Goal: Task Accomplishment & Management: Use online tool/utility

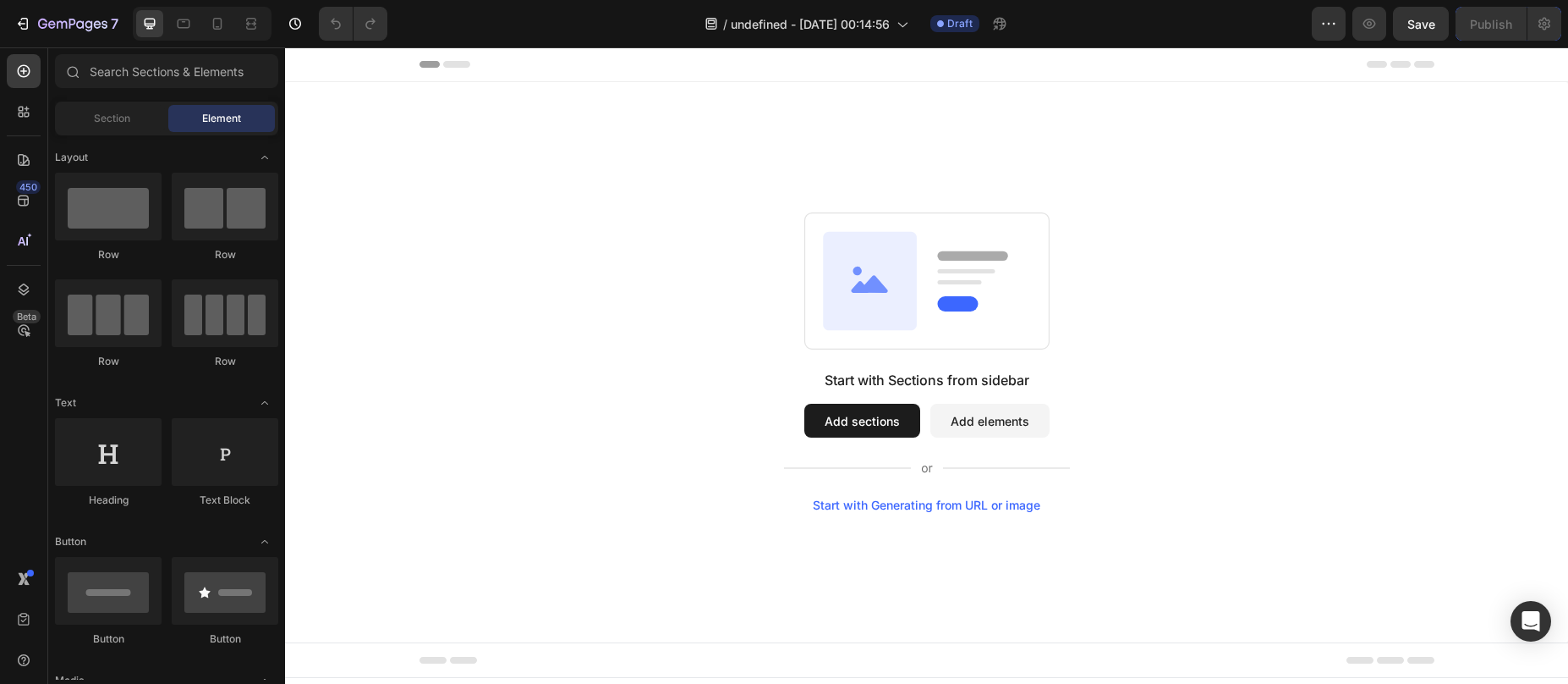
click at [837, 420] on button "Add sections" at bounding box center [862, 420] width 116 height 34
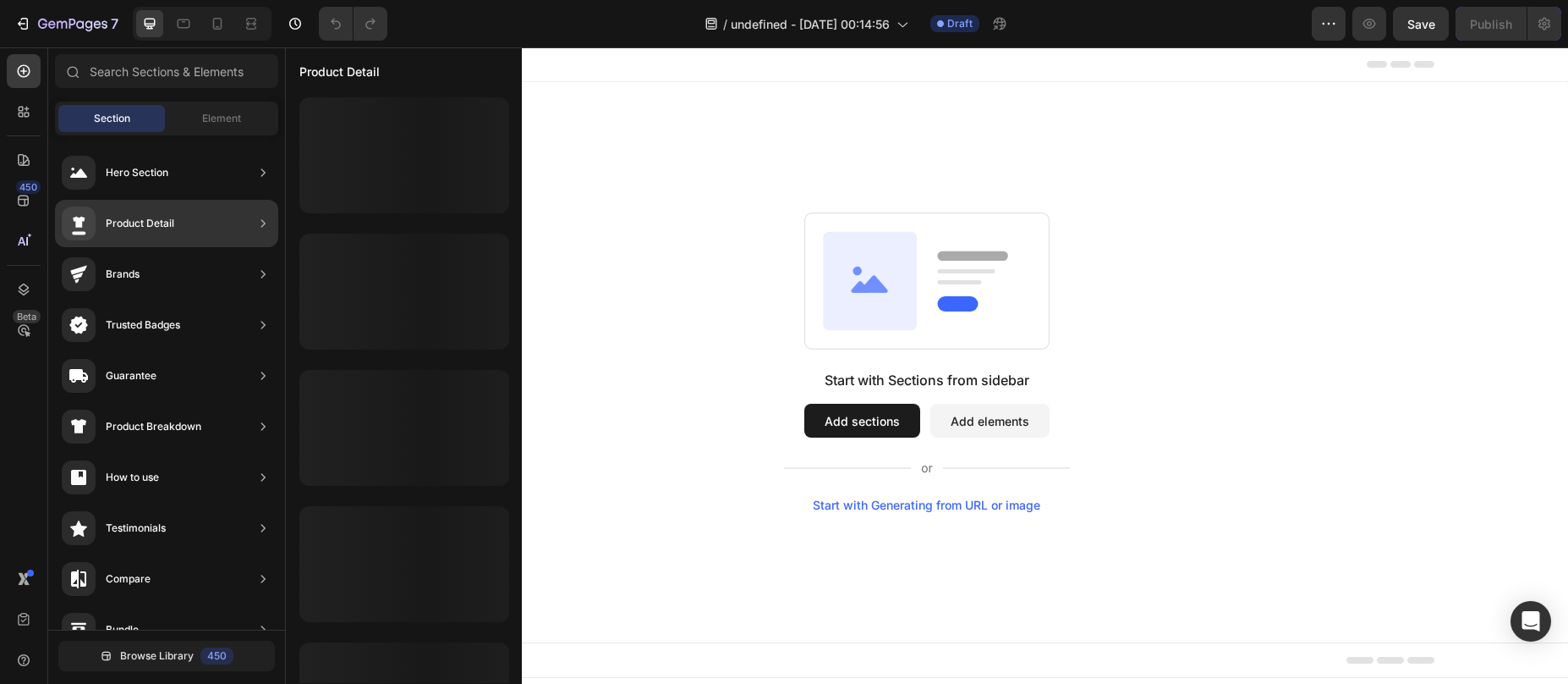
click at [144, 222] on div "Product Detail" at bounding box center [140, 224] width 69 height 17
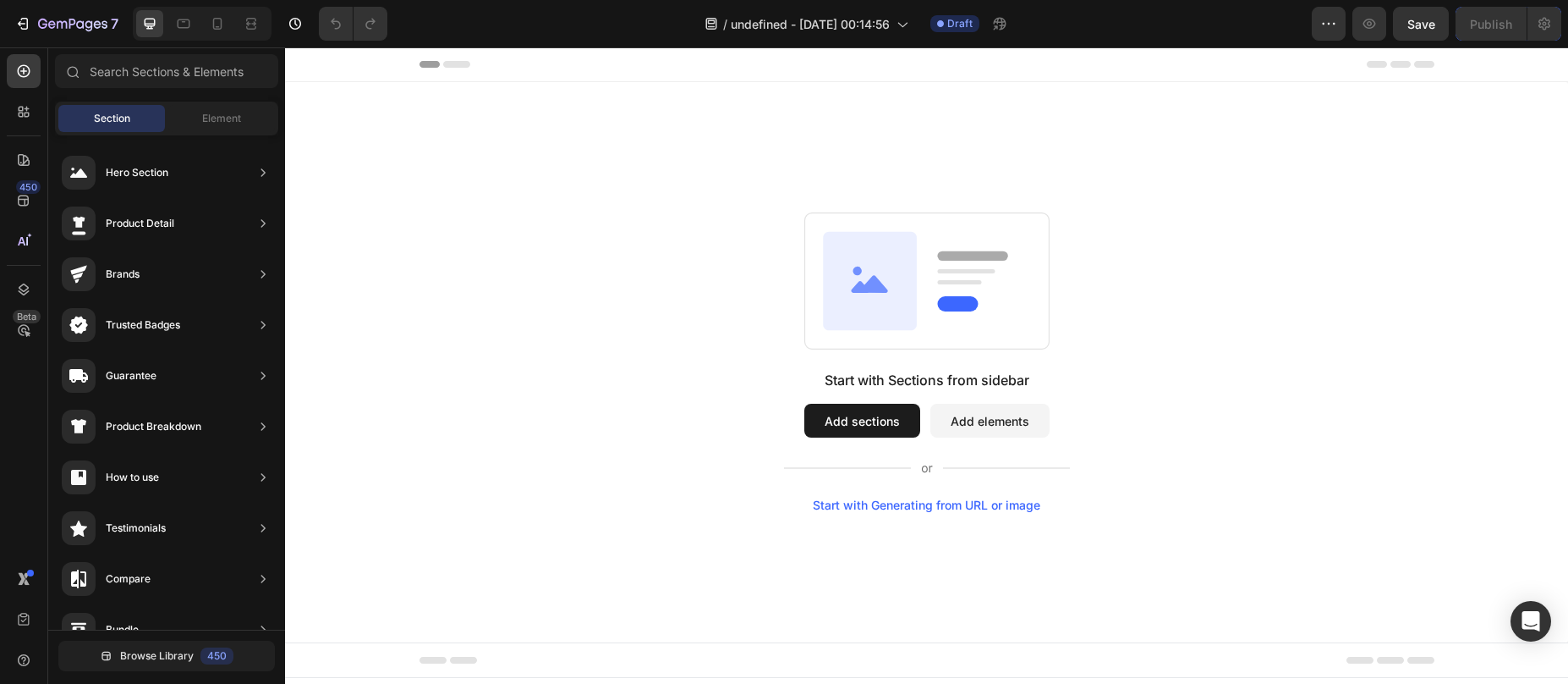
click at [834, 416] on button "Add sections" at bounding box center [862, 420] width 116 height 34
click at [830, 424] on button "Add sections" at bounding box center [862, 420] width 116 height 34
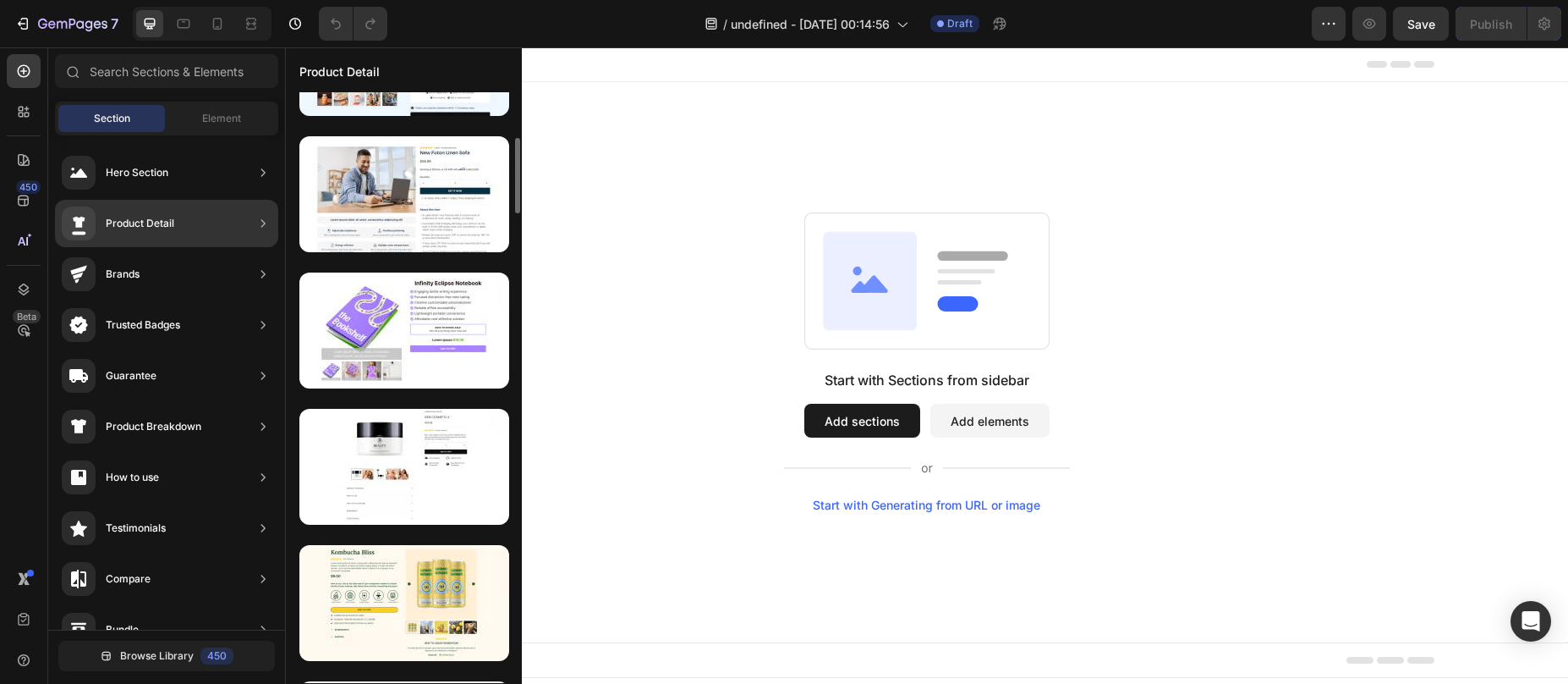
scroll to position [2180, 0]
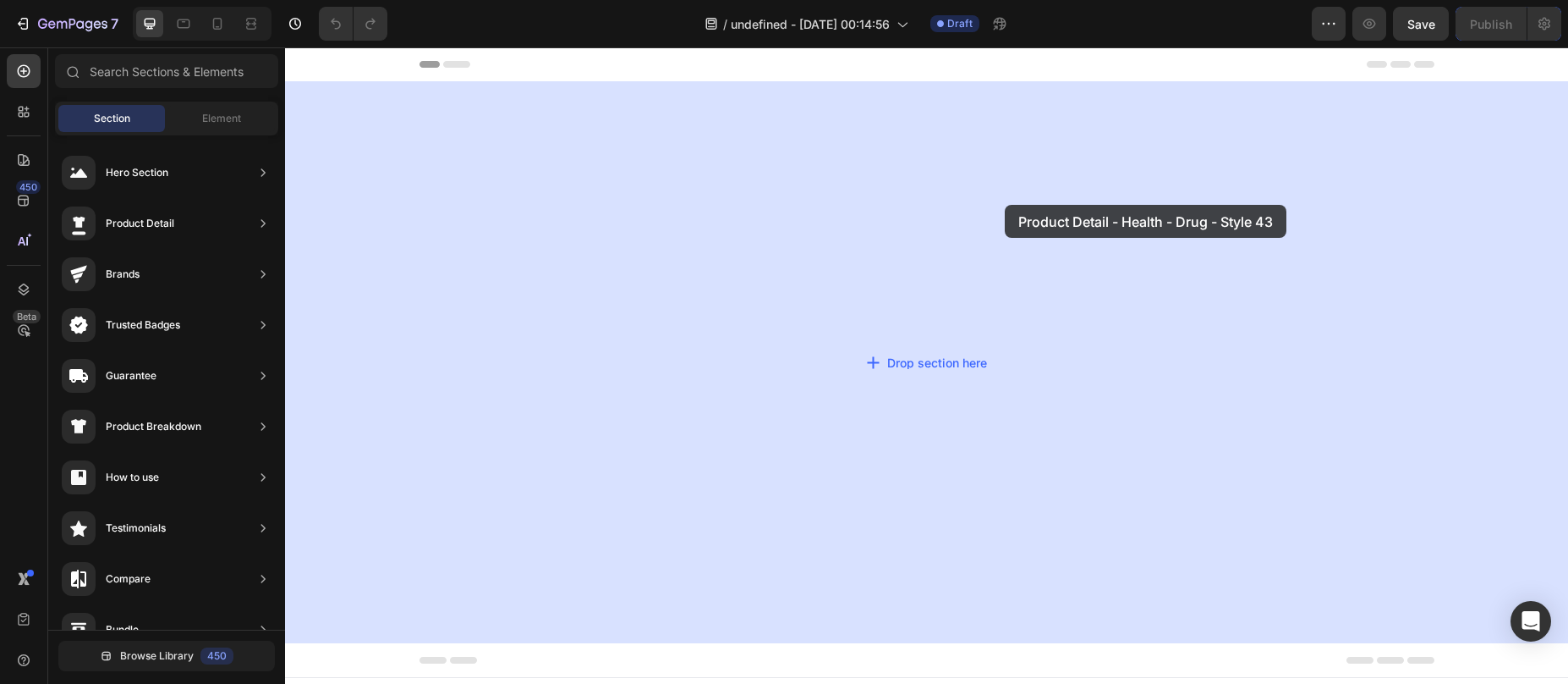
drag, startPoint x: 674, startPoint y: 314, endPoint x: 1002, endPoint y: 205, distance: 345.6
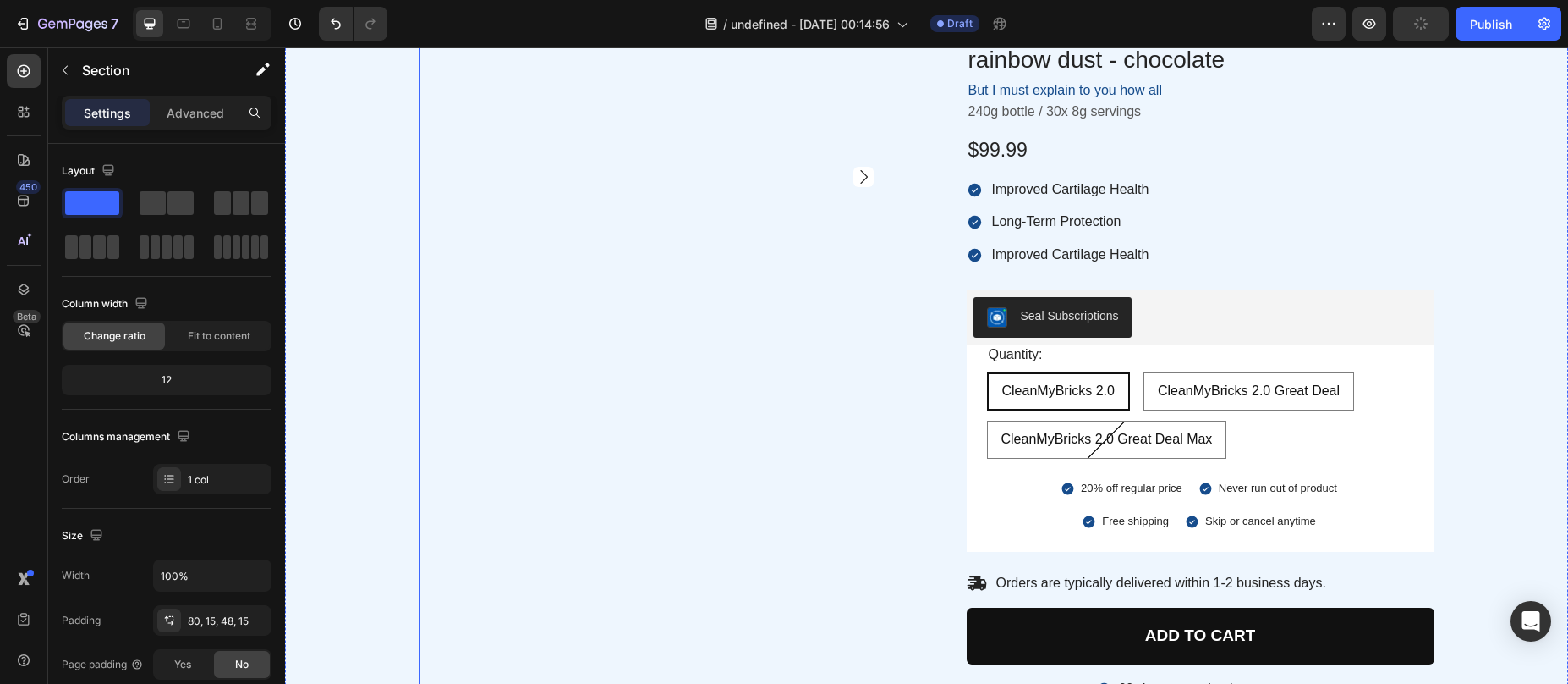
scroll to position [0, 0]
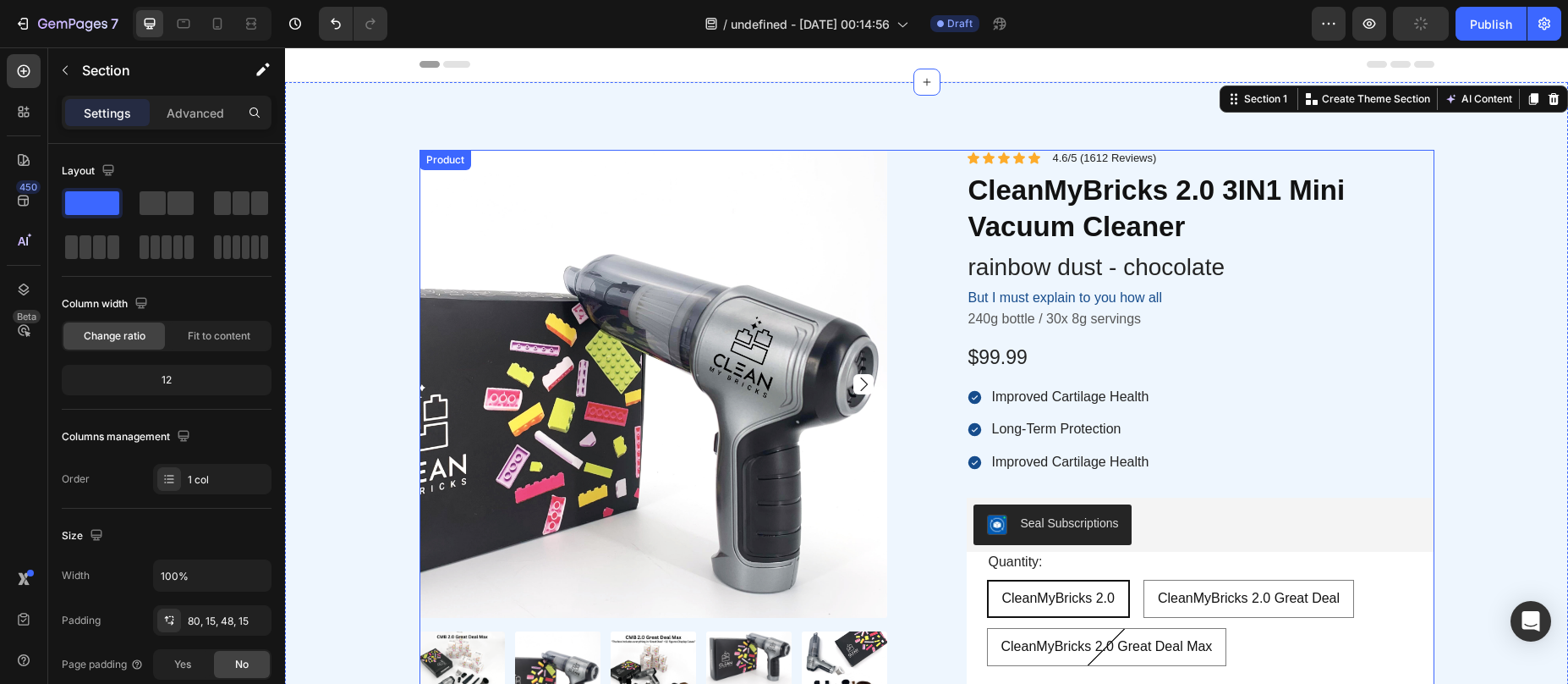
click at [923, 204] on div "Product Images Icon Icon Icon Icon Icon Icon List 4.6/5 (1612 Reviews) Text Blo…" at bounding box center [927, 539] width 1015 height 779
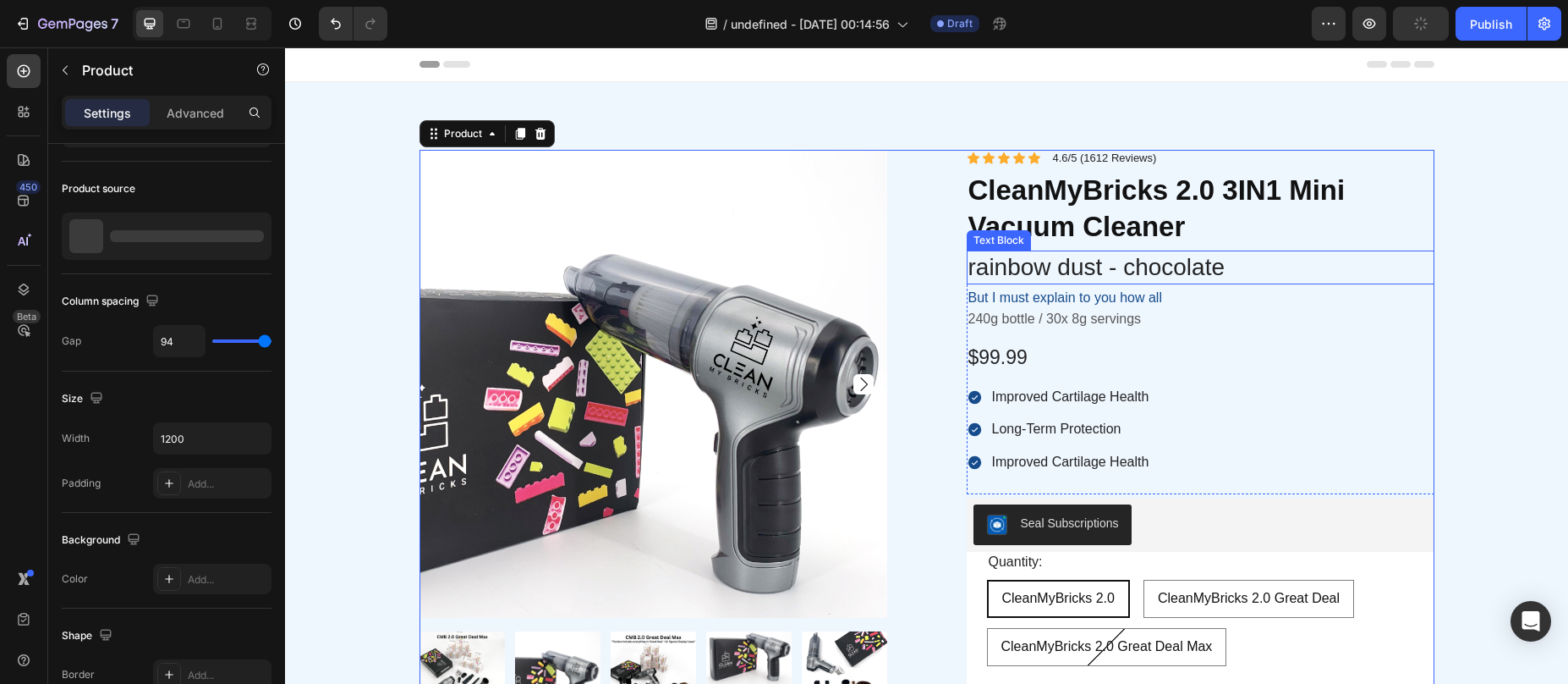
click at [1193, 264] on p "rainbow dust - chocolate" at bounding box center [1200, 267] width 464 height 30
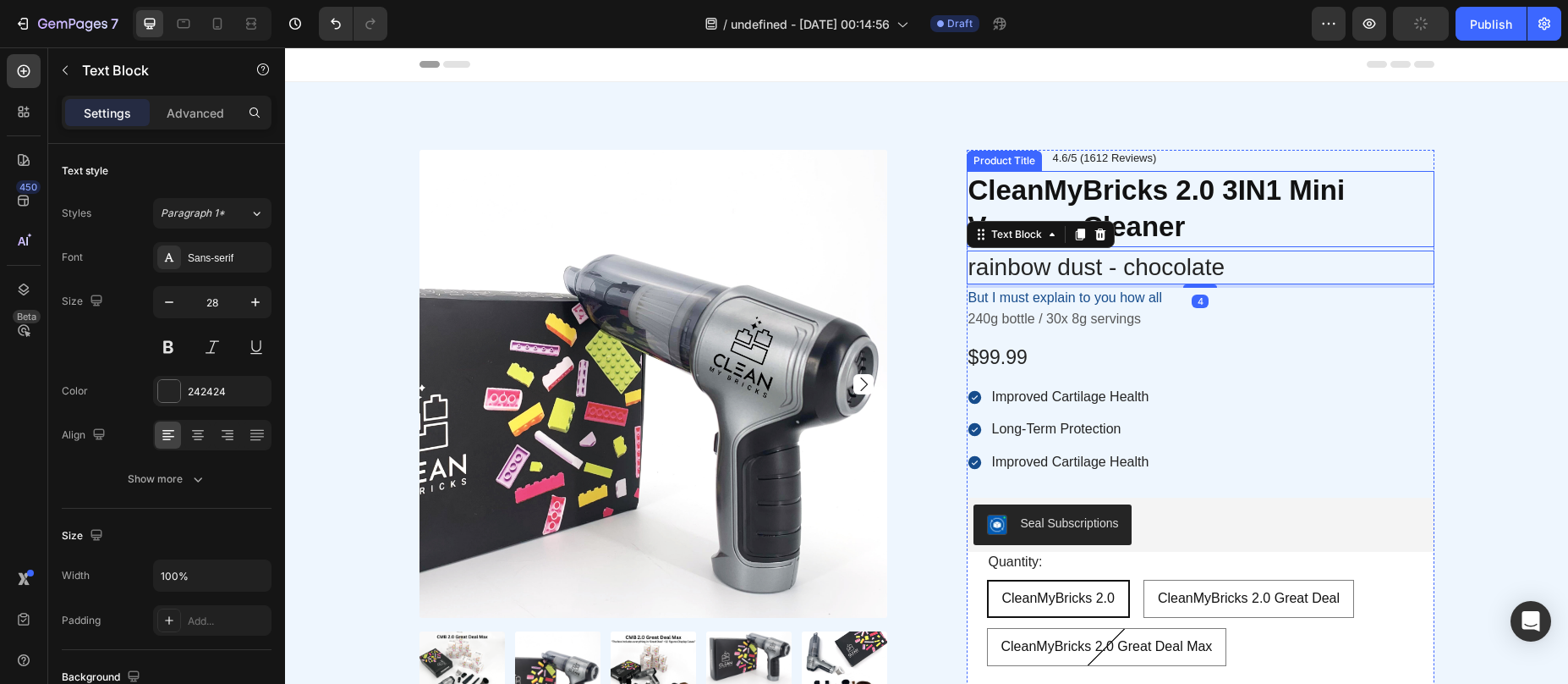
click at [1129, 204] on h1 "CleanMyBricks 2.0 3IN1 Mini Vacuum Cleaner" at bounding box center [1200, 208] width 468 height 76
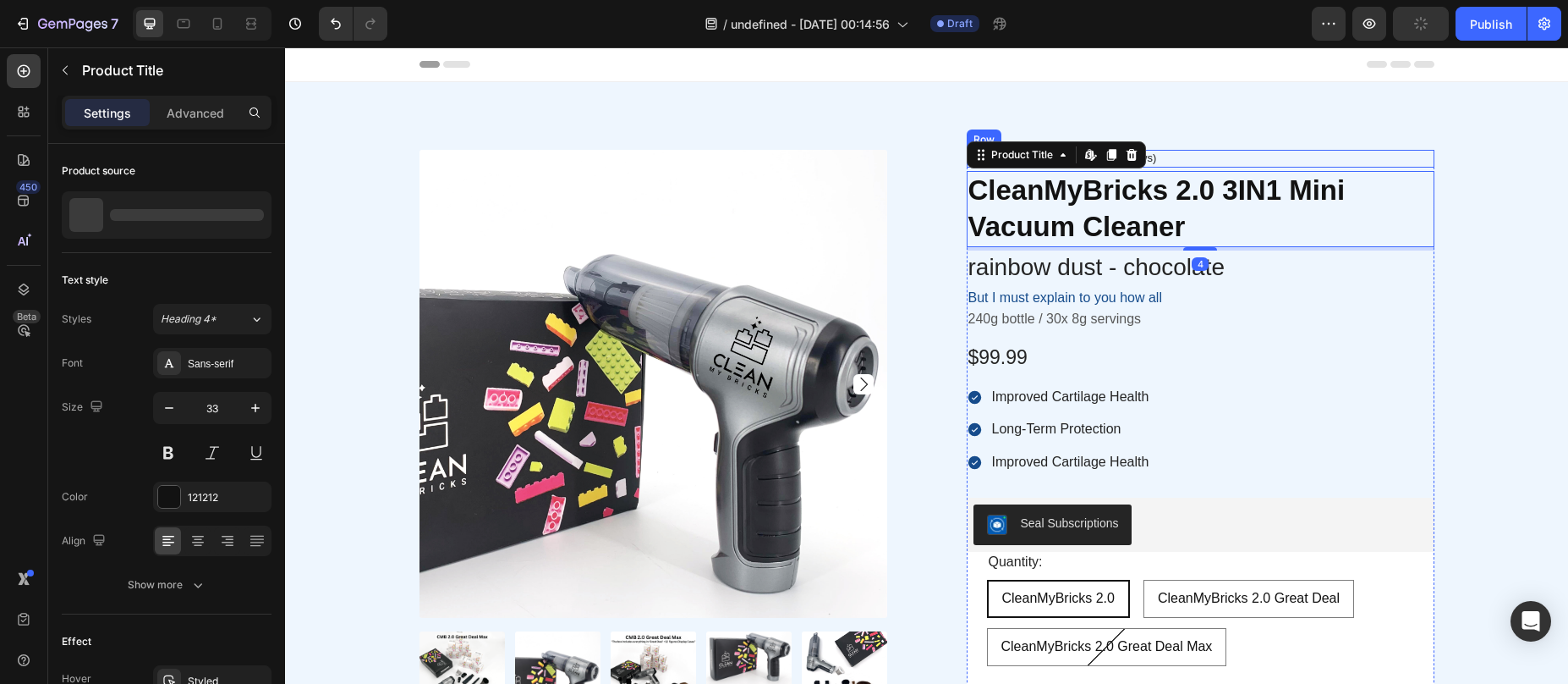
click at [1199, 154] on div "Icon Icon Icon Icon Icon Icon List 4.6/5 (1612 Reviews) Text Block Row" at bounding box center [1200, 159] width 468 height 18
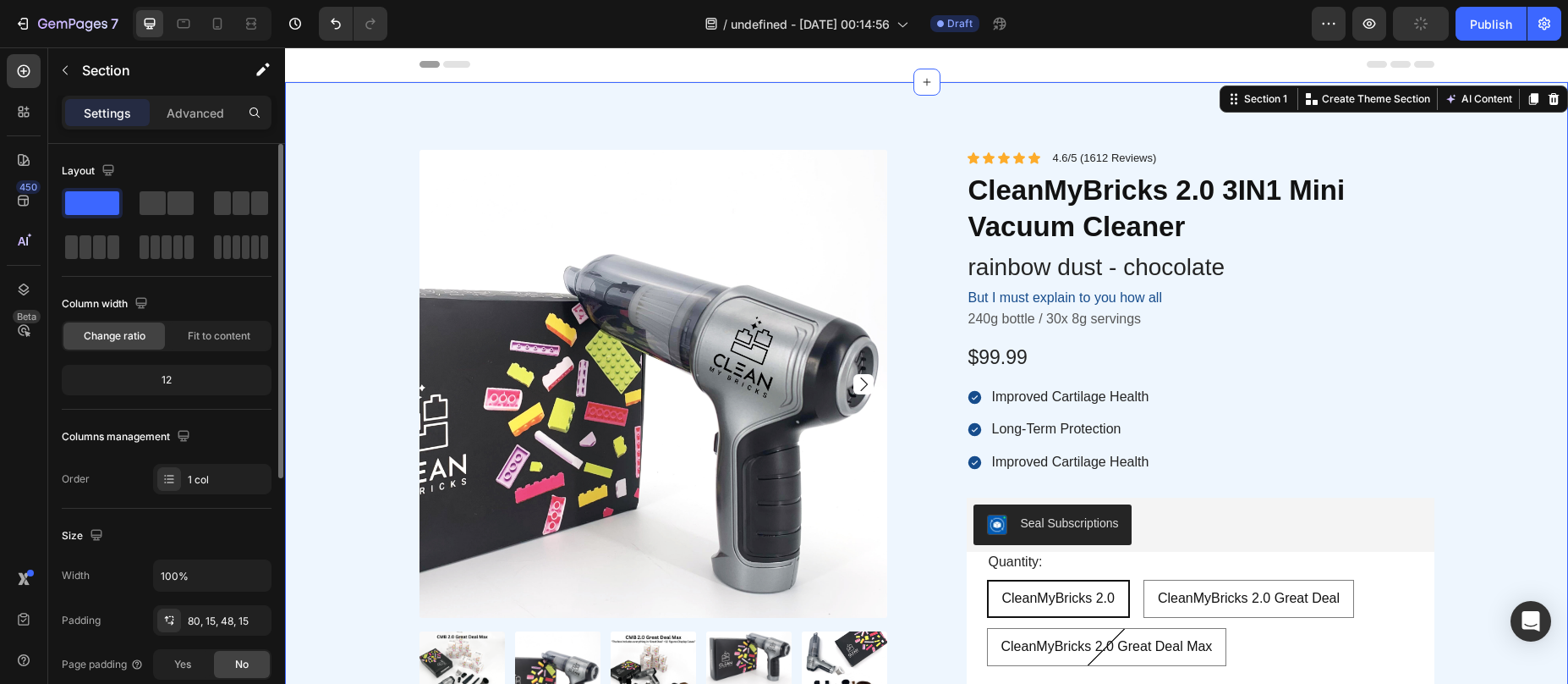
scroll to position [445, 0]
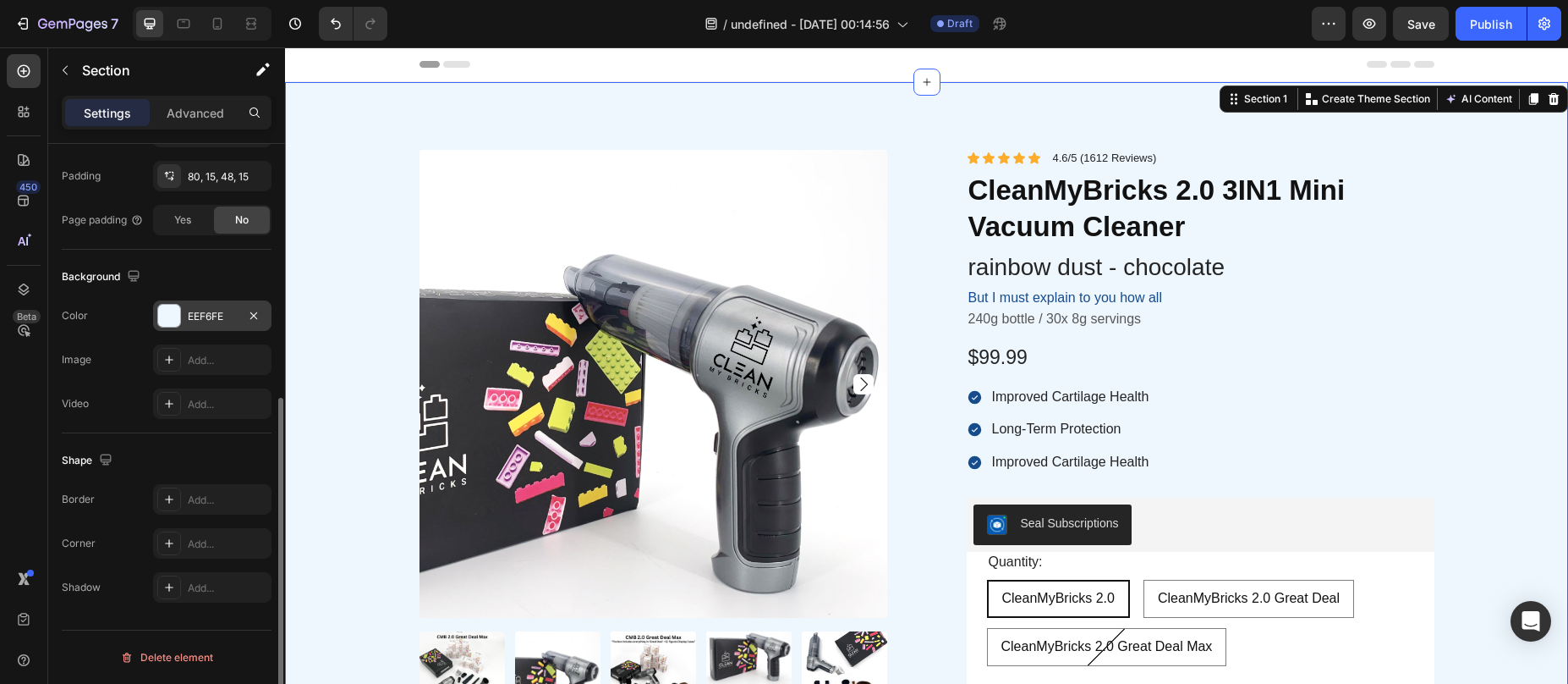
click at [176, 310] on div at bounding box center [170, 316] width 22 height 22
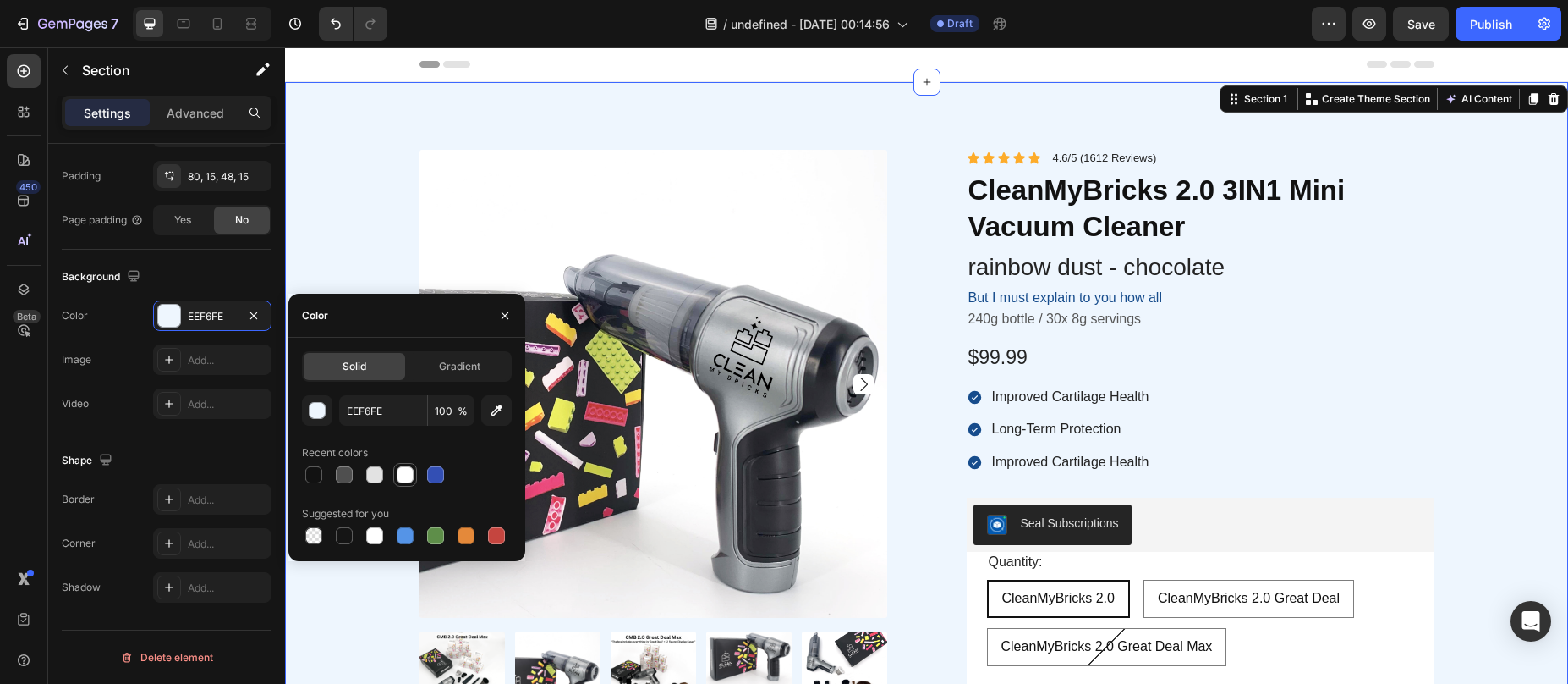
click at [402, 474] on div at bounding box center [406, 475] width 17 height 17
type input "FFFFFF"
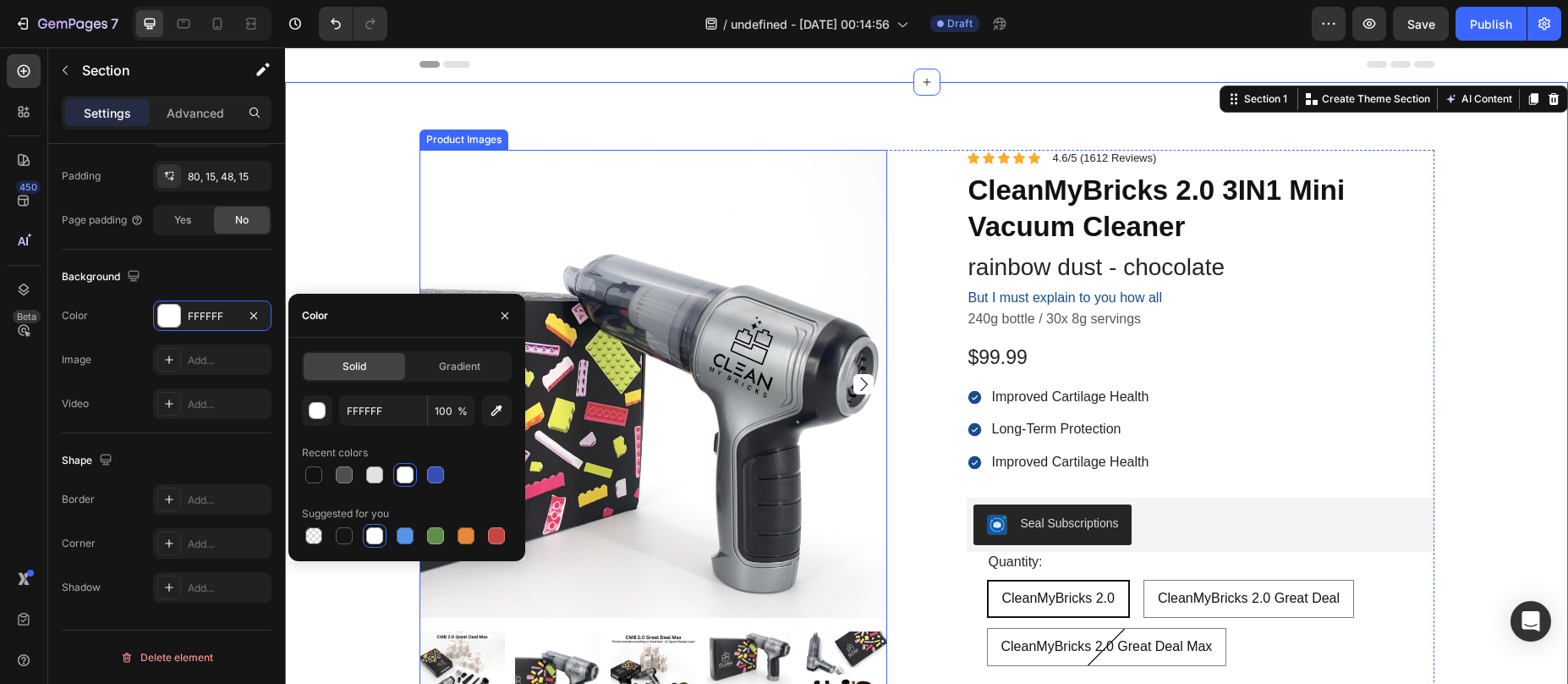
click at [921, 271] on div "Product Images Icon Icon Icon Icon Icon Icon List 4.6/5 (1612 Reviews) Text Blo…" at bounding box center [927, 539] width 1015 height 779
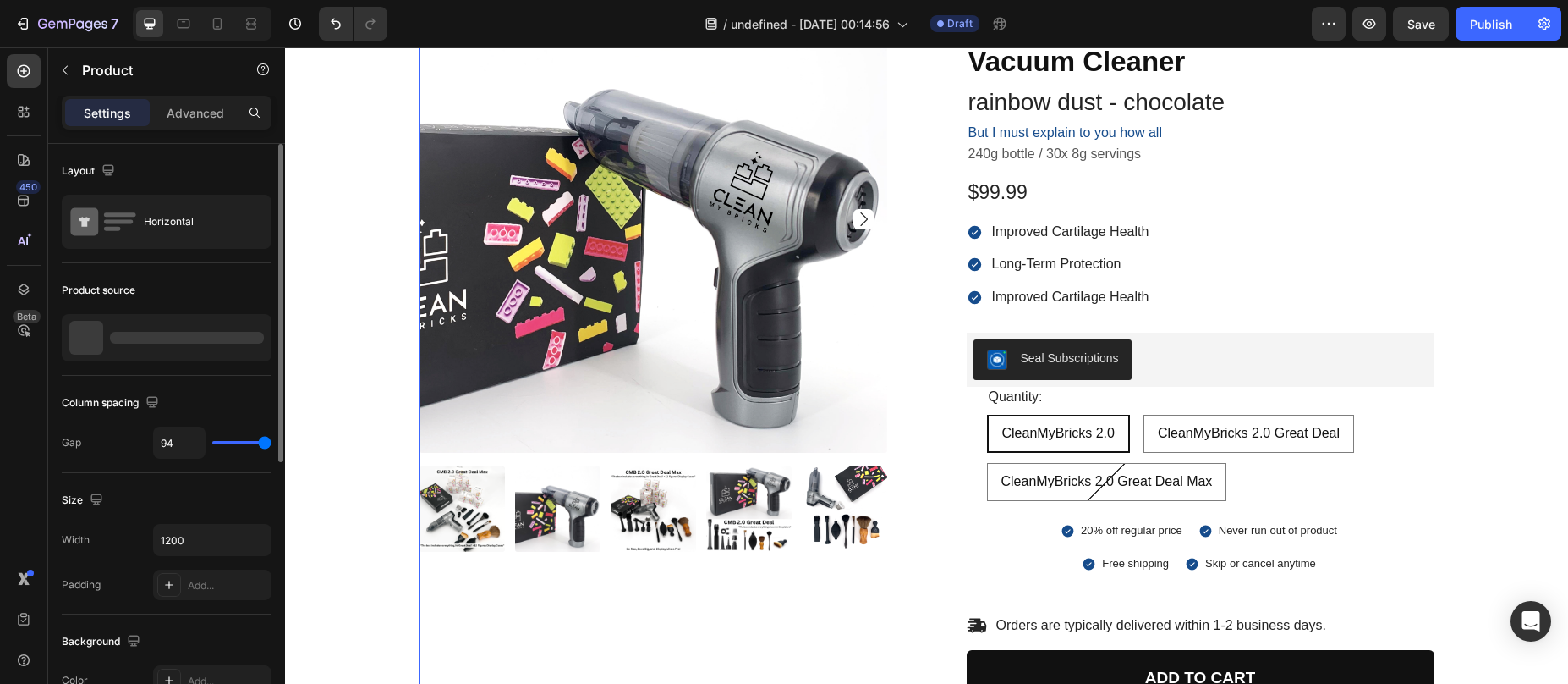
scroll to position [178, 0]
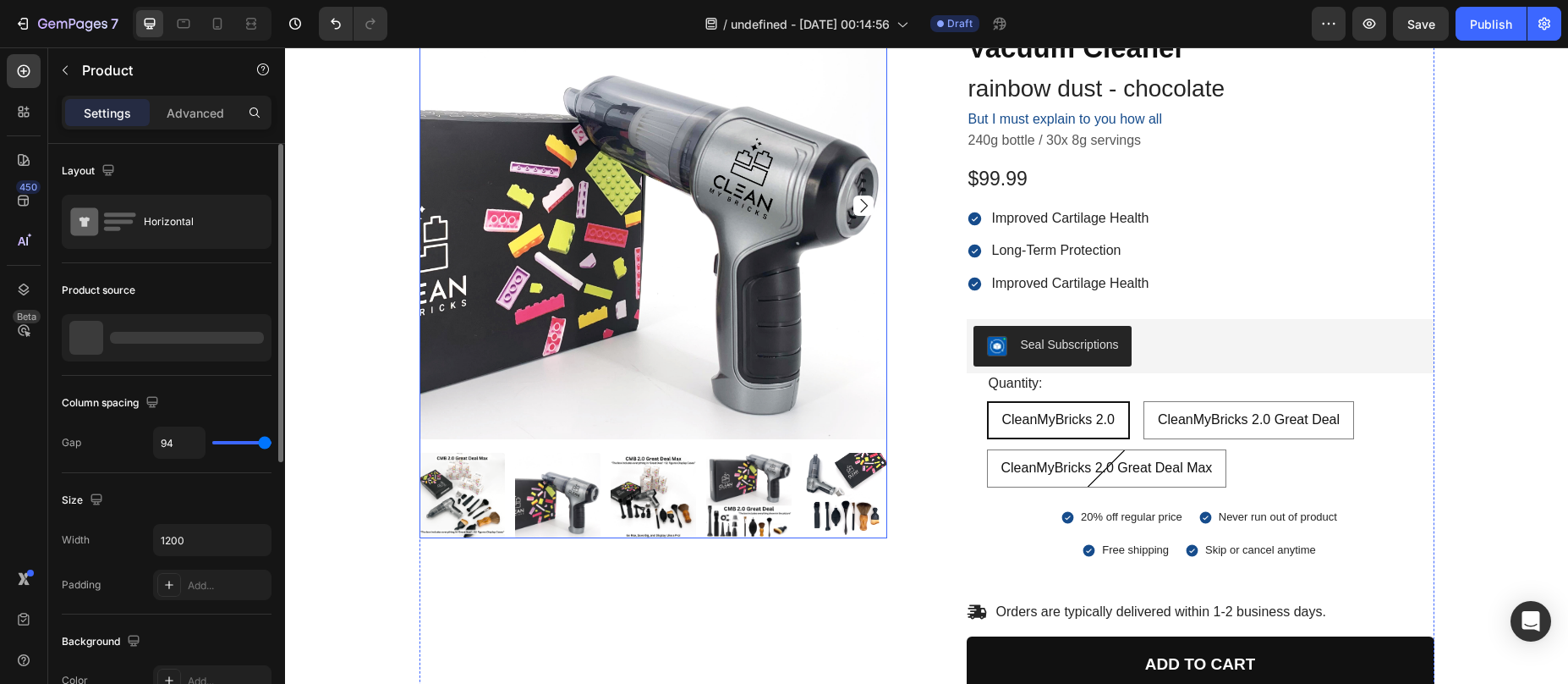
click at [857, 205] on icon "Carousel Next Arrow" at bounding box center [864, 206] width 21 height 21
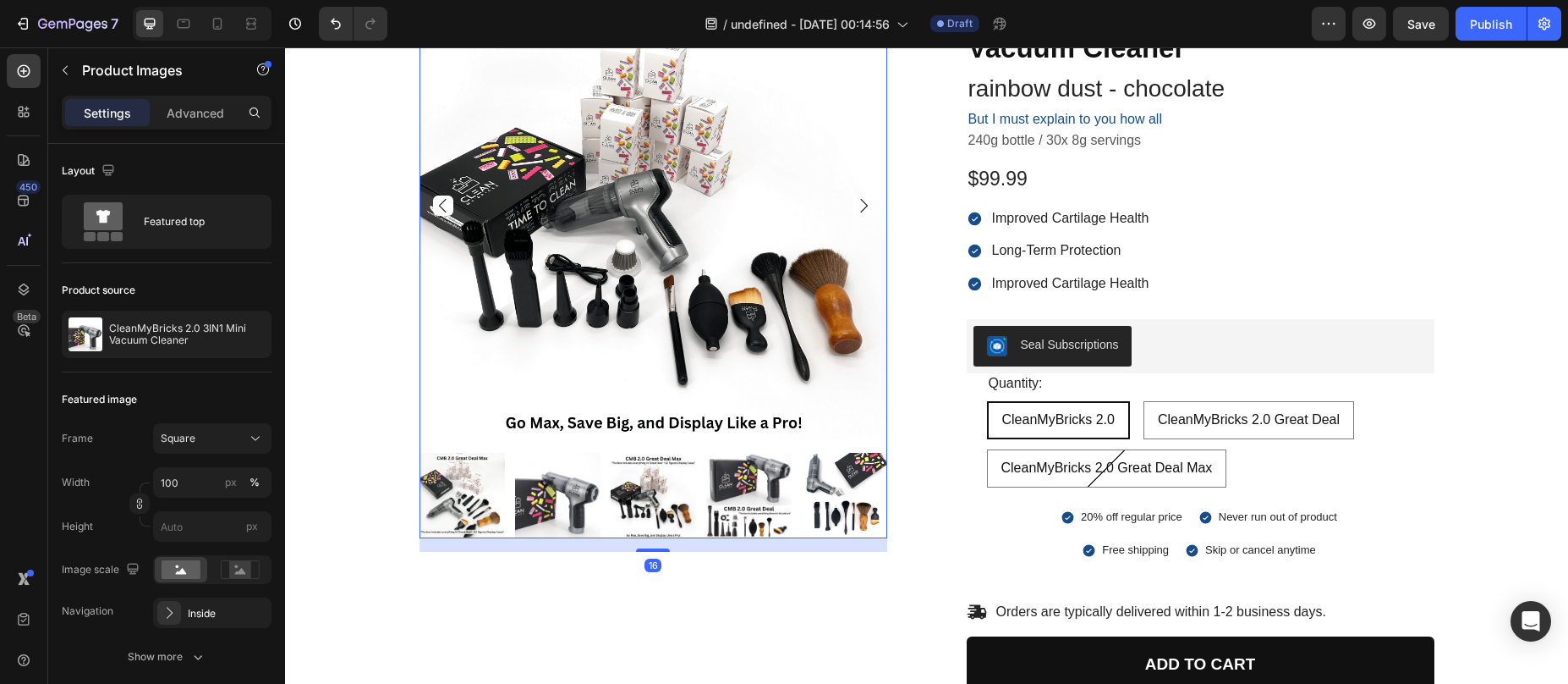
click at [857, 206] on icon "Carousel Next Arrow" at bounding box center [864, 206] width 21 height 21
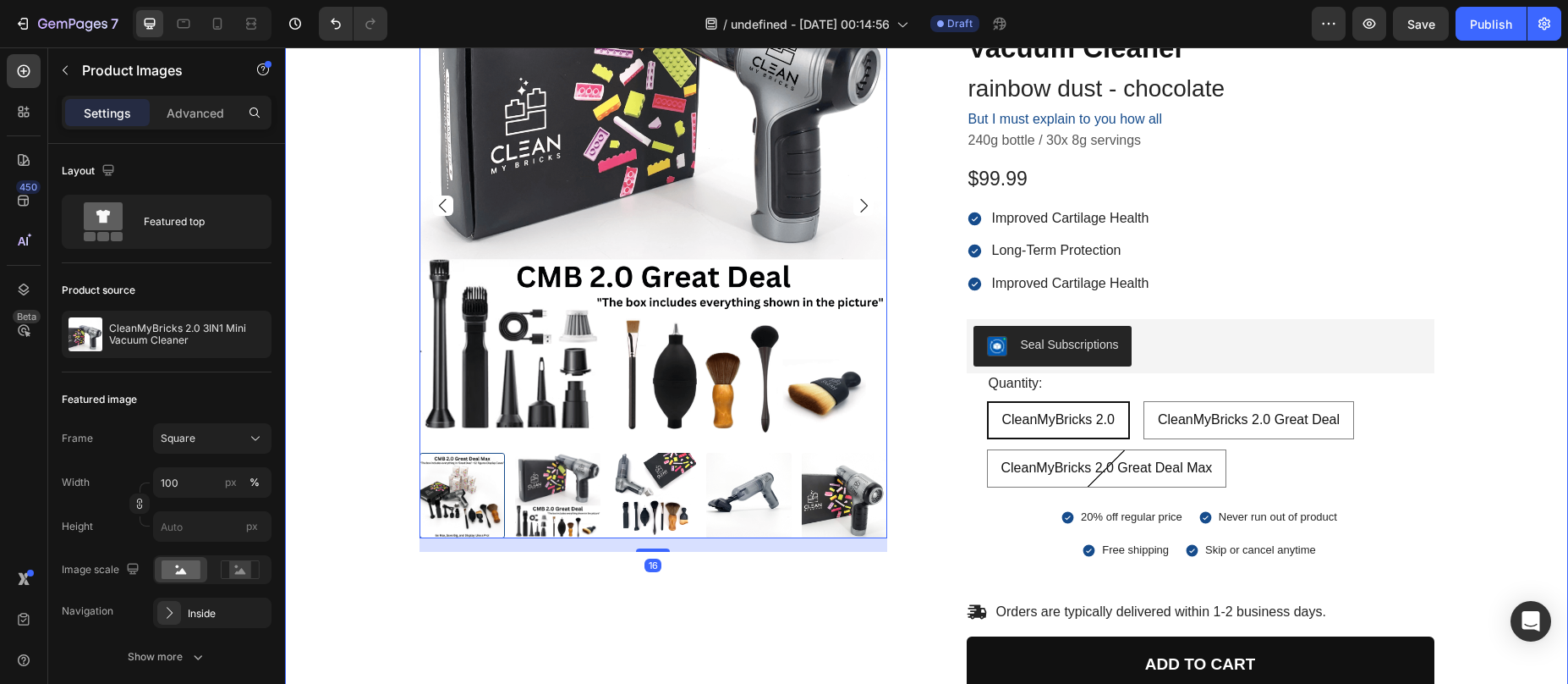
click at [313, 261] on div "Product Images 16 Icon Icon Icon Icon Icon Icon List 4.6/5 (1612 Reviews) Text …" at bounding box center [927, 631] width 1258 height 1319
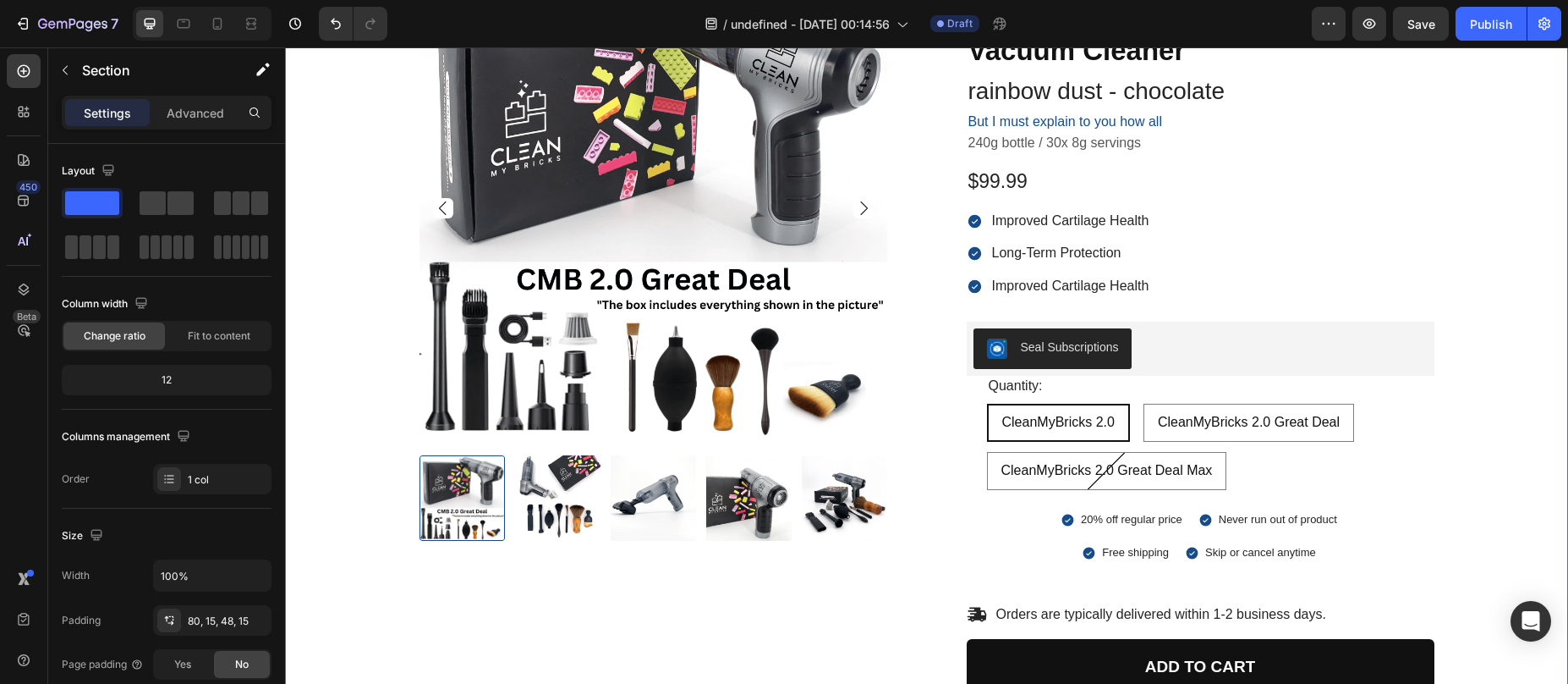
scroll to position [175, 0]
click at [553, 480] on img at bounding box center [557, 498] width 85 height 85
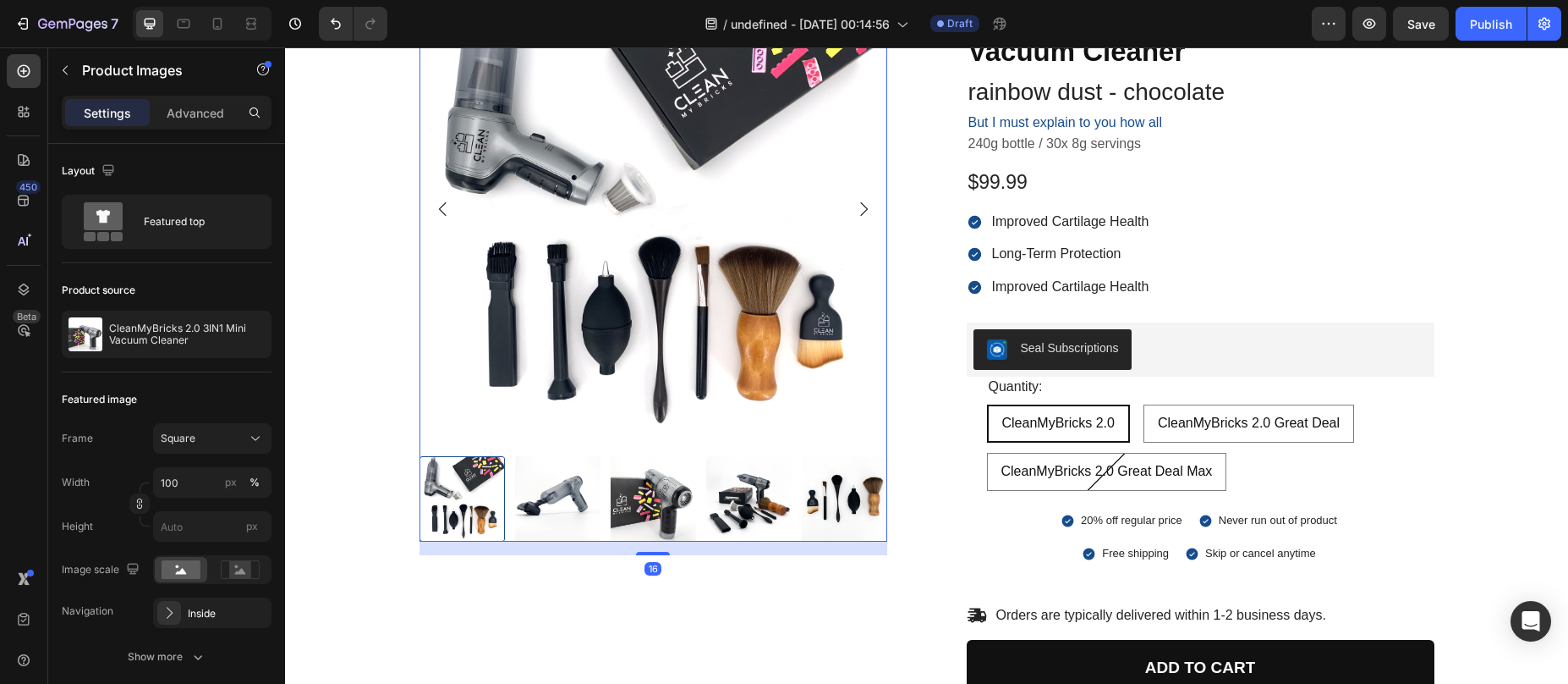
click at [595, 488] on div at bounding box center [653, 498] width 468 height 85
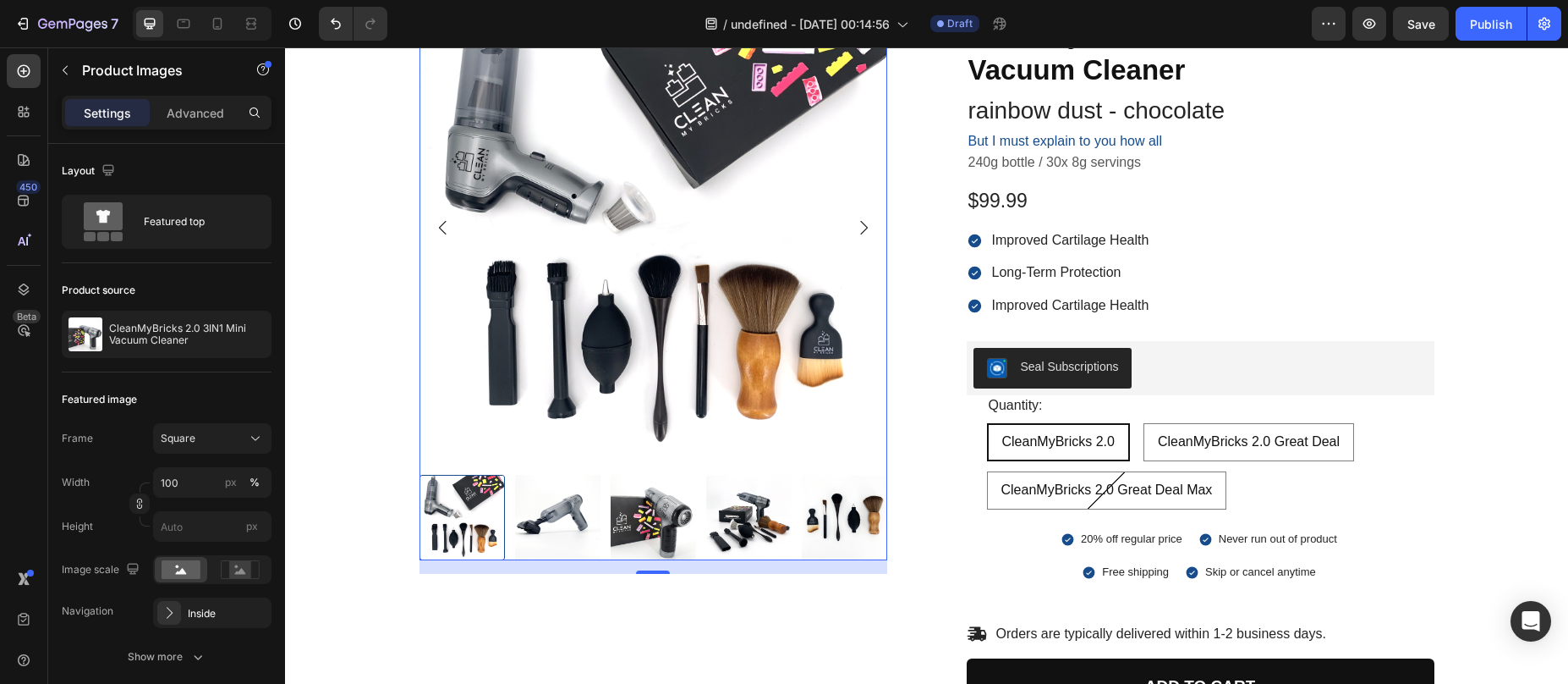
scroll to position [149, 0]
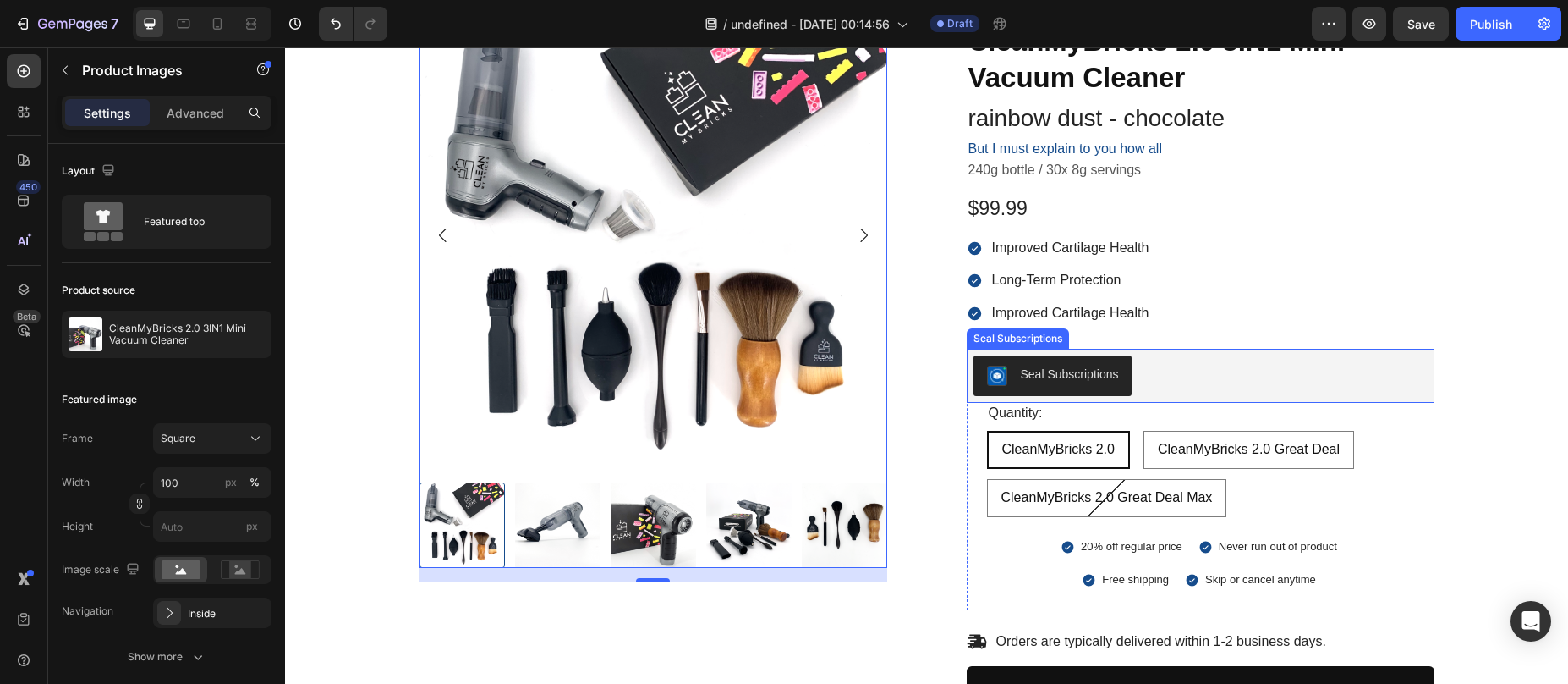
click at [1143, 374] on div "Seal Subscriptions" at bounding box center [1201, 376] width 455 height 40
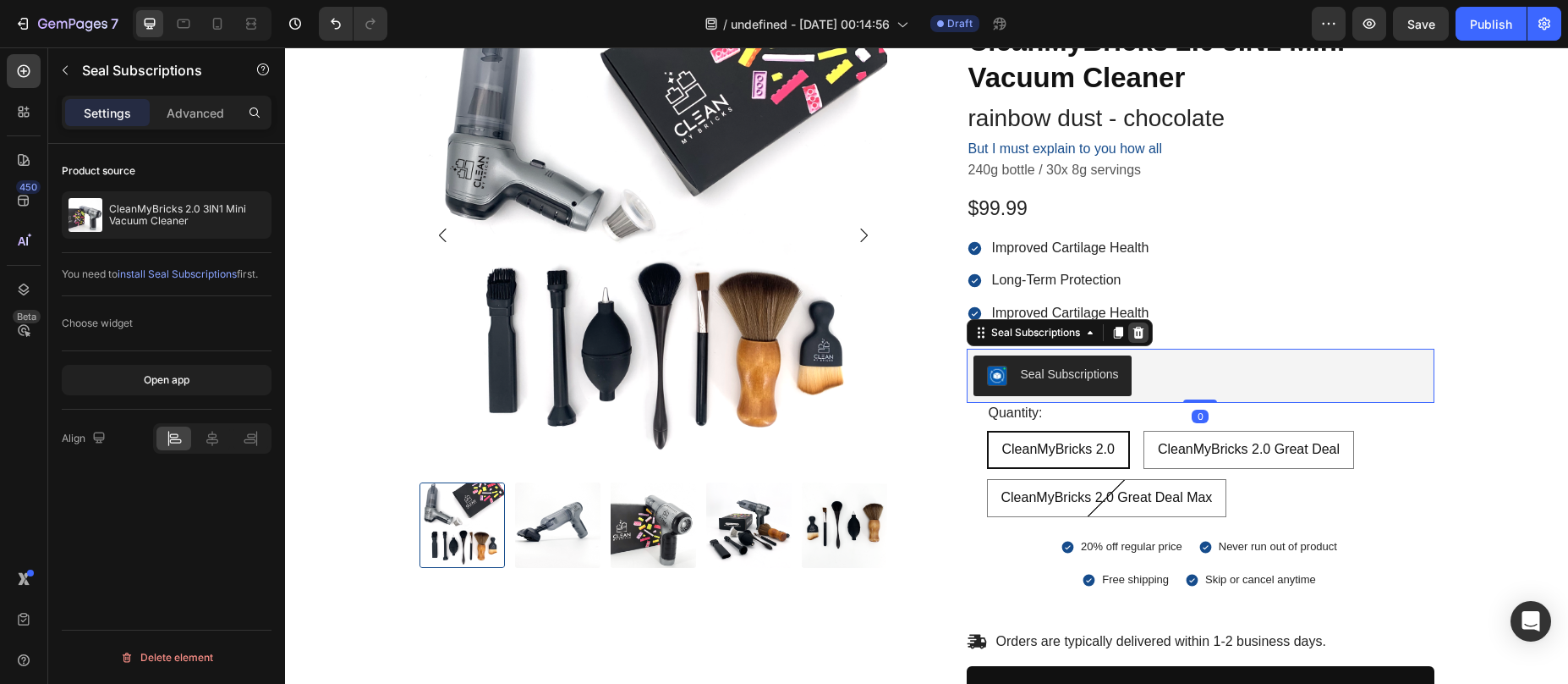
click at [1137, 328] on icon at bounding box center [1137, 333] width 11 height 12
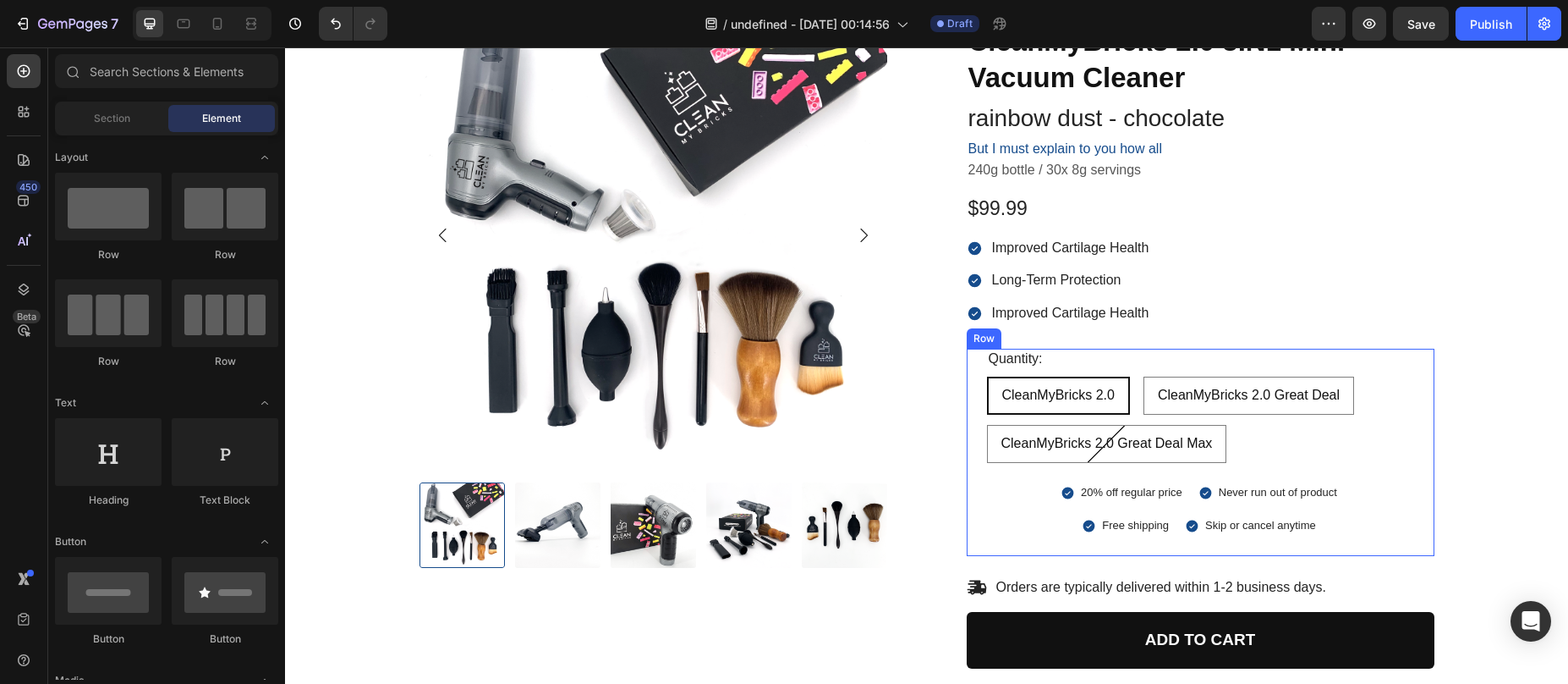
click at [969, 389] on div "Quantity: Text Block CleanMyBricks 2.0 CleanMyBricks 2.0 CleanMyBricks 2.0 Clea…" at bounding box center [1200, 452] width 468 height 208
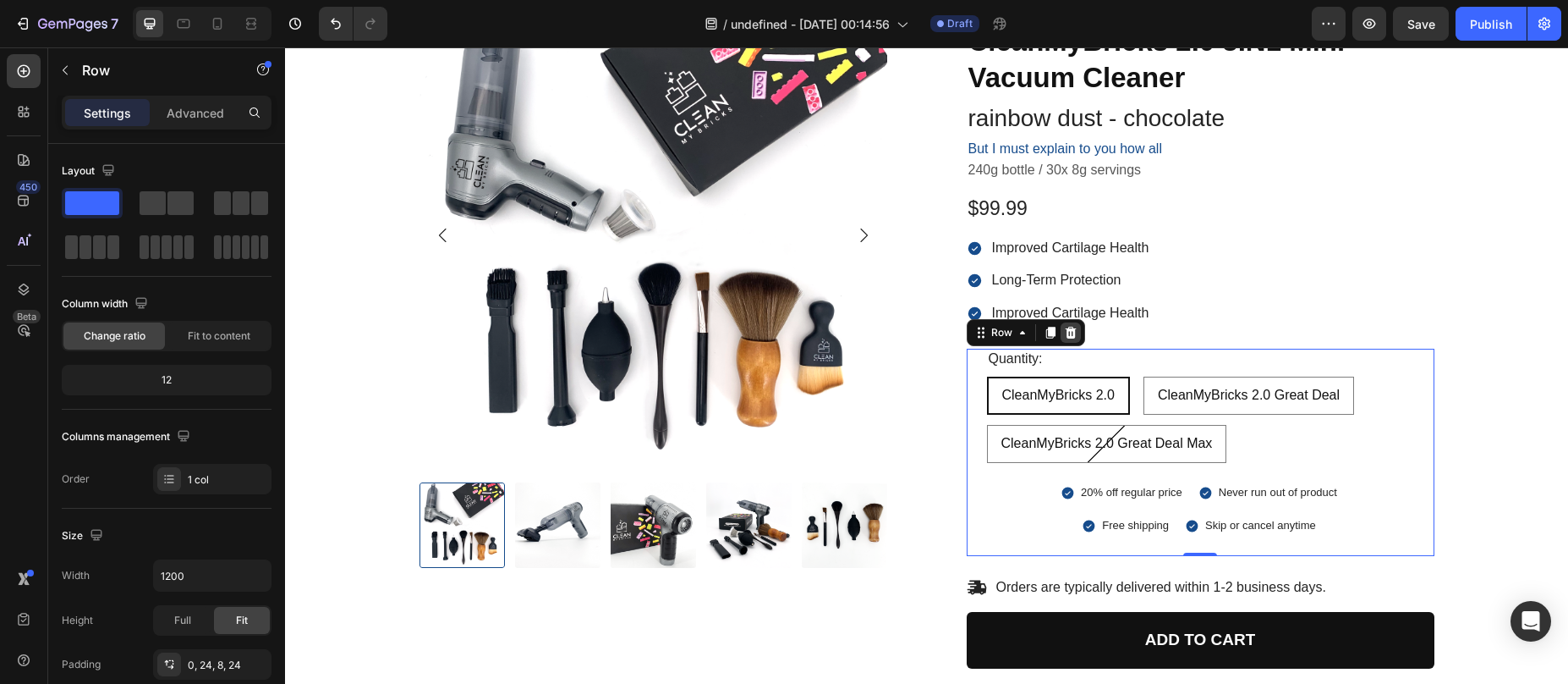
click at [1064, 331] on icon at bounding box center [1071, 333] width 14 height 14
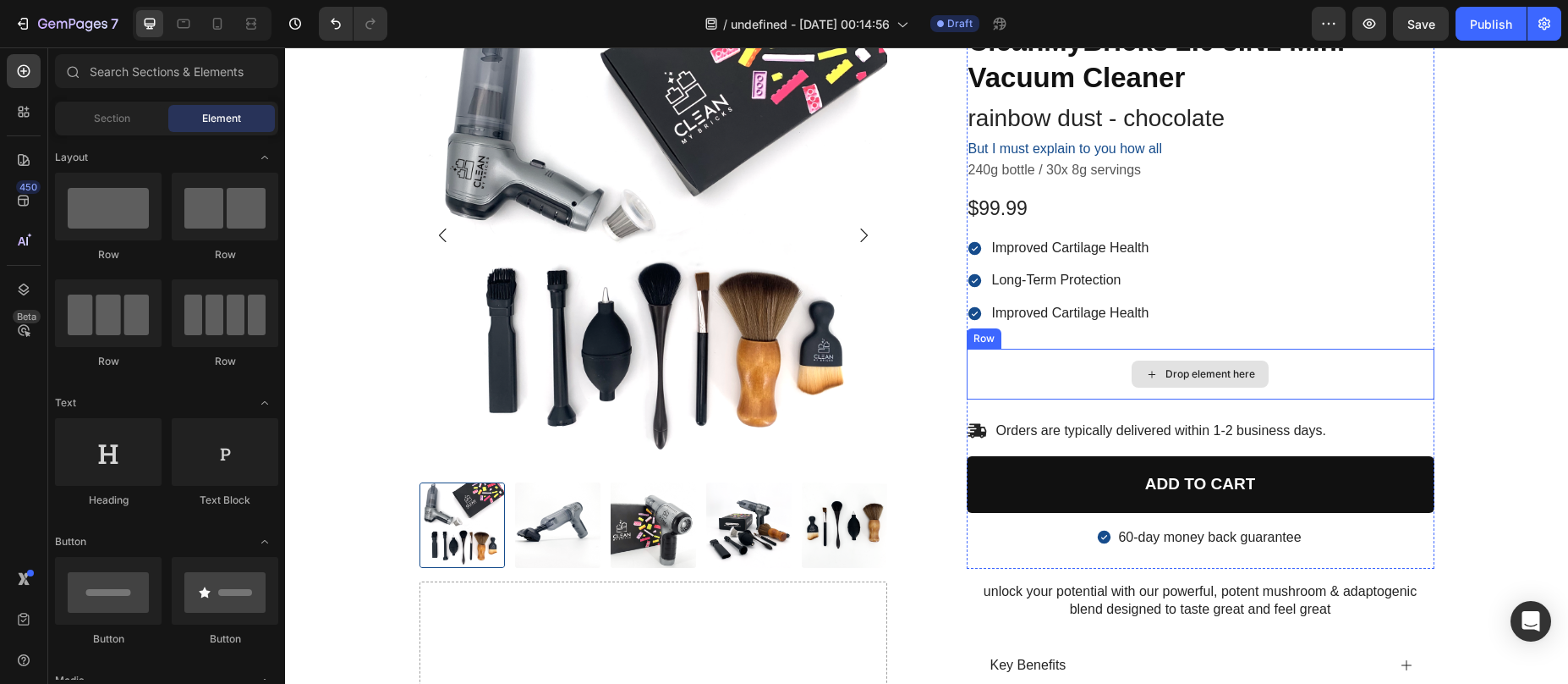
click at [1047, 364] on div "Drop element here" at bounding box center [1200, 374] width 468 height 51
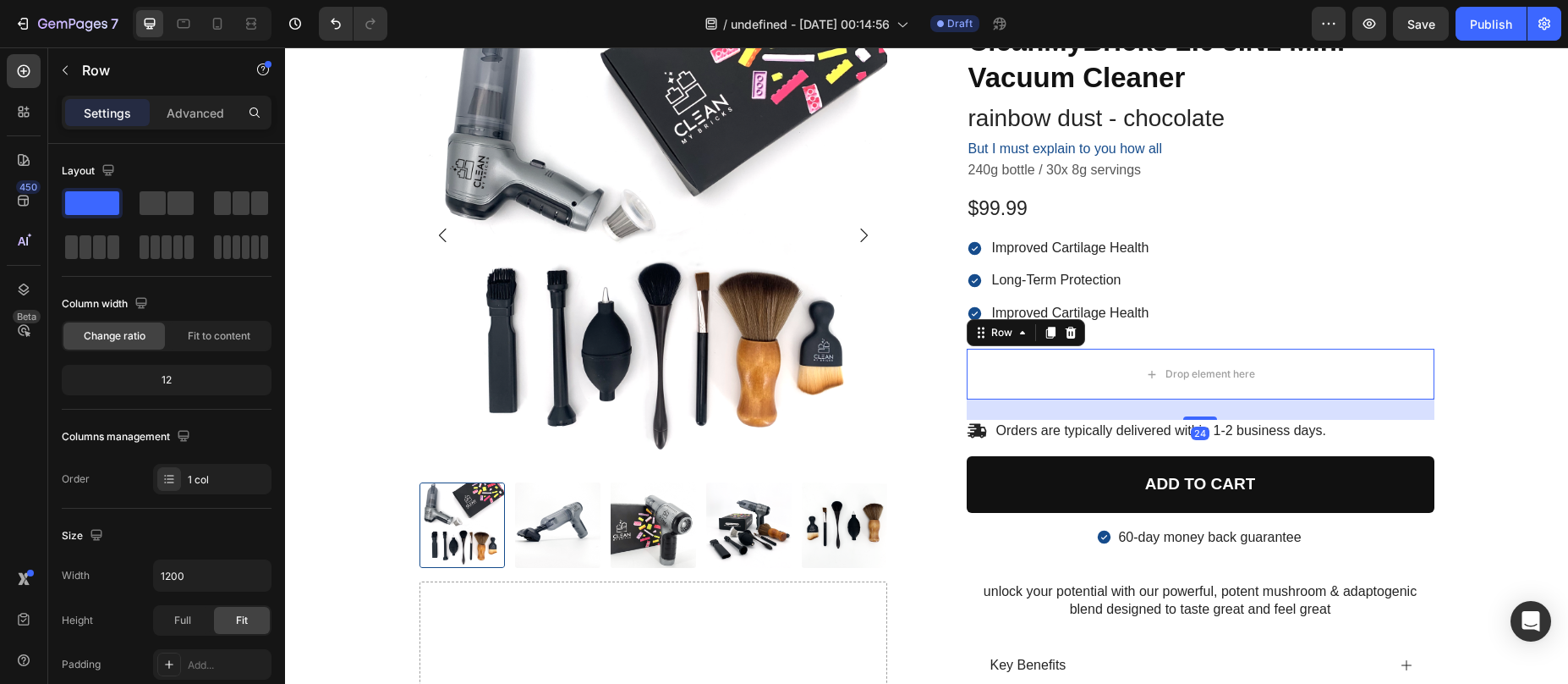
click at [1066, 322] on div at bounding box center [1071, 333] width 21 height 21
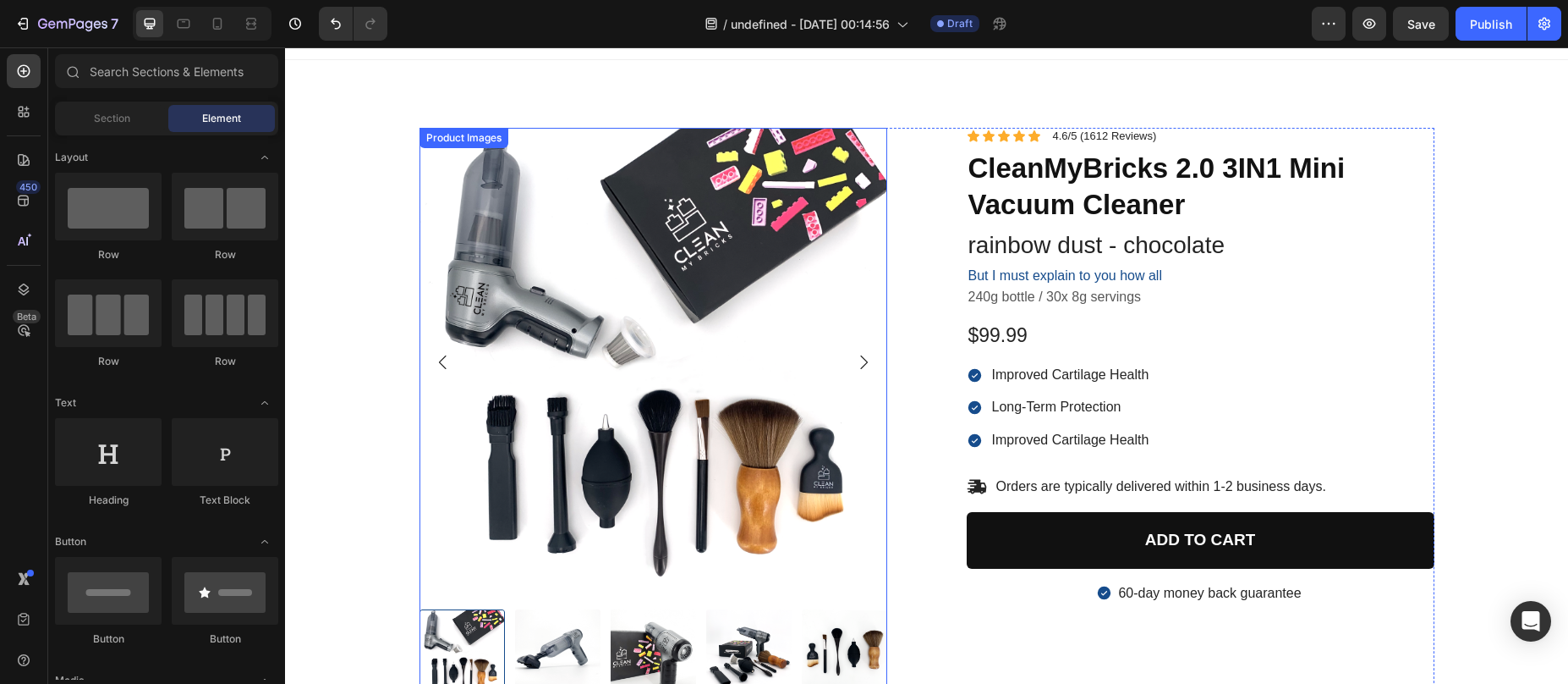
scroll to position [0, 0]
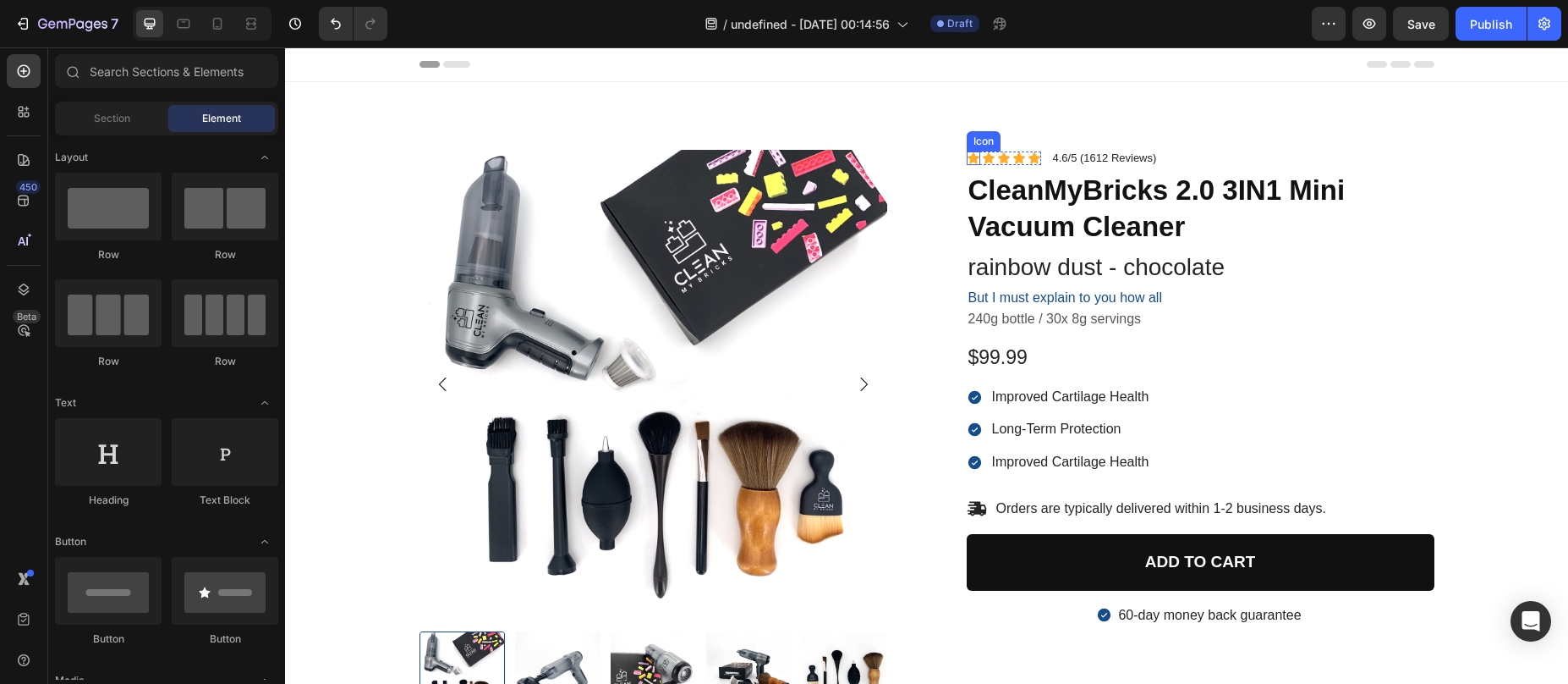
click at [956, 97] on div "Product Images Icon Icon Icon Icon Icon Icon List 4.6/5 (1612 Reviews) Text Blo…" at bounding box center [927, 696] width 1283 height 1229
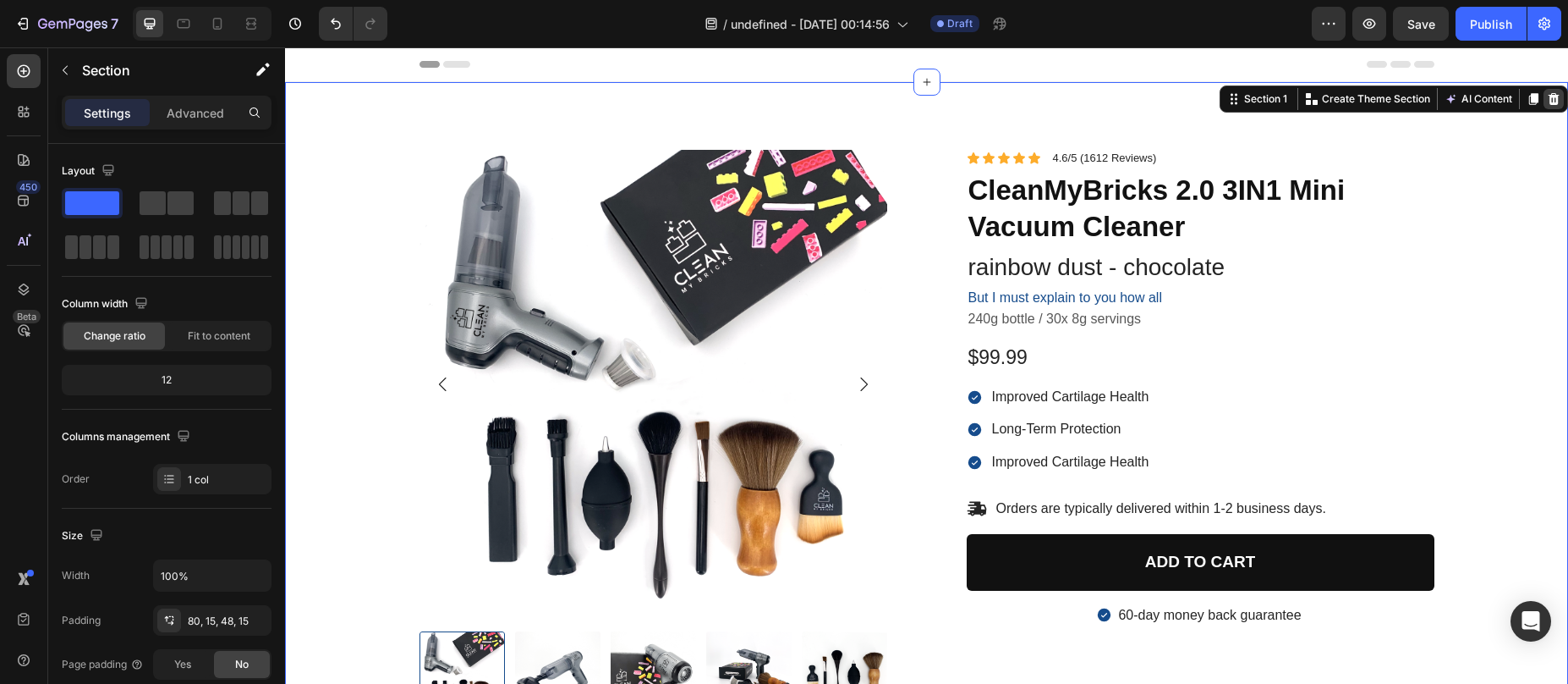
click at [1549, 103] on icon at bounding box center [1554, 99] width 11 height 12
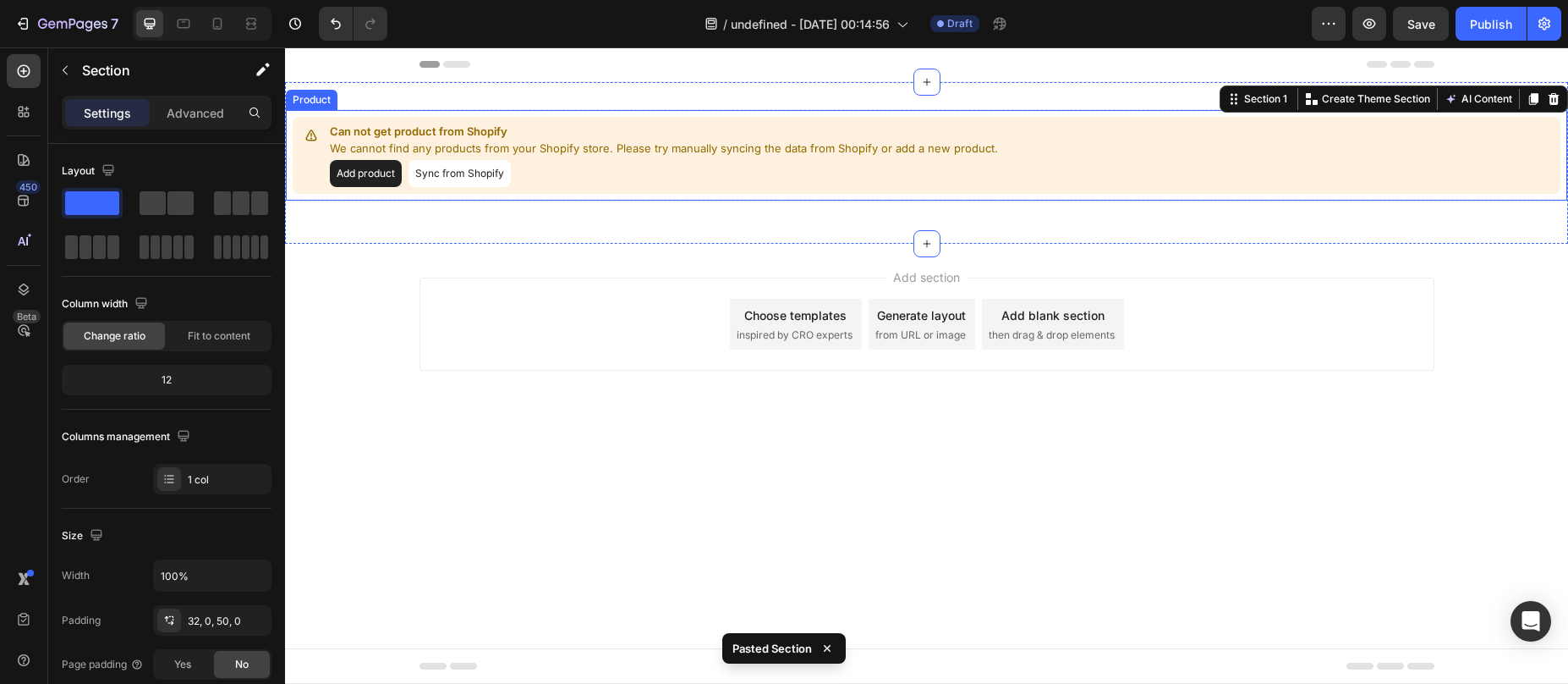
click at [388, 159] on div "Can not get product from Shopify We cannot find any products from your Shopify …" at bounding box center [664, 155] width 668 height 64
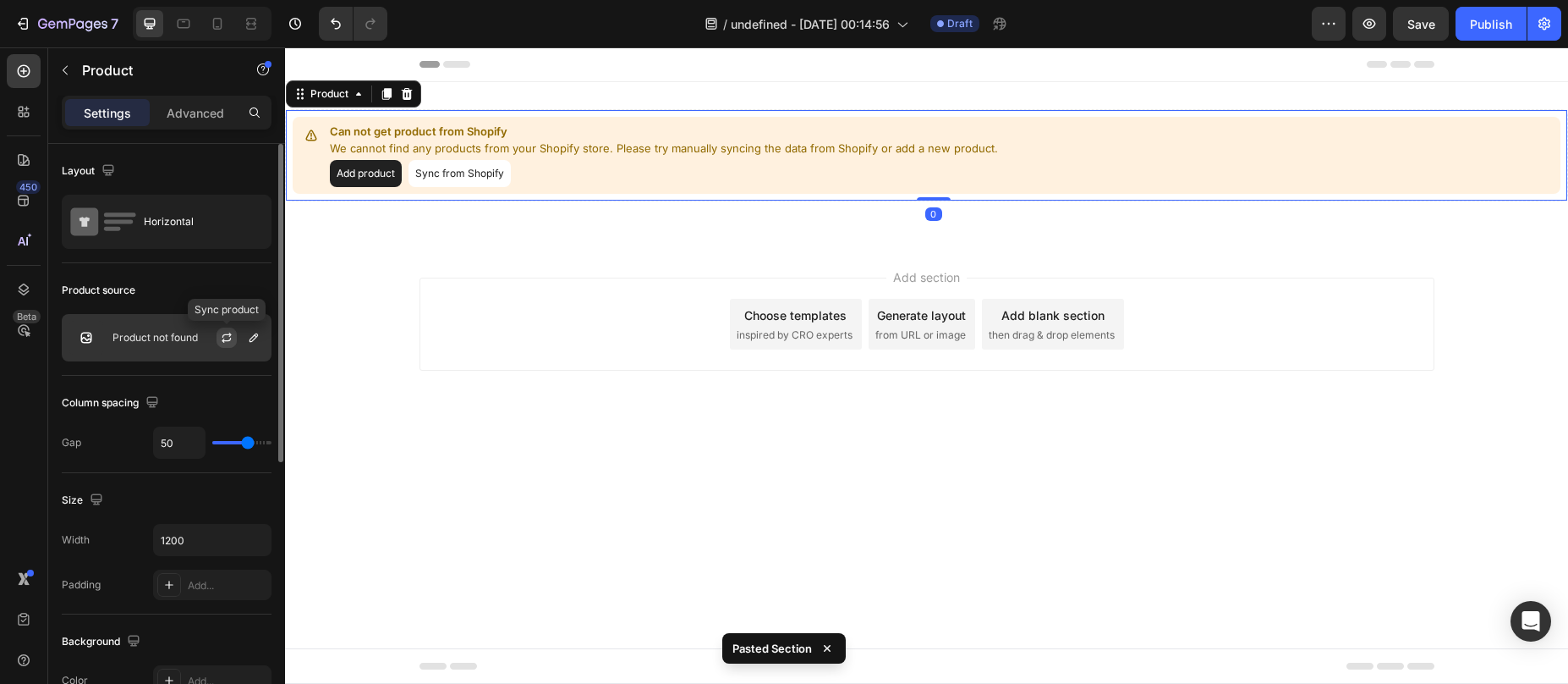
click at [230, 337] on icon "button" at bounding box center [226, 338] width 14 height 14
click at [257, 339] on icon "button" at bounding box center [254, 338] width 14 height 14
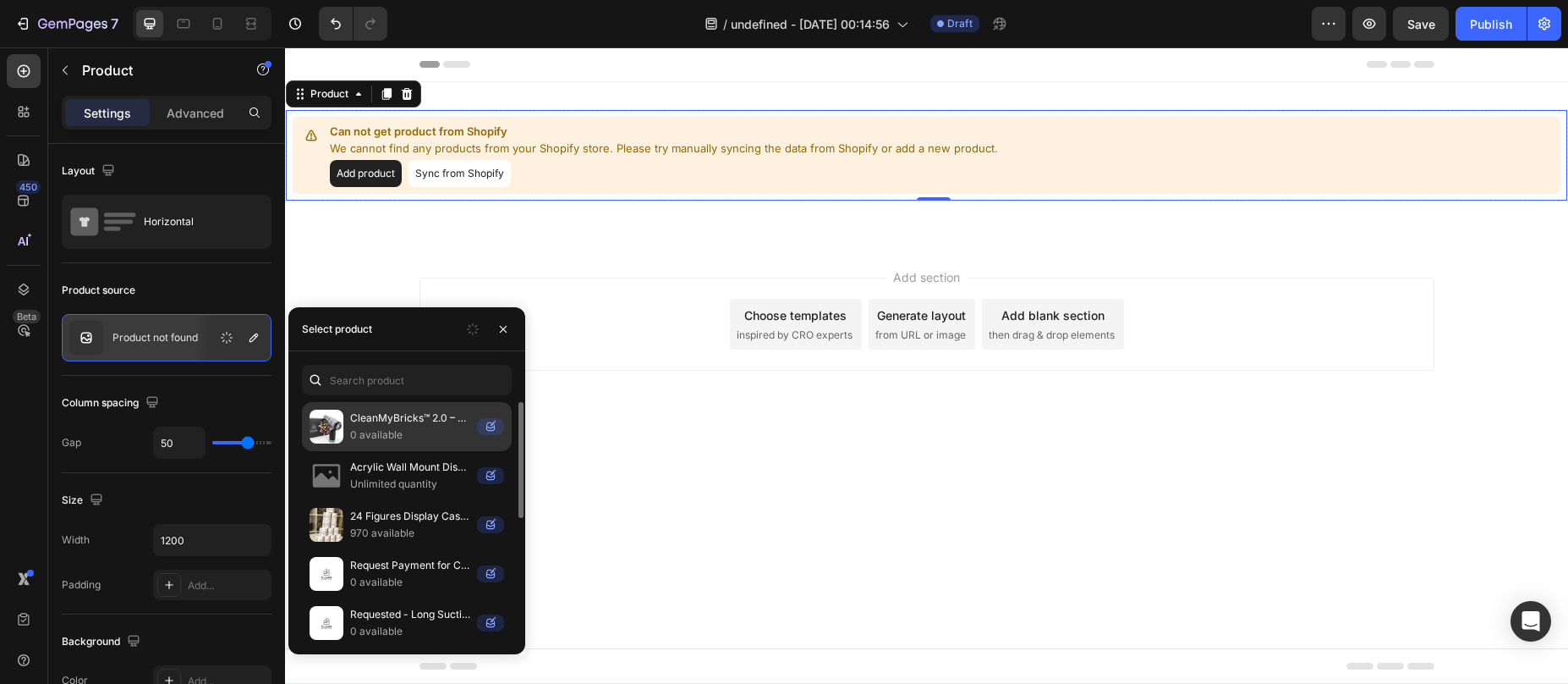
click at [401, 429] on p "0 available" at bounding box center [410, 435] width 120 height 17
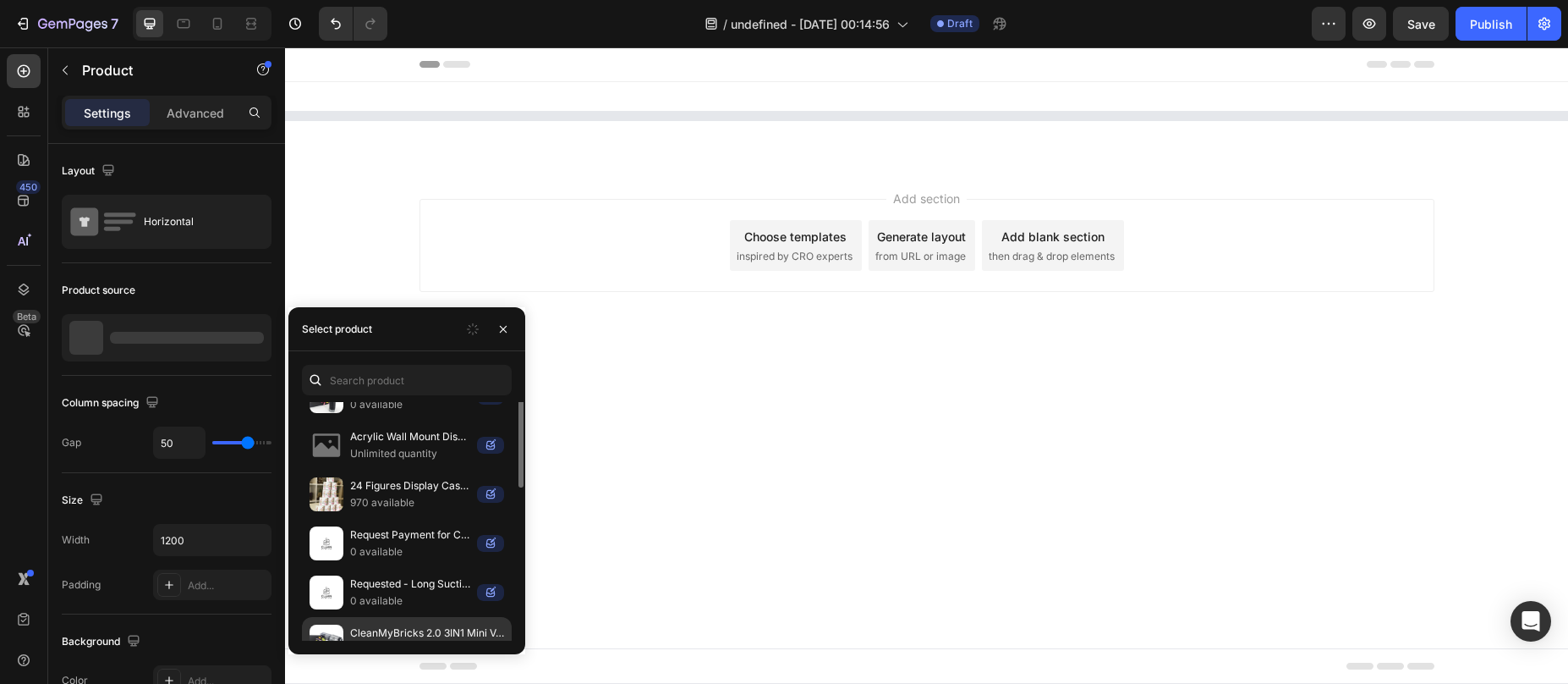
scroll to position [109, 0]
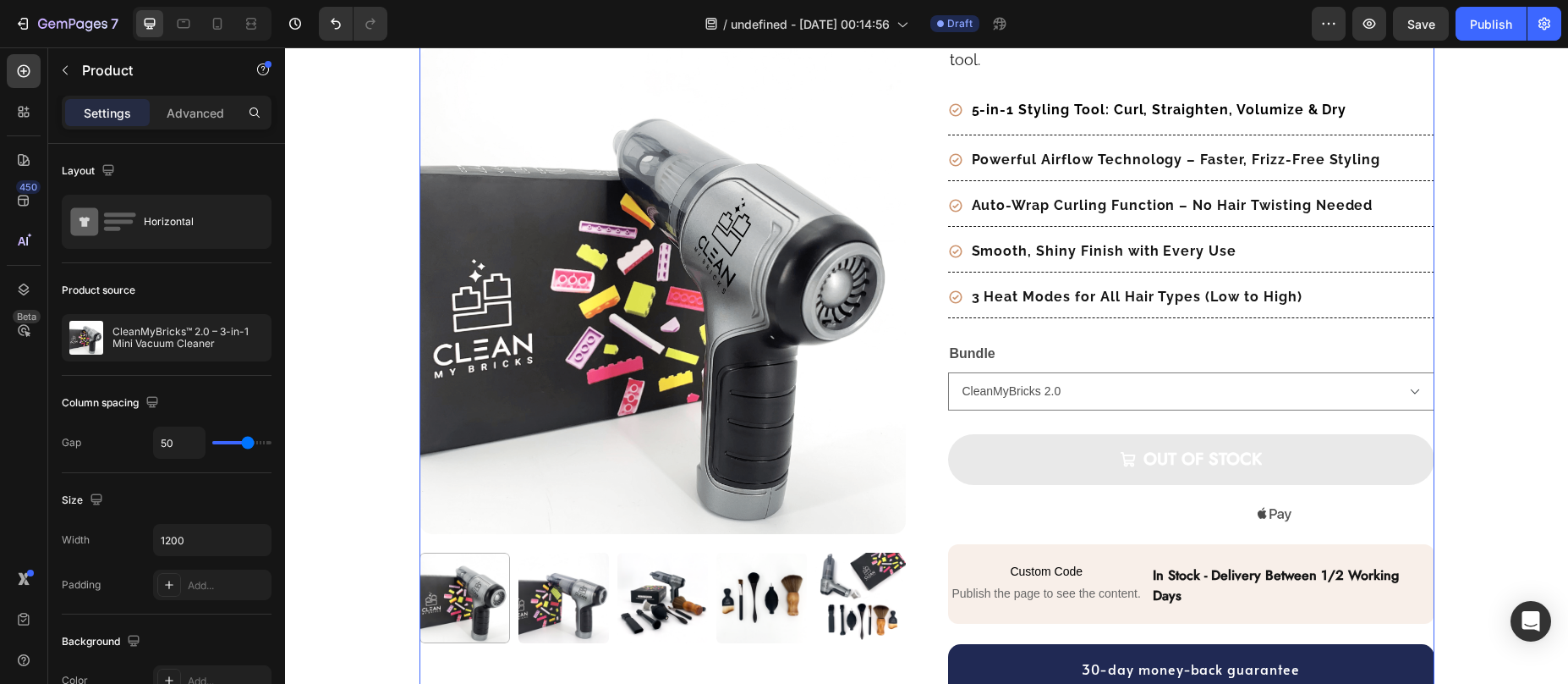
scroll to position [251, 0]
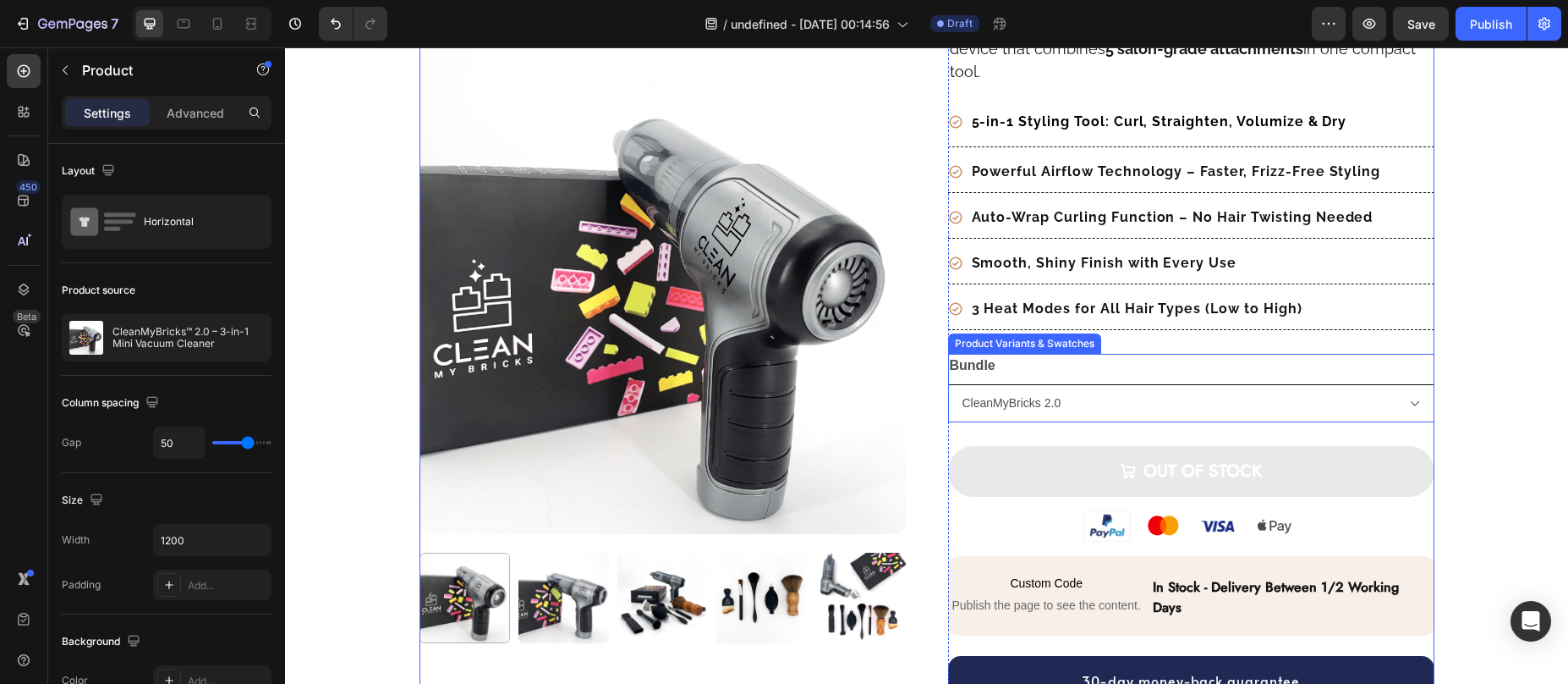
click at [1032, 415] on select "CleanMyBricks 2.0 CleanMyBricks 2.0 Great Deal CleanMyBricks 2.0 Great Deal Max" at bounding box center [1191, 403] width 487 height 38
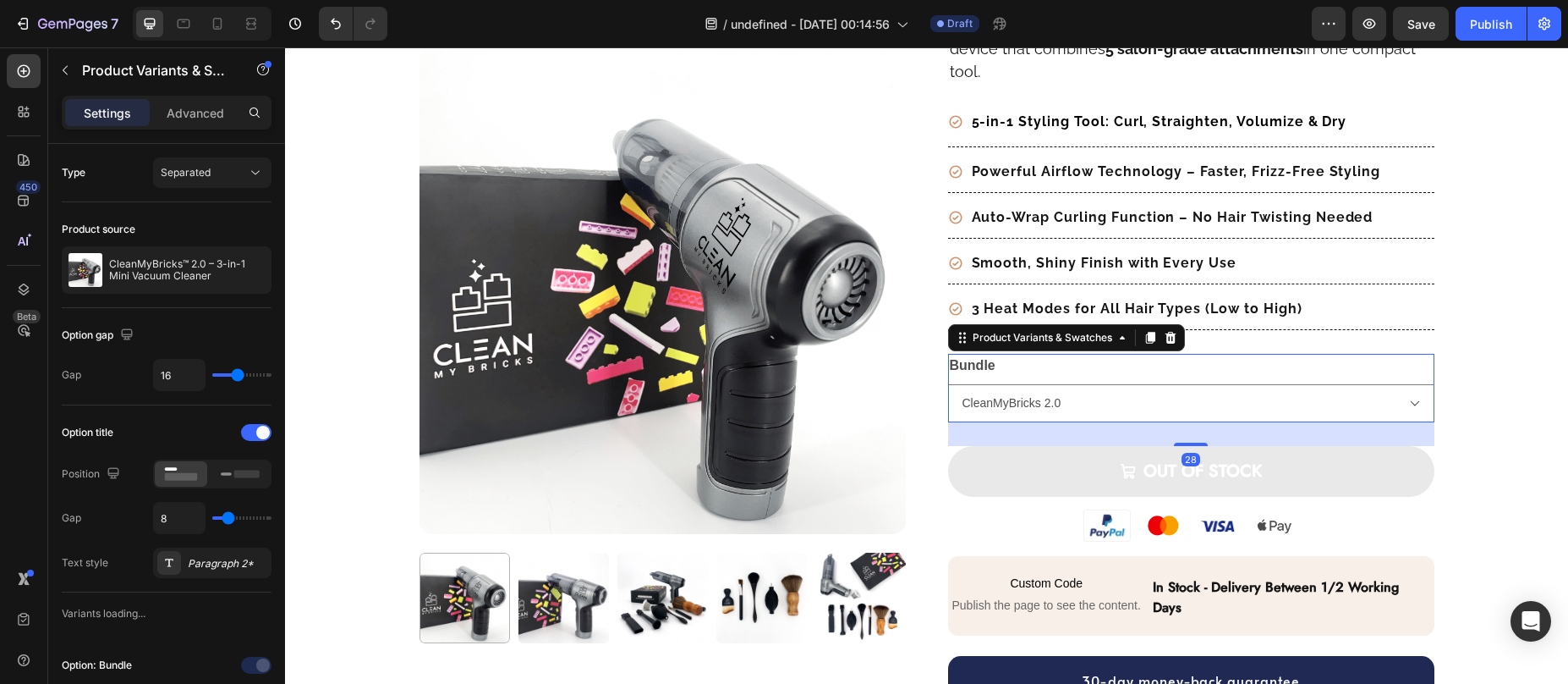
click at [1044, 373] on div "Bundle CleanMyBricks 2.0 CleanMyBricks 2.0 Great Deal CleanMyBricks 2.0 Great D…" at bounding box center [1191, 389] width 487 height 69
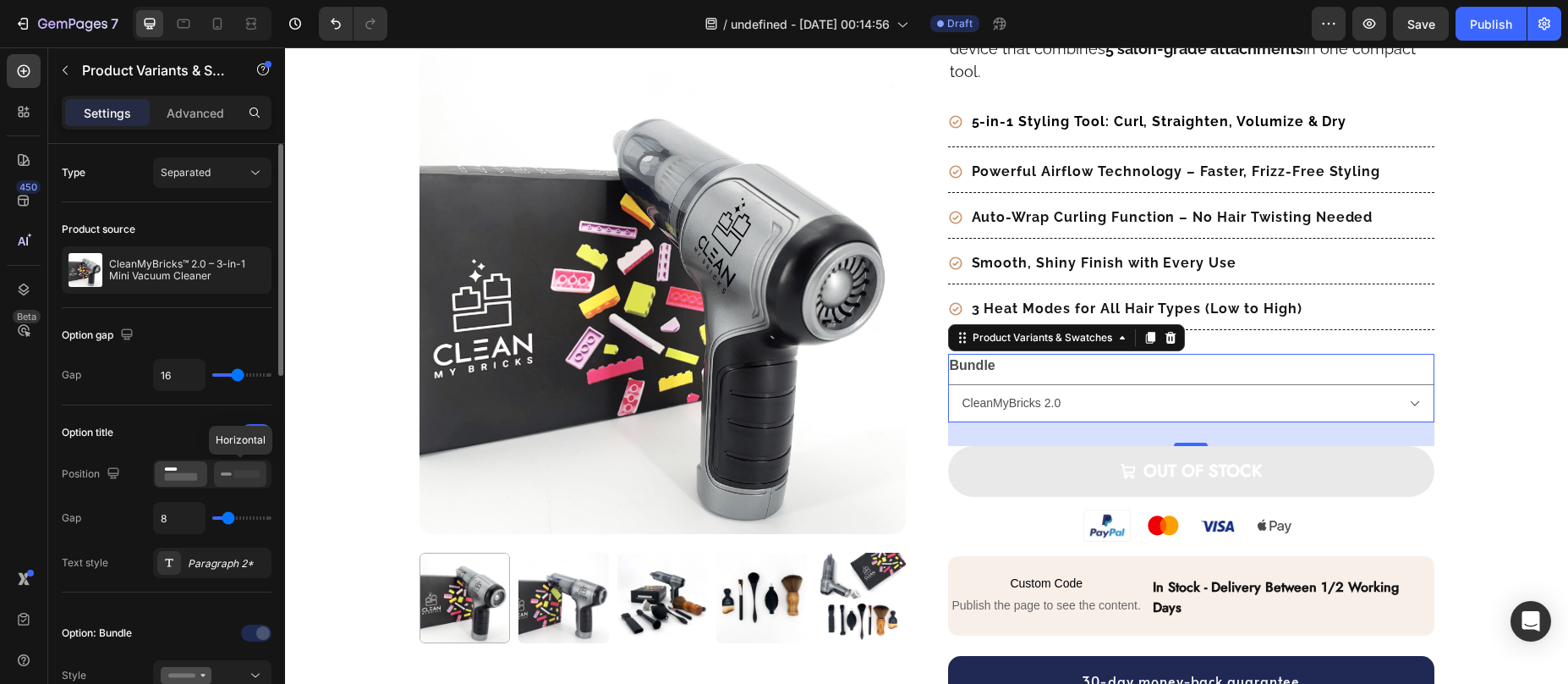
click at [232, 466] on icon at bounding box center [239, 474] width 39 height 19
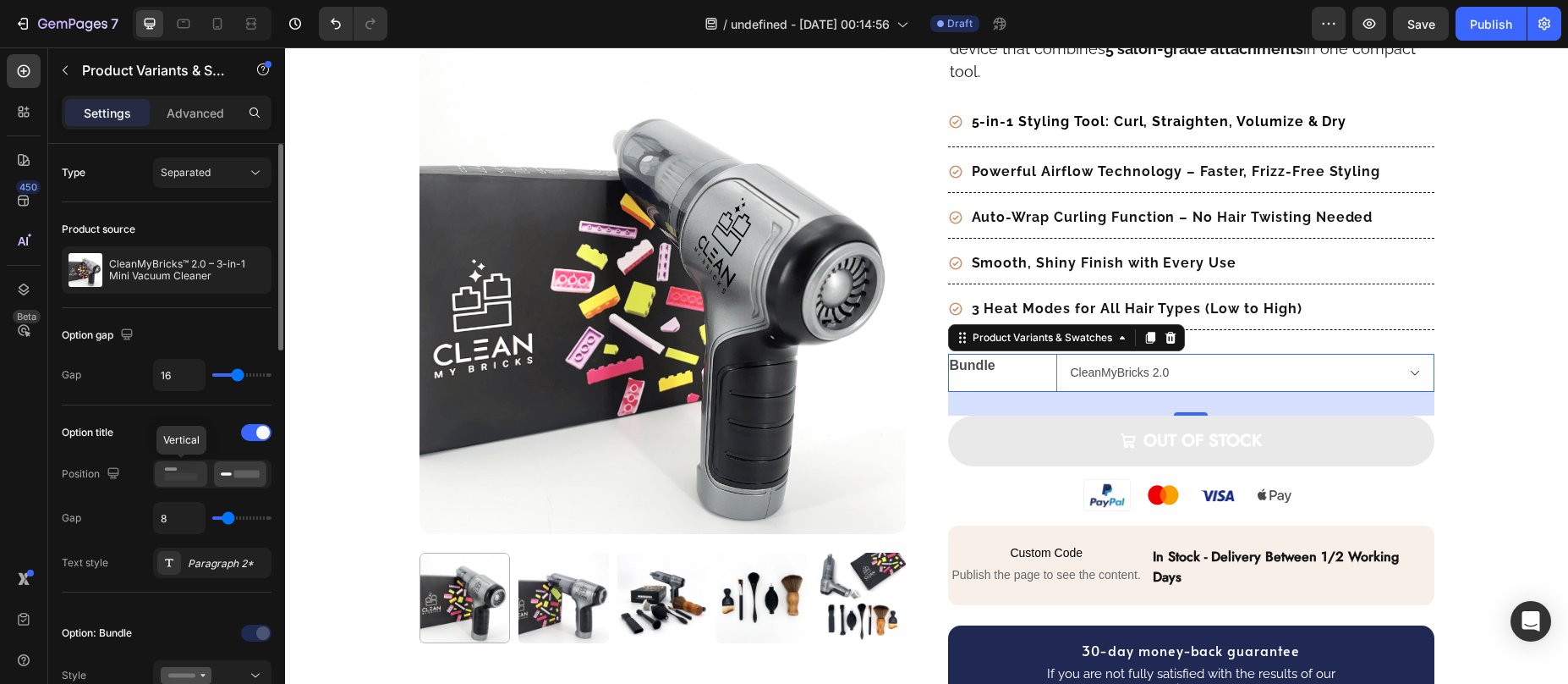
click at [195, 464] on icon at bounding box center [181, 474] width 39 height 19
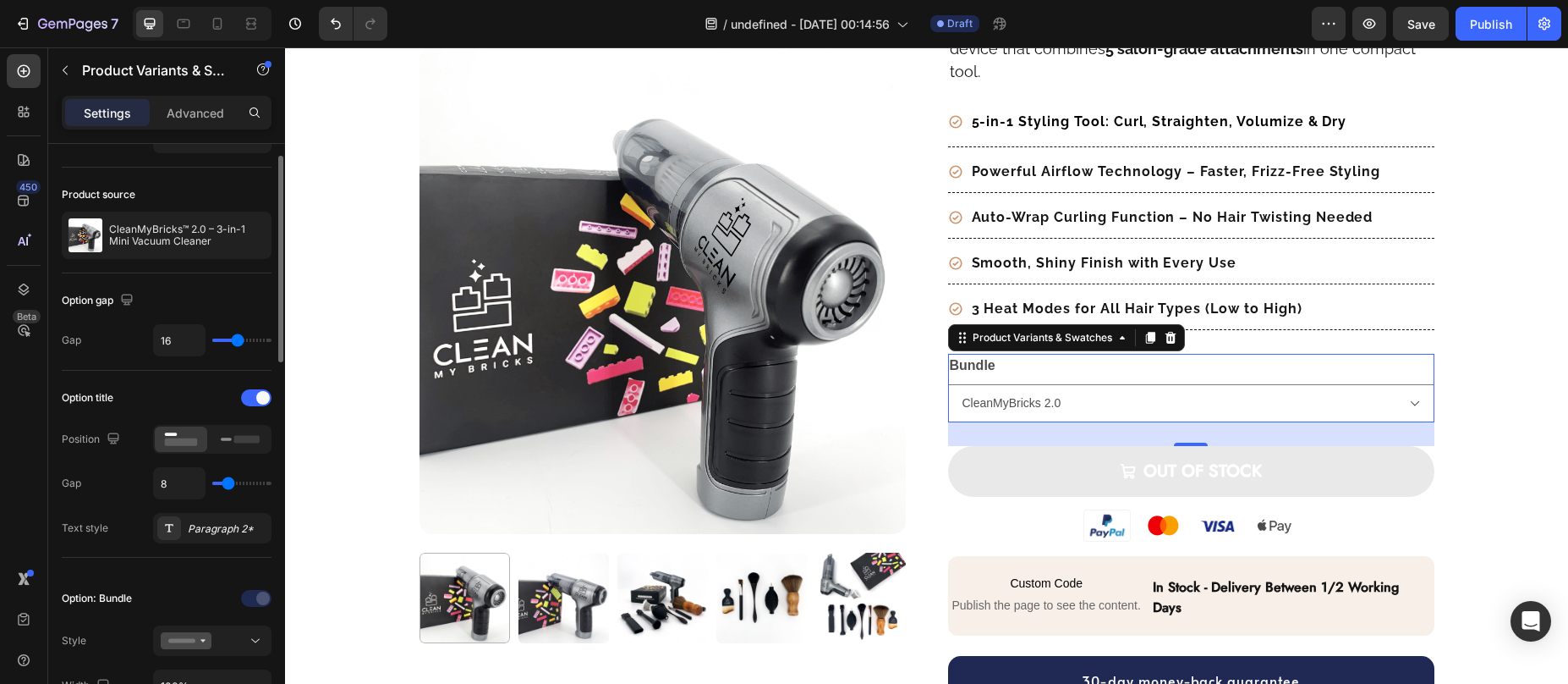
scroll to position [117, 0]
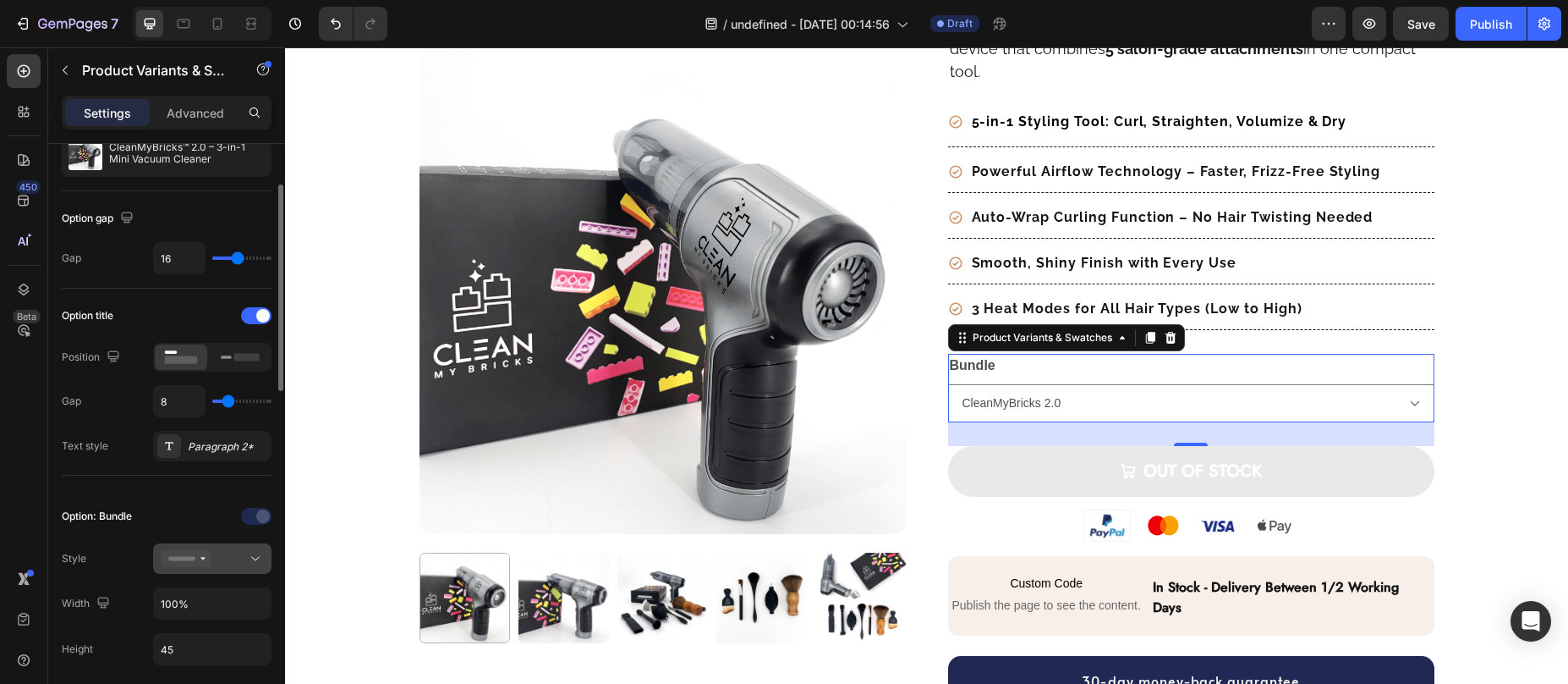
click at [232, 562] on div at bounding box center [213, 559] width 103 height 17
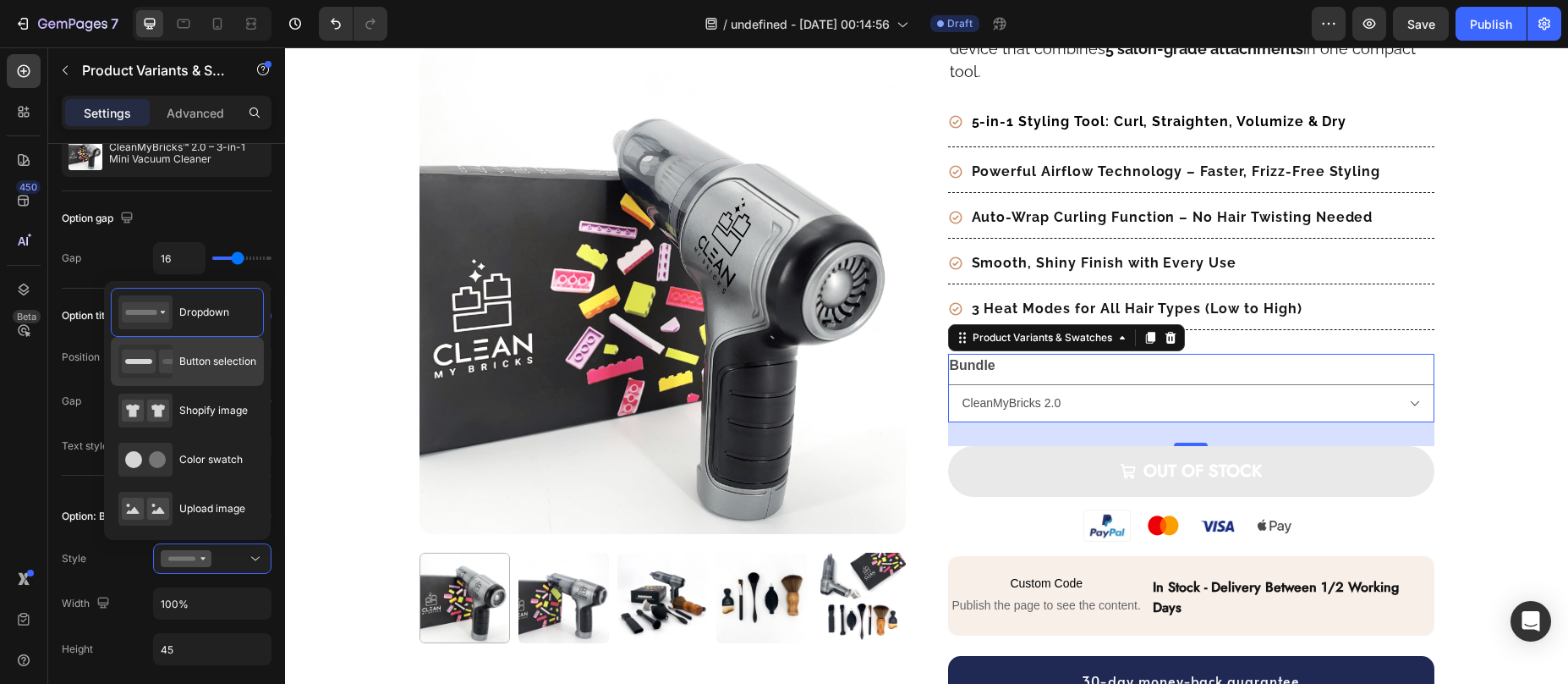
click at [220, 376] on div "Button selection" at bounding box center [188, 361] width 138 height 34
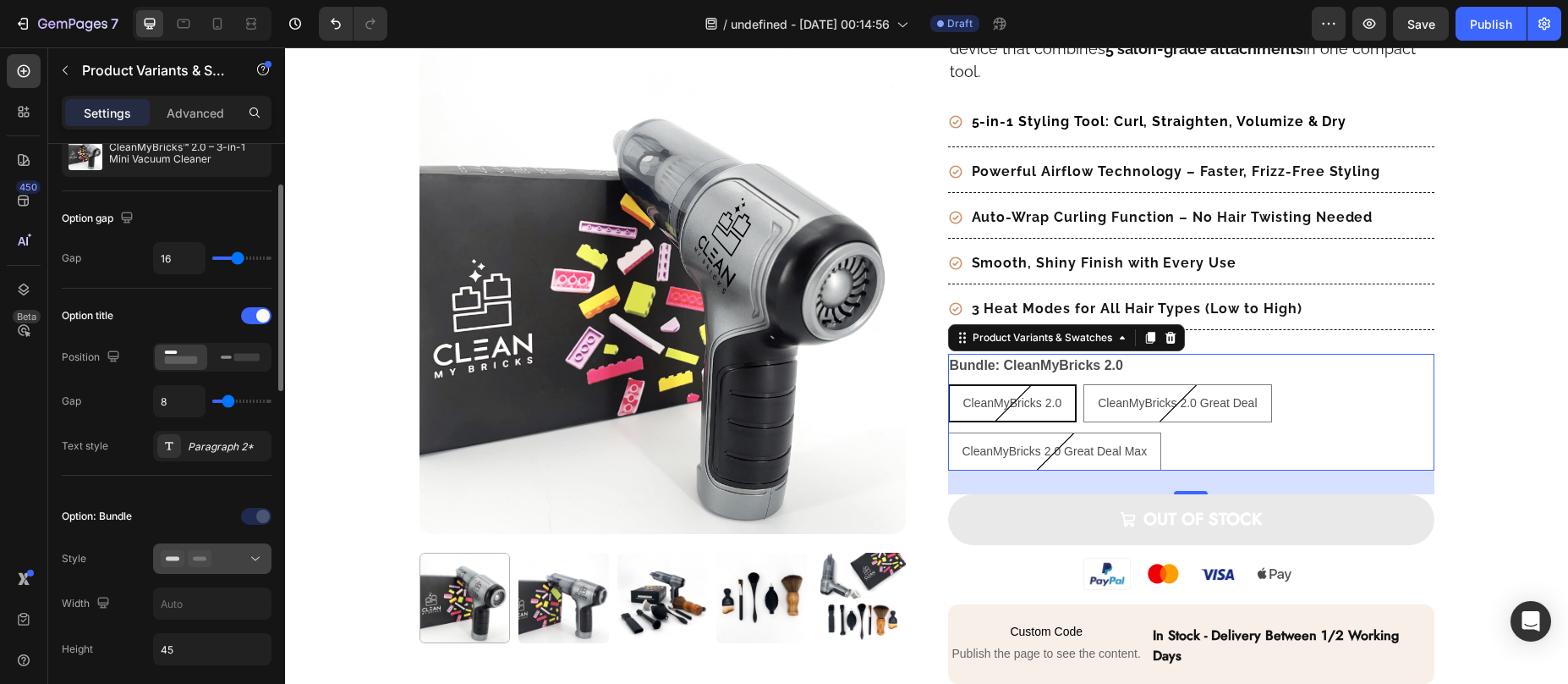
click at [220, 558] on div at bounding box center [213, 559] width 103 height 17
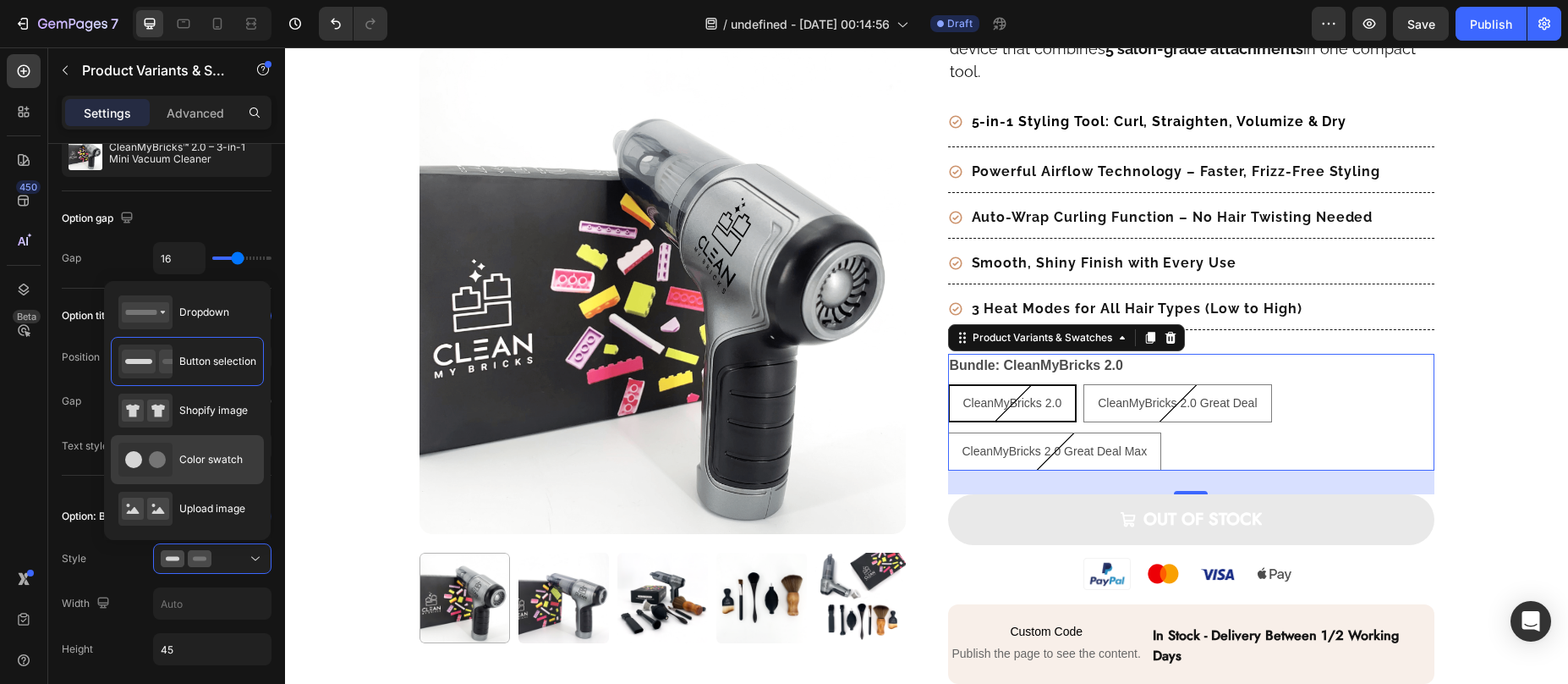
click at [208, 456] on span "Color swatch" at bounding box center [211, 460] width 64 height 16
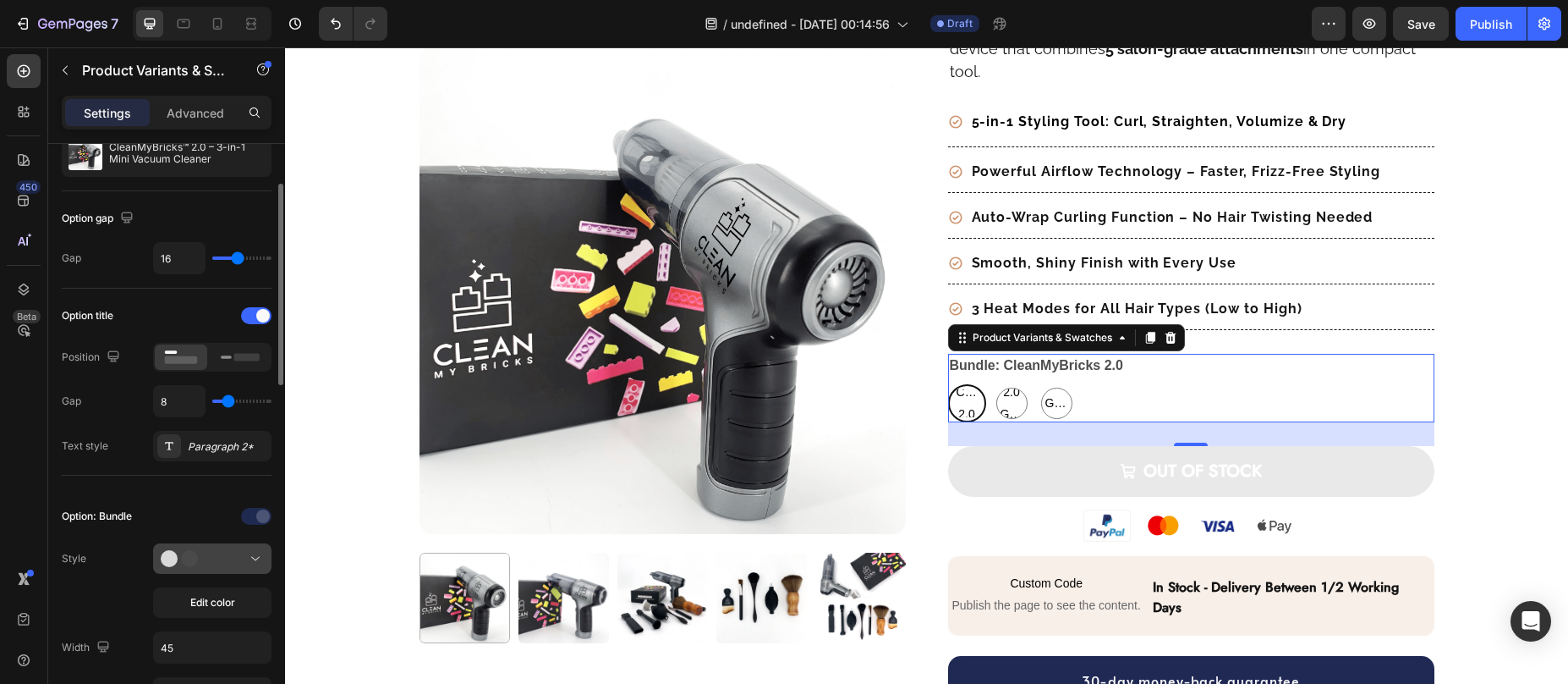
click at [226, 564] on div at bounding box center [213, 559] width 103 height 17
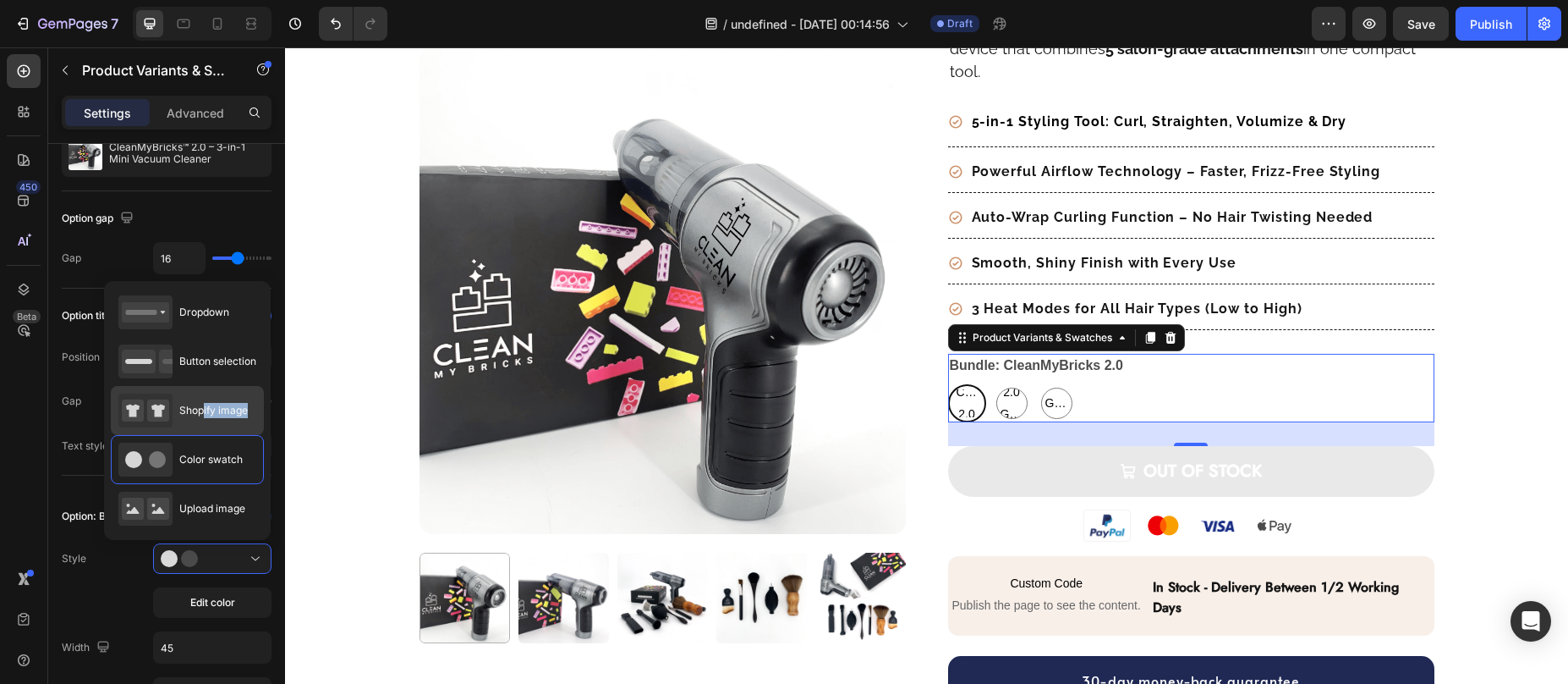
click at [205, 418] on div "Shopify image" at bounding box center [183, 410] width 129 height 34
type input "64"
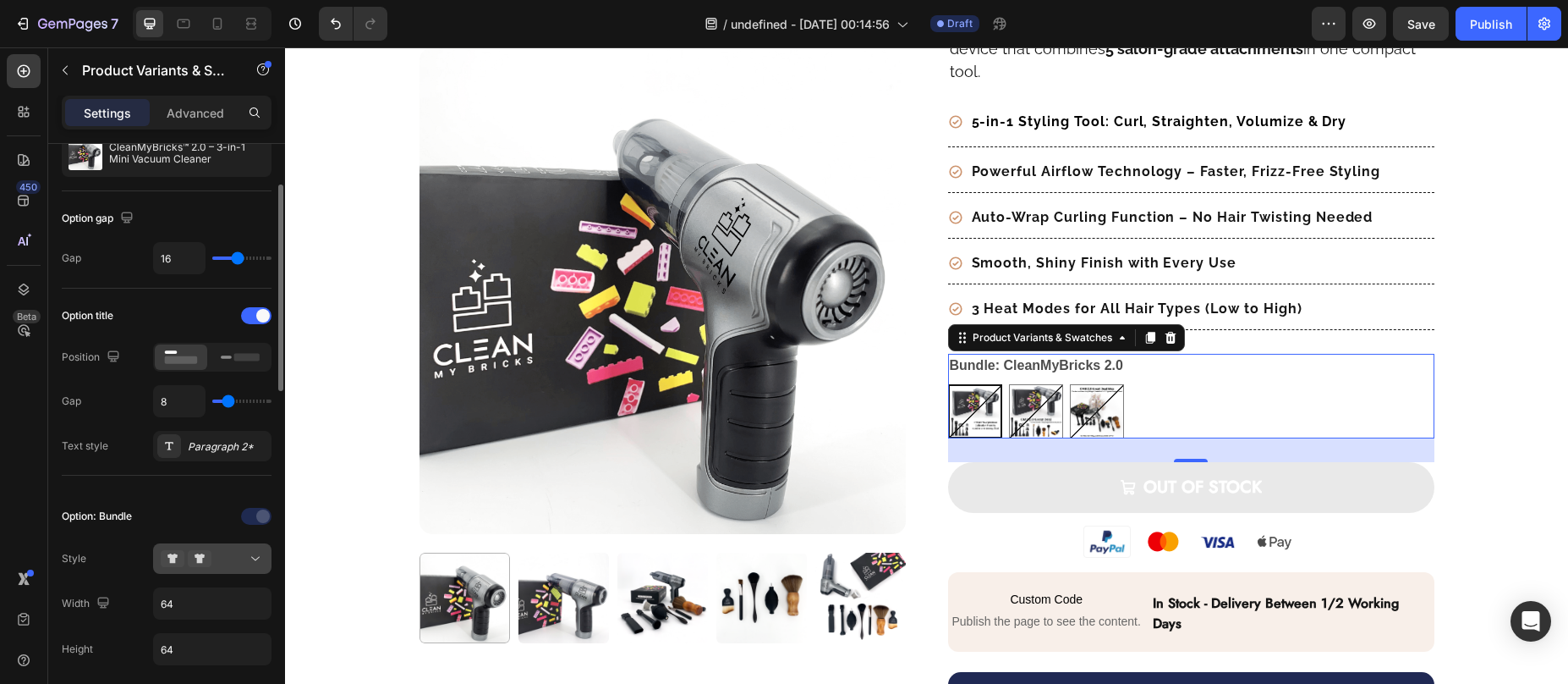
click at [230, 559] on div at bounding box center [213, 559] width 103 height 17
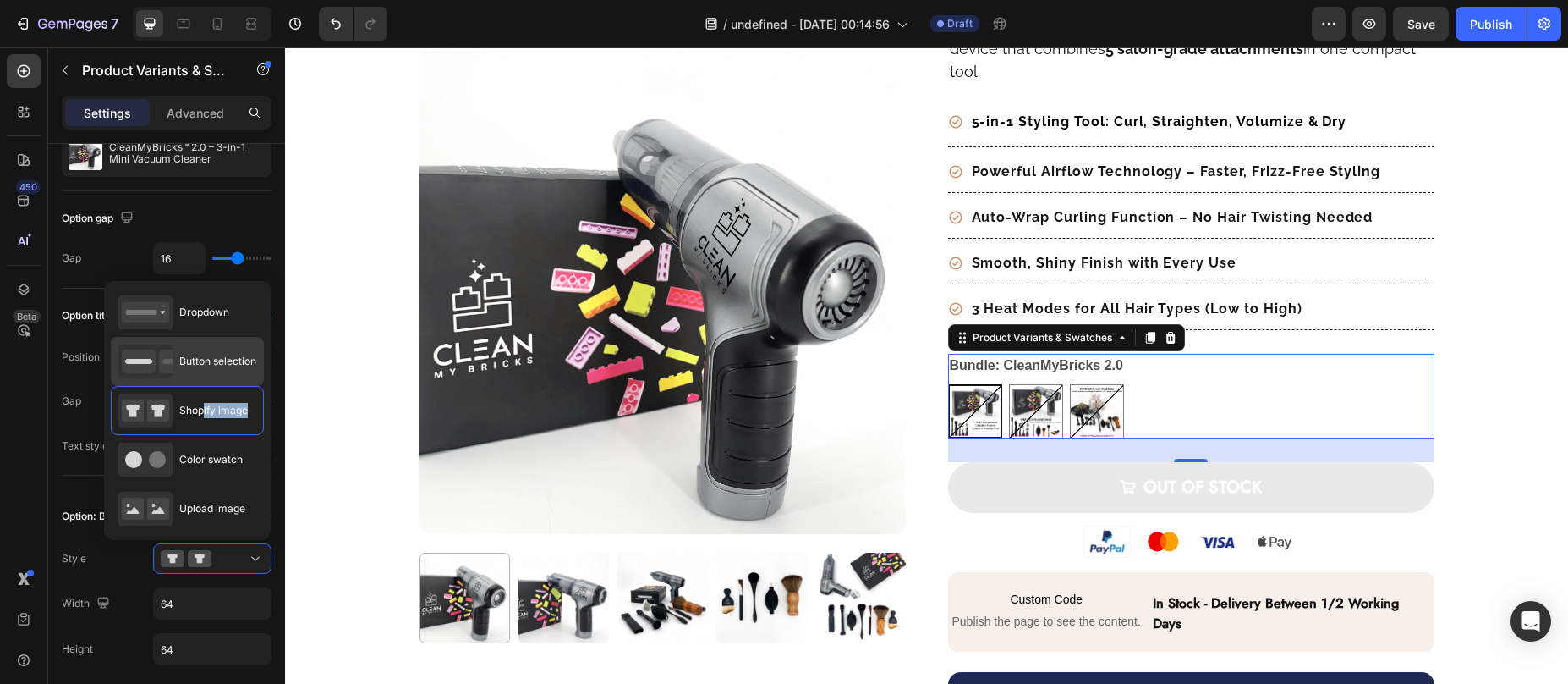
click at [216, 360] on span "Button selection" at bounding box center [217, 362] width 77 height 16
type input "45"
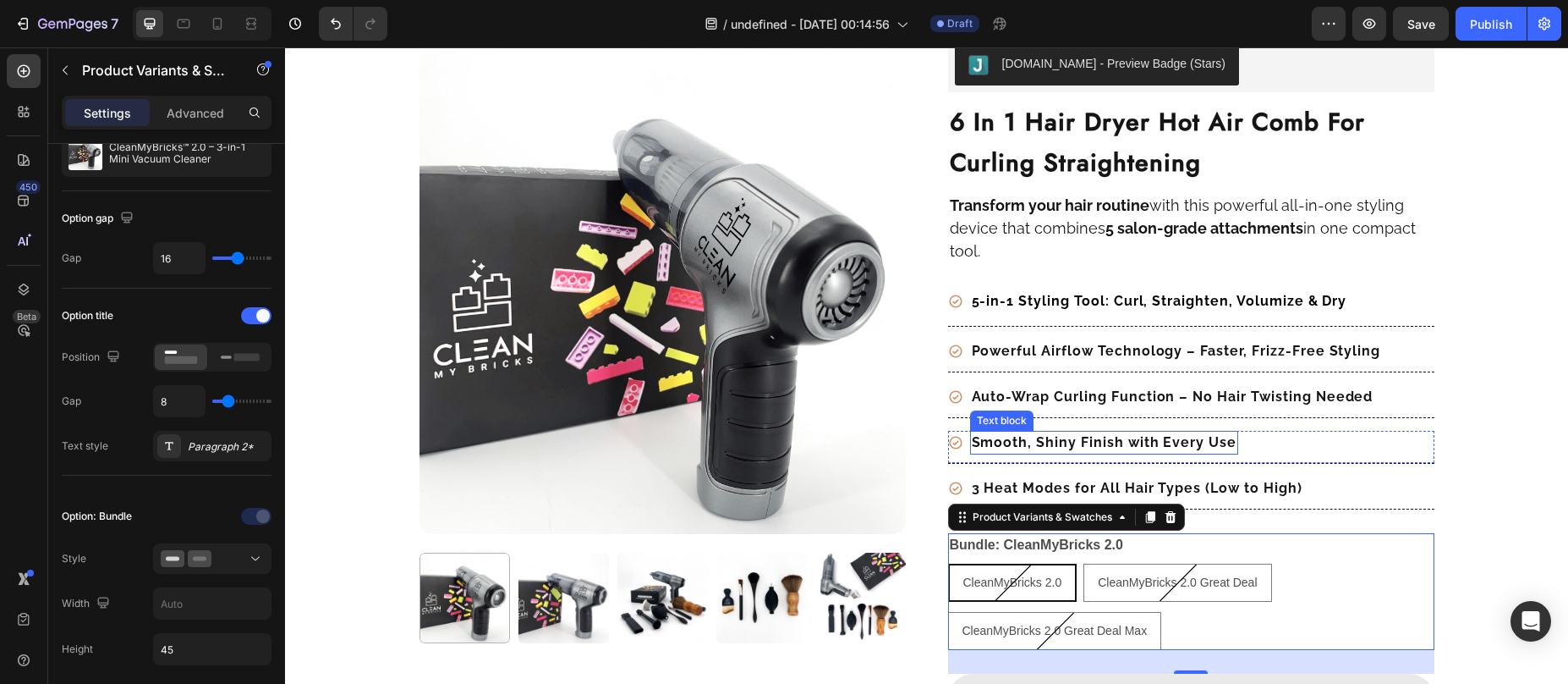
scroll to position [0, 0]
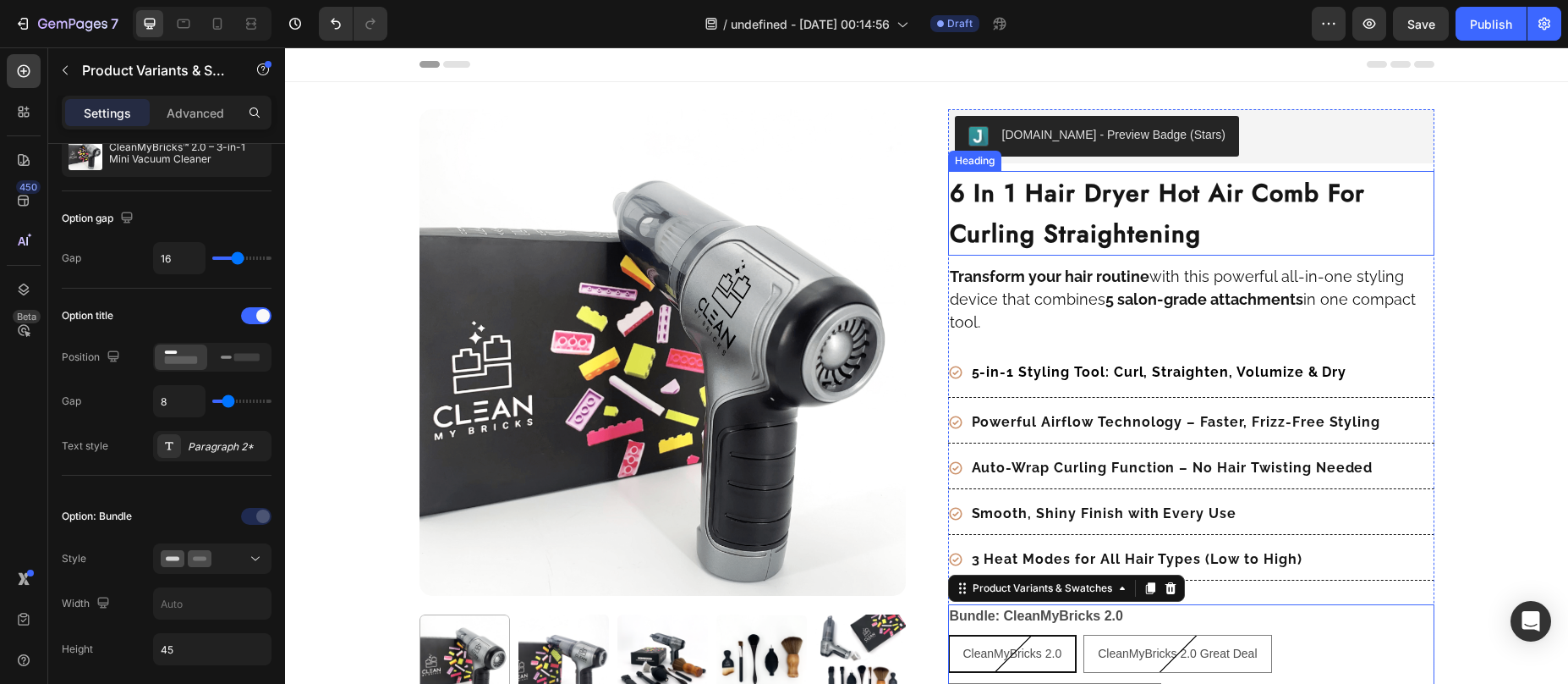
click at [1033, 208] on strong "6 In 1 Hair Dryer Hot Air Comb For Curling Straightening" at bounding box center [1157, 213] width 416 height 76
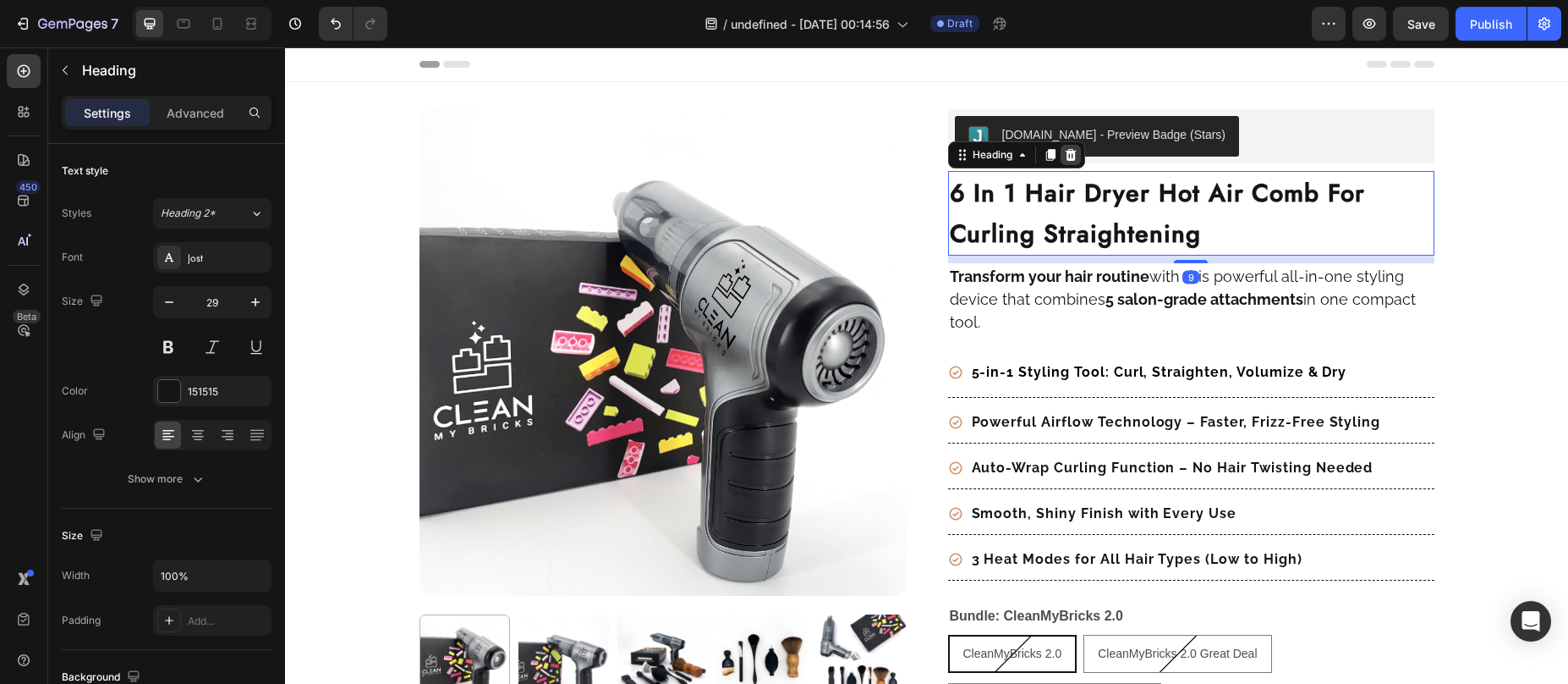
click at [1068, 154] on icon at bounding box center [1070, 155] width 11 height 12
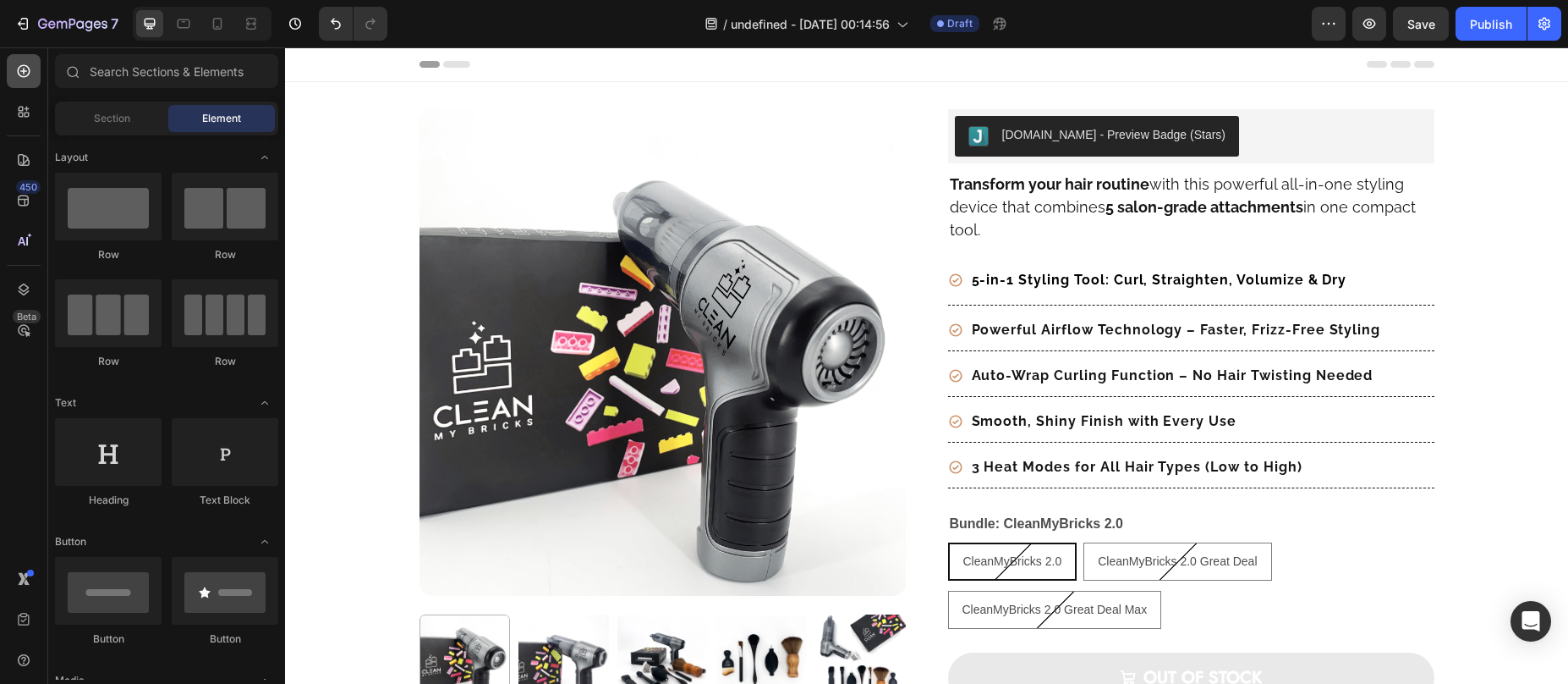
click at [22, 68] on icon at bounding box center [24, 72] width 17 height 17
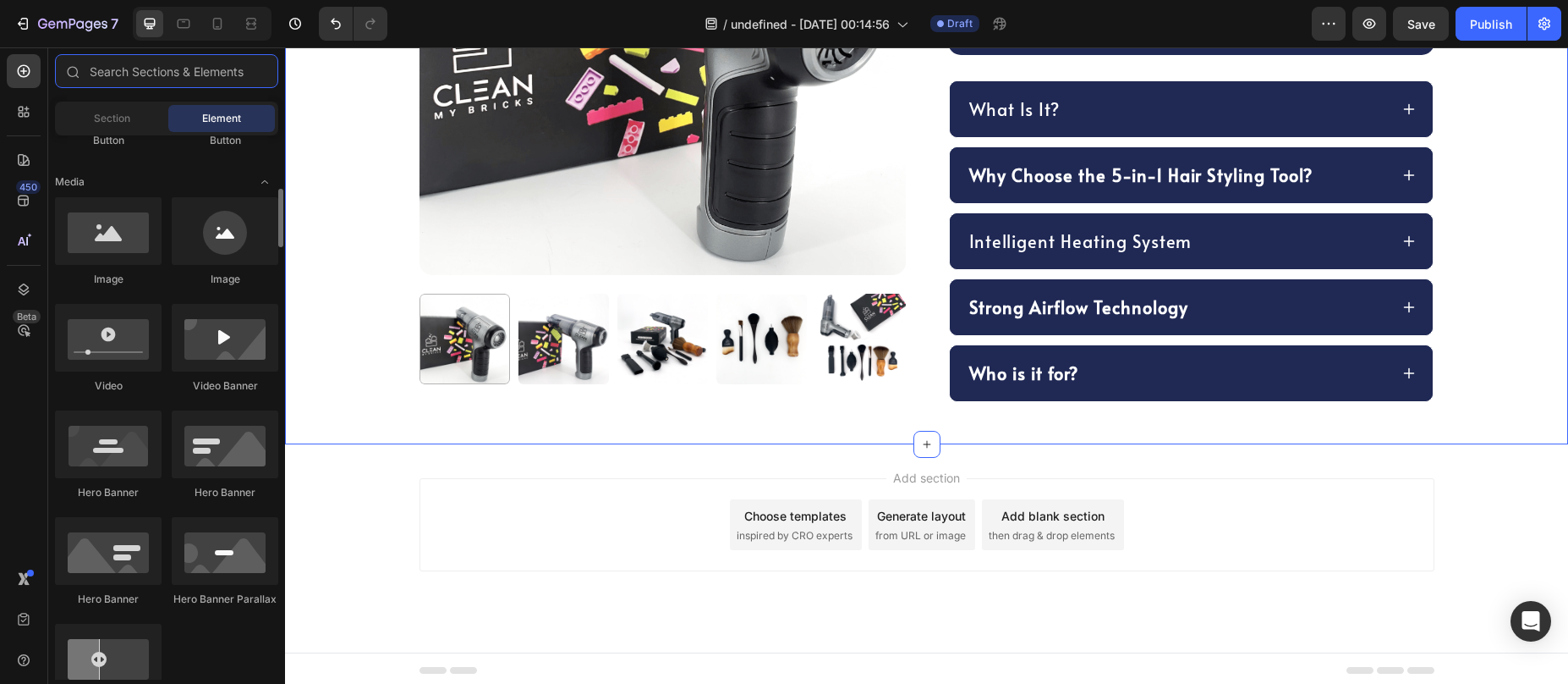
scroll to position [897, 0]
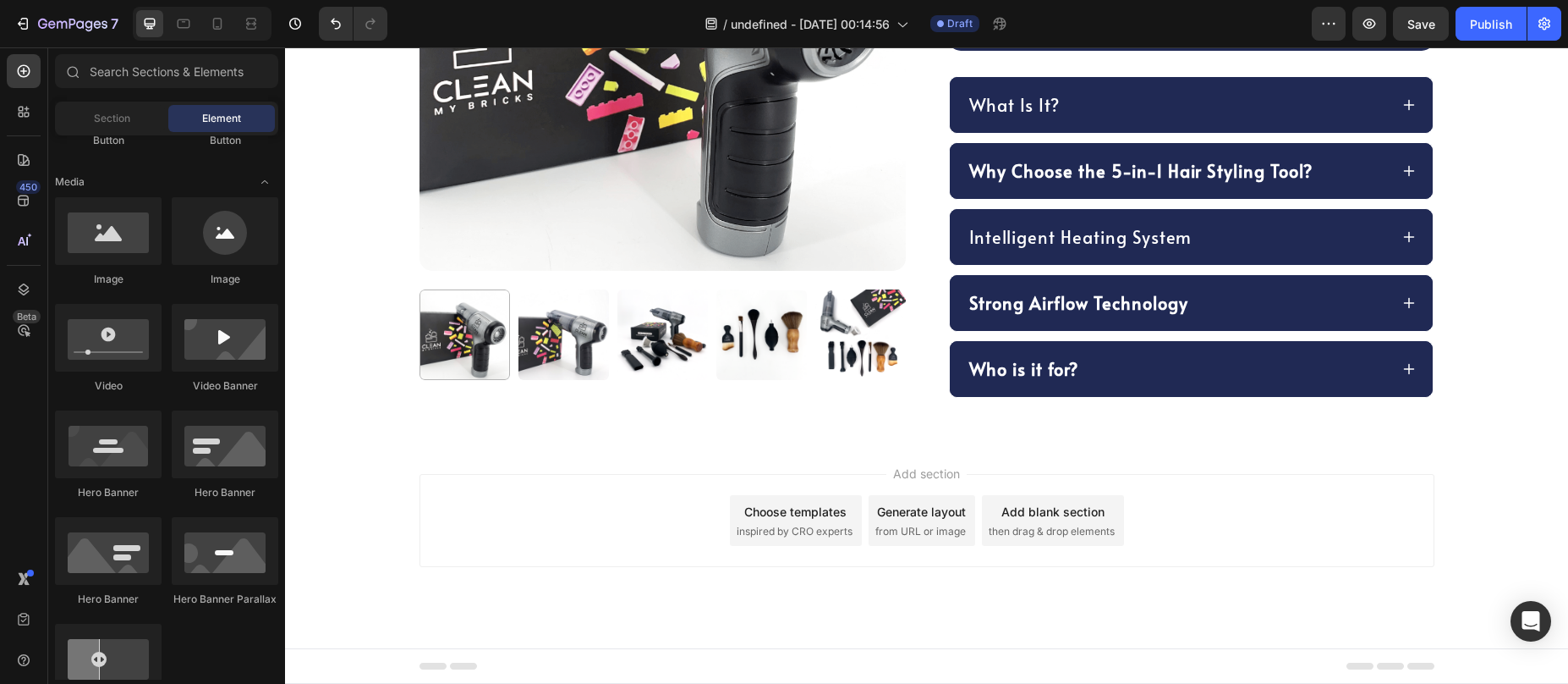
click at [800, 513] on div "Choose templates" at bounding box center [795, 511] width 102 height 18
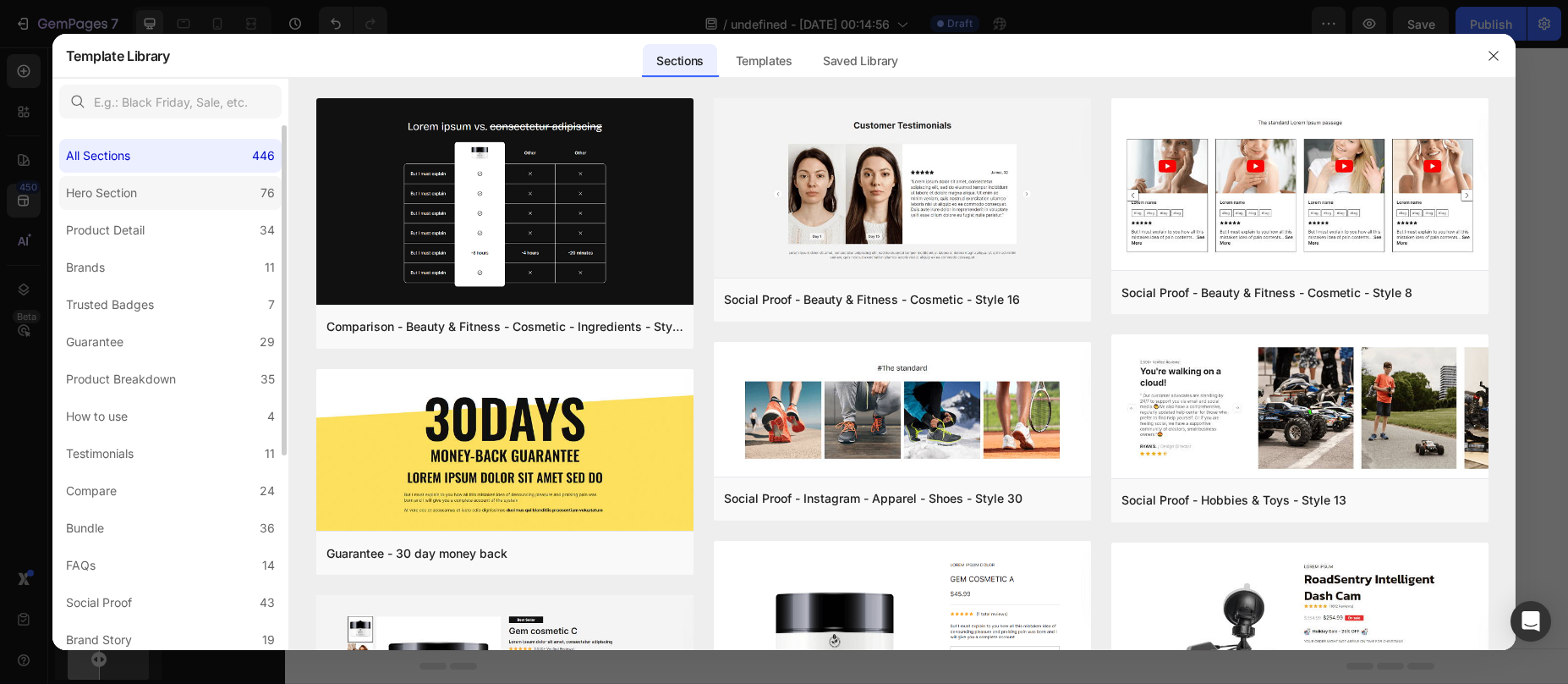
click at [83, 197] on div "Hero Section" at bounding box center [102, 193] width 71 height 21
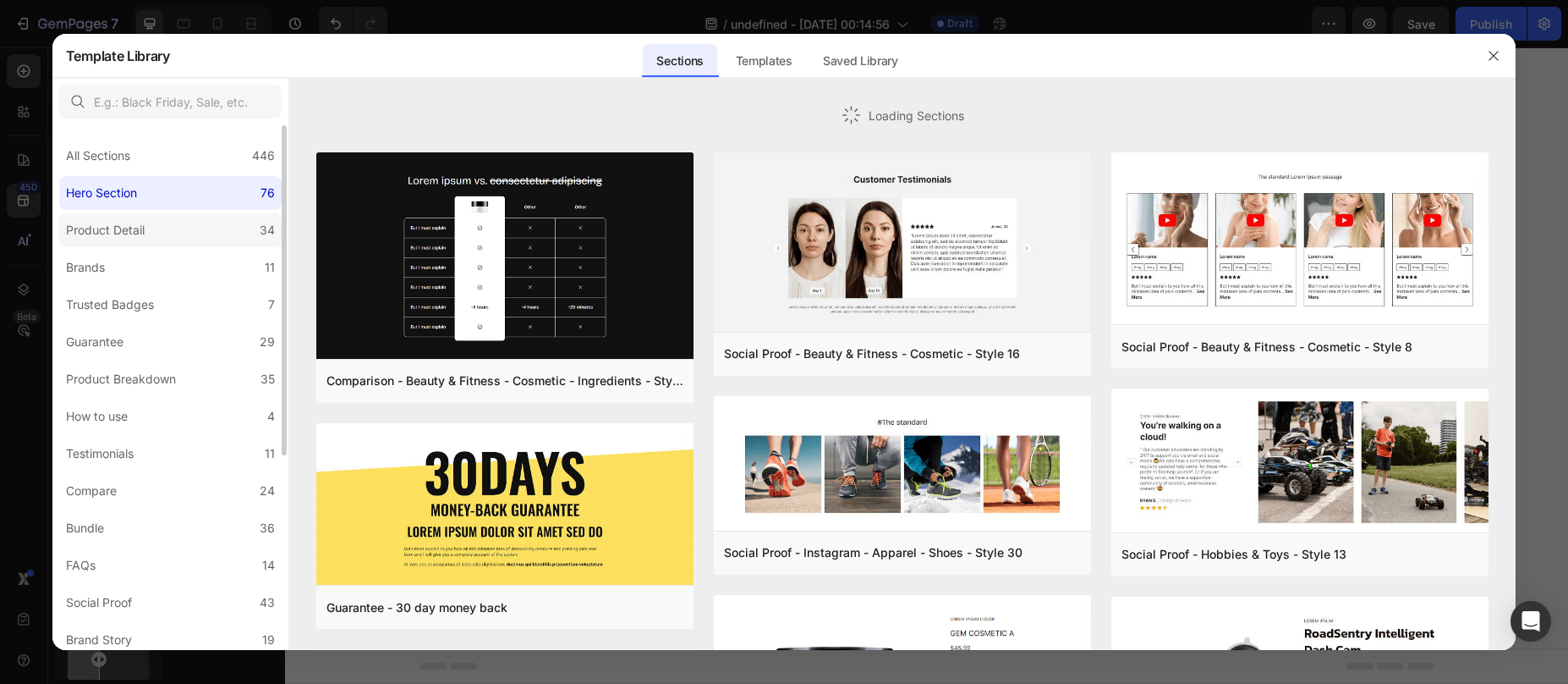
click at [97, 223] on div "Product Detail" at bounding box center [105, 230] width 78 height 21
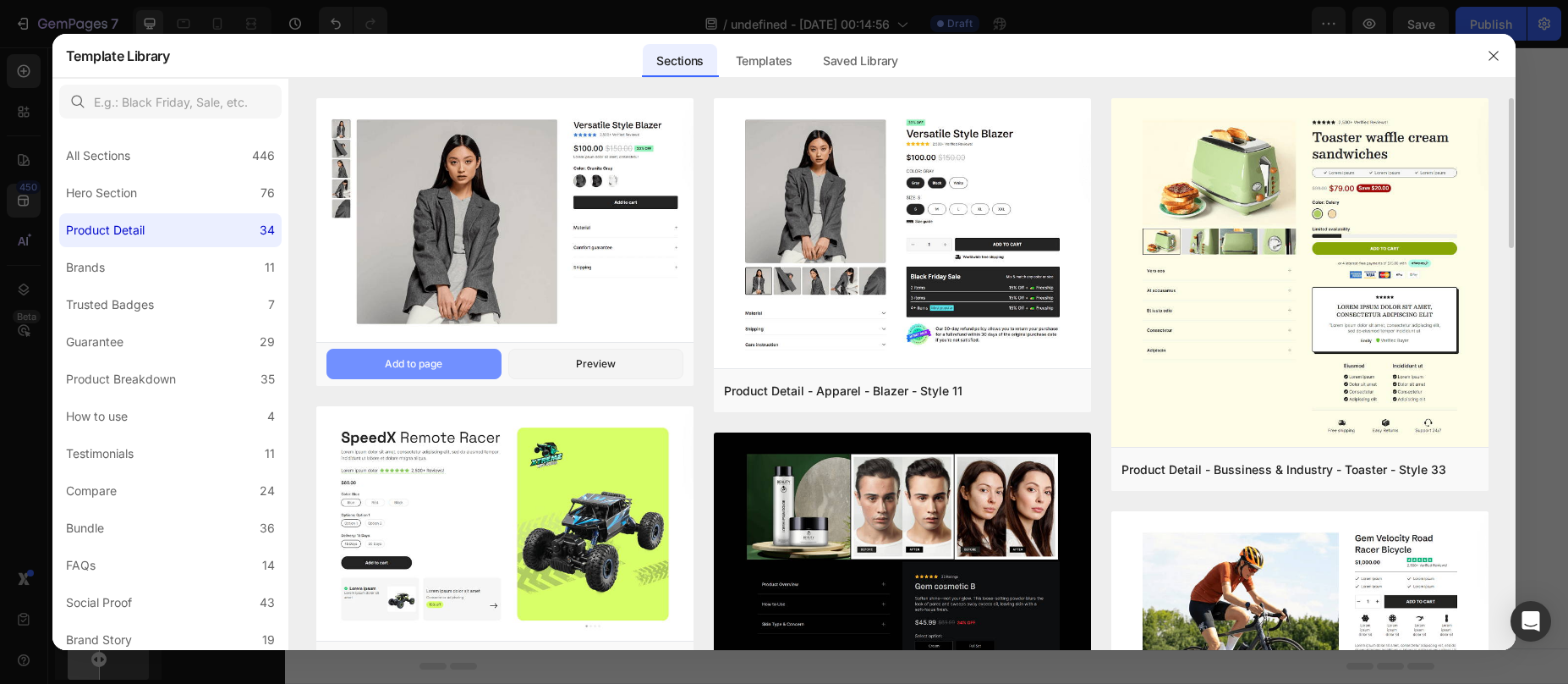
click at [455, 364] on button "Add to page" at bounding box center [413, 364] width 175 height 30
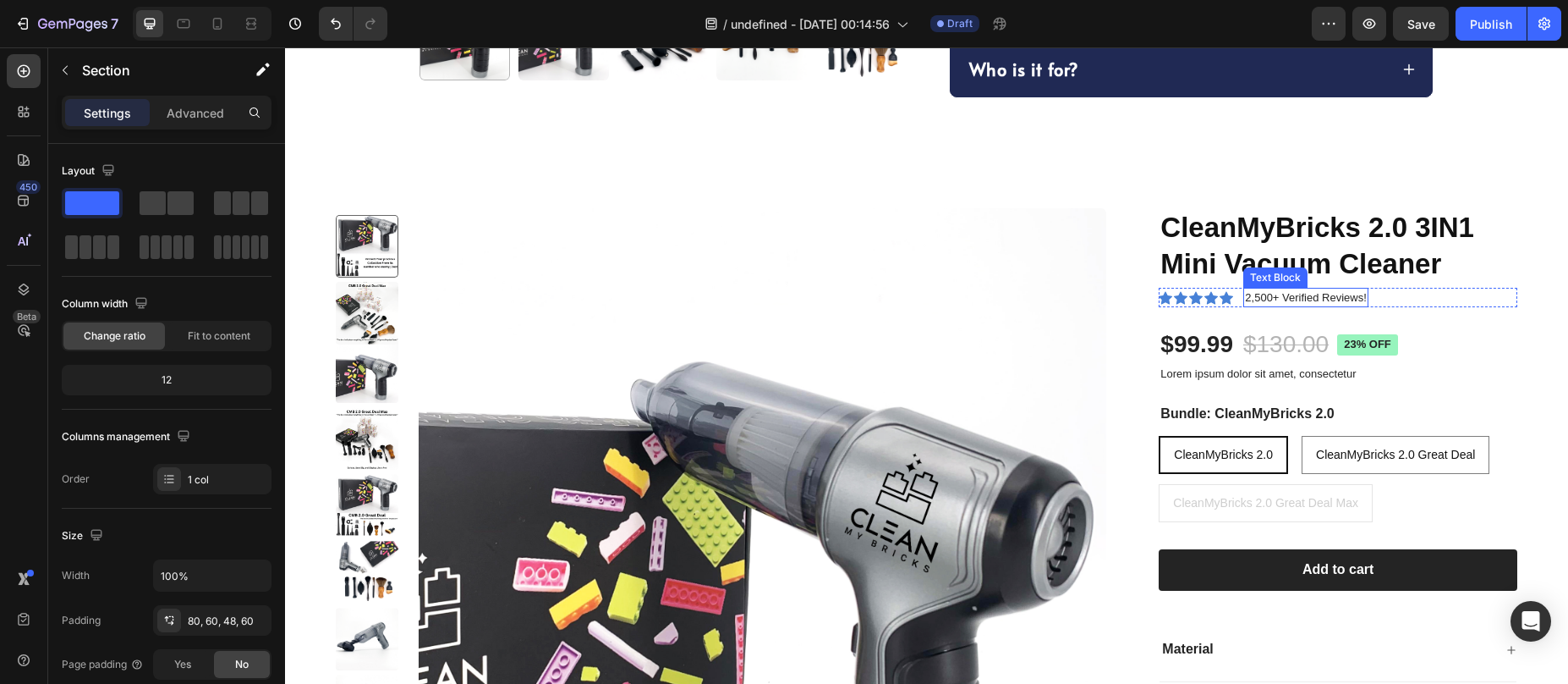
scroll to position [1098, 0]
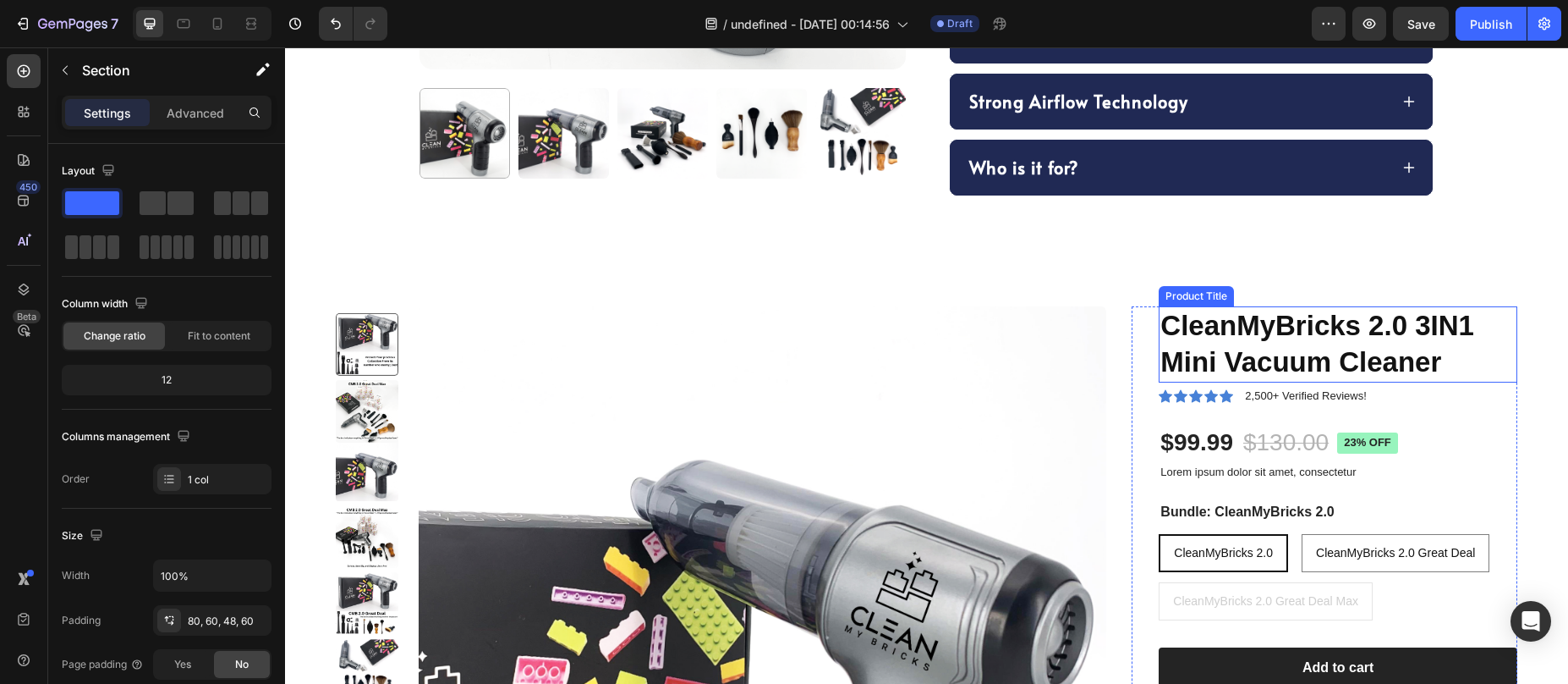
click at [1241, 350] on h1 "CleanMyBricks 2.0 3IN1 Mini Vacuum Cleaner" at bounding box center [1338, 345] width 359 height 76
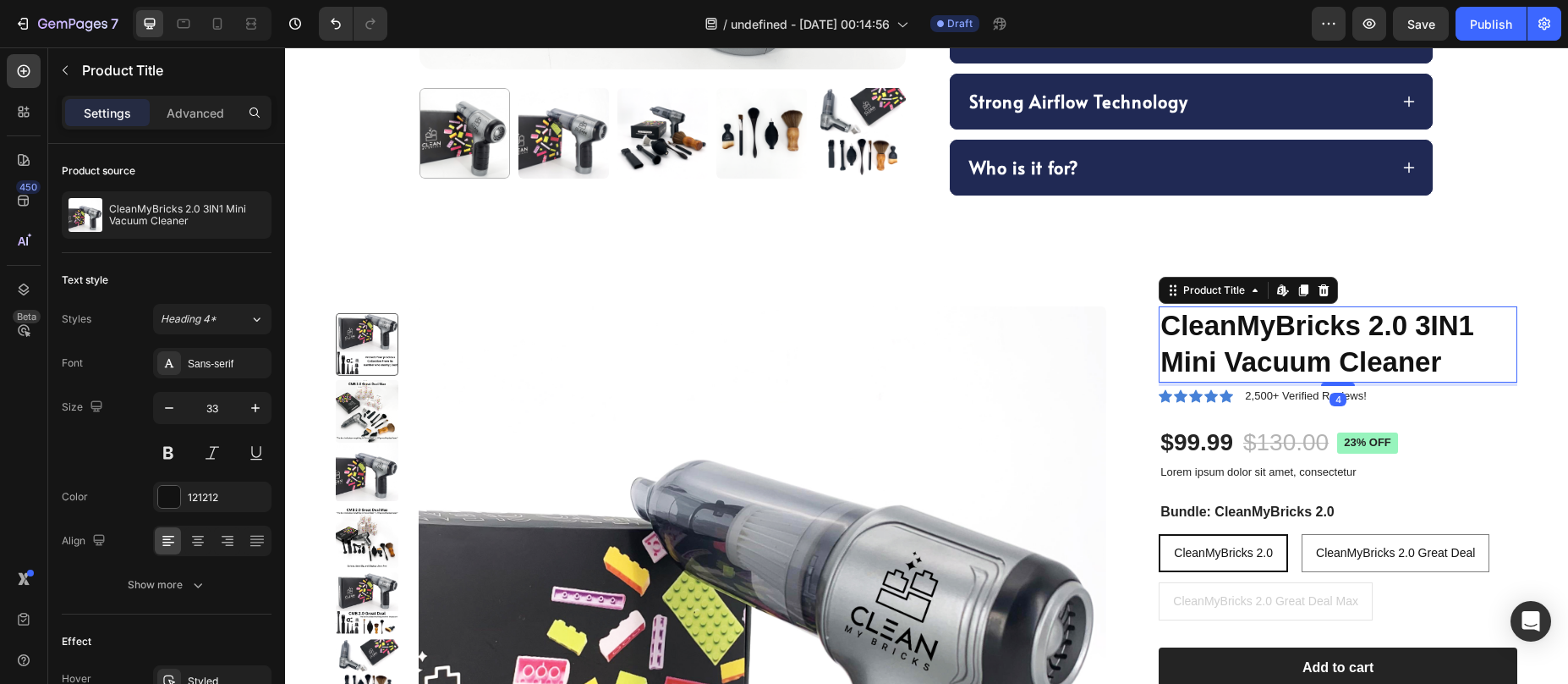
click at [1299, 288] on icon at bounding box center [1304, 290] width 9 height 12
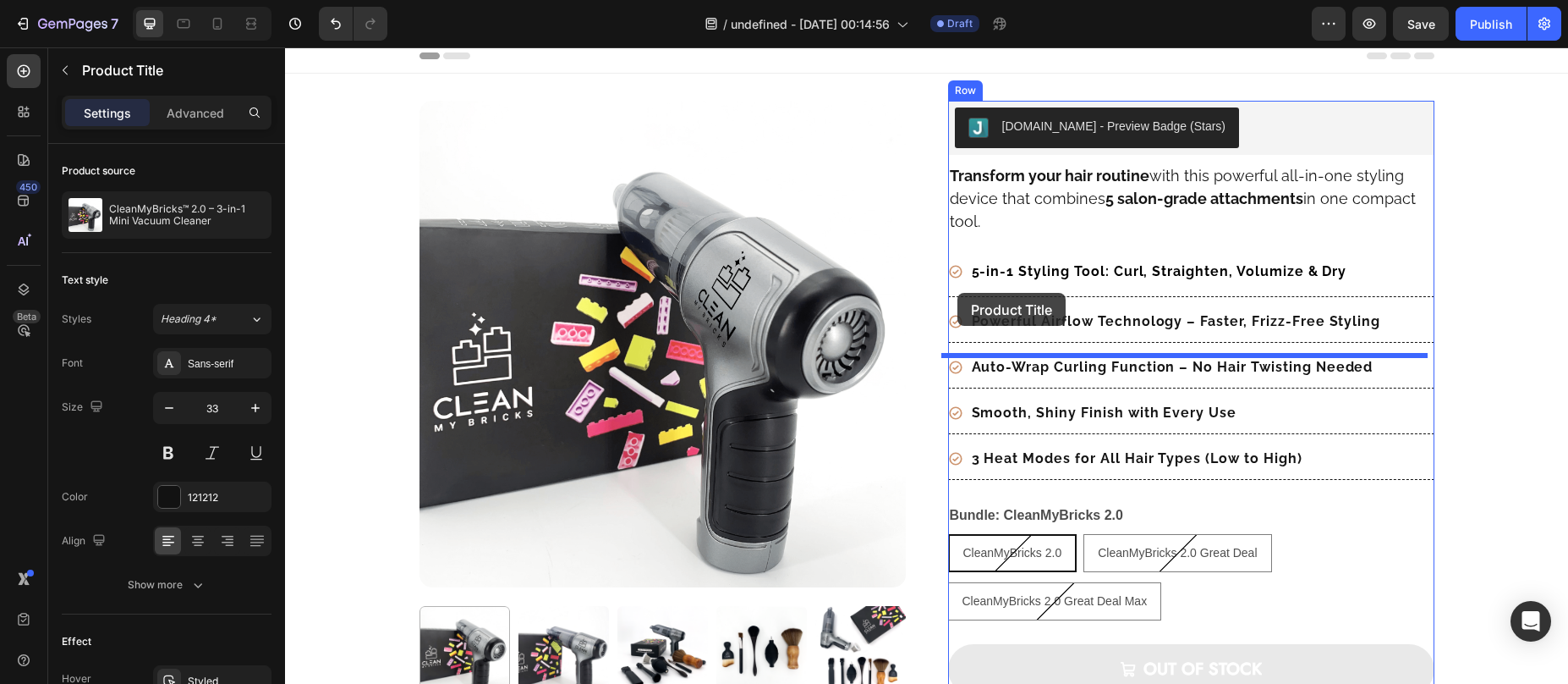
scroll to position [0, 0]
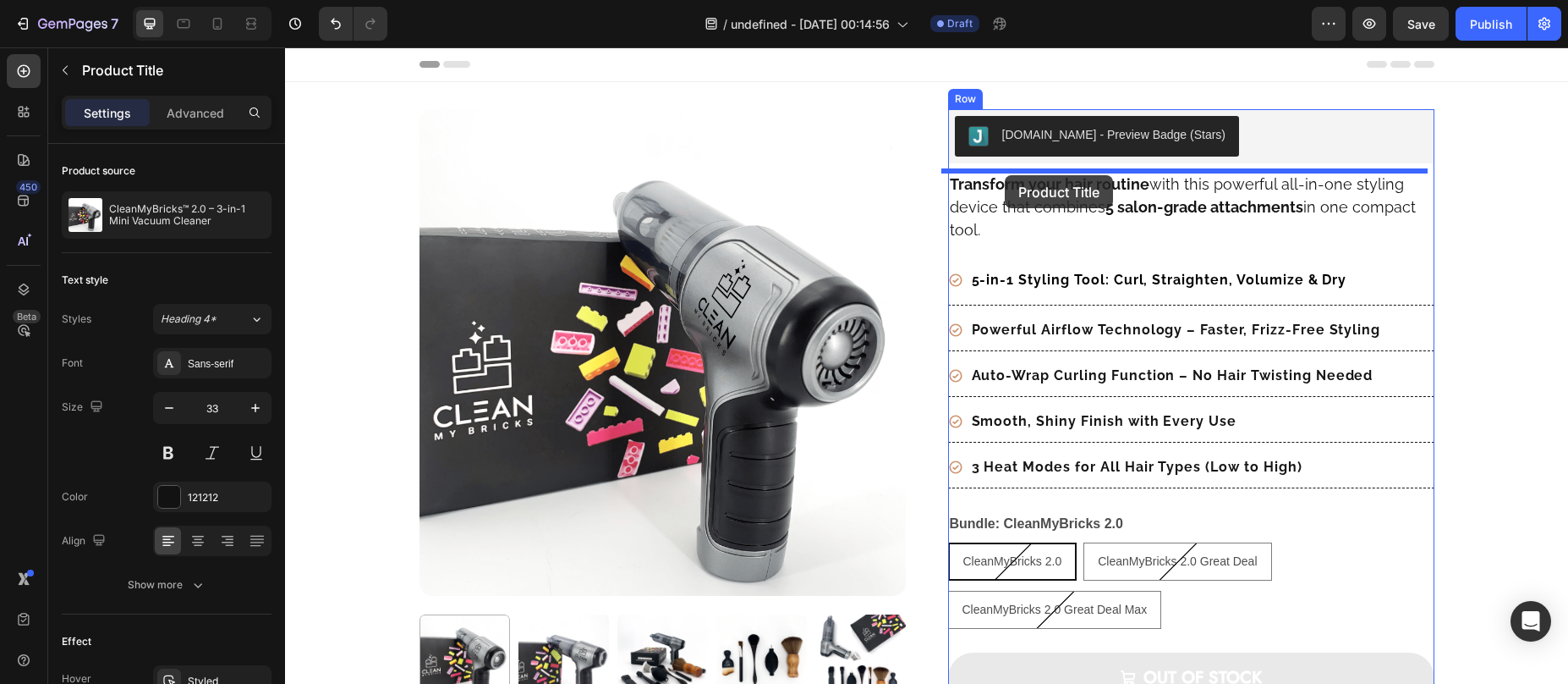
drag, startPoint x: 1162, startPoint y: 368, endPoint x: 1005, endPoint y: 175, distance: 248.8
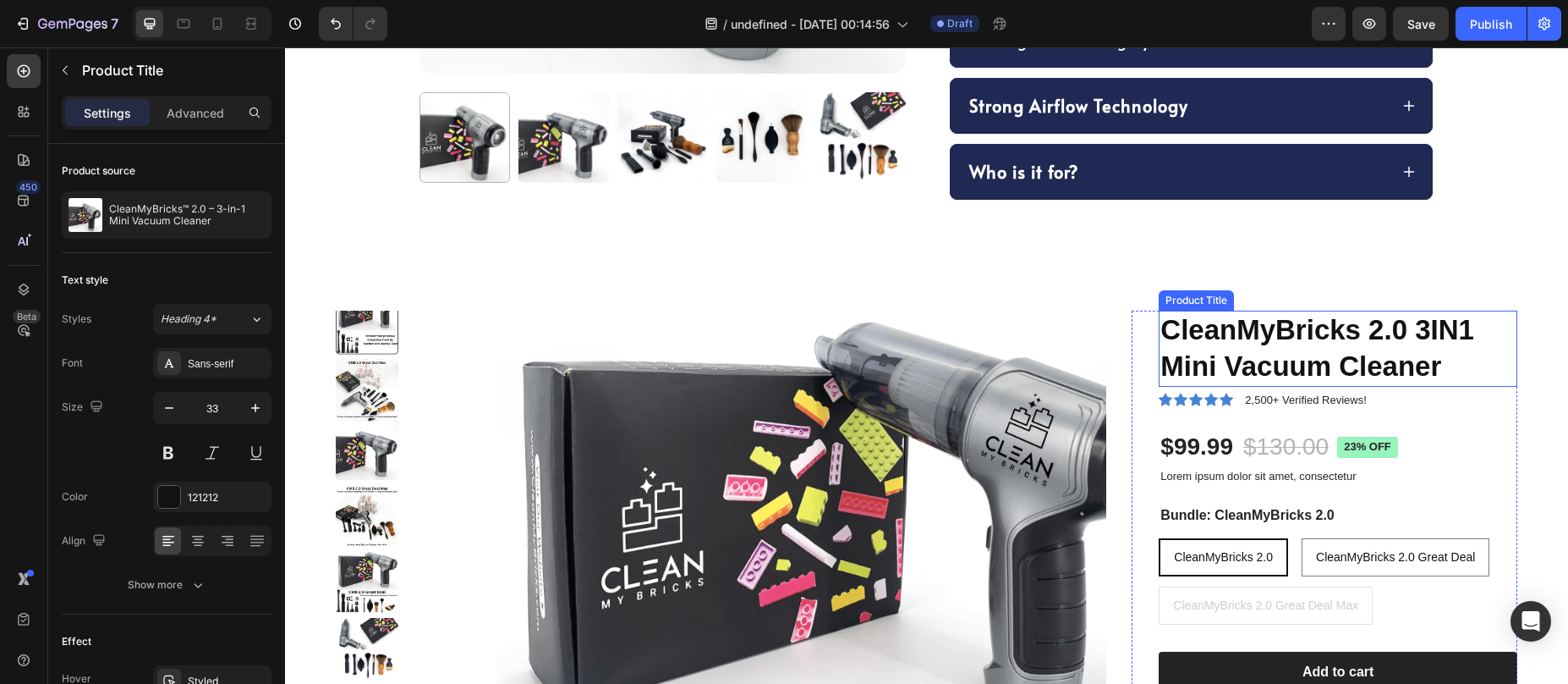
scroll to position [1303, 0]
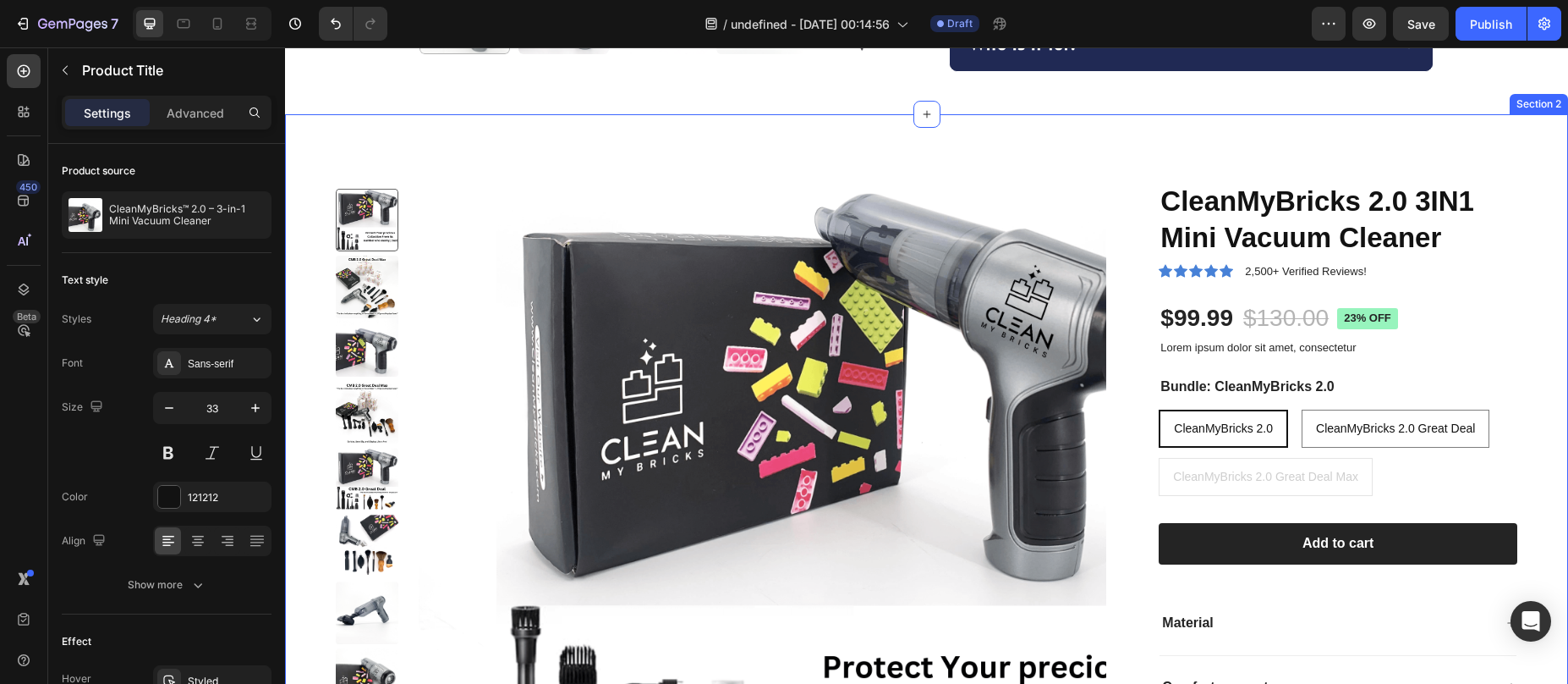
click at [1100, 148] on div "Product Images CleanMyBricks 2.0 3IN1 Mini Vacuum Cleaner Product Title Icon Ic…" at bounding box center [927, 522] width 1283 height 816
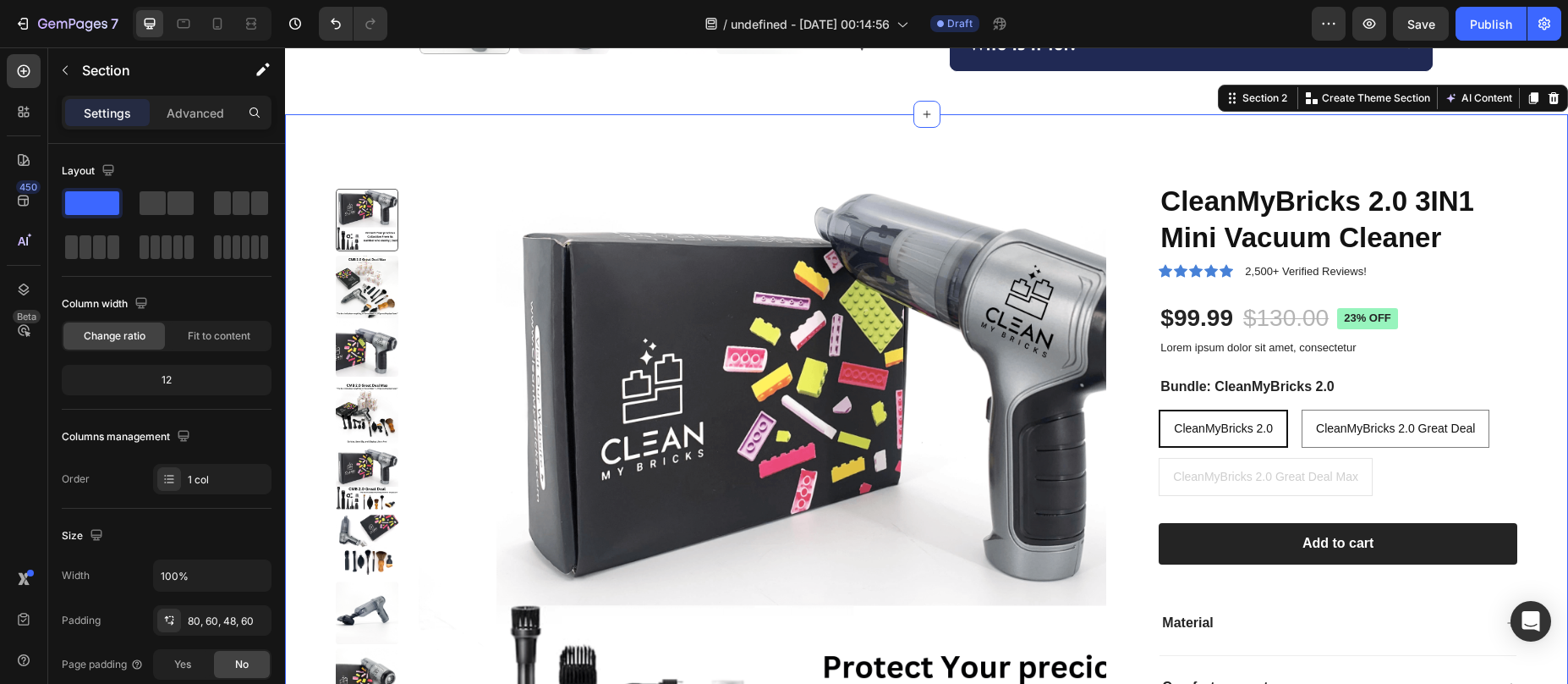
click at [1549, 98] on icon at bounding box center [1554, 98] width 11 height 12
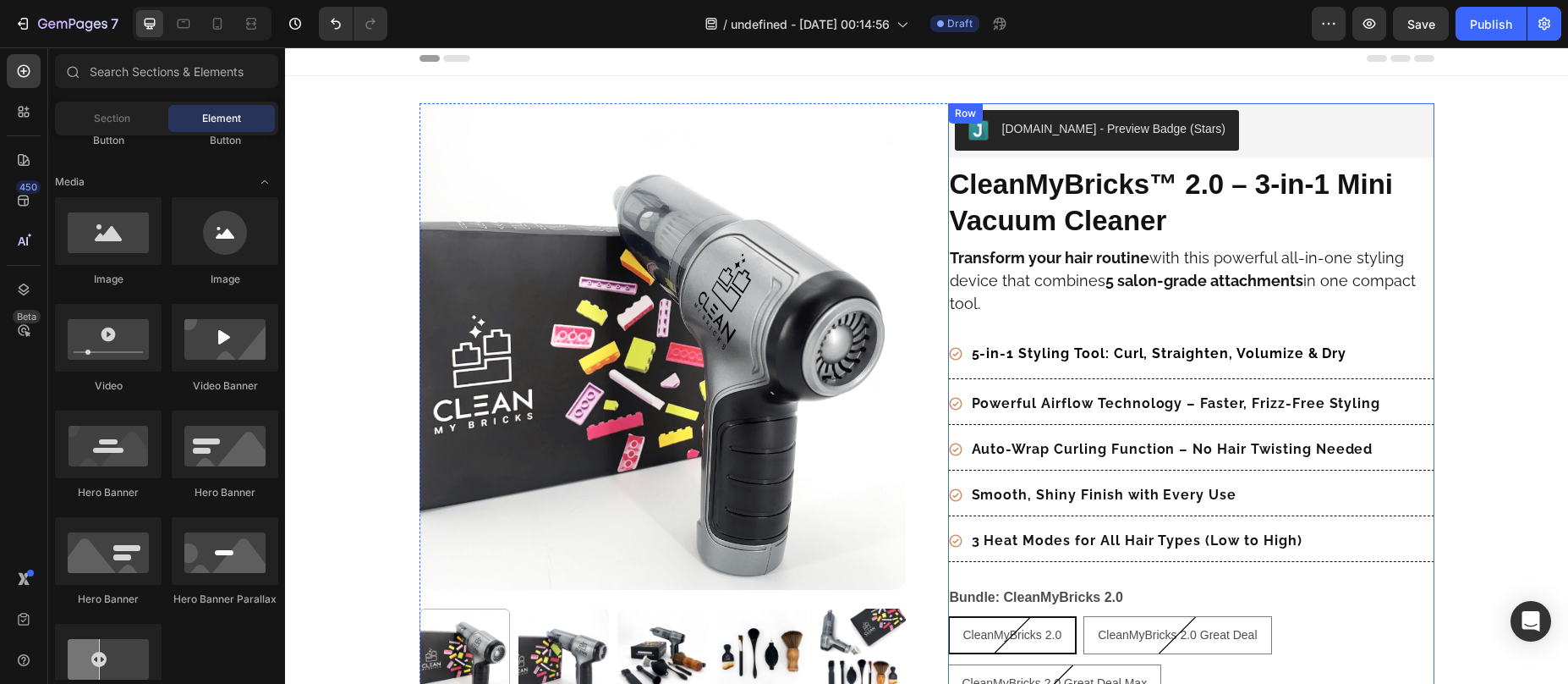
scroll to position [0, 0]
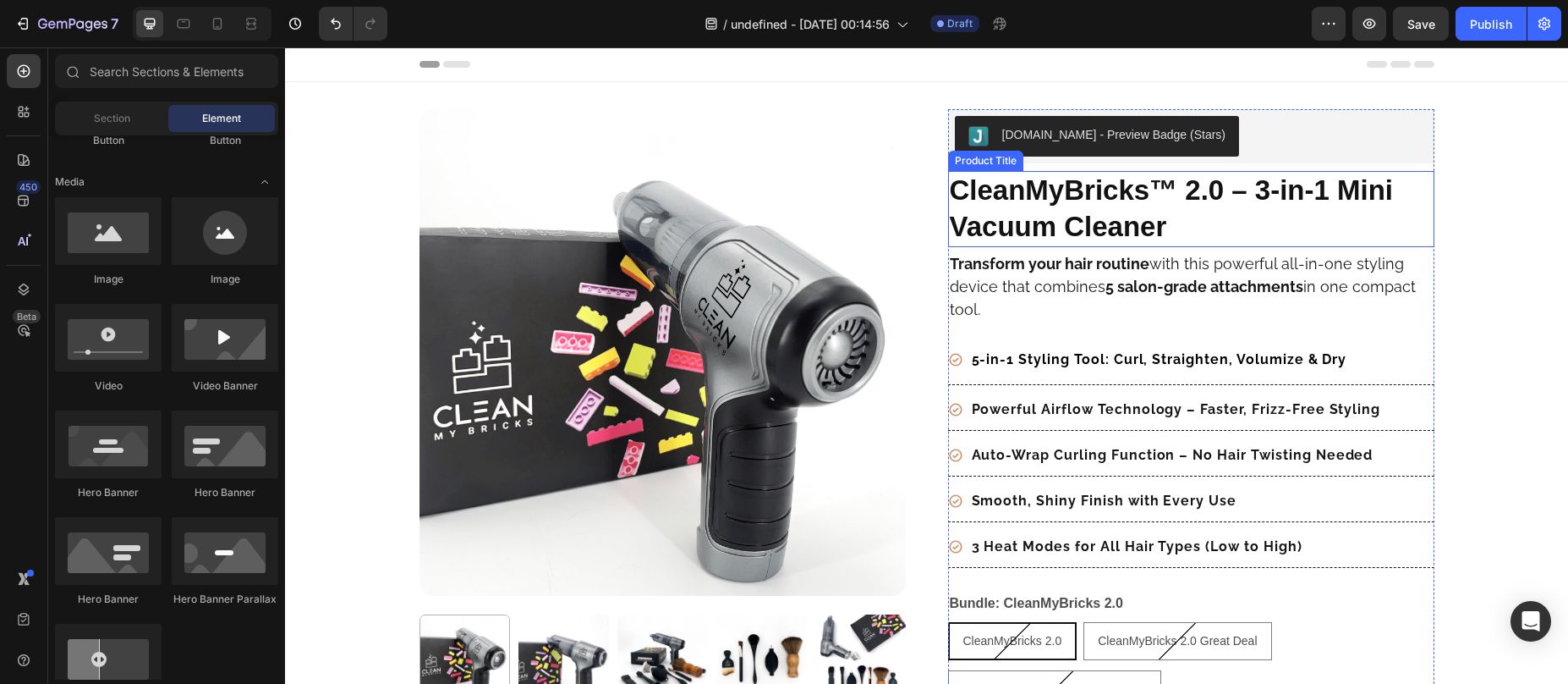
click at [1045, 227] on h1 "CleanMyBricks™ 2.0 – 3-in-1 Mini Vacuum Cleaner" at bounding box center [1191, 208] width 487 height 76
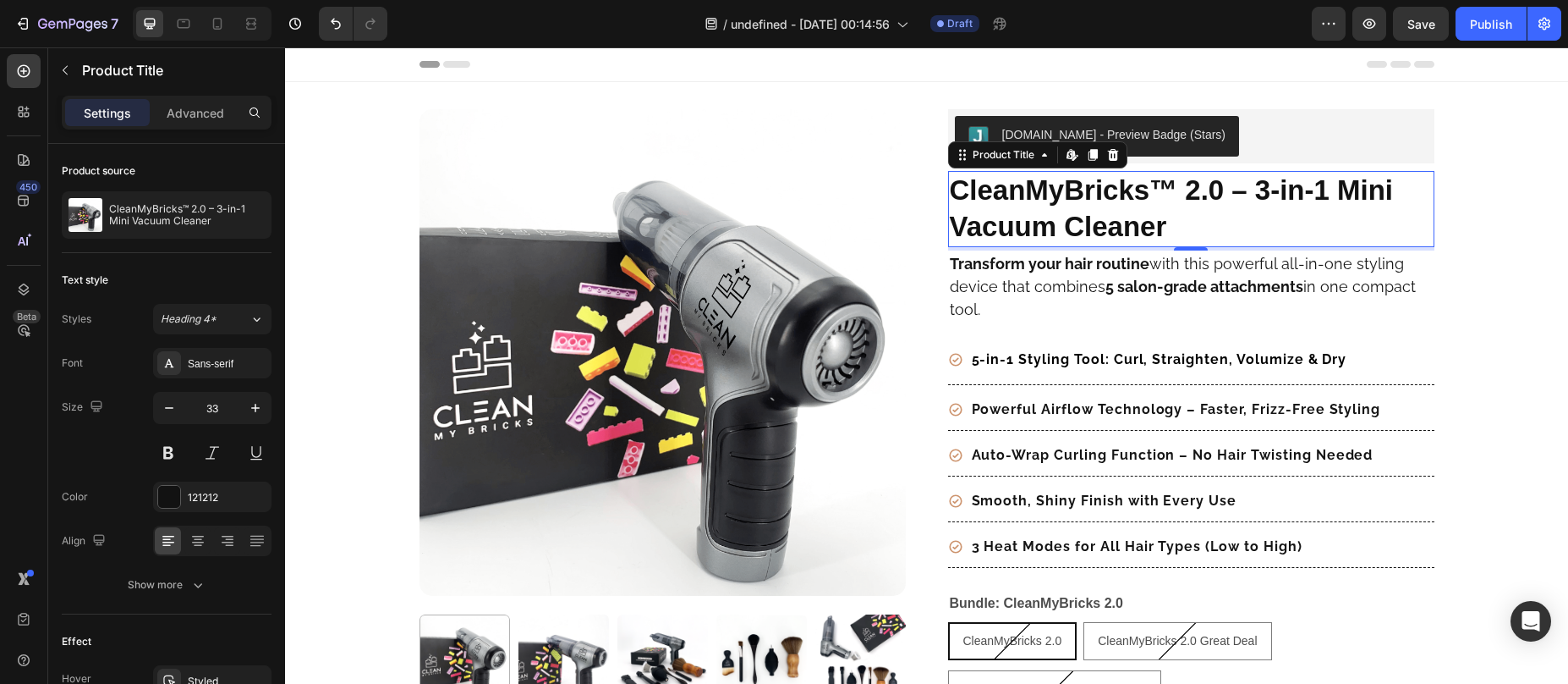
click at [1012, 205] on h1 "CleanMyBricks™ 2.0 – 3-in-1 Mini Vacuum Cleaner" at bounding box center [1191, 208] width 487 height 76
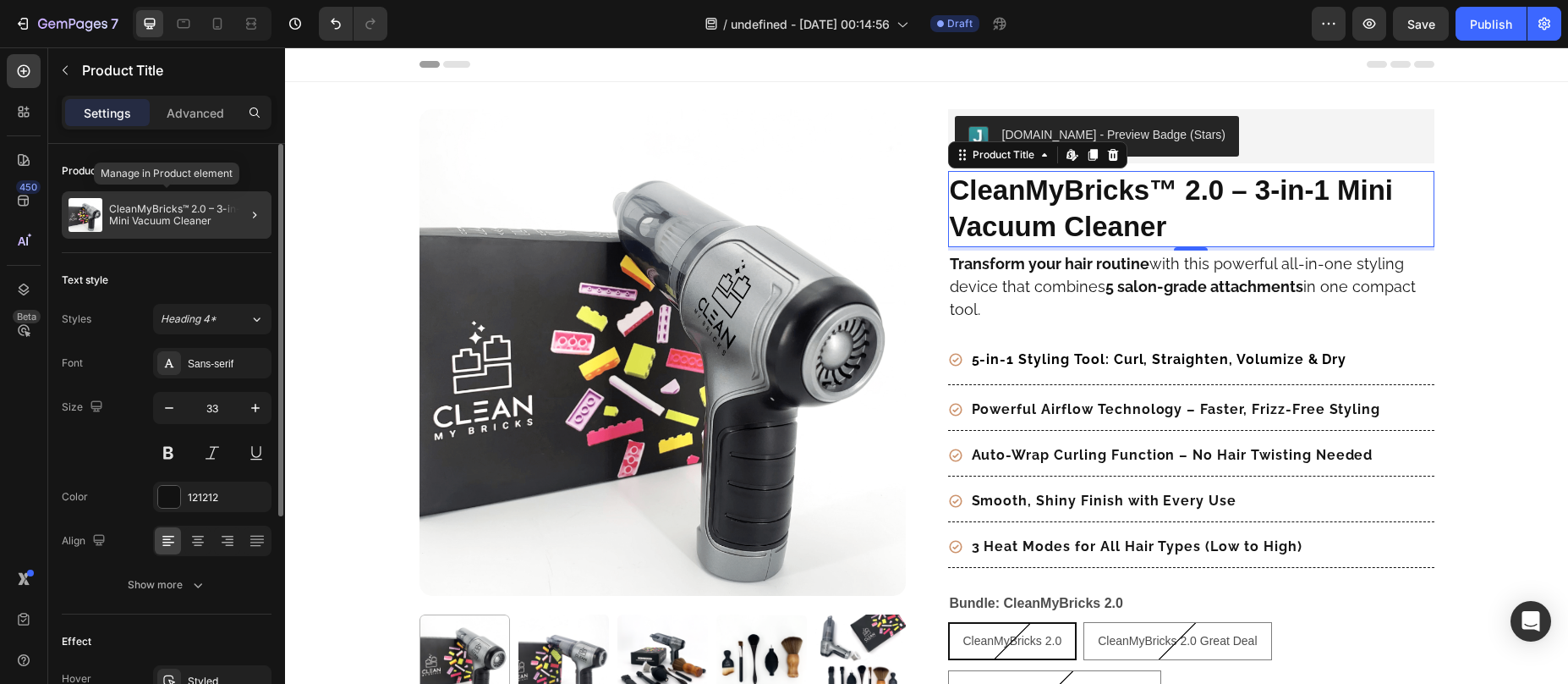
click at [165, 221] on p "CleanMyBricks™ 2.0 – 3-in-1 Mini Vacuum Cleaner" at bounding box center [187, 215] width 156 height 24
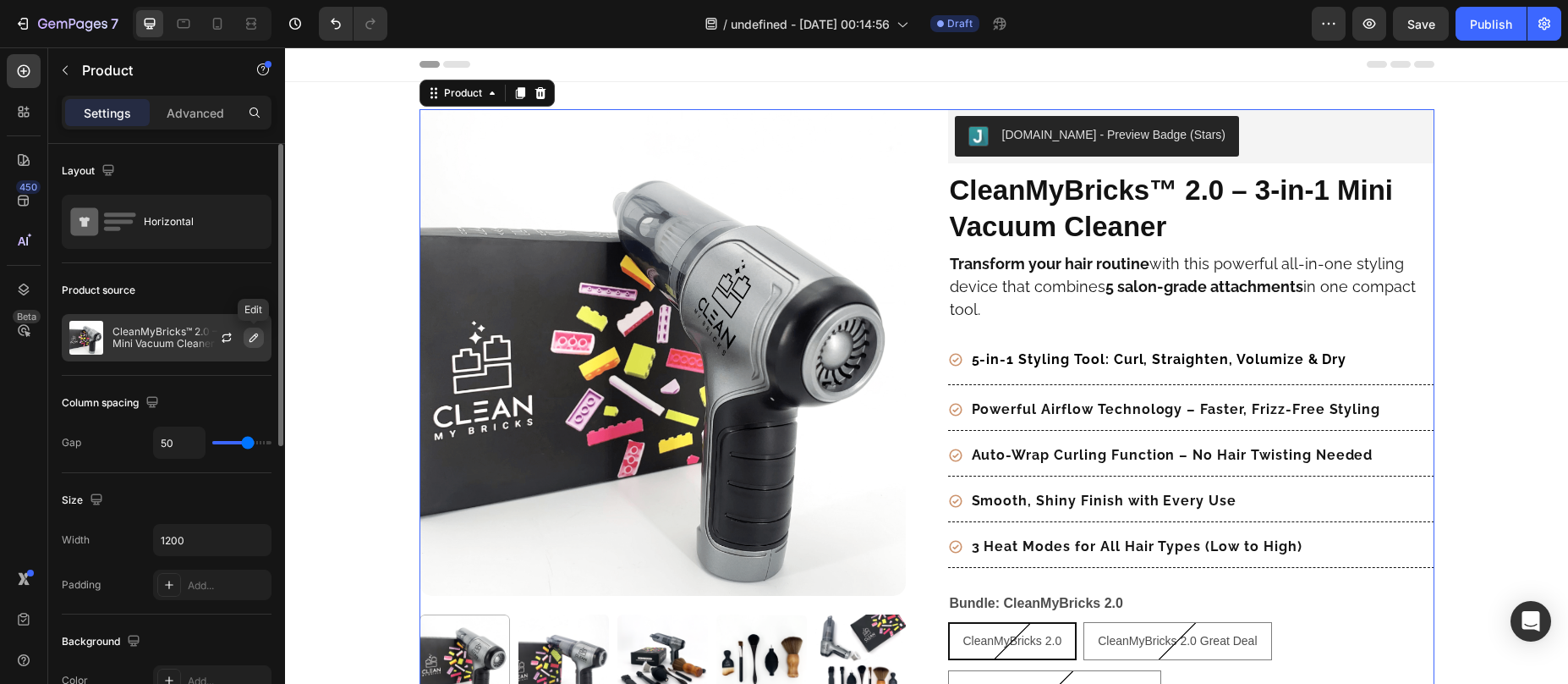
click at [249, 338] on icon "button" at bounding box center [254, 338] width 14 height 14
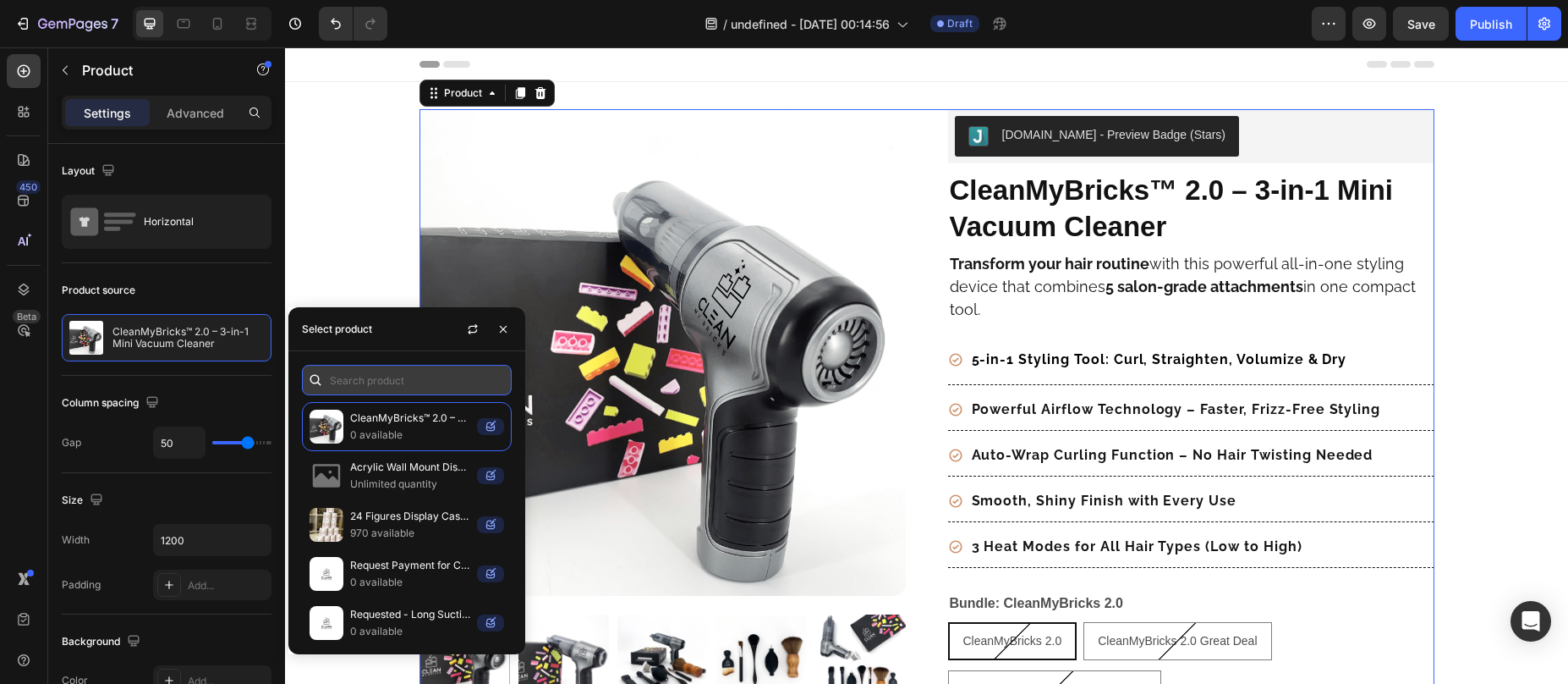
click at [383, 376] on input "text" at bounding box center [407, 379] width 210 height 30
paste input "CleanMyBricks Great Deal"
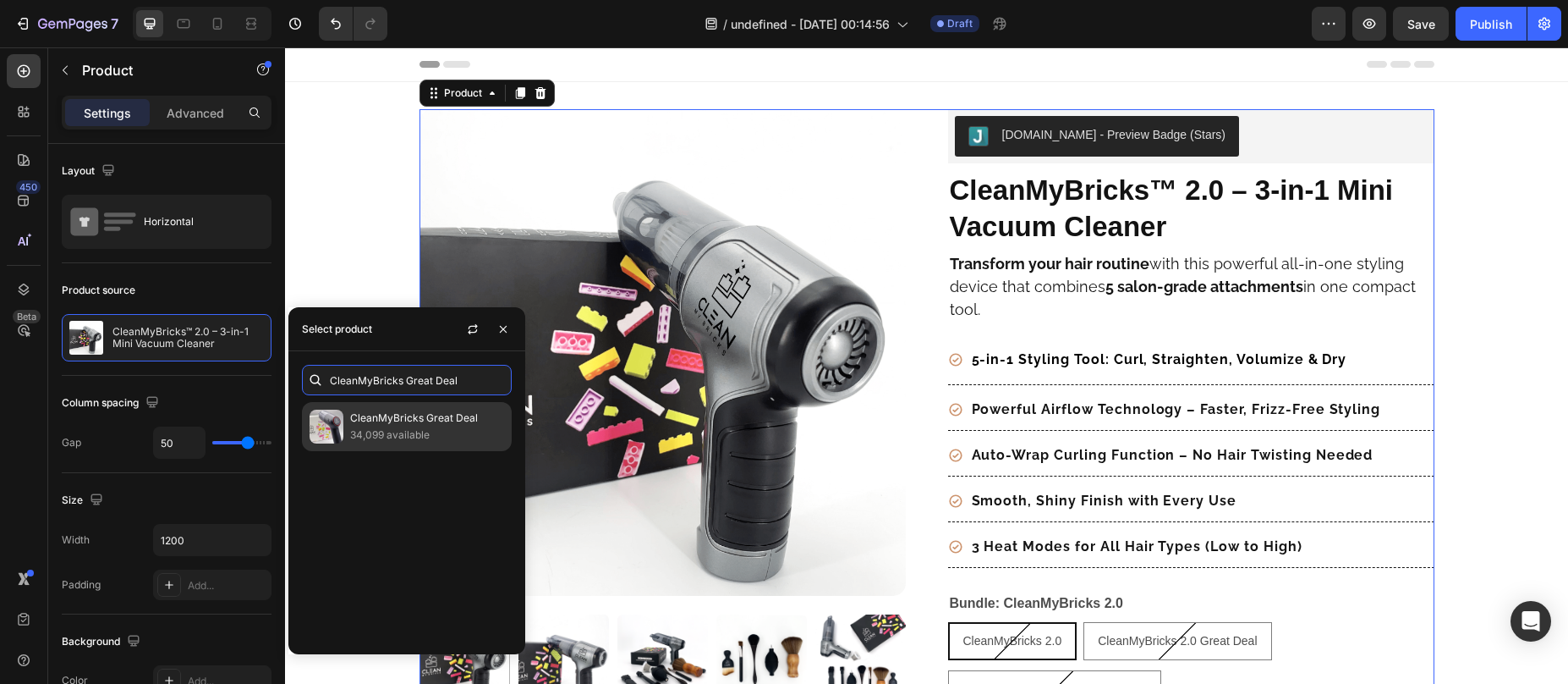
type input "CleanMyBricks Great Deal"
click at [385, 442] on p "34,099 available" at bounding box center [427, 435] width 154 height 17
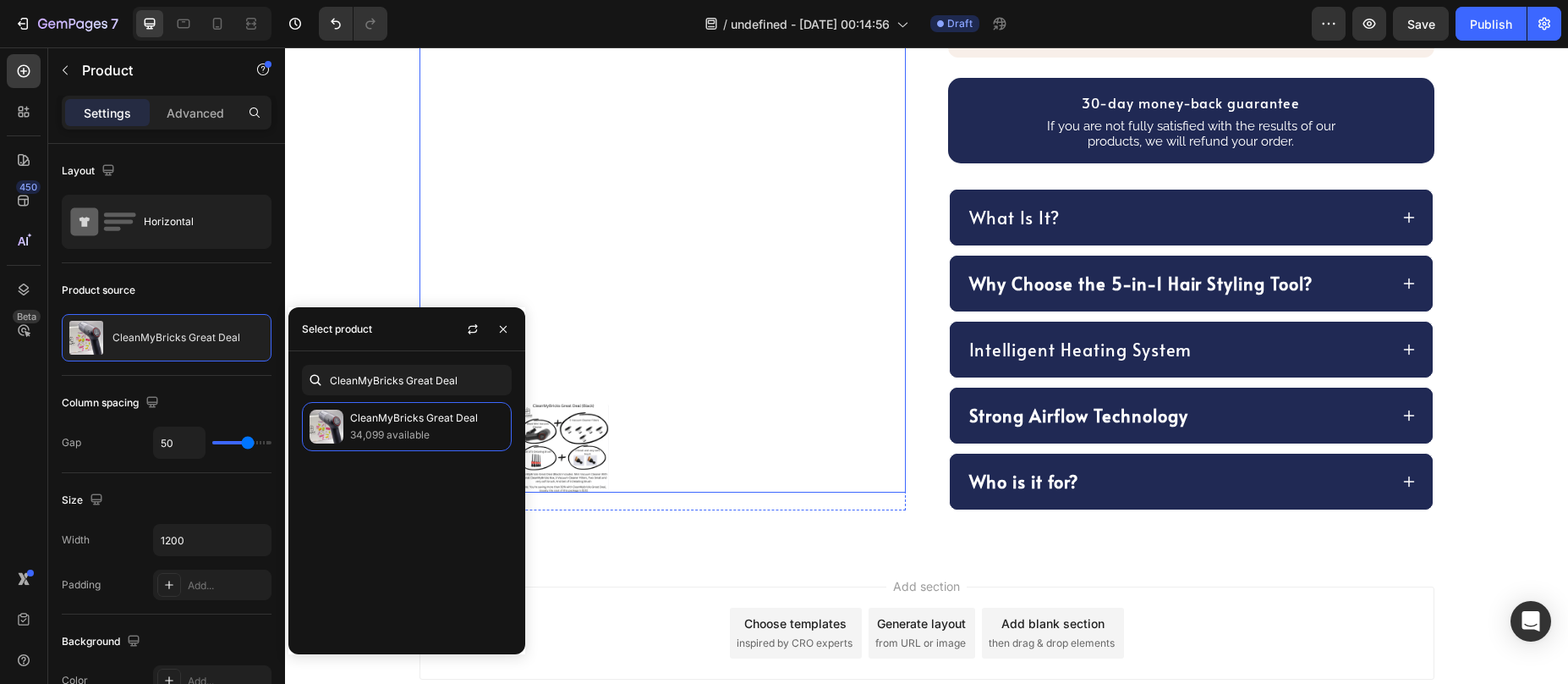
scroll to position [796, 0]
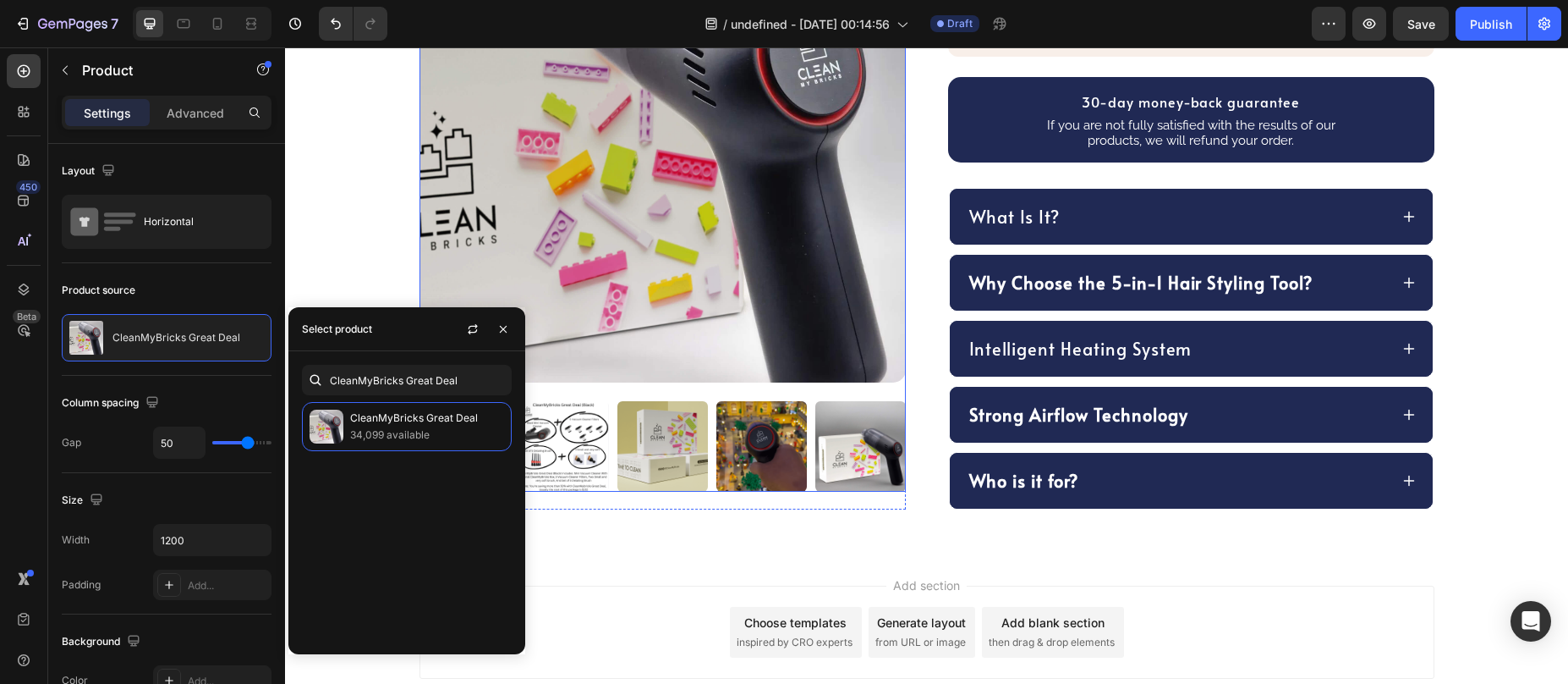
click at [743, 417] on img at bounding box center [761, 446] width 90 height 90
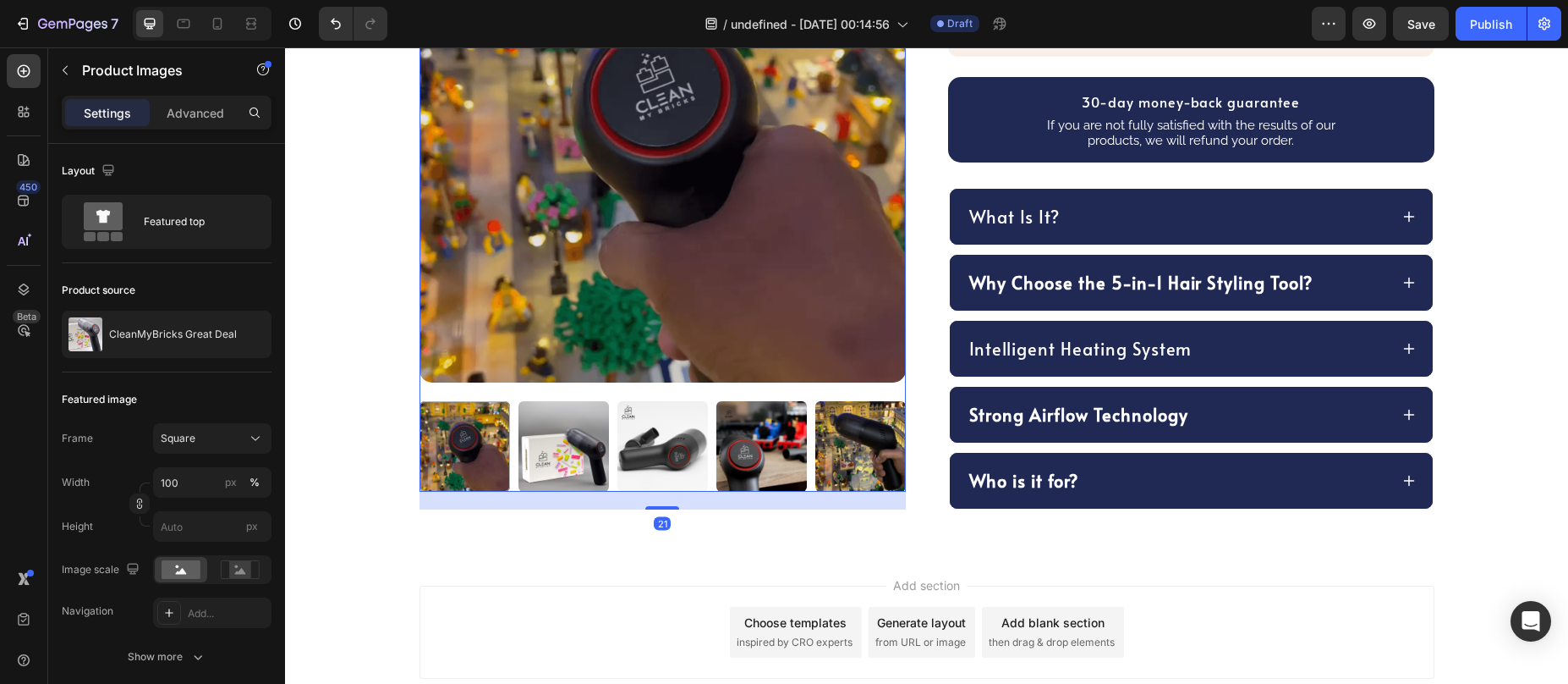
click at [757, 438] on img at bounding box center [761, 446] width 90 height 90
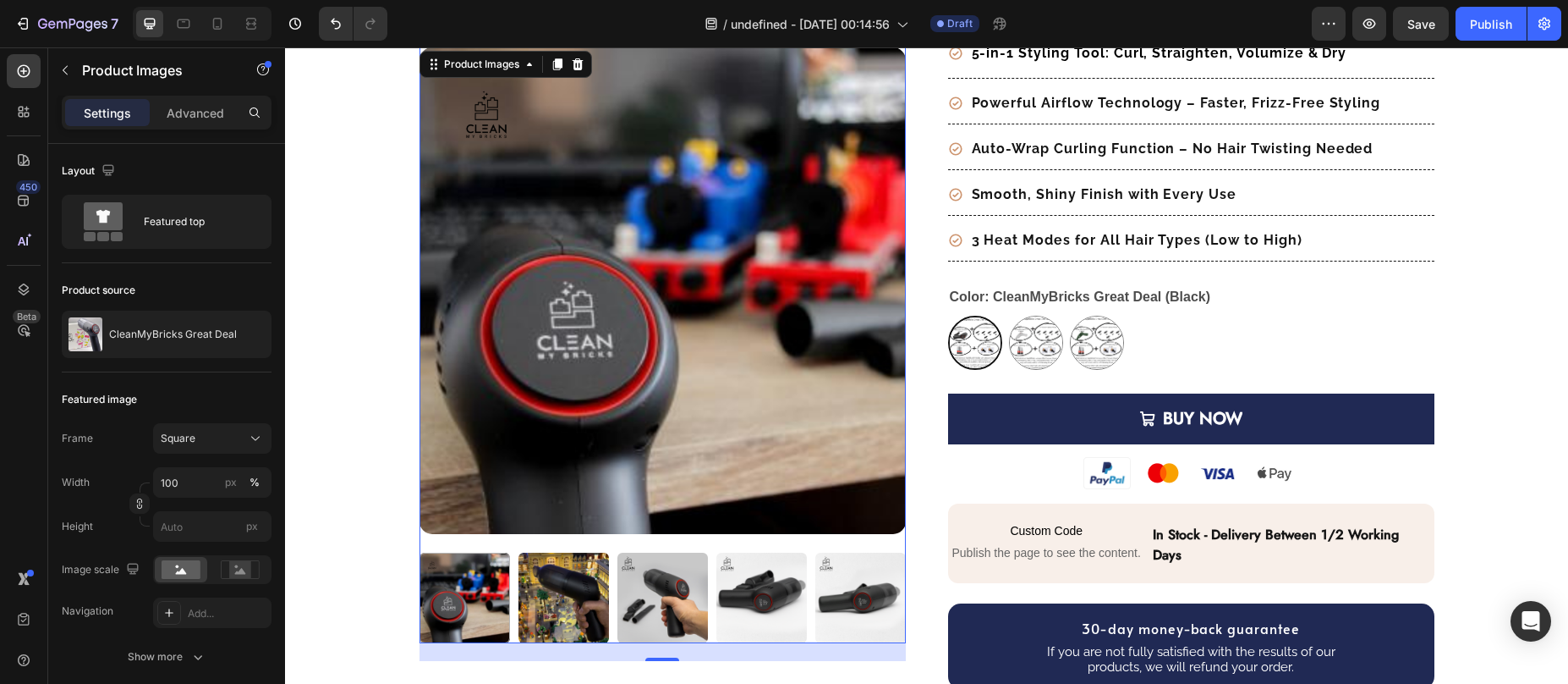
scroll to position [270, 0]
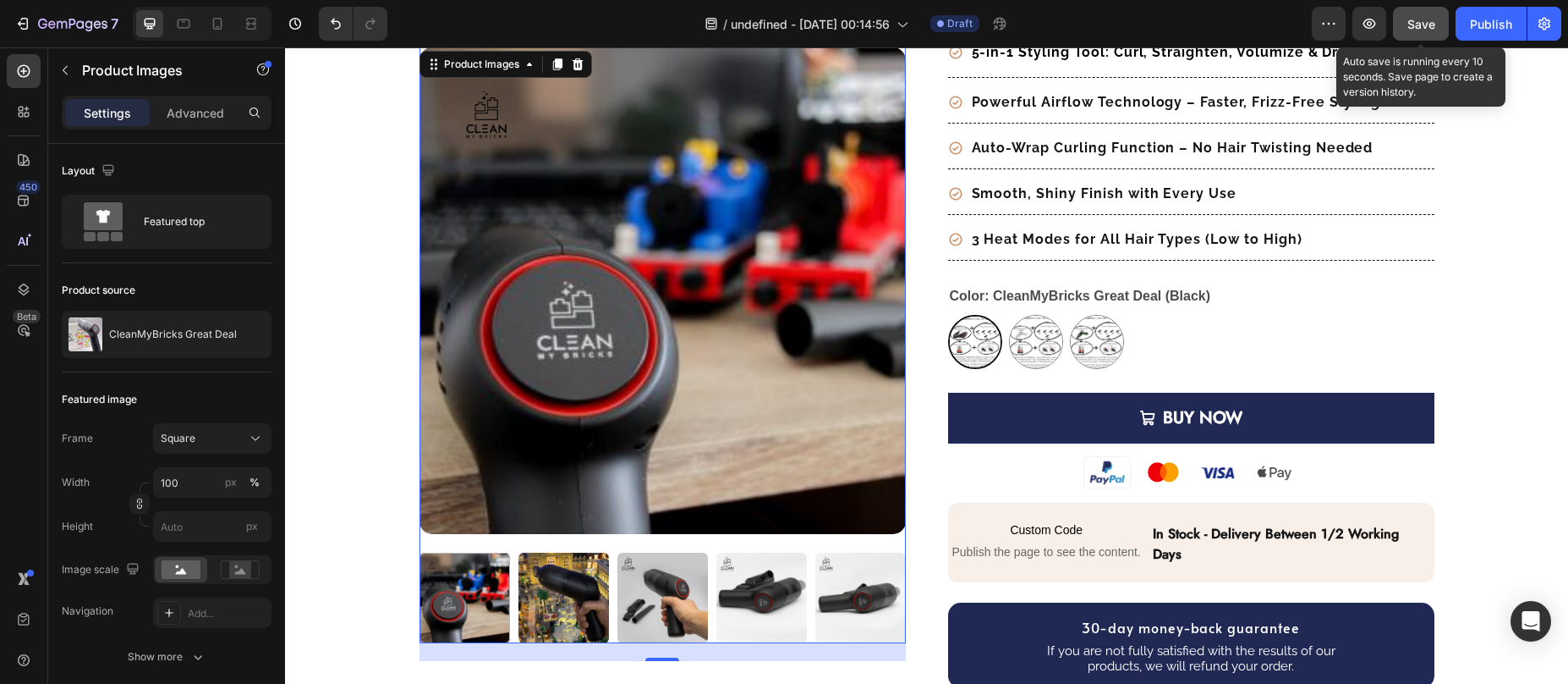
click at [1422, 28] on span "Save" at bounding box center [1422, 24] width 28 height 15
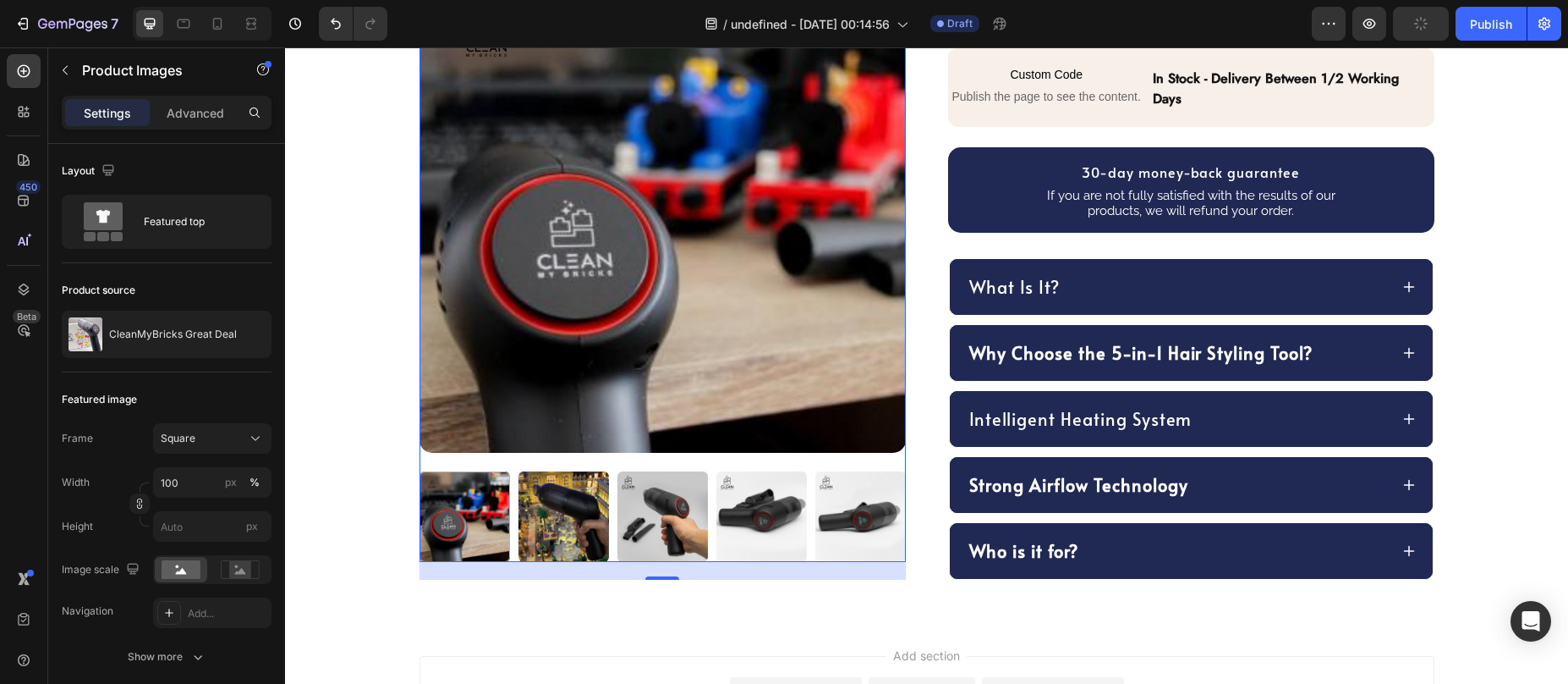
scroll to position [908, 0]
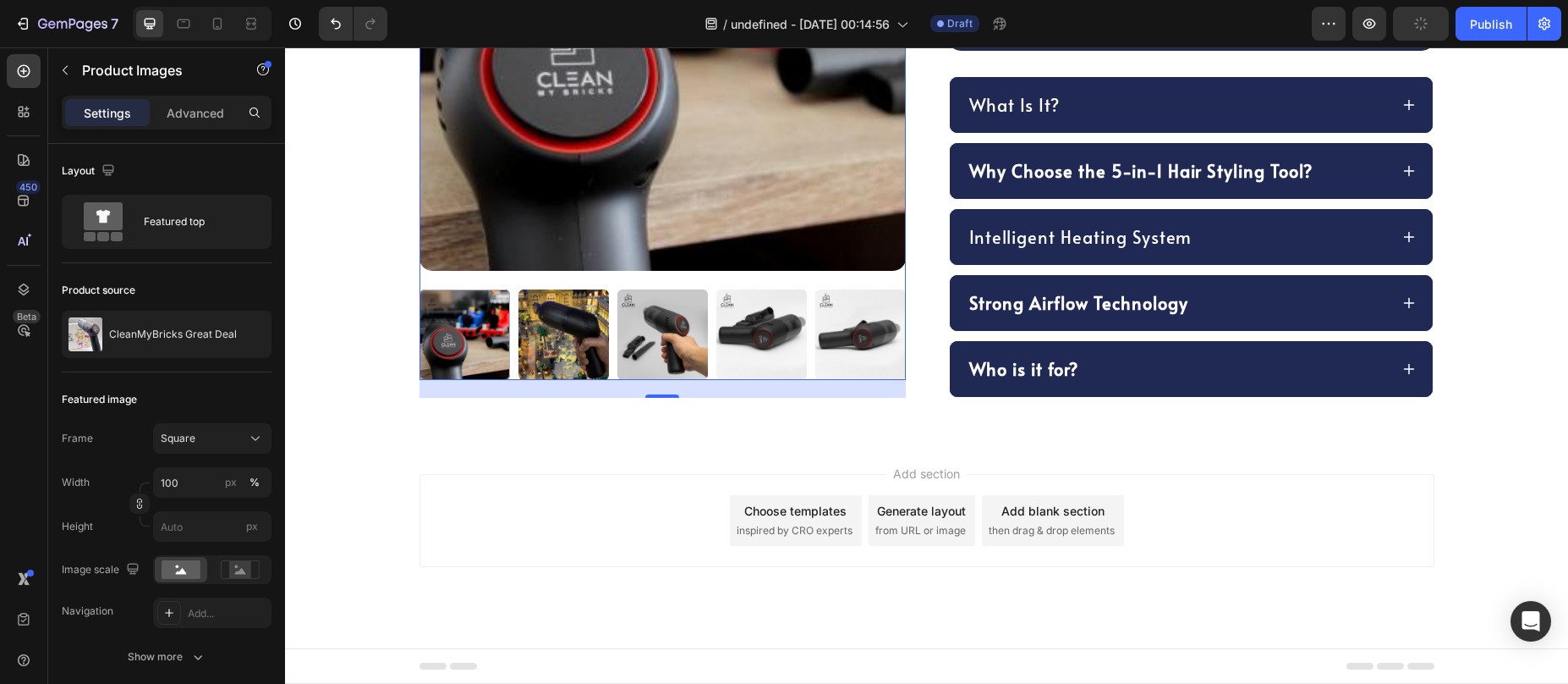
click at [740, 330] on img at bounding box center [761, 334] width 90 height 90
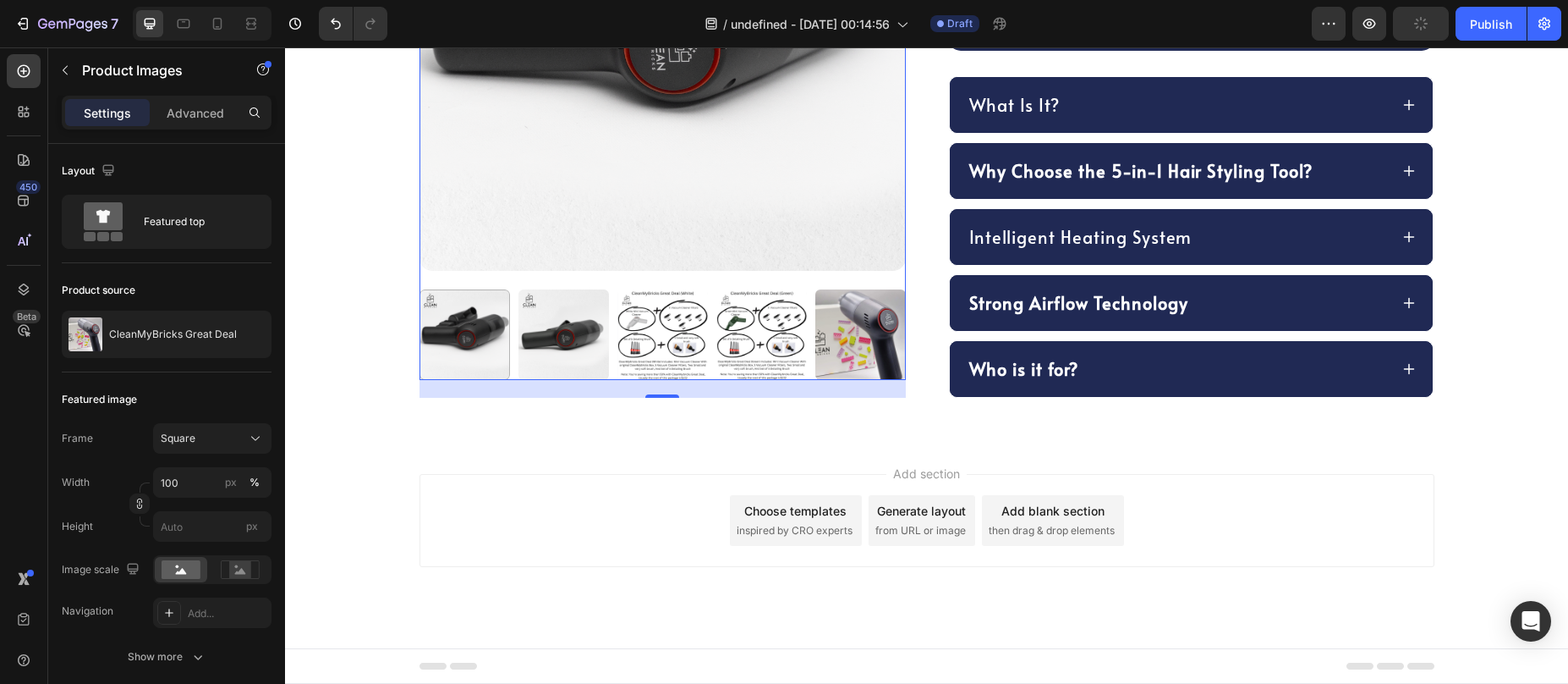
click at [759, 326] on img at bounding box center [761, 334] width 90 height 90
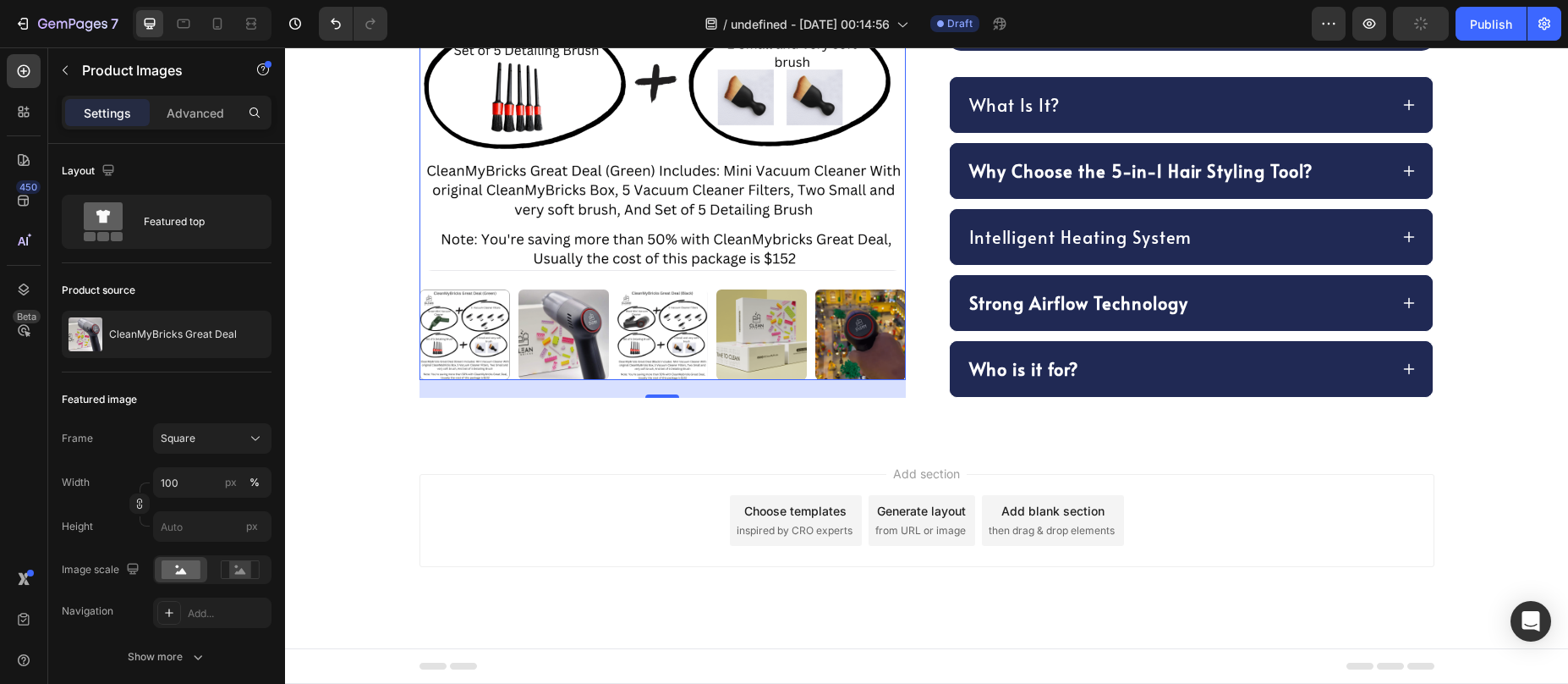
click at [789, 327] on img at bounding box center [761, 334] width 90 height 90
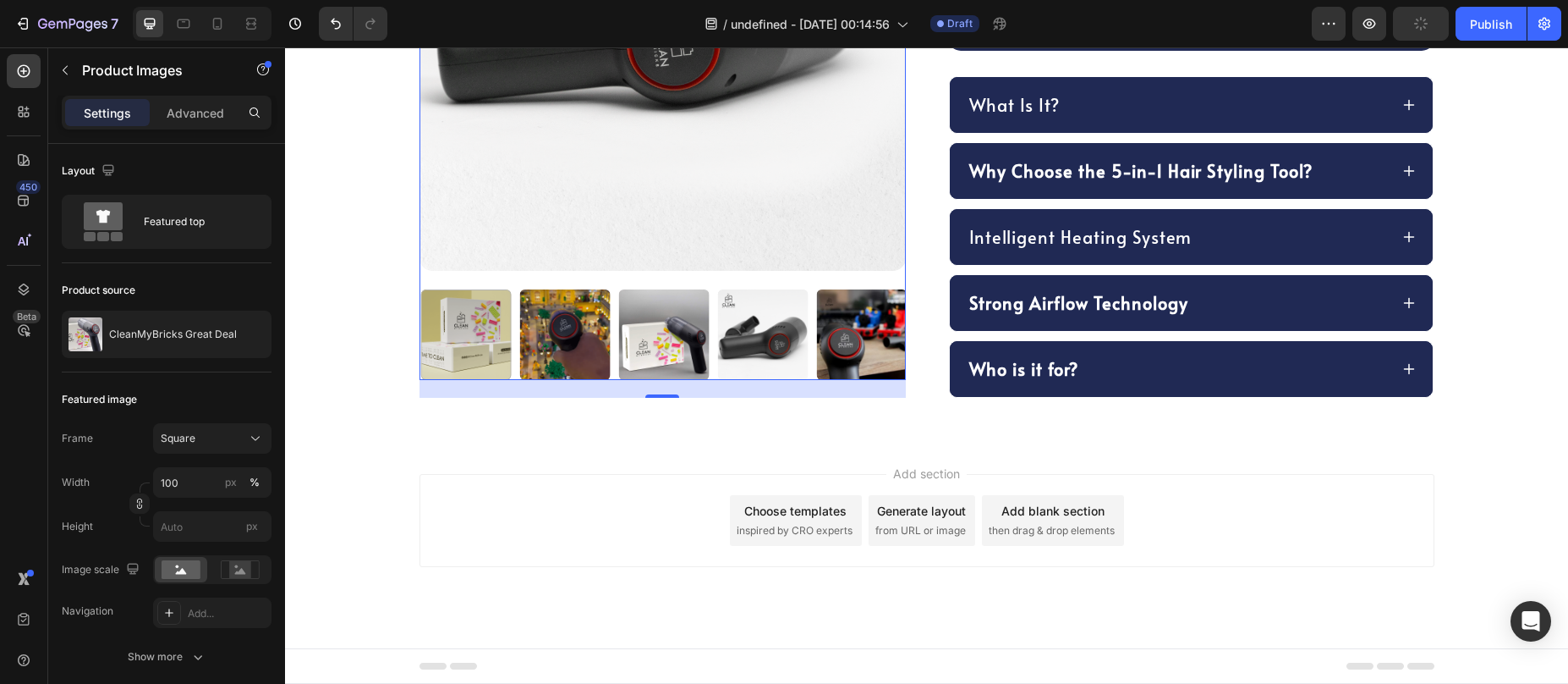
click at [789, 327] on img at bounding box center [762, 334] width 90 height 90
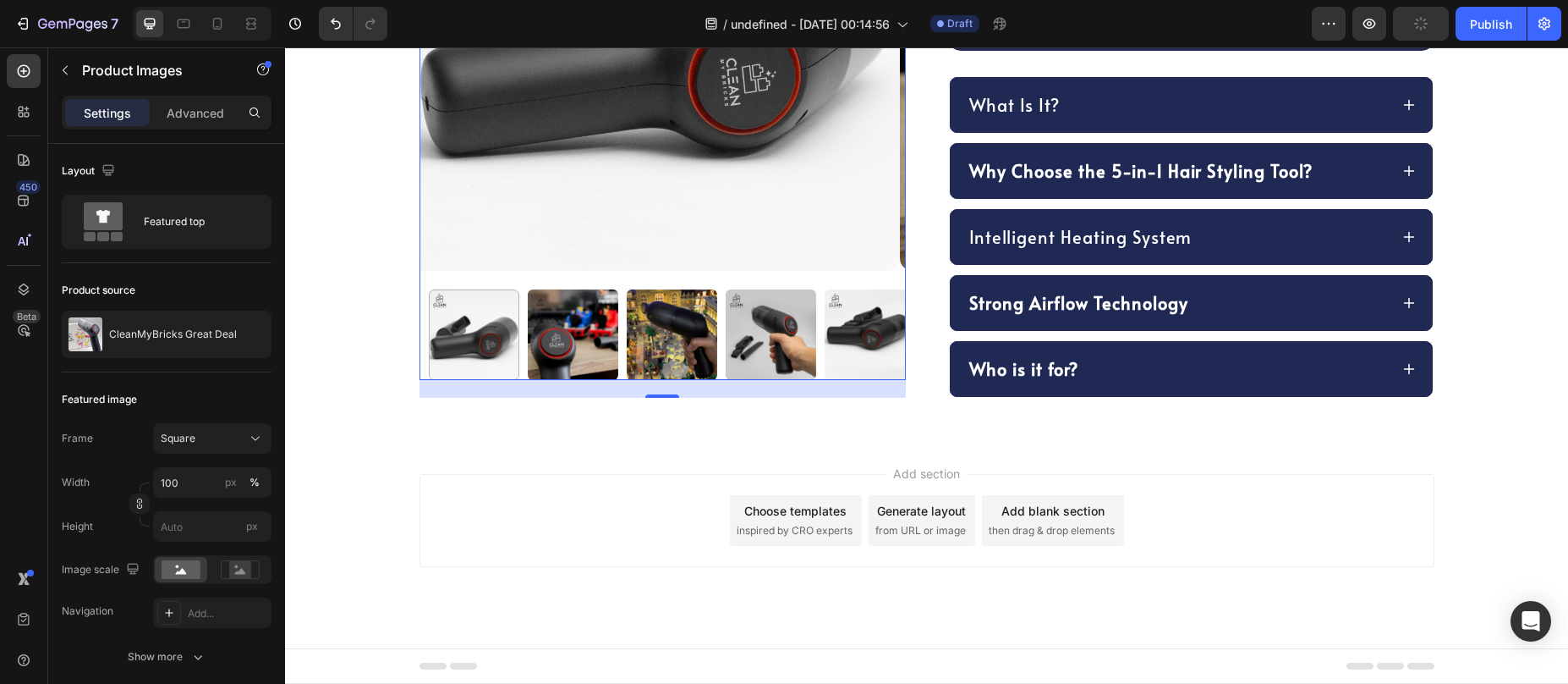
click at [789, 327] on img at bounding box center [770, 334] width 90 height 90
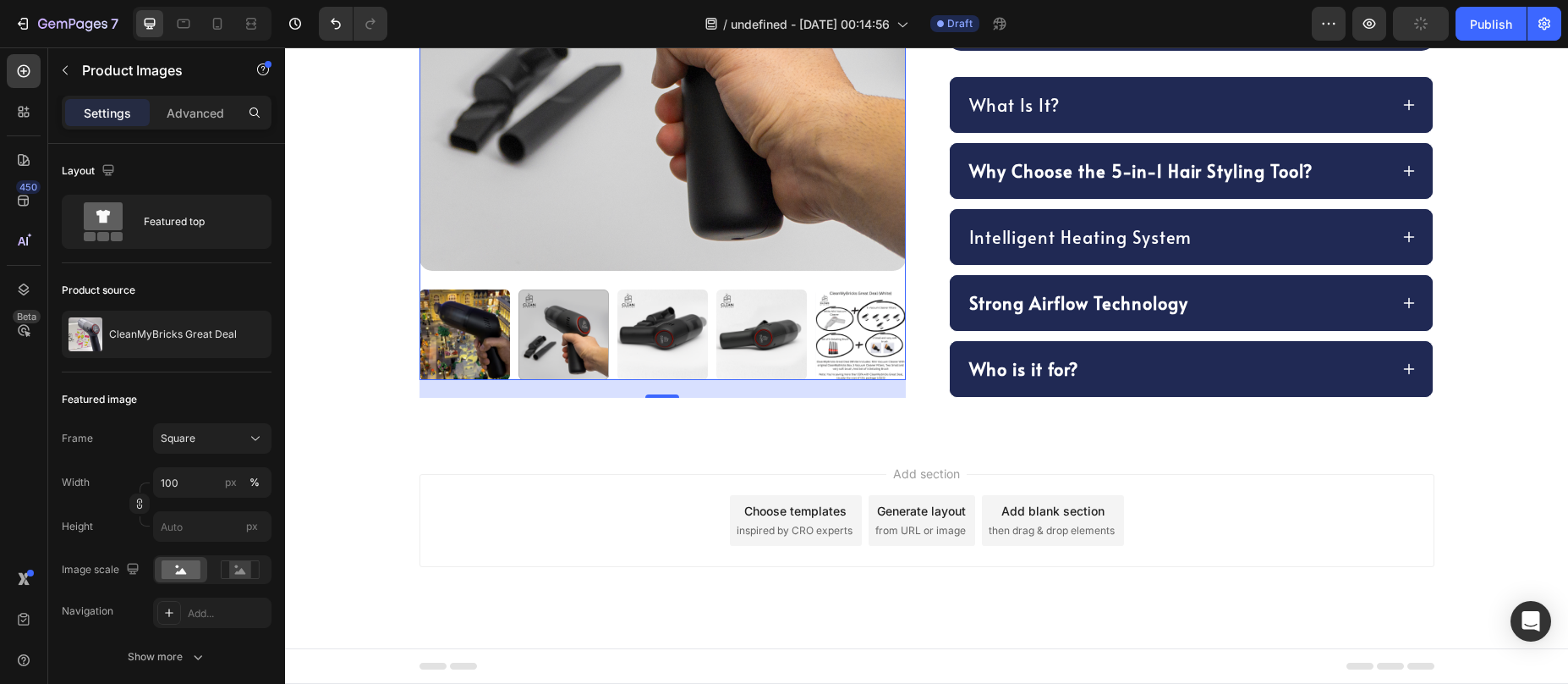
click at [789, 327] on img at bounding box center [761, 334] width 90 height 90
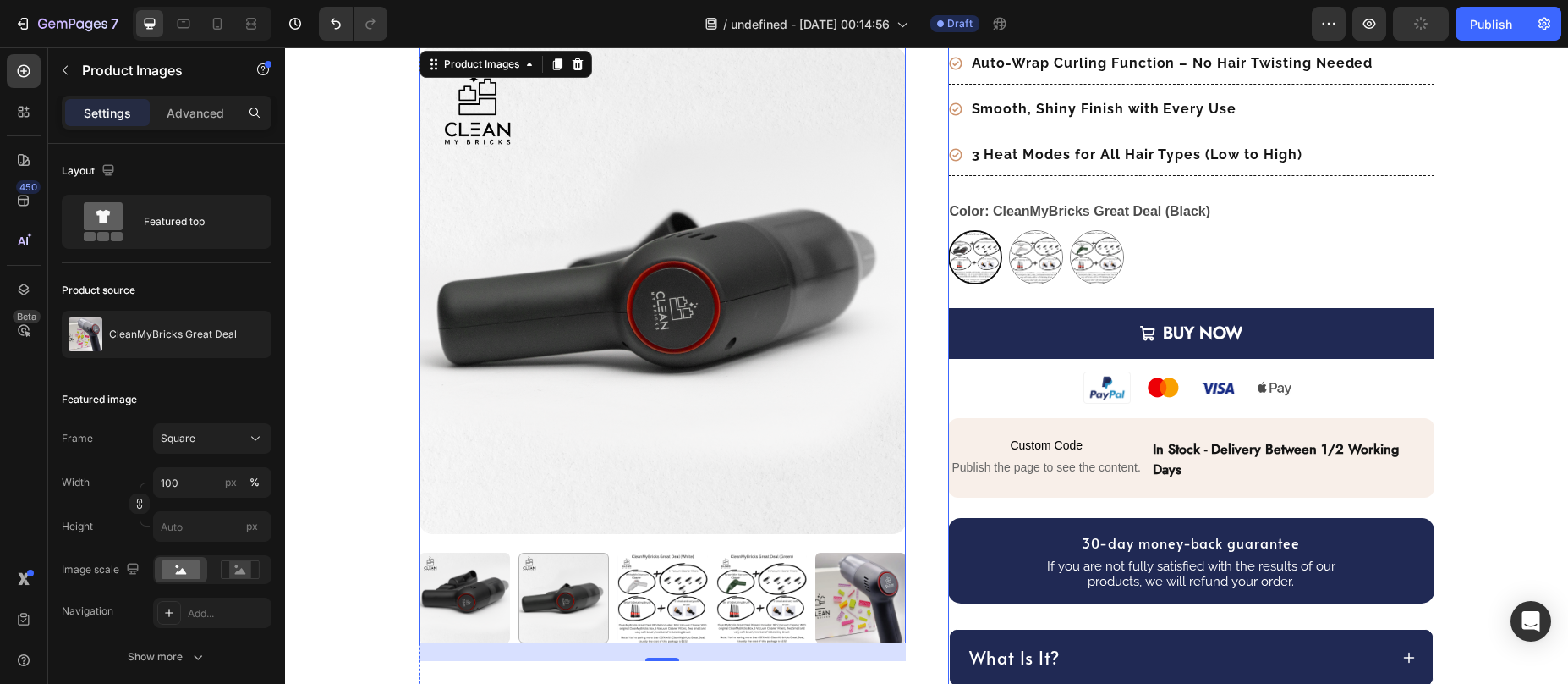
scroll to position [392, 0]
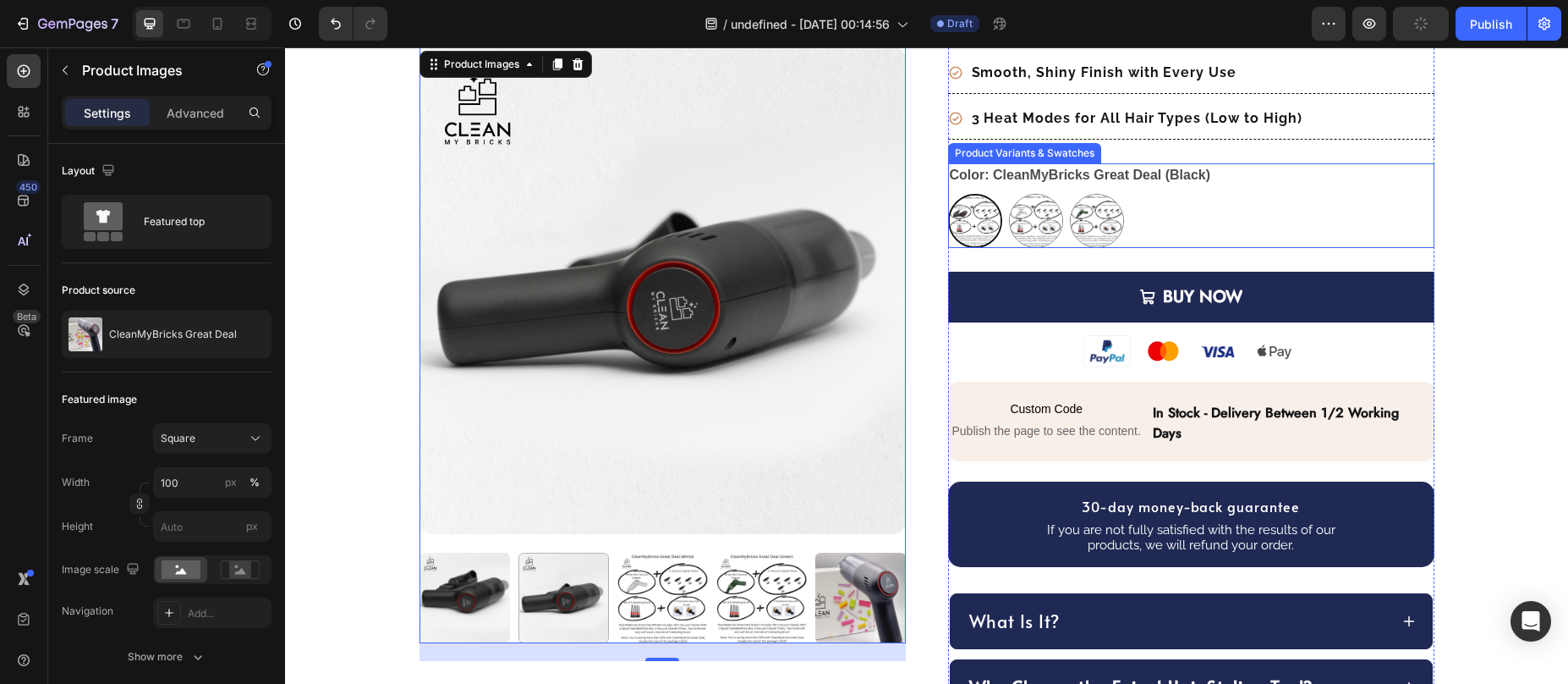
click at [1151, 227] on div "CleanMyBricks Great Deal (Black) CleanMyBricks Great Deal (Black) CleanMyBricks…" at bounding box center [1191, 221] width 487 height 54
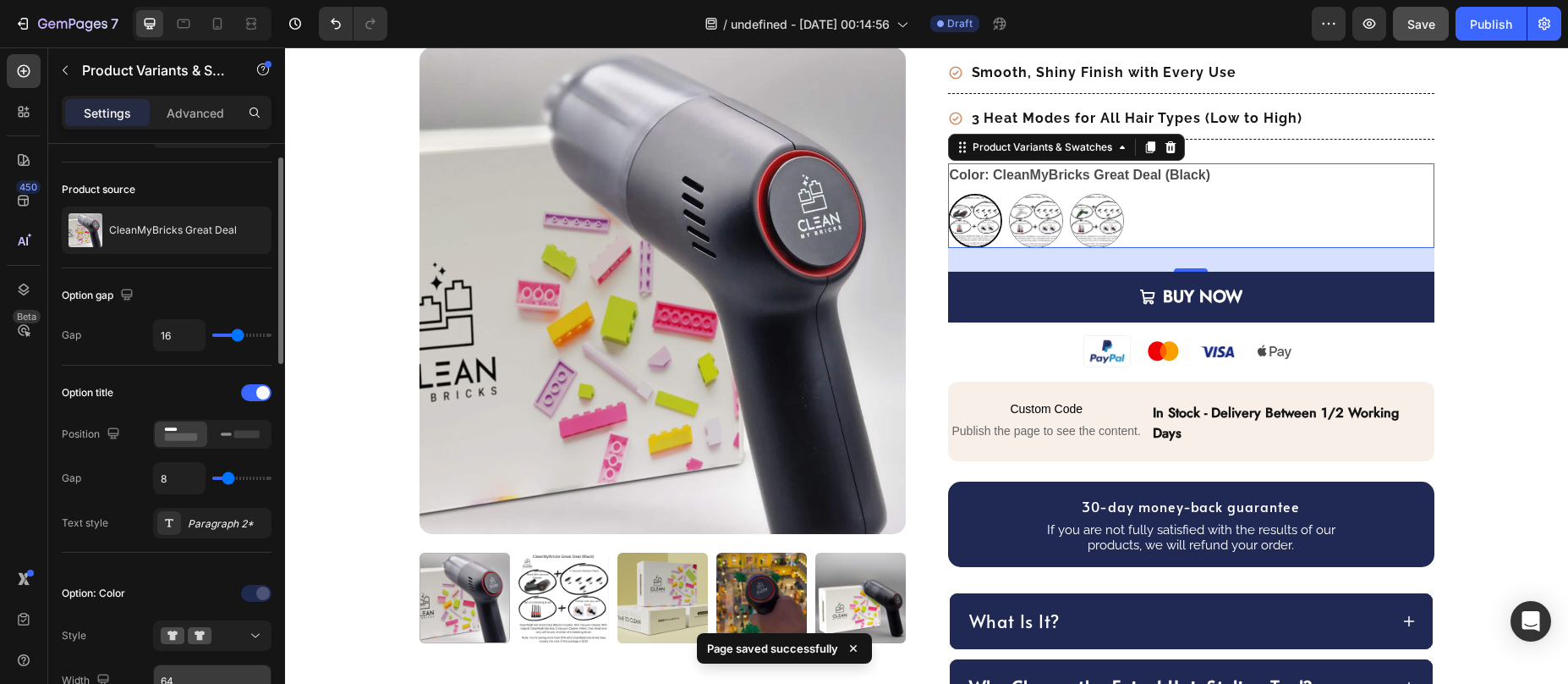
scroll to position [76, 0]
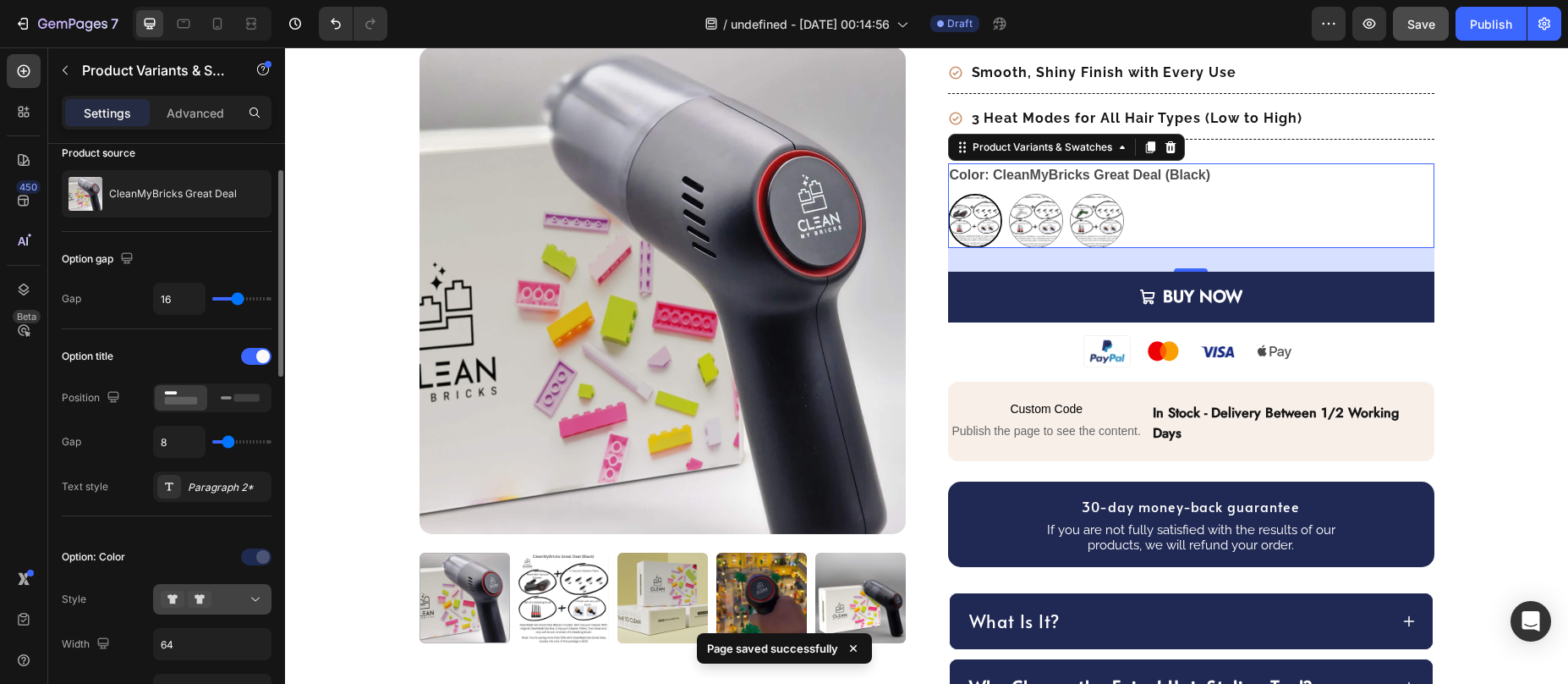
click at [225, 598] on div at bounding box center [213, 600] width 103 height 17
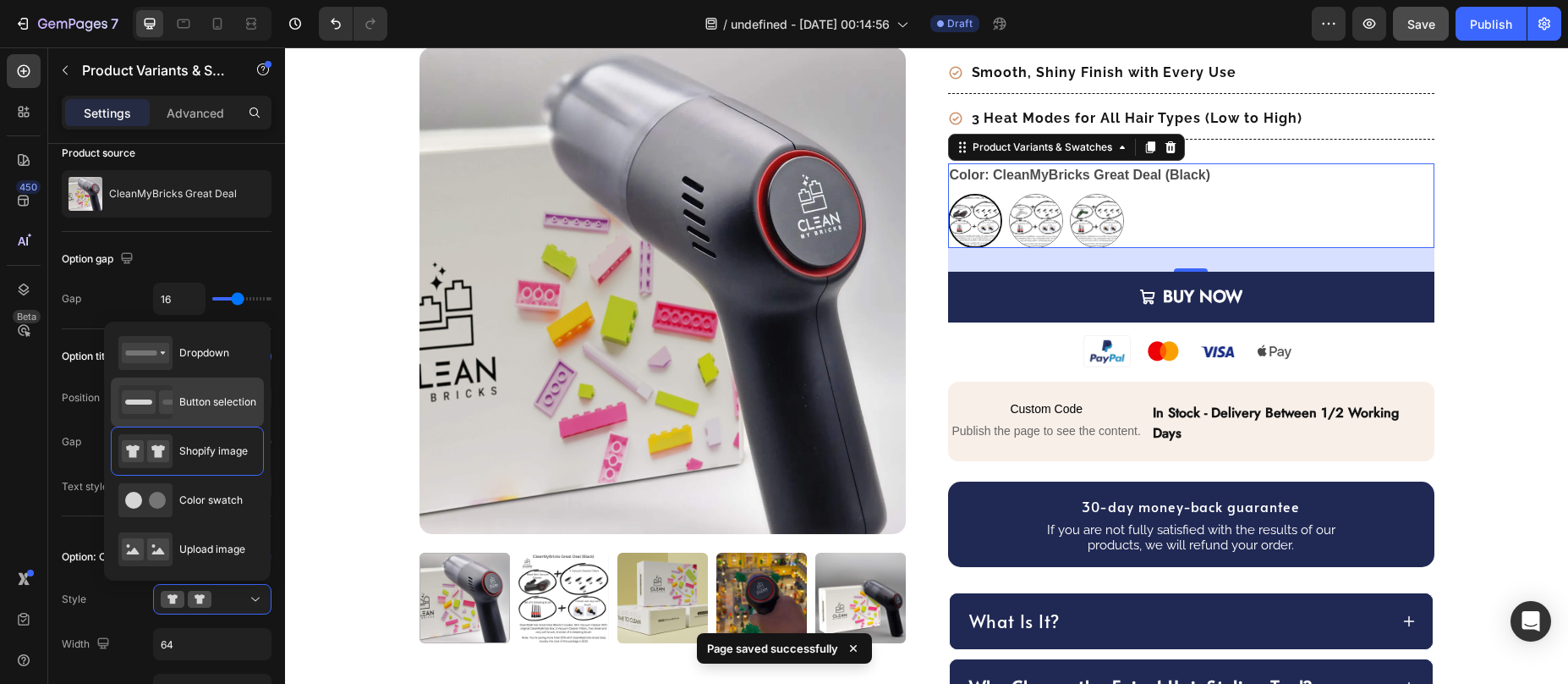
click at [220, 407] on span "Button selection" at bounding box center [217, 402] width 77 height 16
type input "45"
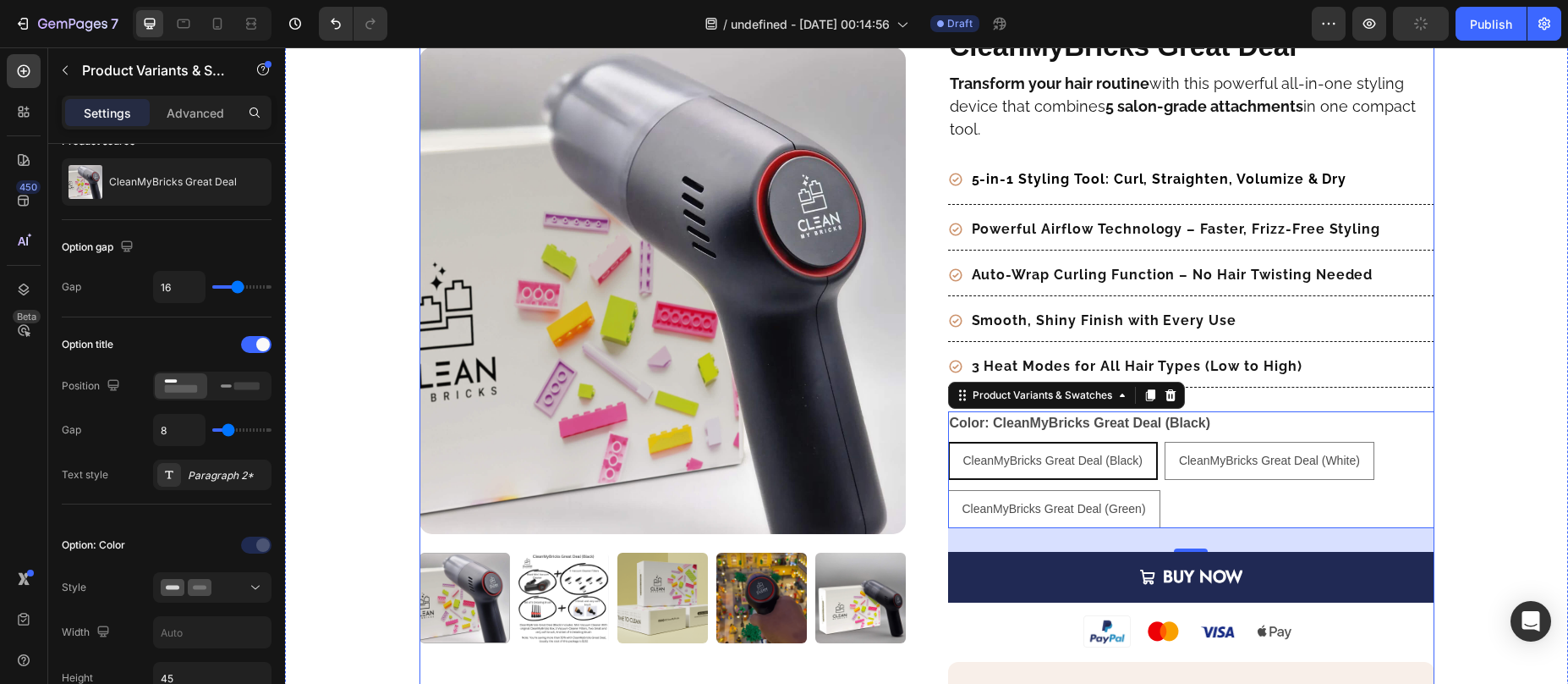
scroll to position [0, 0]
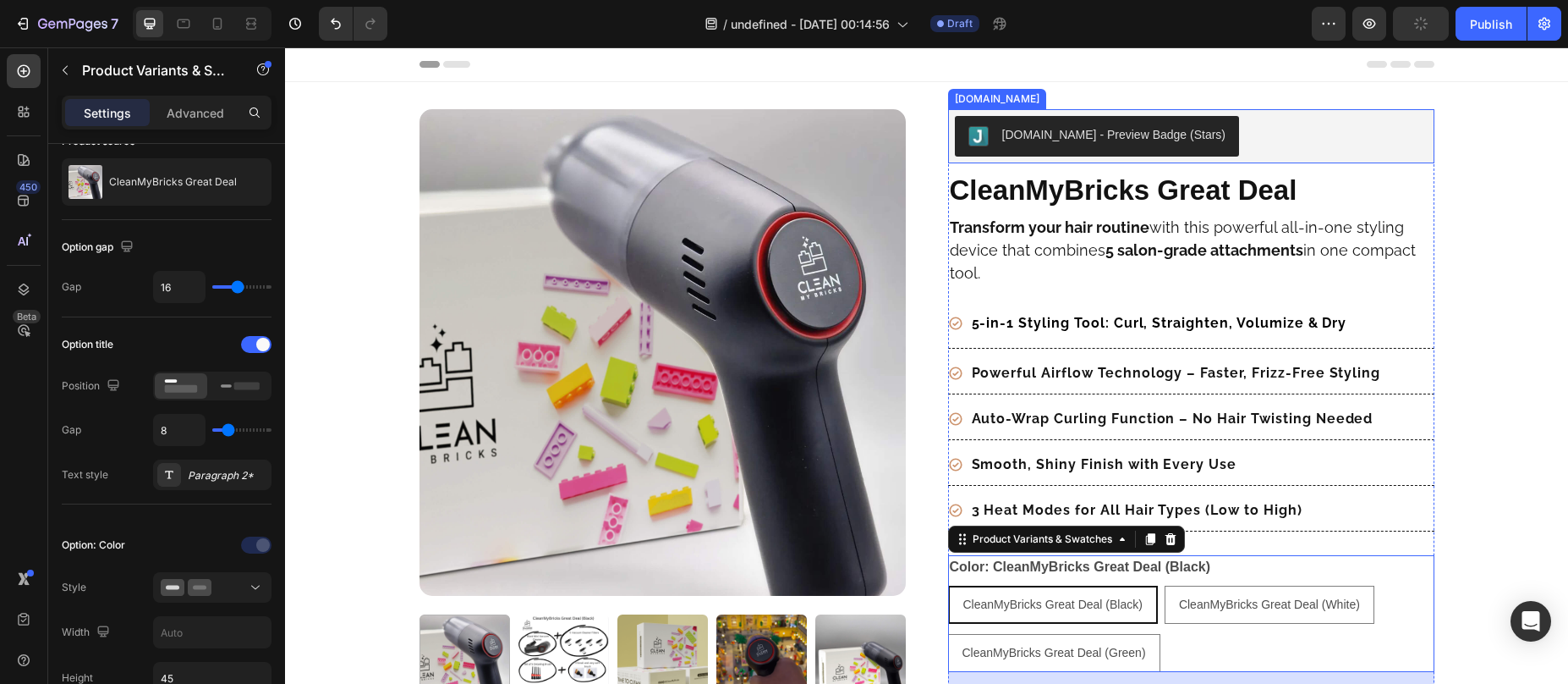
click at [1270, 146] on div "[DOMAIN_NAME] - Preview Badge (Stars)" at bounding box center [1191, 136] width 473 height 40
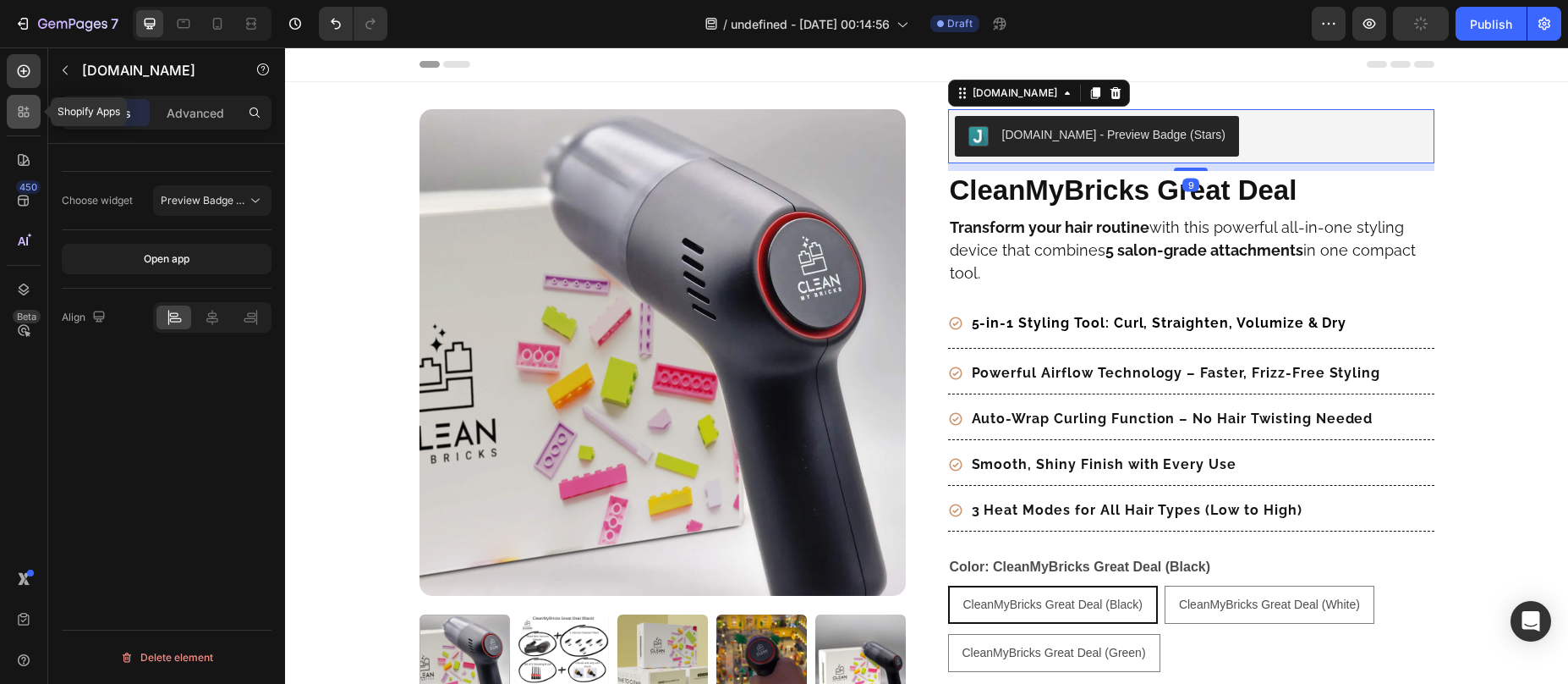
click at [26, 112] on icon at bounding box center [24, 112] width 17 height 17
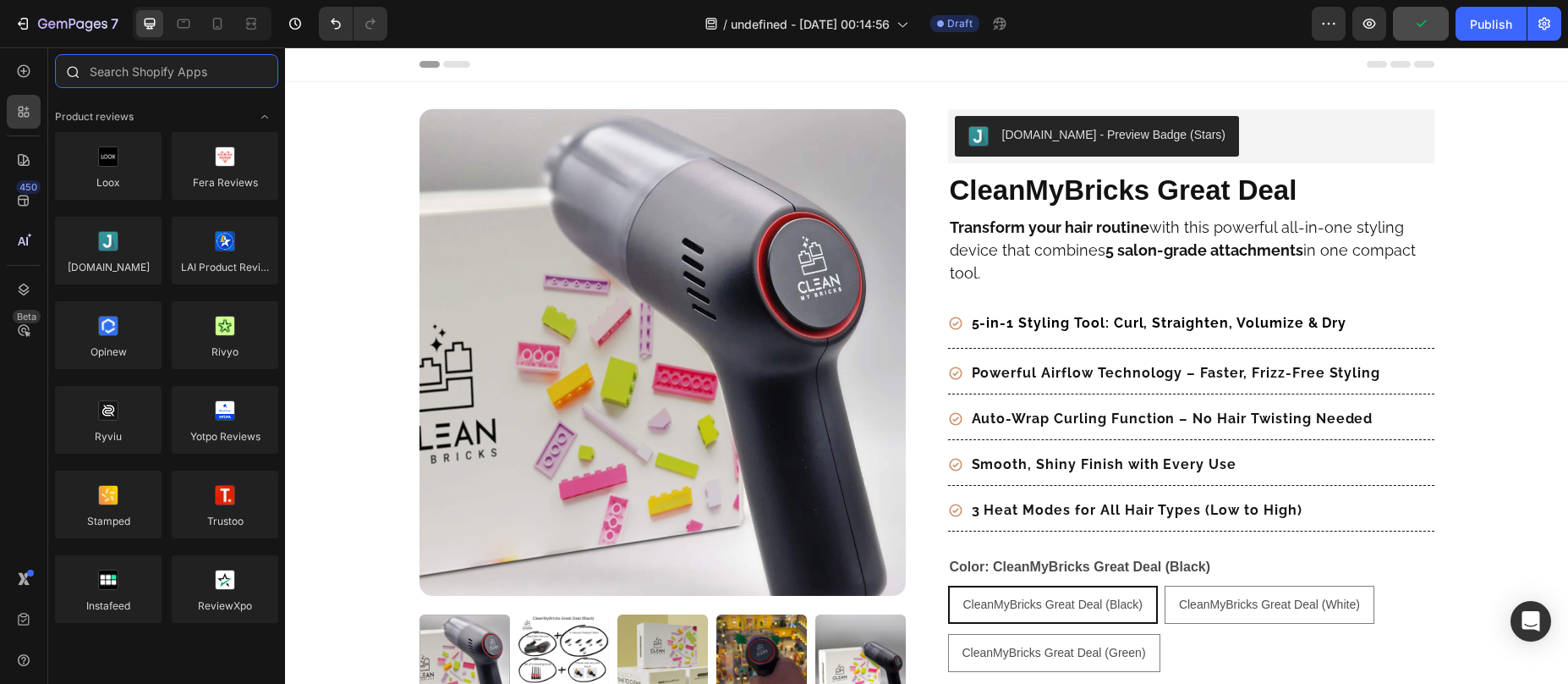
click at [143, 78] on input "text" at bounding box center [166, 71] width 223 height 34
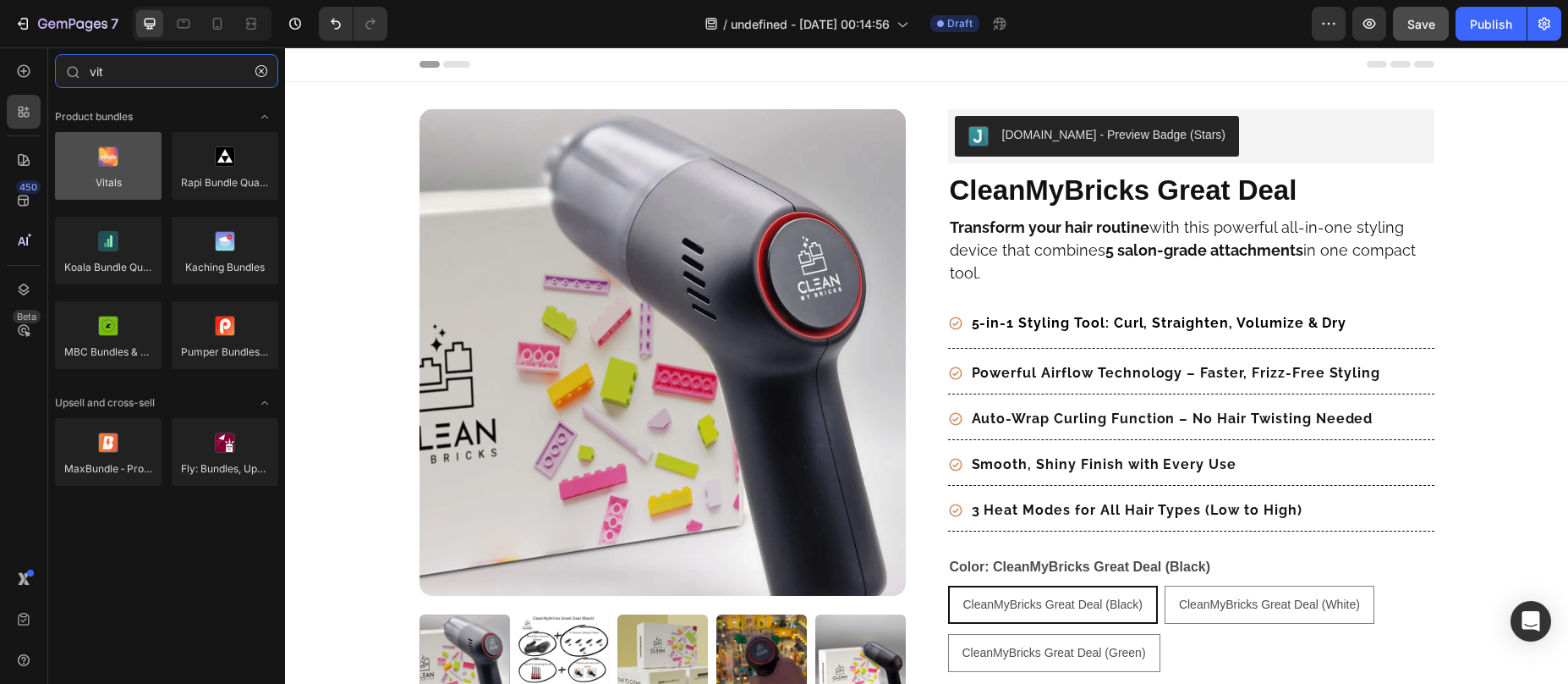
type input "vit"
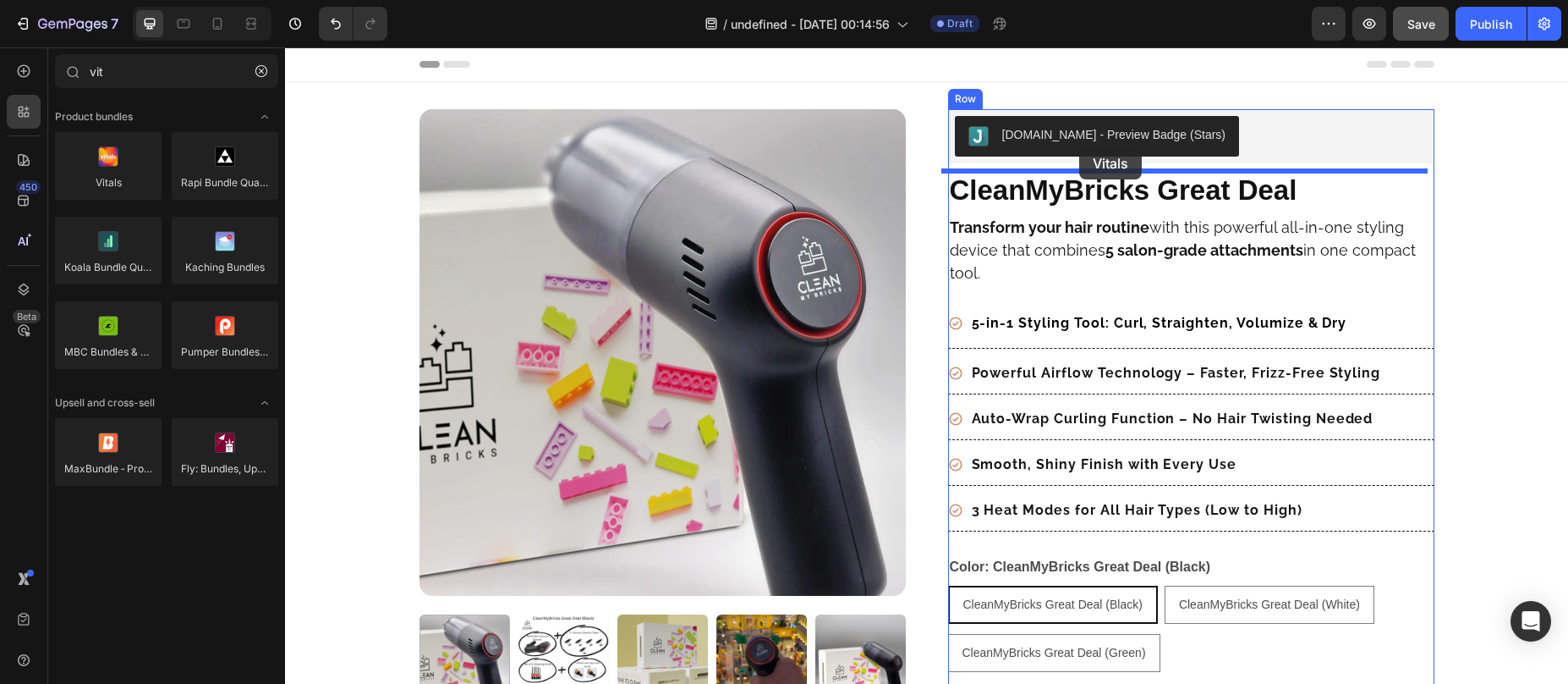
drag, startPoint x: 390, startPoint y: 213, endPoint x: 1079, endPoint y: 146, distance: 692.2
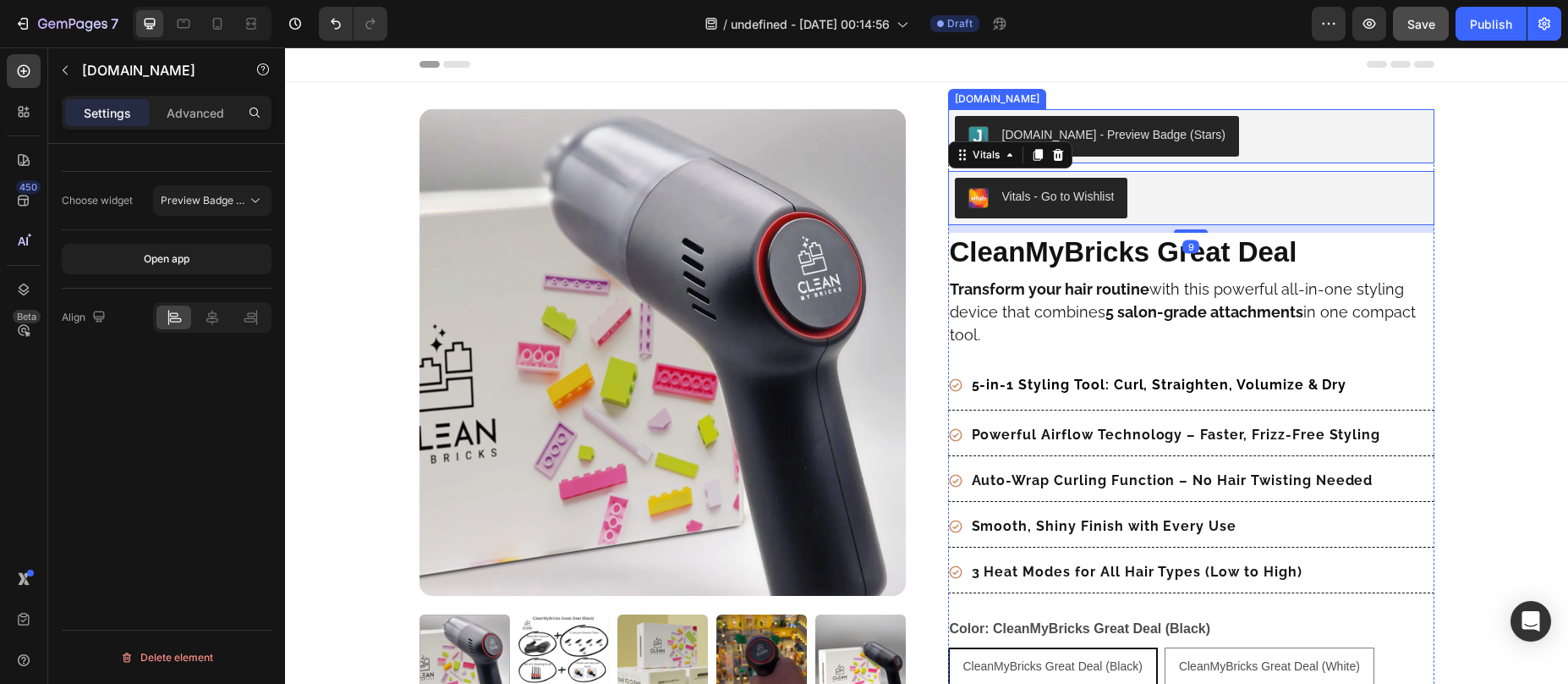
click at [1199, 123] on div "[DOMAIN_NAME] - Preview Badge (Stars)" at bounding box center [1191, 136] width 473 height 40
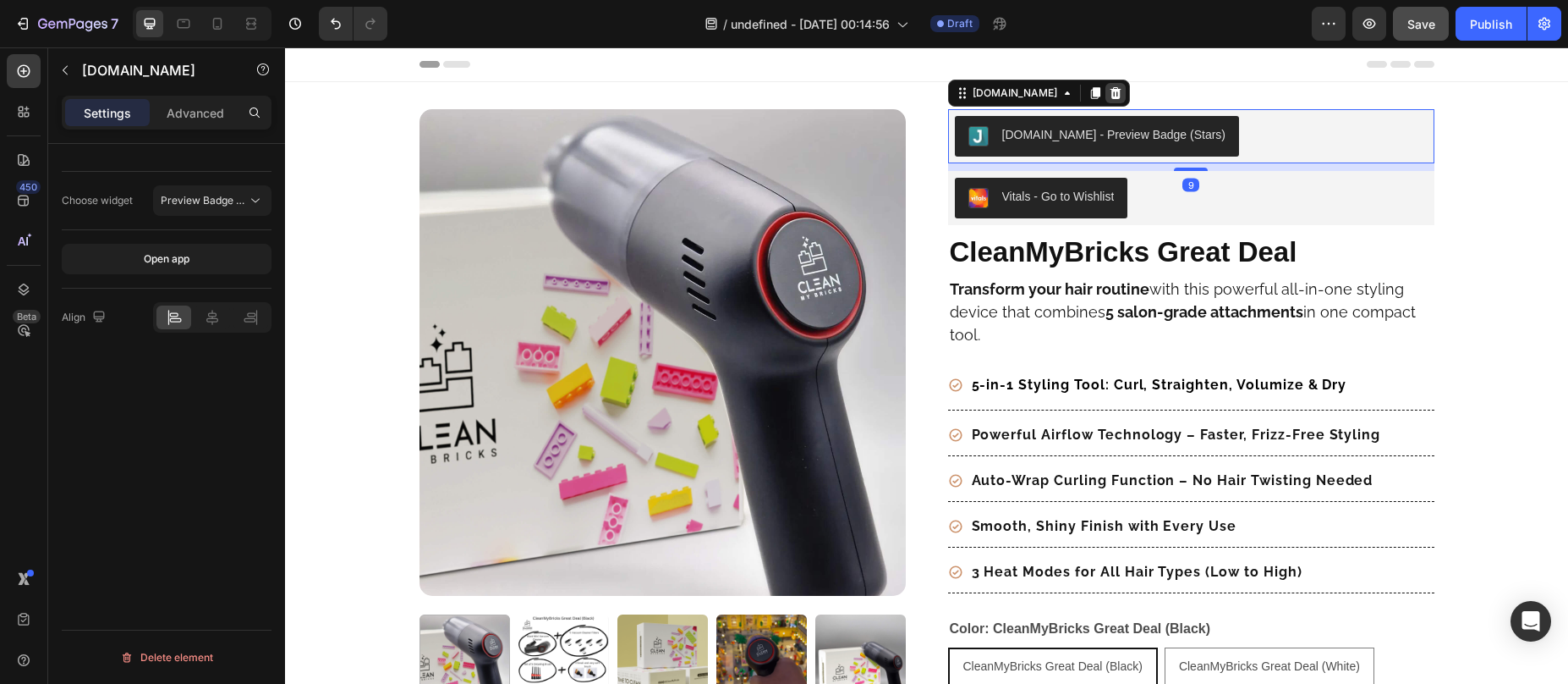
click at [1110, 90] on icon at bounding box center [1115, 93] width 11 height 12
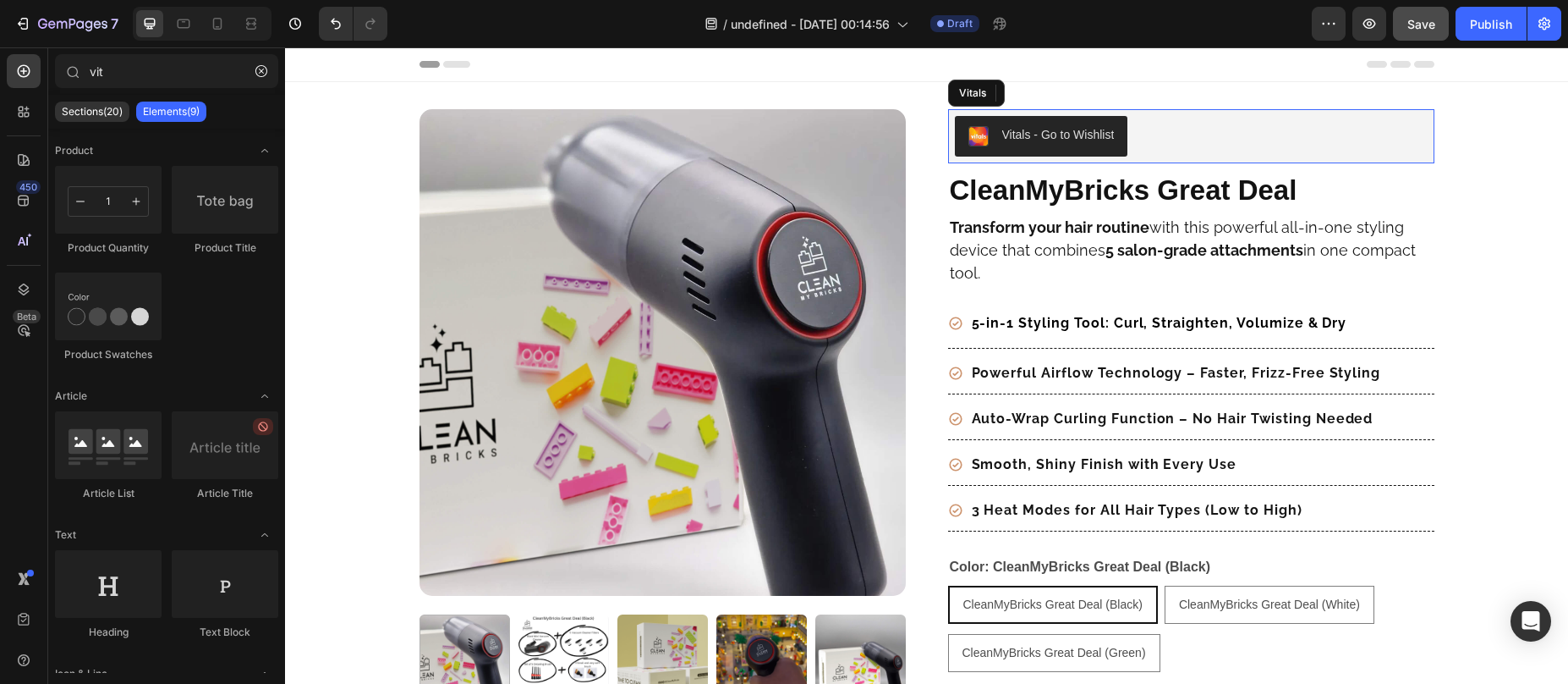
click at [1050, 140] on div "Vitals - Go to Wishlist" at bounding box center [1058, 134] width 113 height 18
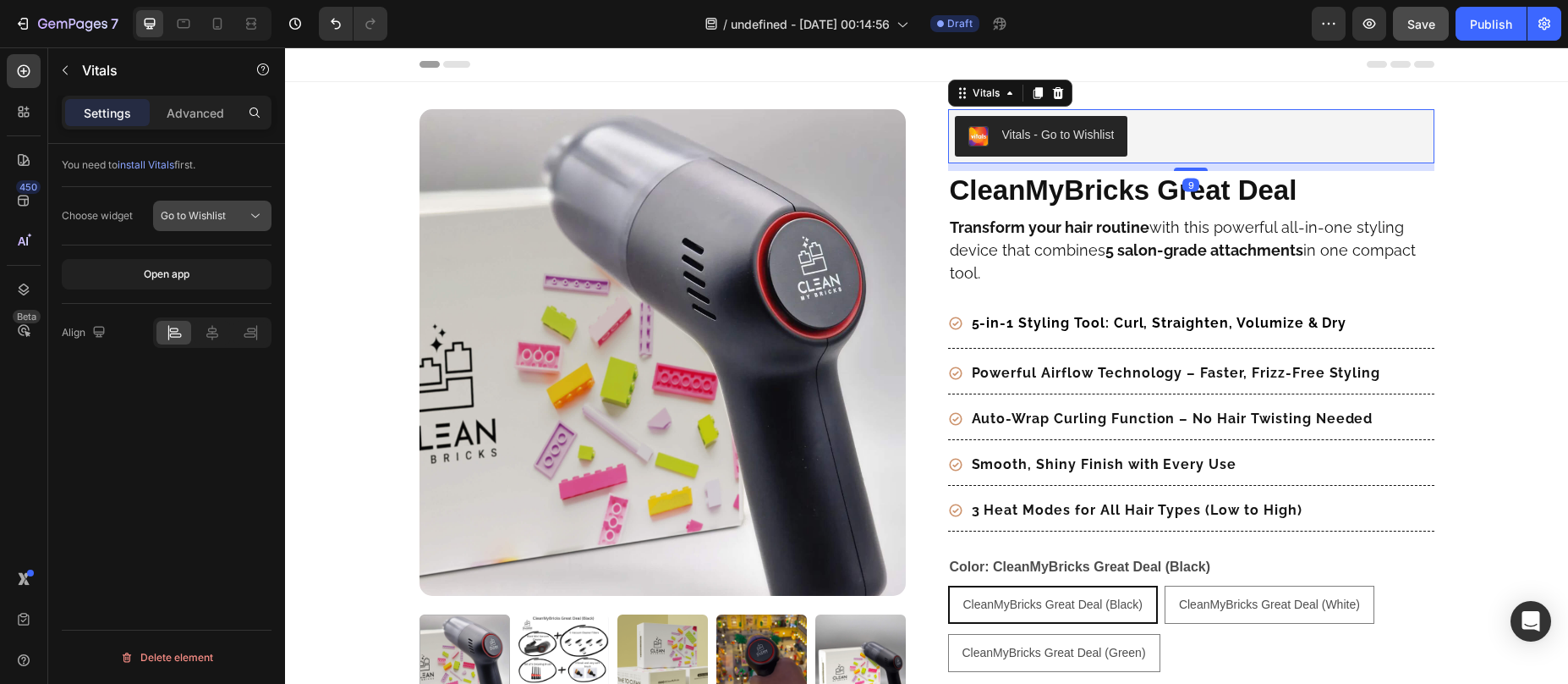
click at [220, 214] on span "Go to Wishlist" at bounding box center [194, 215] width 65 height 13
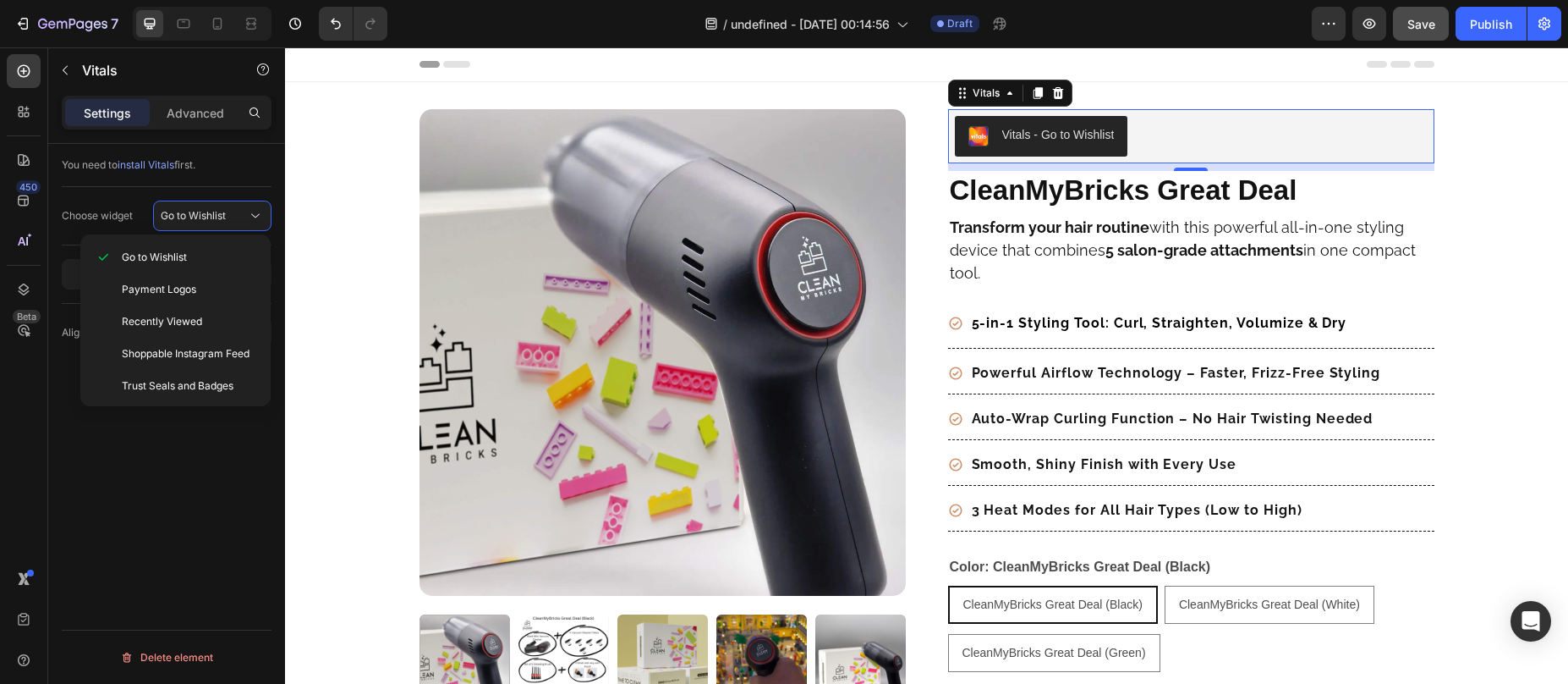
click at [116, 199] on div "Choose widget Go to Wishlist" at bounding box center [167, 216] width 210 height 59
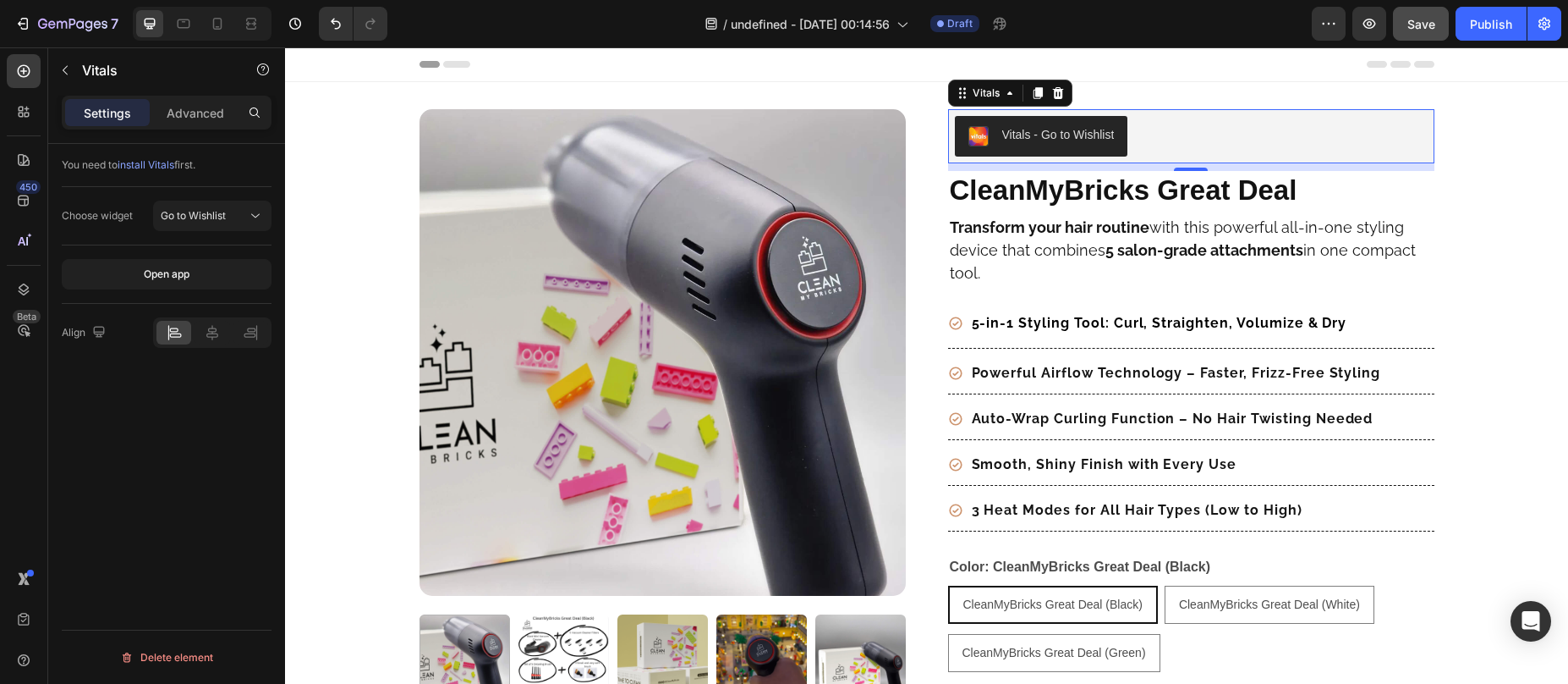
click at [1124, 146] on div "Vitals - Go to Wishlist" at bounding box center [1191, 136] width 473 height 40
click at [25, 119] on icon at bounding box center [24, 112] width 17 height 17
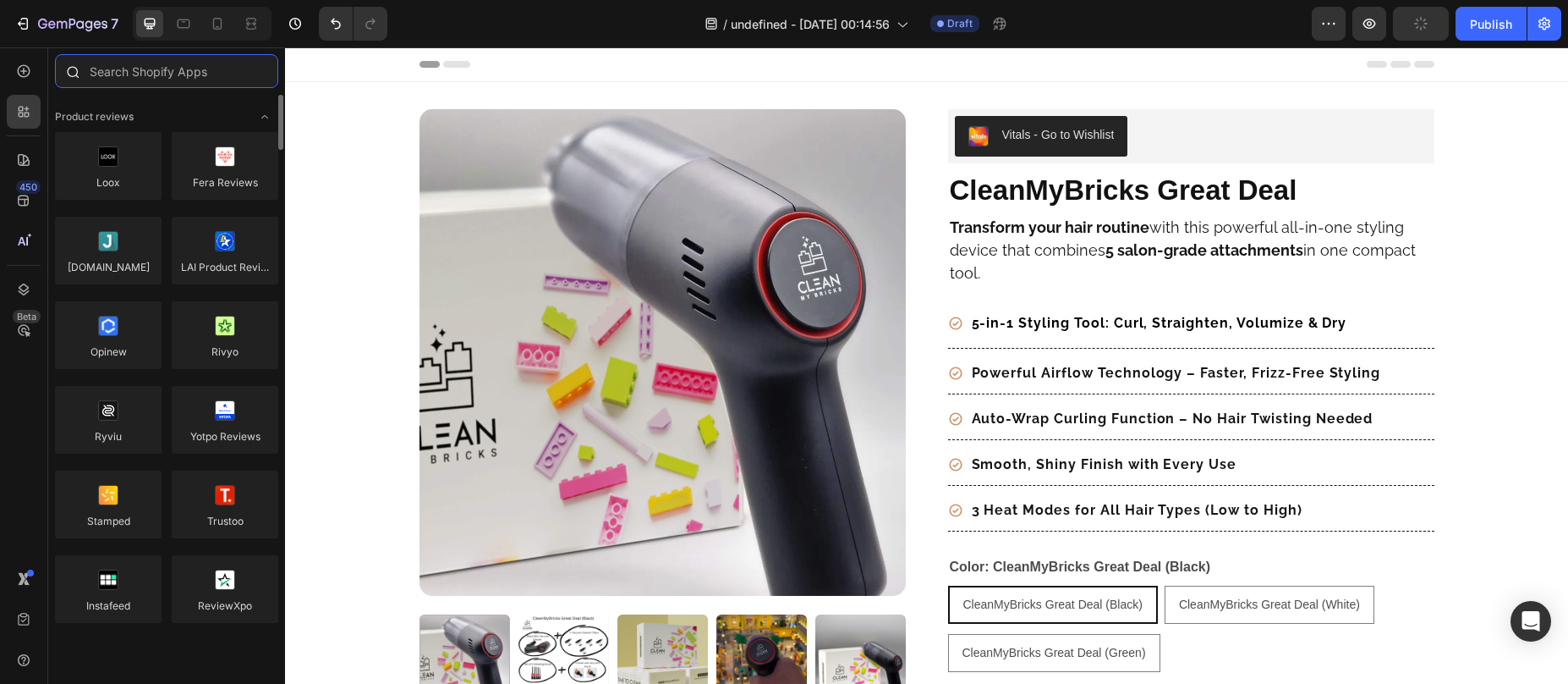
click at [150, 72] on input "text" at bounding box center [166, 71] width 223 height 34
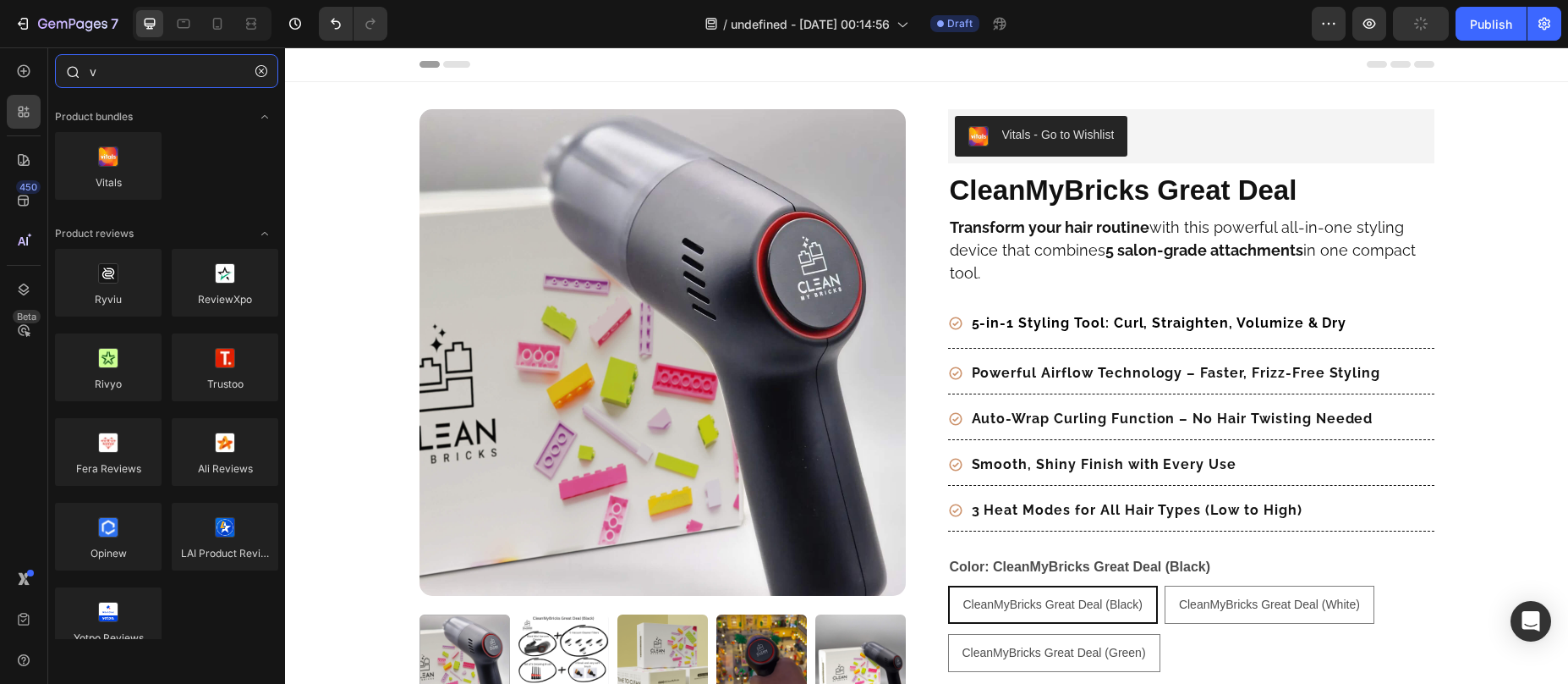
type input "vi"
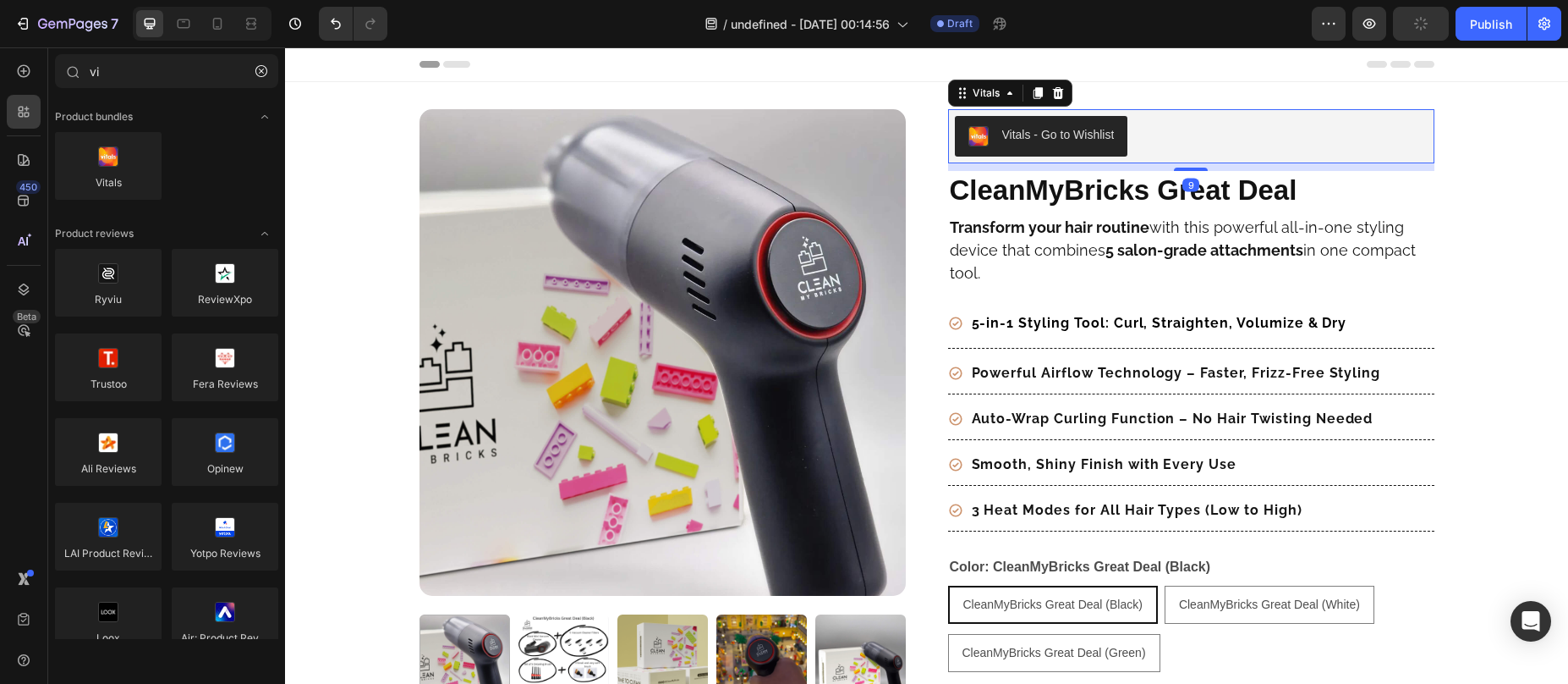
click at [1016, 126] on div "Vitals - Go to Wishlist" at bounding box center [1058, 134] width 113 height 18
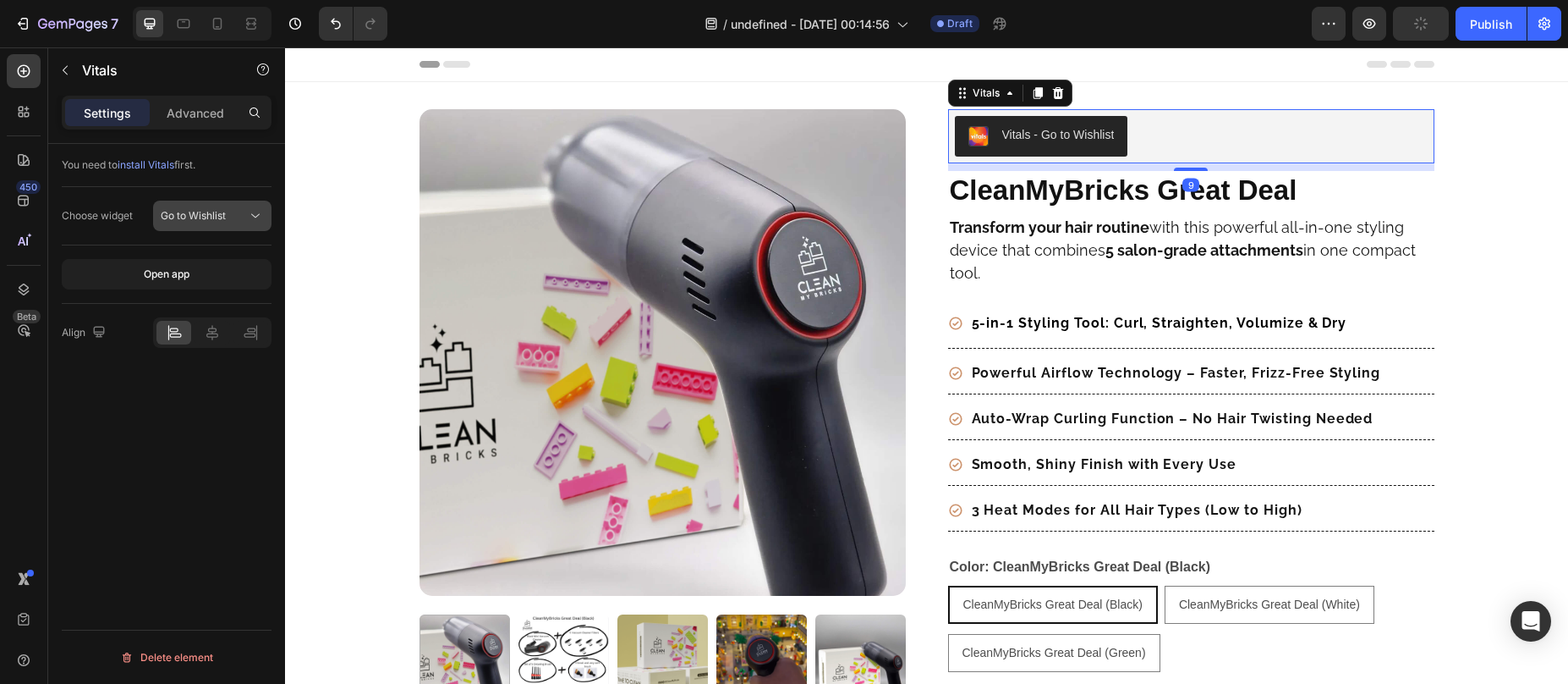
click at [204, 225] on button "Go to Wishlist" at bounding box center [213, 215] width 119 height 30
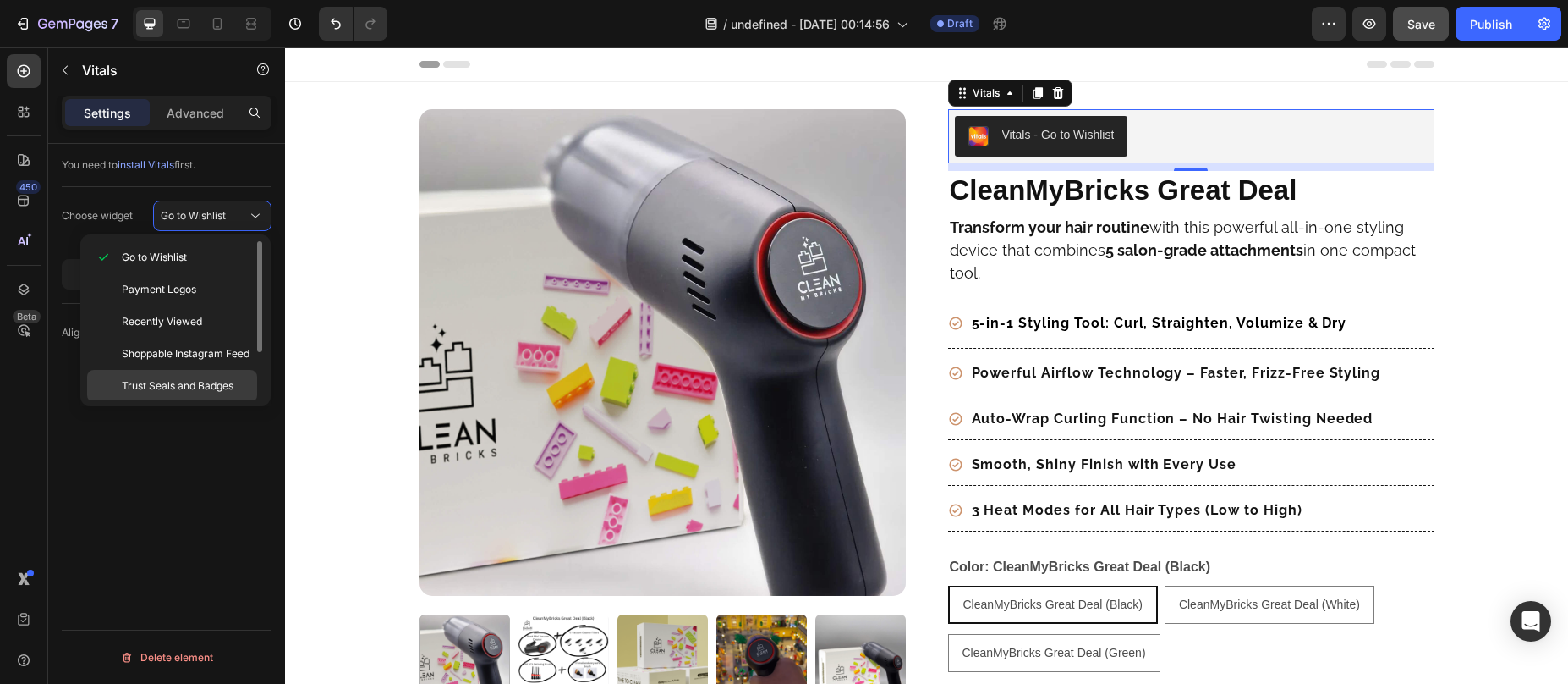
click at [199, 390] on span "Trust Seals and Badges" at bounding box center [177, 386] width 112 height 16
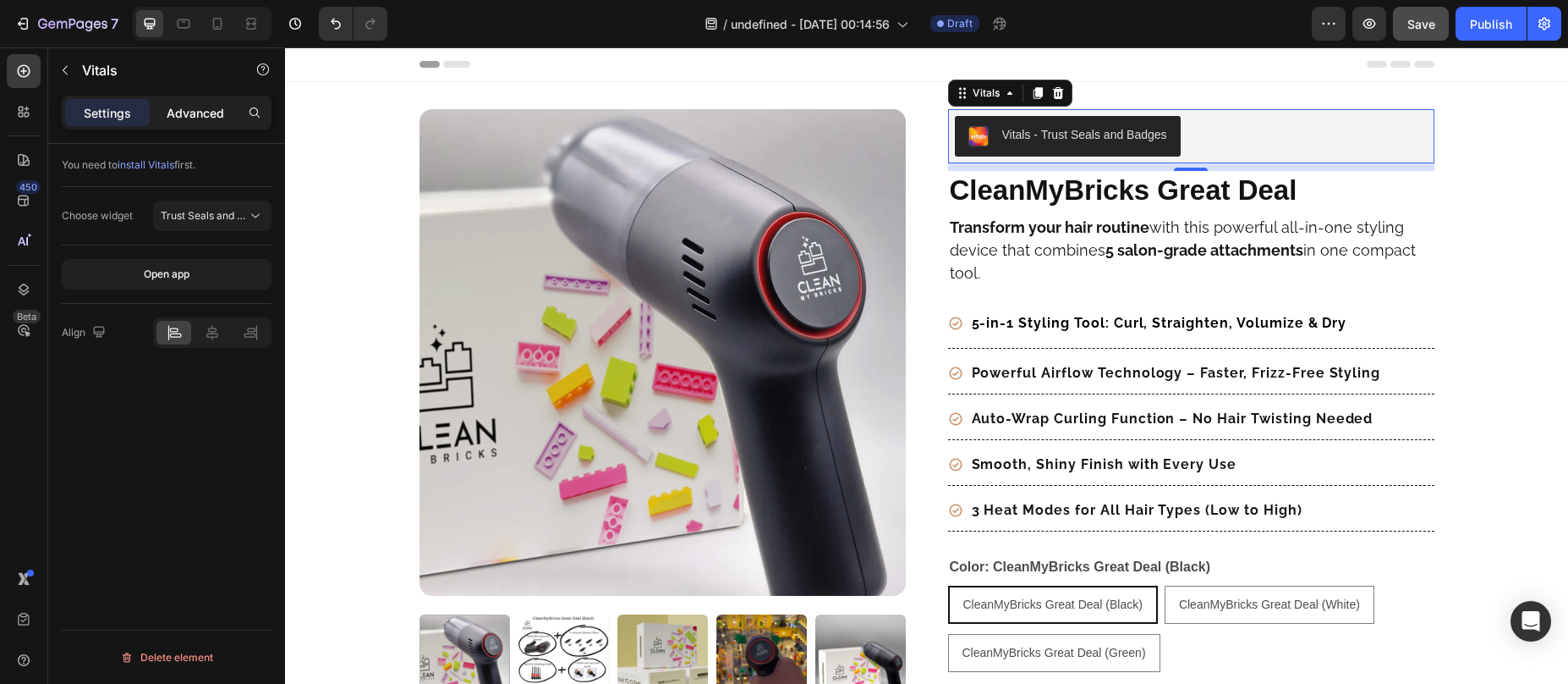
click at [213, 120] on p "Advanced" at bounding box center [195, 113] width 58 height 18
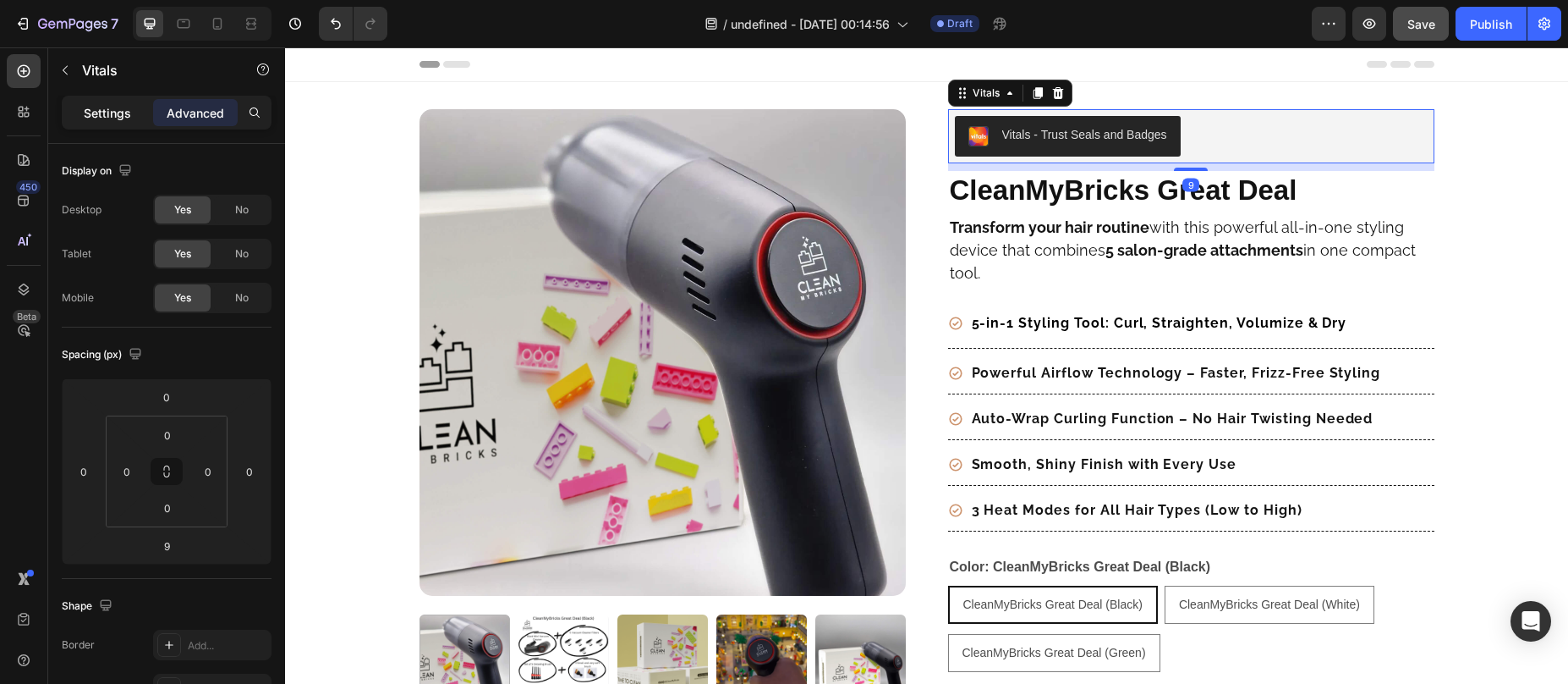
click at [108, 121] on div "Settings" at bounding box center [108, 112] width 84 height 27
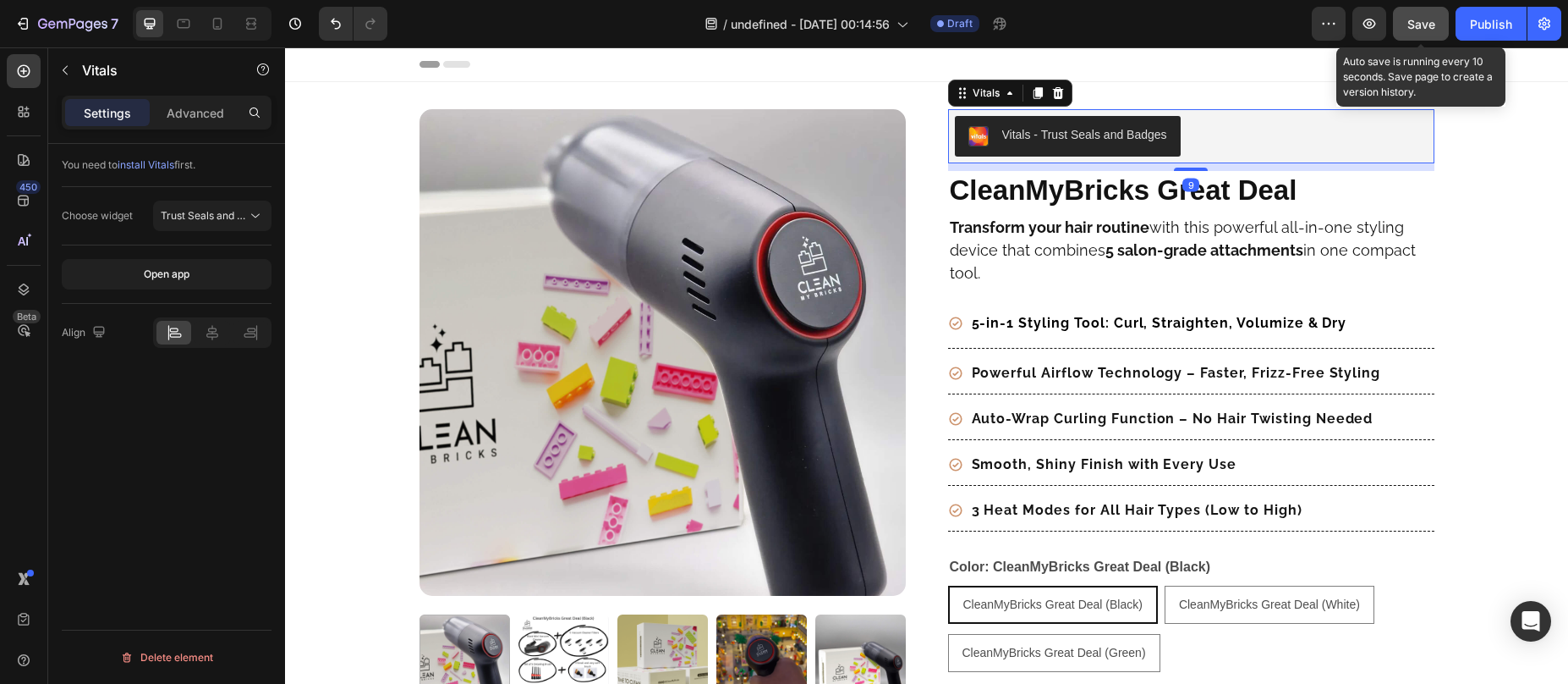
click at [1417, 19] on span "Save" at bounding box center [1422, 24] width 28 height 15
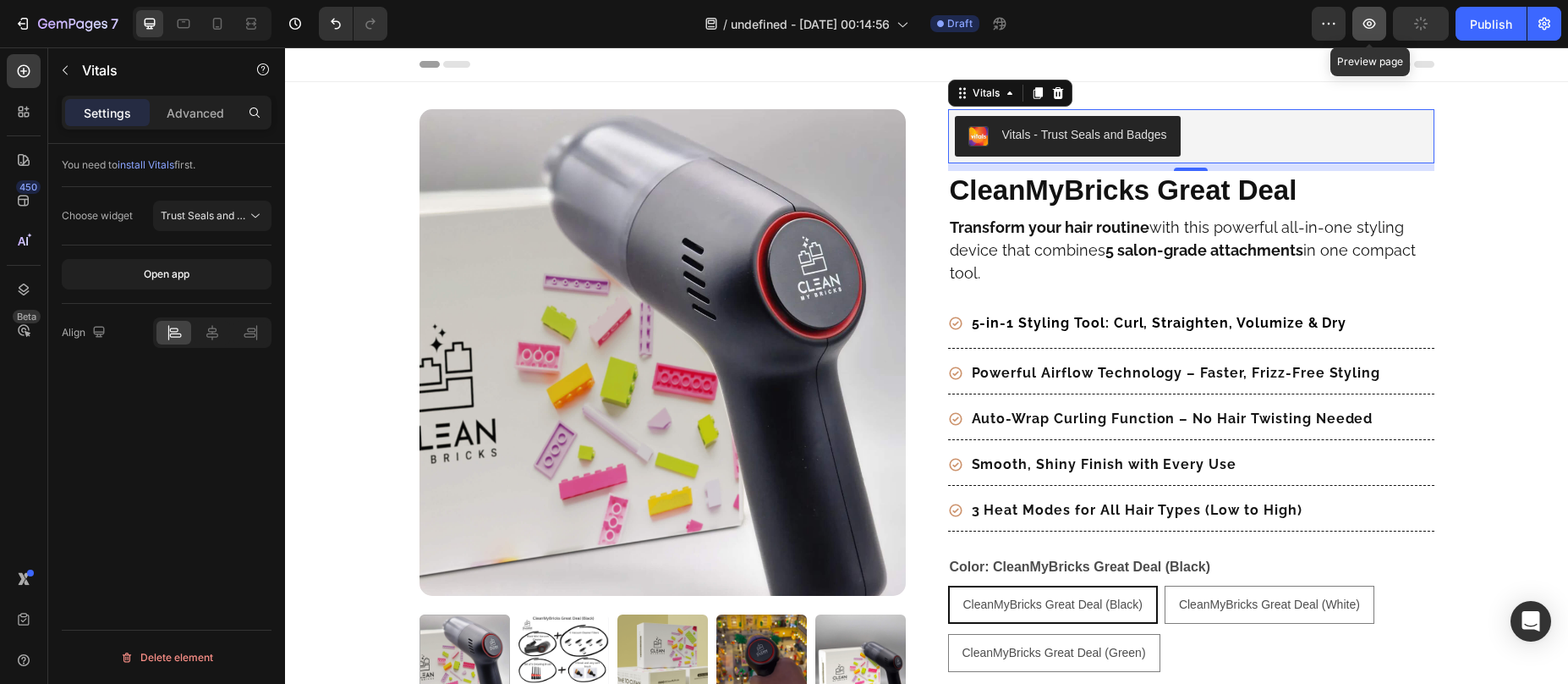
click at [1369, 23] on icon "button" at bounding box center [1370, 24] width 17 height 17
click at [1137, 128] on div "Vitals - Trust Seals and Badges" at bounding box center [1085, 134] width 165 height 18
click at [1052, 94] on icon at bounding box center [1057, 93] width 11 height 12
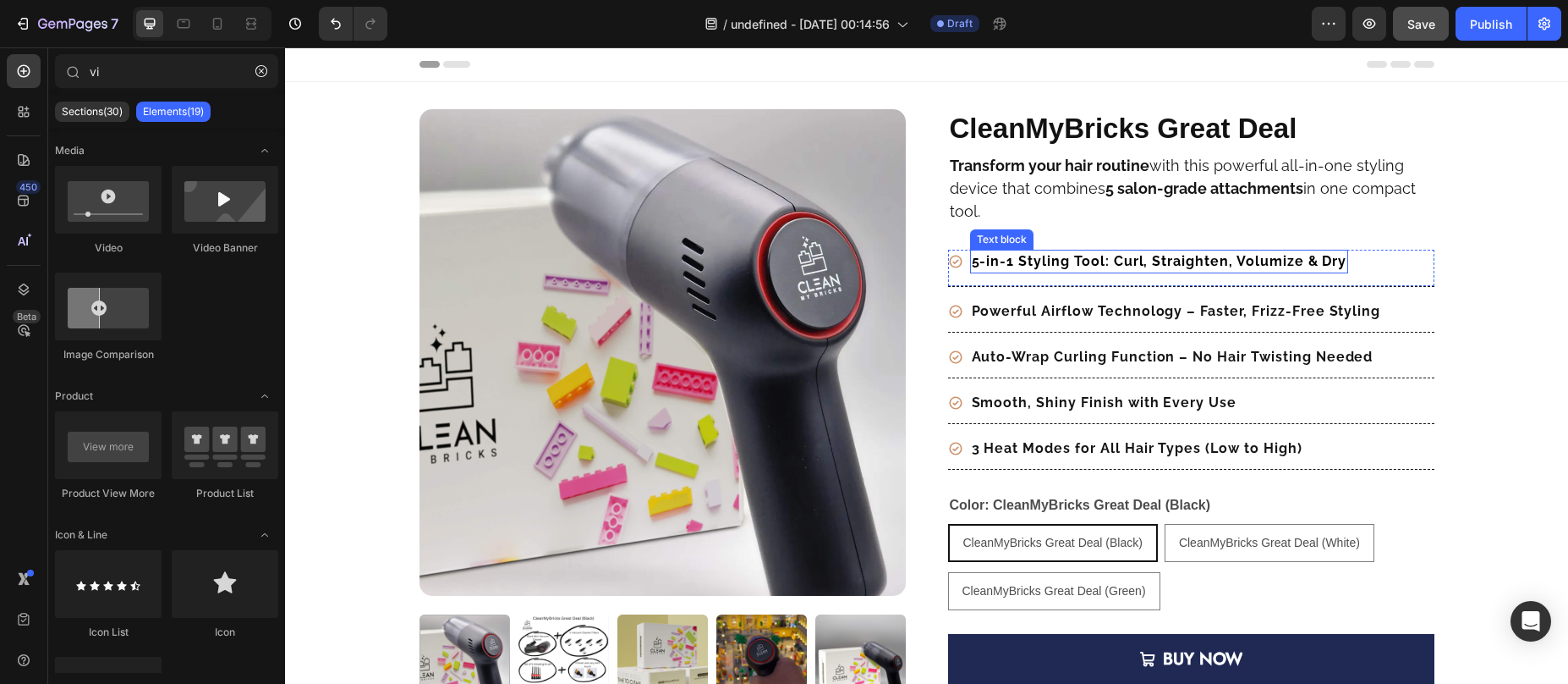
click at [1002, 262] on strong "5-in-1 Styling Tool: Curl, Straighten, Volumize & Dry" at bounding box center [1160, 261] width 375 height 16
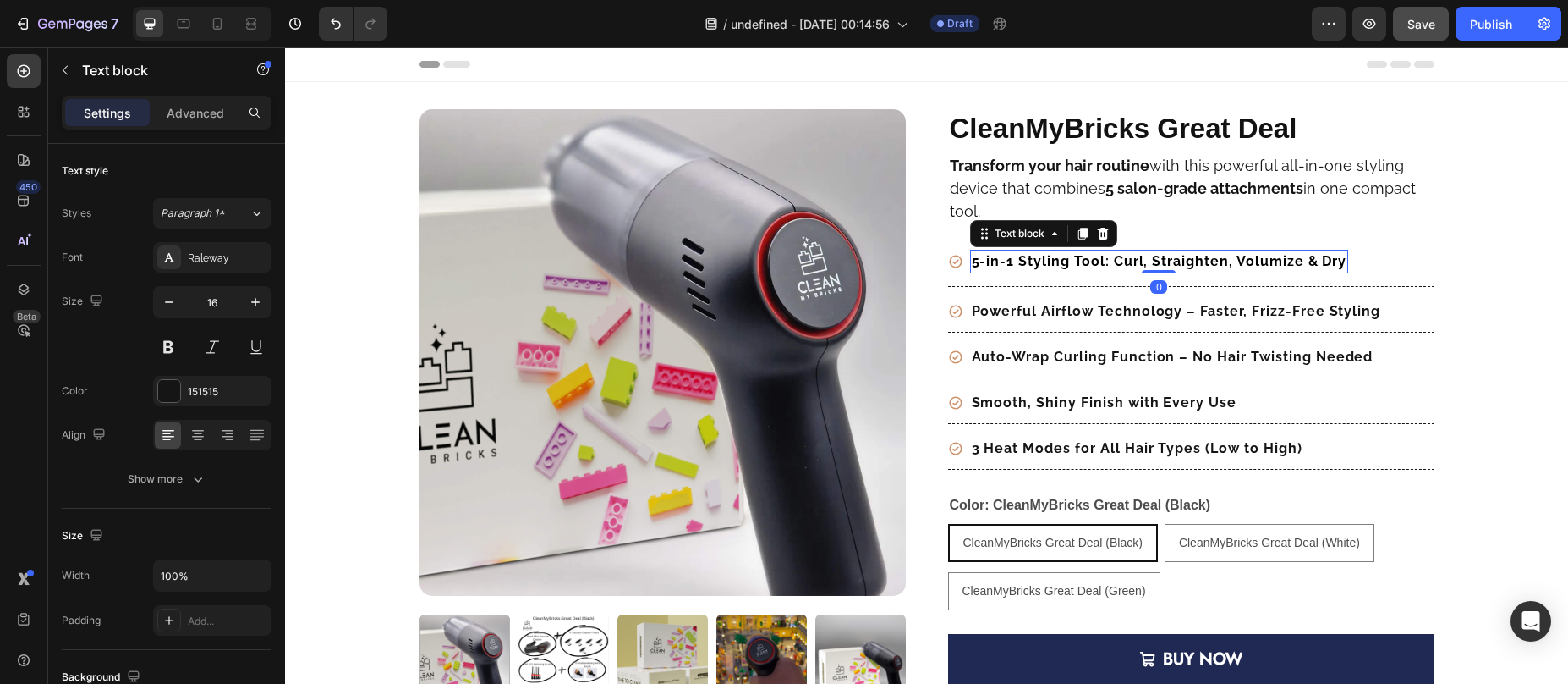
click at [1002, 262] on strong "5-in-1 Styling Tool: Curl, Straighten, Volumize & Dry" at bounding box center [1160, 261] width 375 height 16
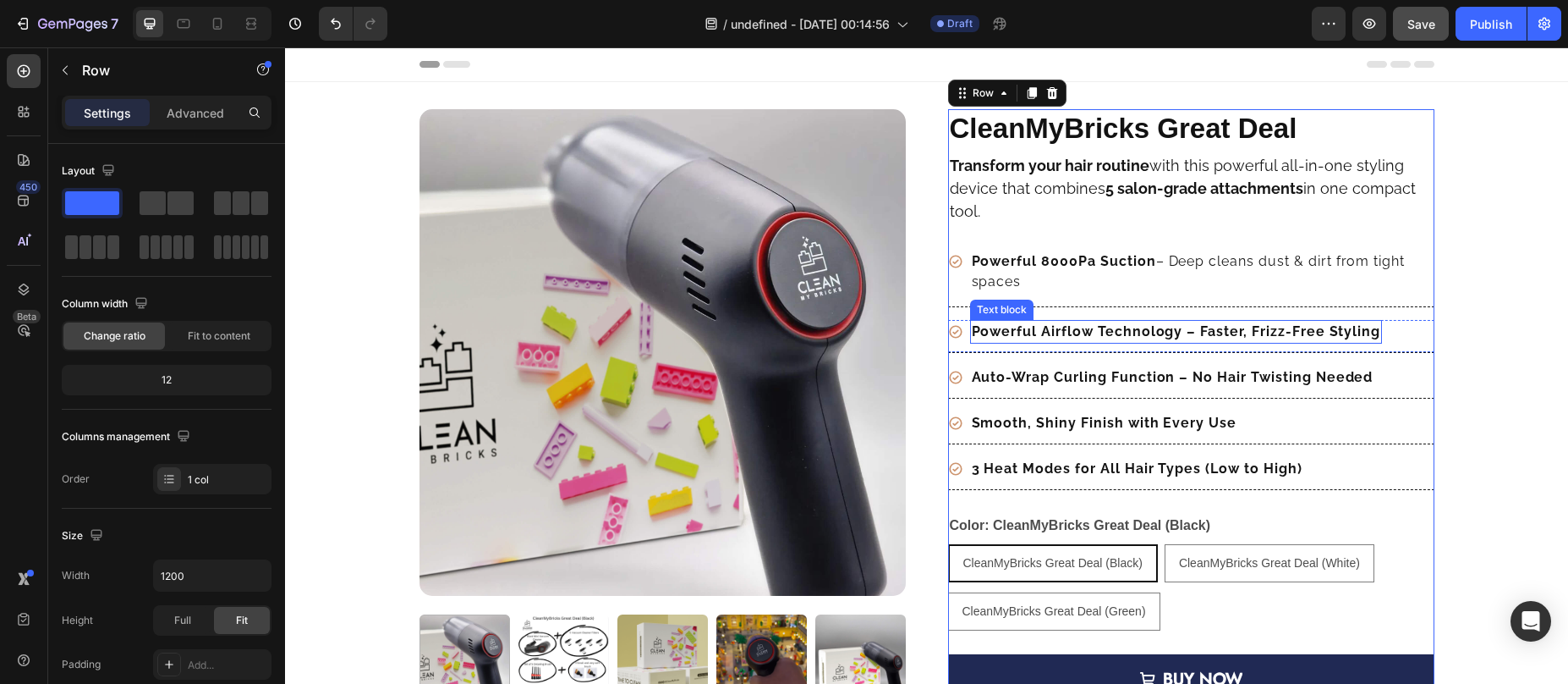
click at [990, 341] on p "Powerful Airflow Technology – Faster, Frizz-Free Styling" at bounding box center [1176, 332] width 409 height 21
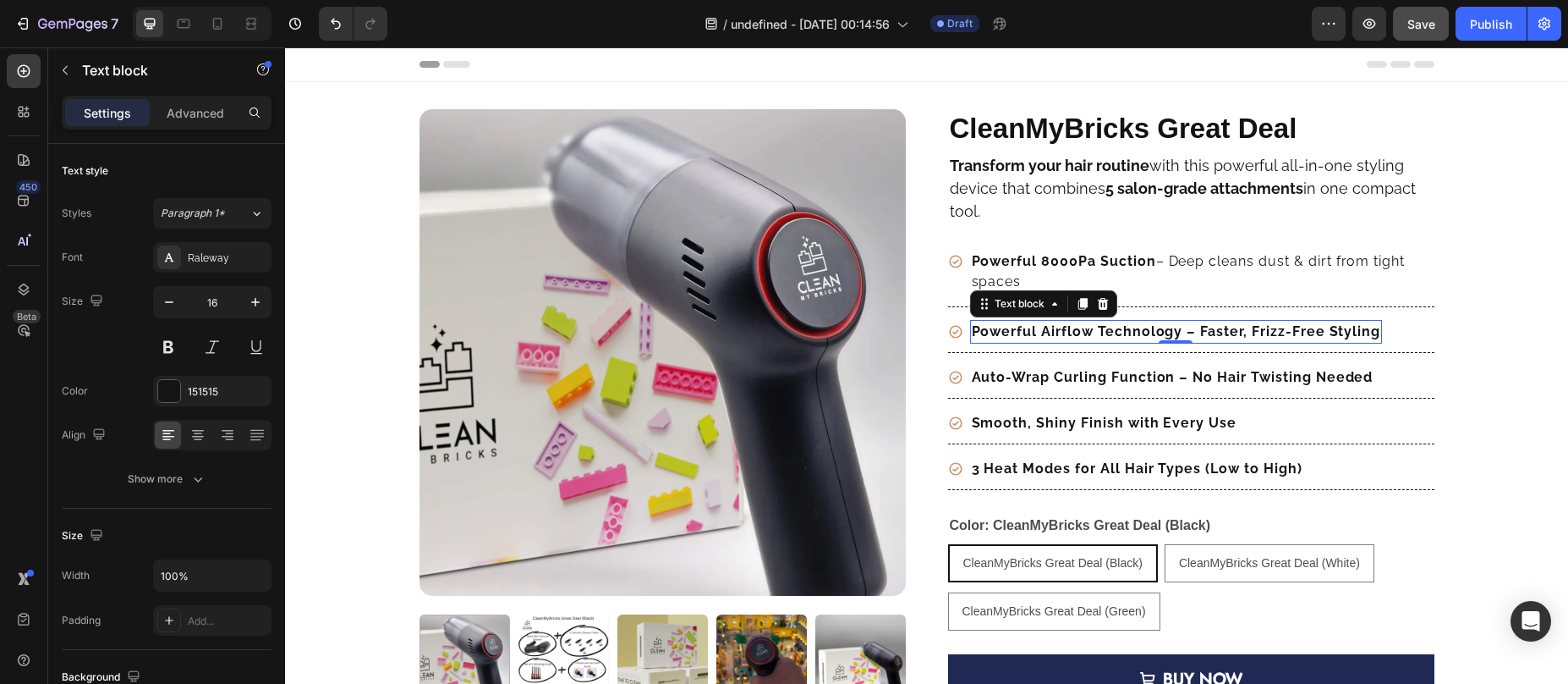
click at [972, 336] on strong "Powerful Airflow Technology – Faster, Frizz-Free Styling" at bounding box center [1176, 331] width 409 height 16
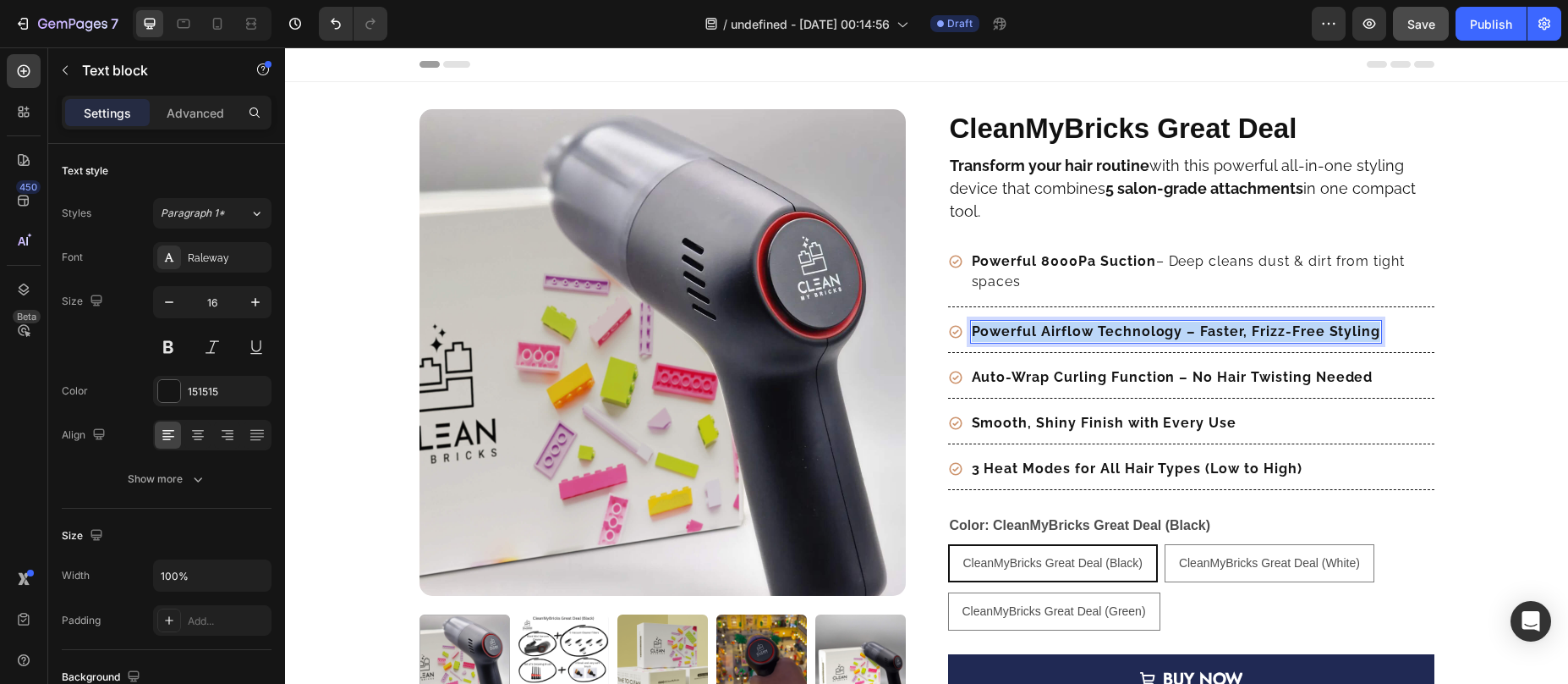
click at [972, 336] on strong "Powerful Airflow Technology – Faster, Frizz-Free Styling" at bounding box center [1176, 331] width 409 height 16
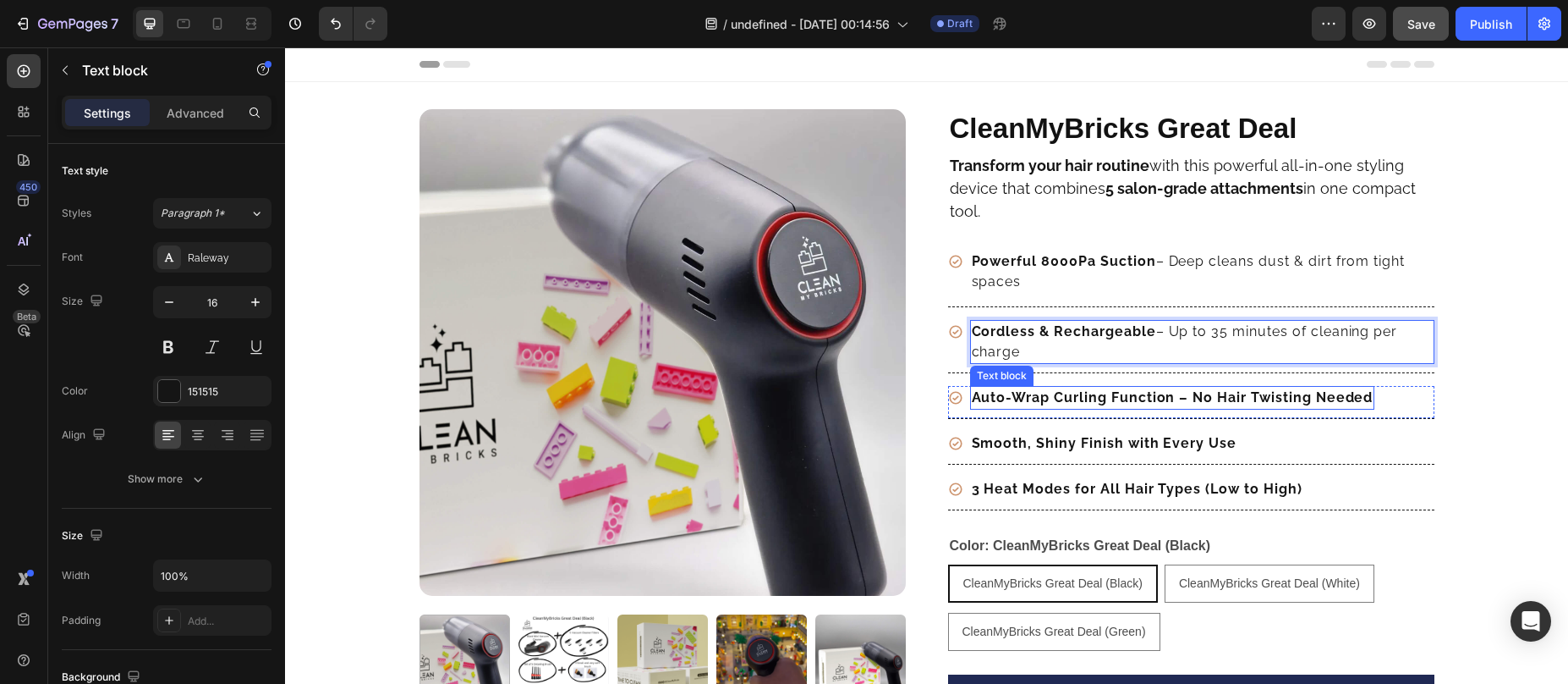
click at [981, 394] on strong "Auto-Wrap Curling Function – No Hair Twisting Needed" at bounding box center [1173, 397] width 402 height 16
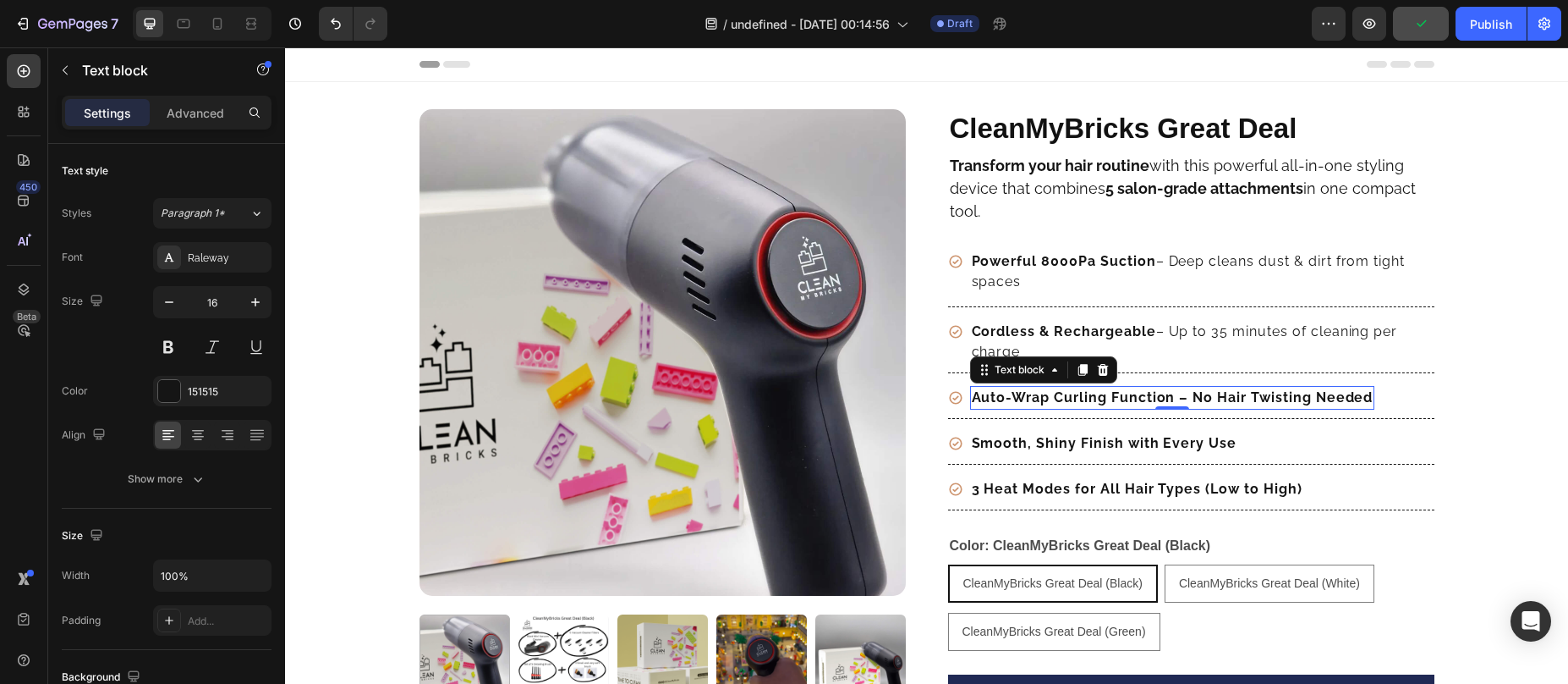
click at [990, 398] on strong "Auto-Wrap Curling Function – No Hair Twisting Needed" at bounding box center [1173, 397] width 402 height 16
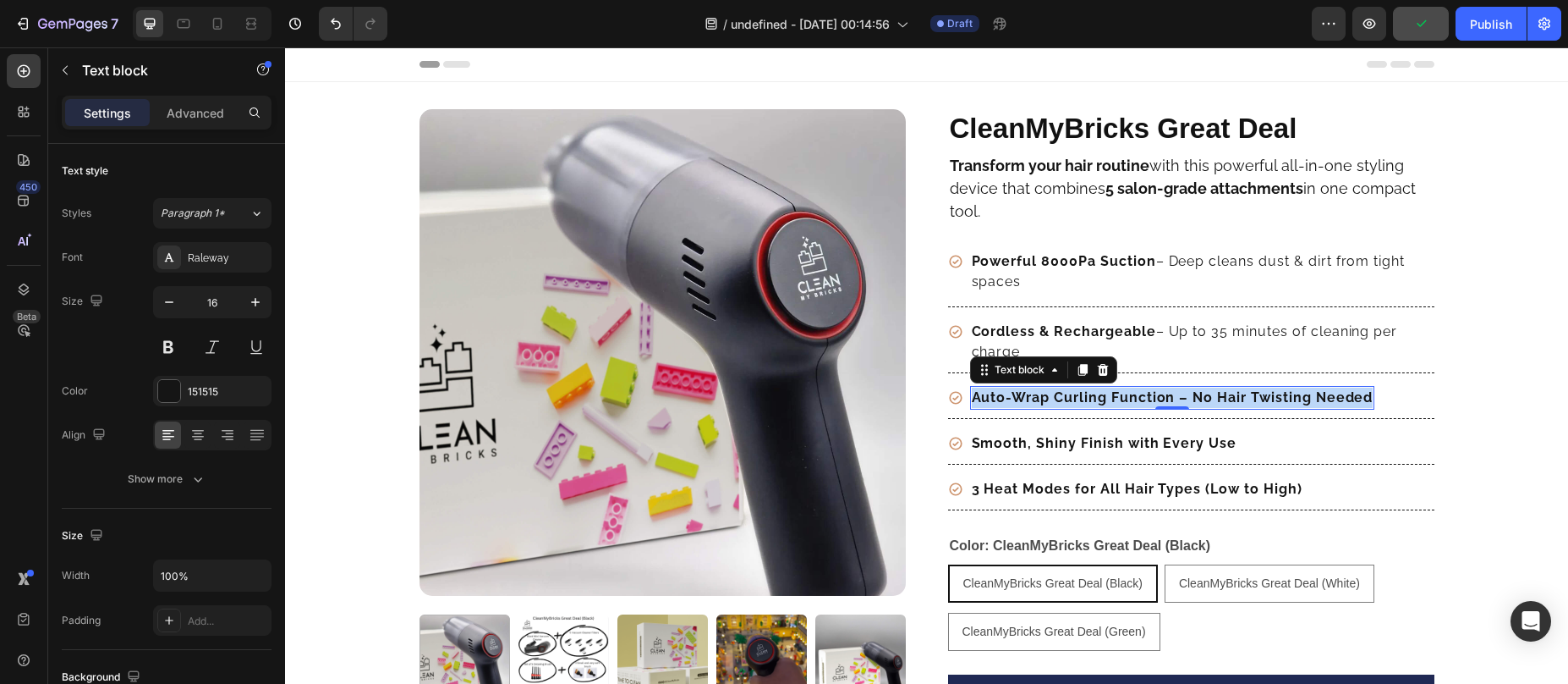
click at [990, 398] on strong "Auto-Wrap Curling Function – No Hair Twisting Needed" at bounding box center [1173, 397] width 402 height 16
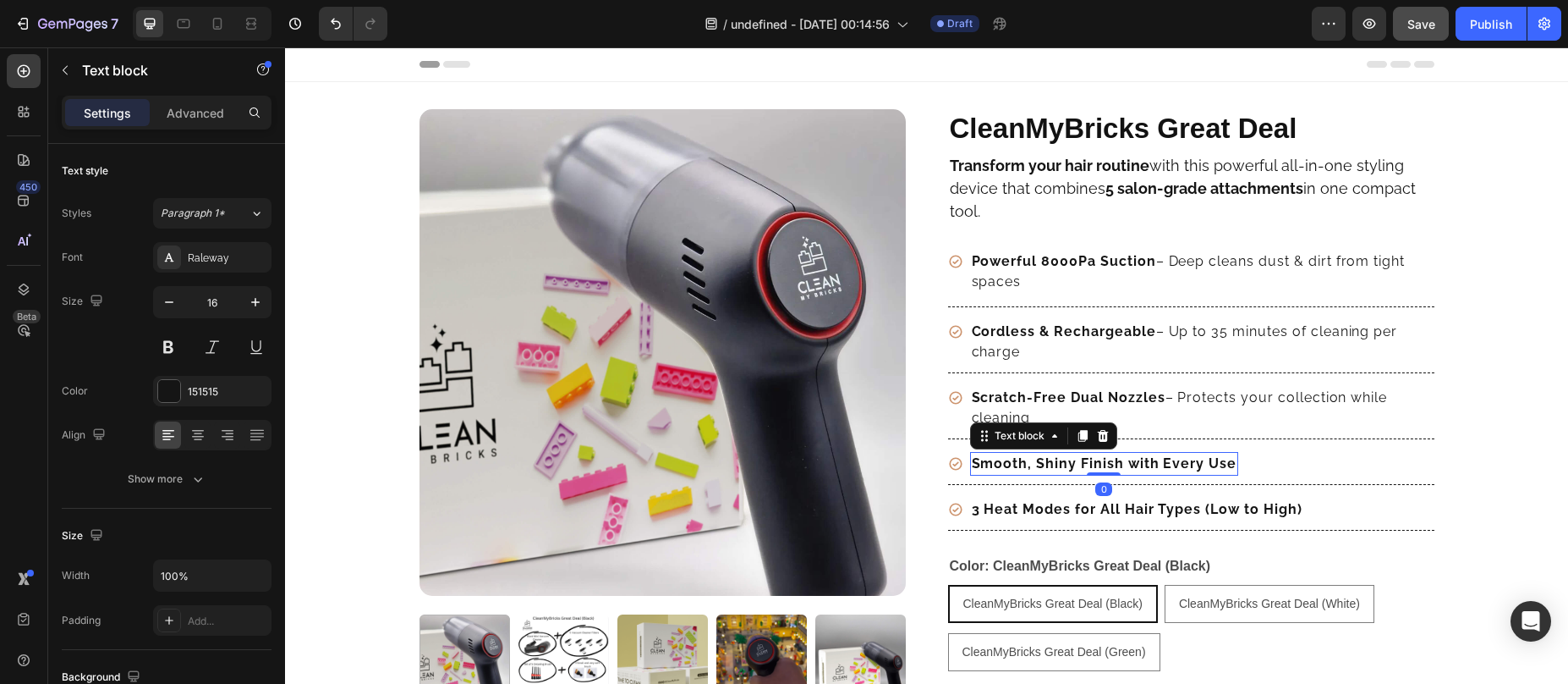
click at [976, 469] on strong "Smooth, Shiny Finish with Every Use" at bounding box center [1105, 463] width 265 height 16
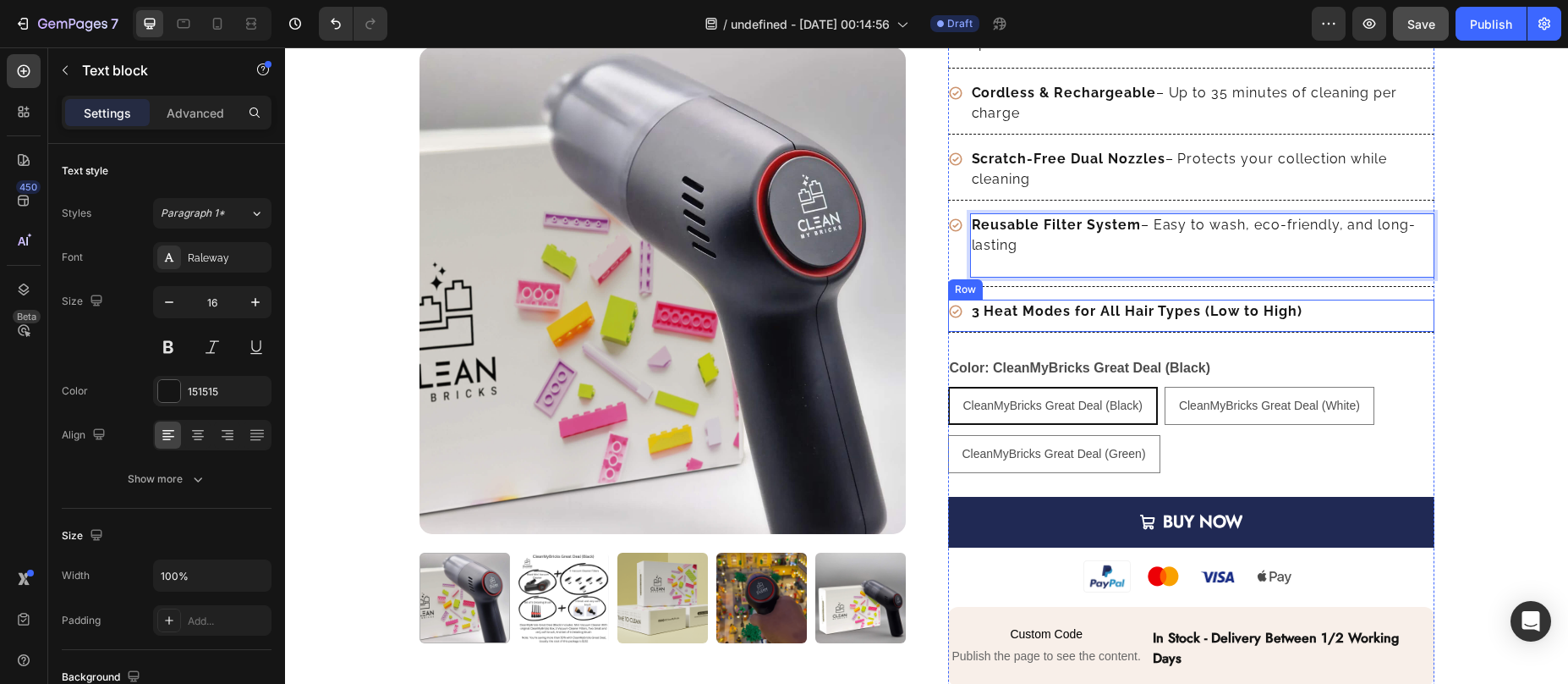
scroll to position [215, 0]
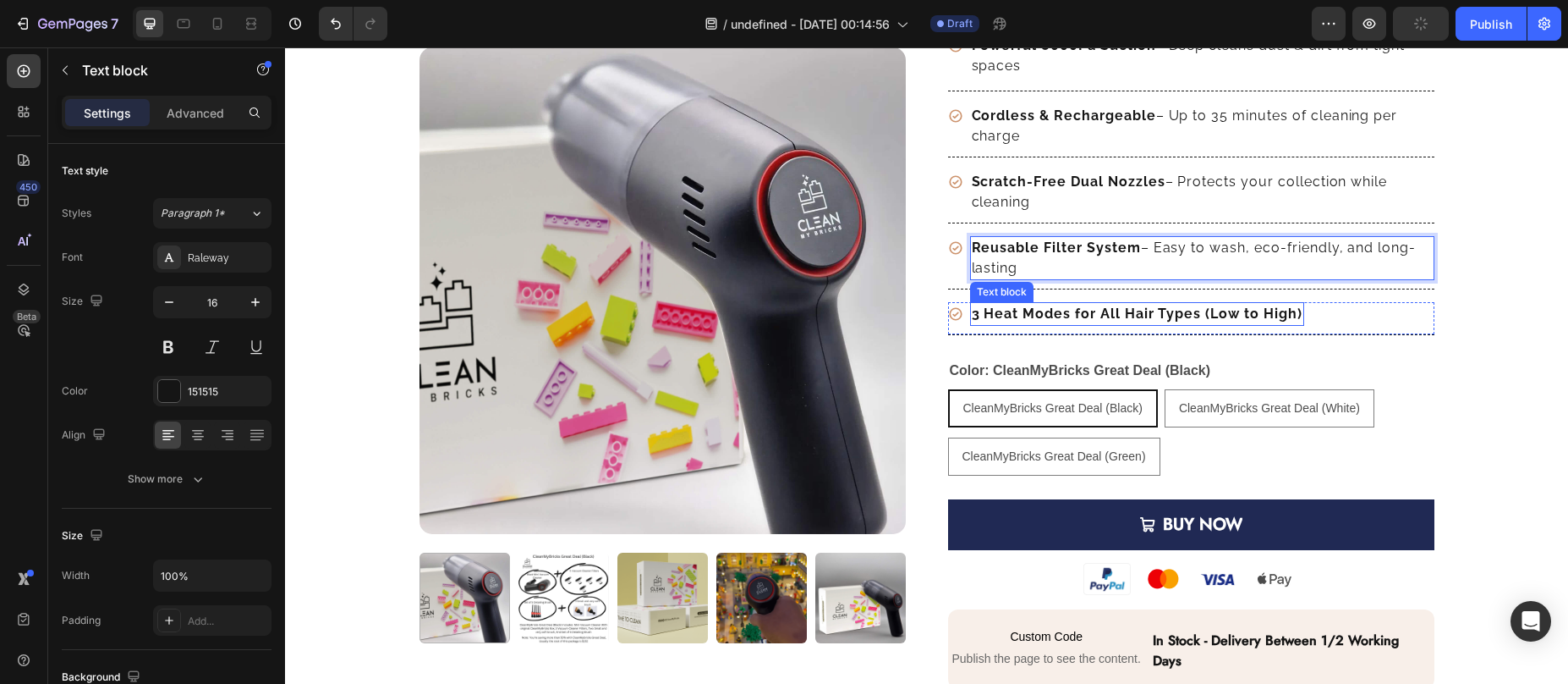
click at [986, 315] on strong "3 Heat Modes for All Hair Types (Low to High)" at bounding box center [1137, 314] width 331 height 16
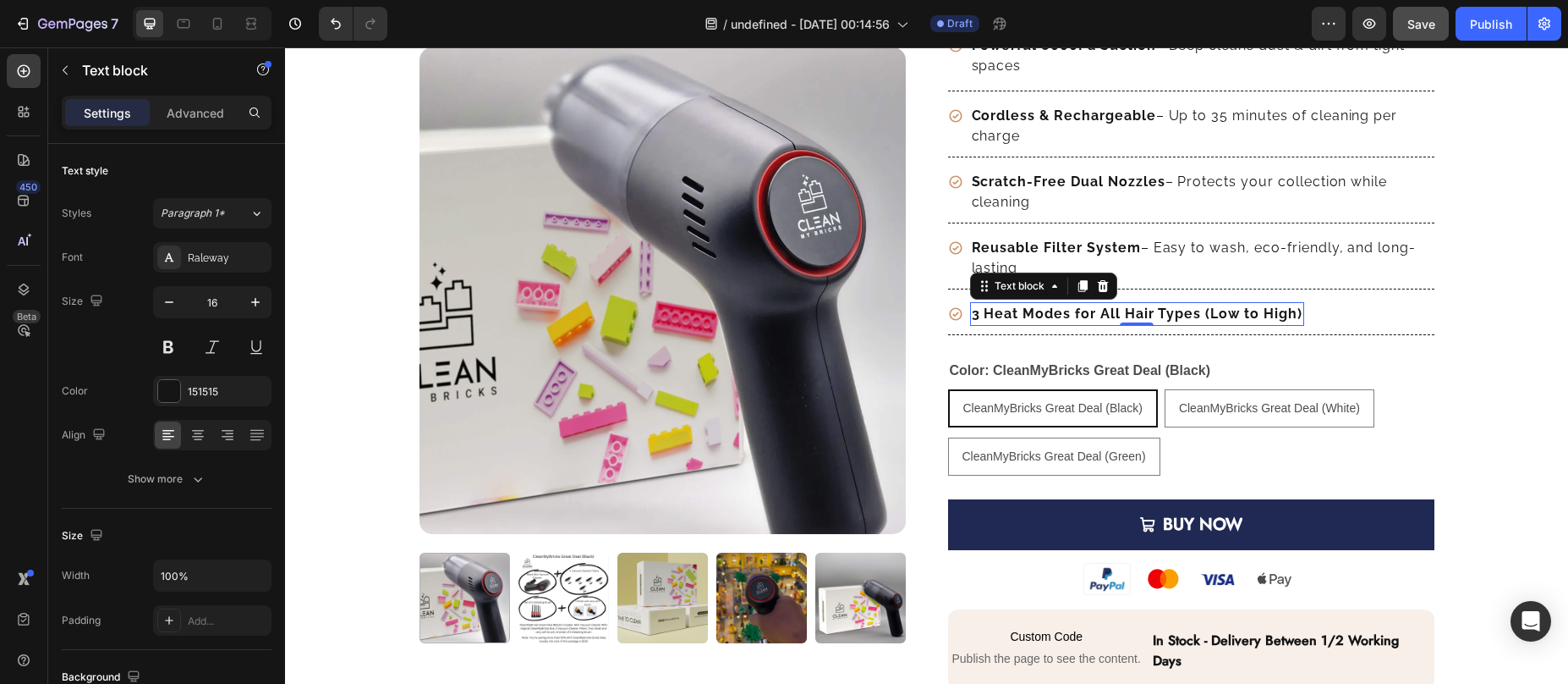
click at [1037, 311] on strong "3 Heat Modes for All Hair Types (Low to High)" at bounding box center [1137, 314] width 331 height 16
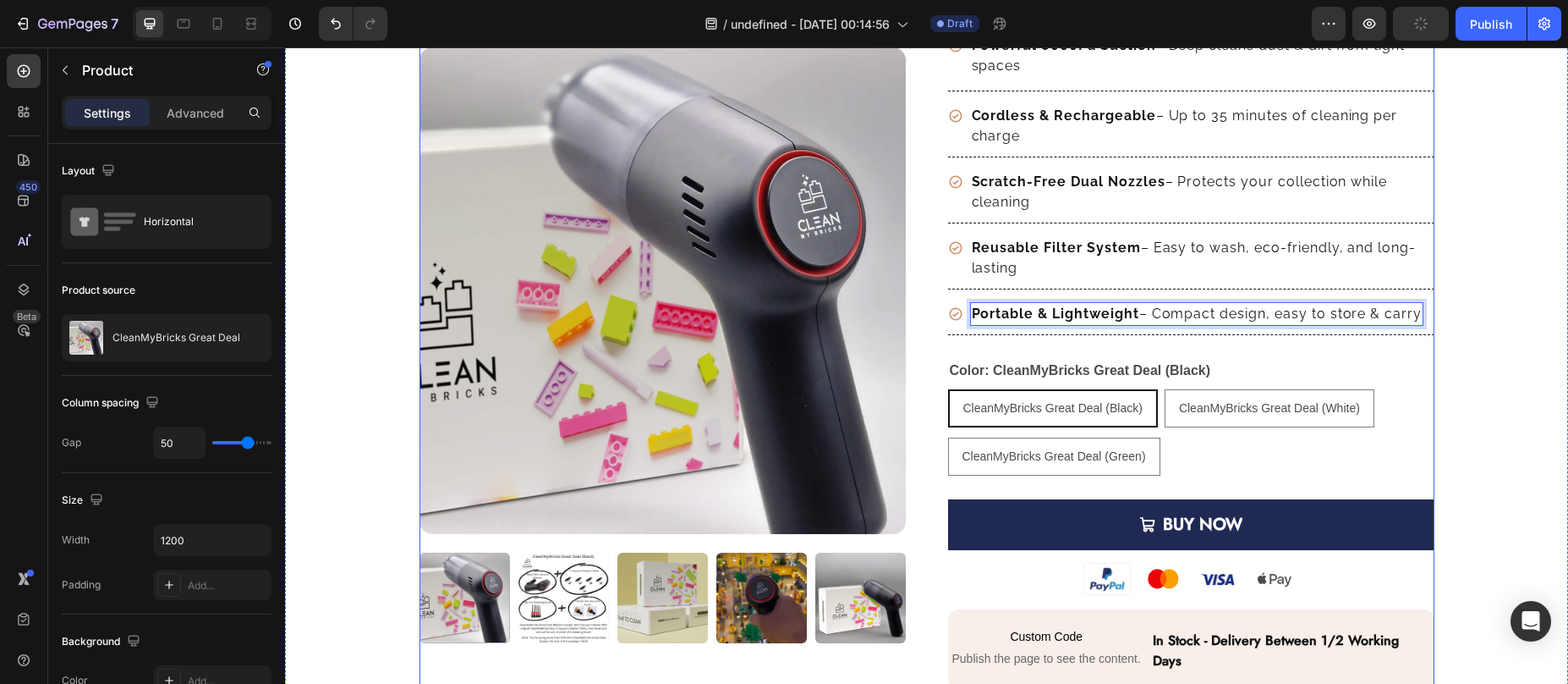
click at [927, 345] on div "Product Images Row CleanMyBricks Great Deal Product Title Transform your hair r…" at bounding box center [927, 517] width 1015 height 1248
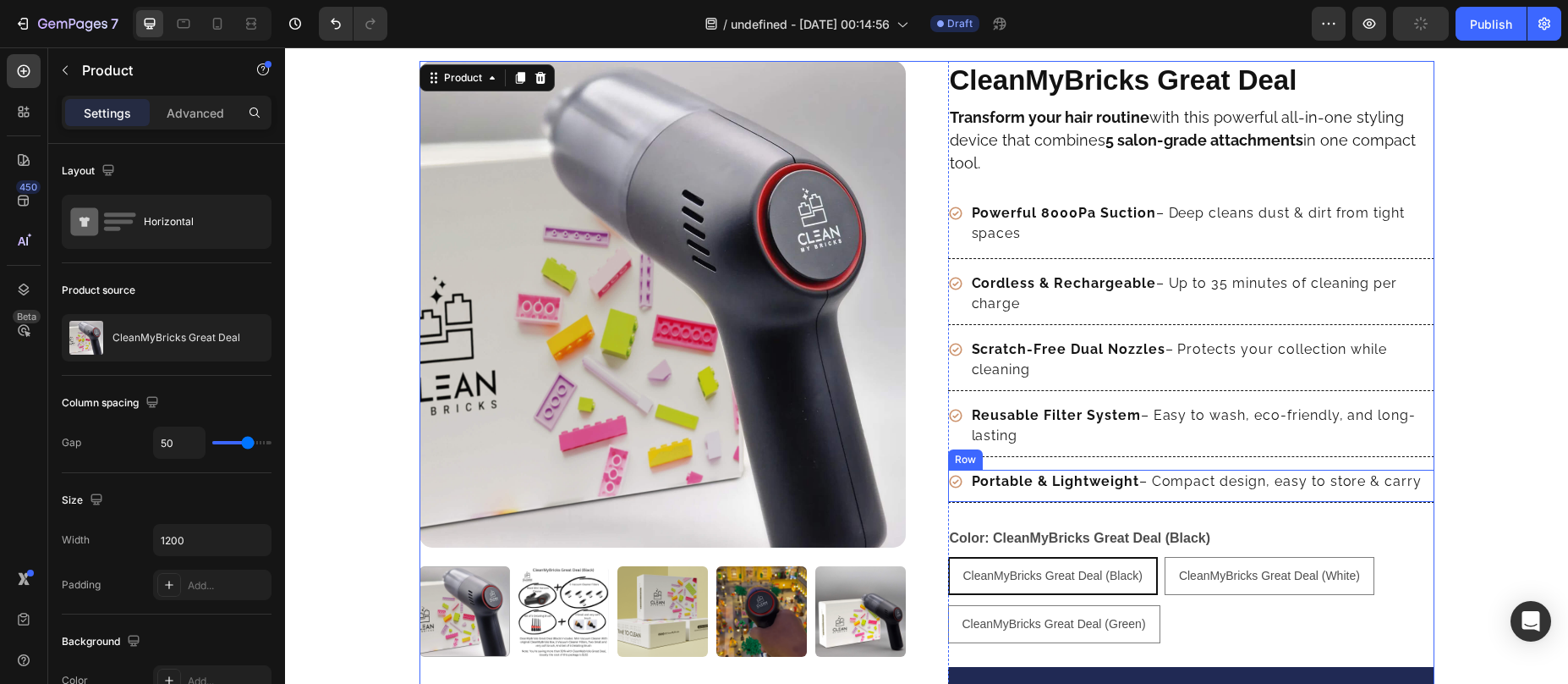
scroll to position [24, 0]
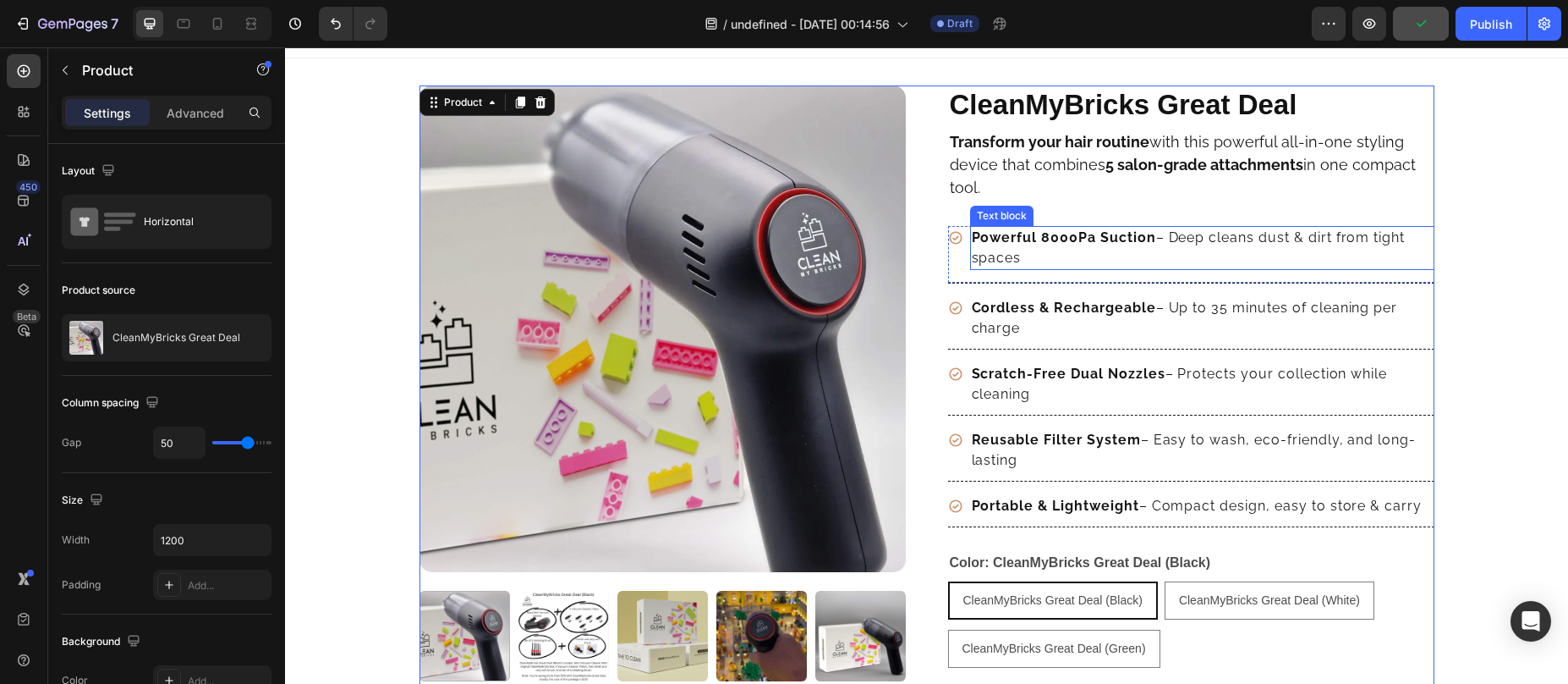
click at [1193, 254] on p "Powerful 8000Pa Suction – Deep cleans dust & dirt from tight spaces" at bounding box center [1202, 247] width 461 height 40
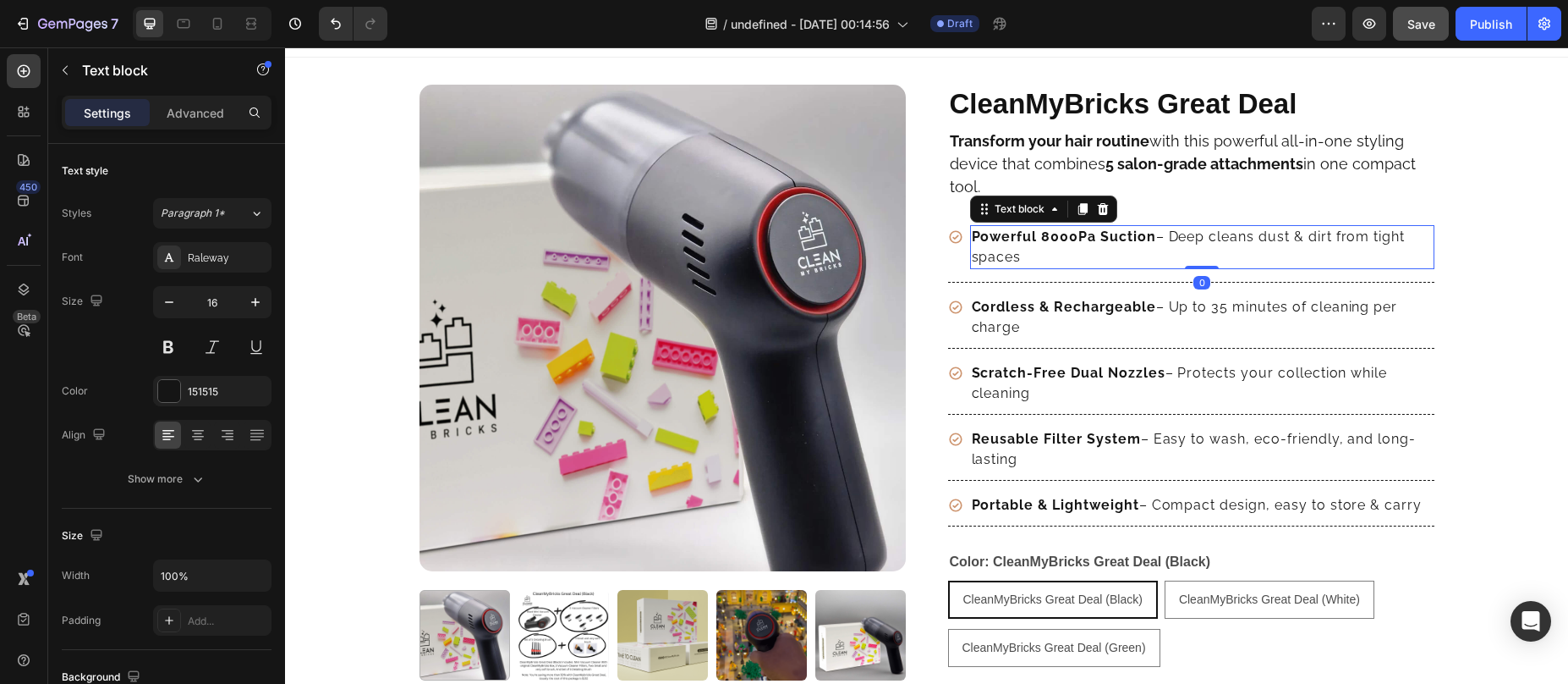
scroll to position [27, 0]
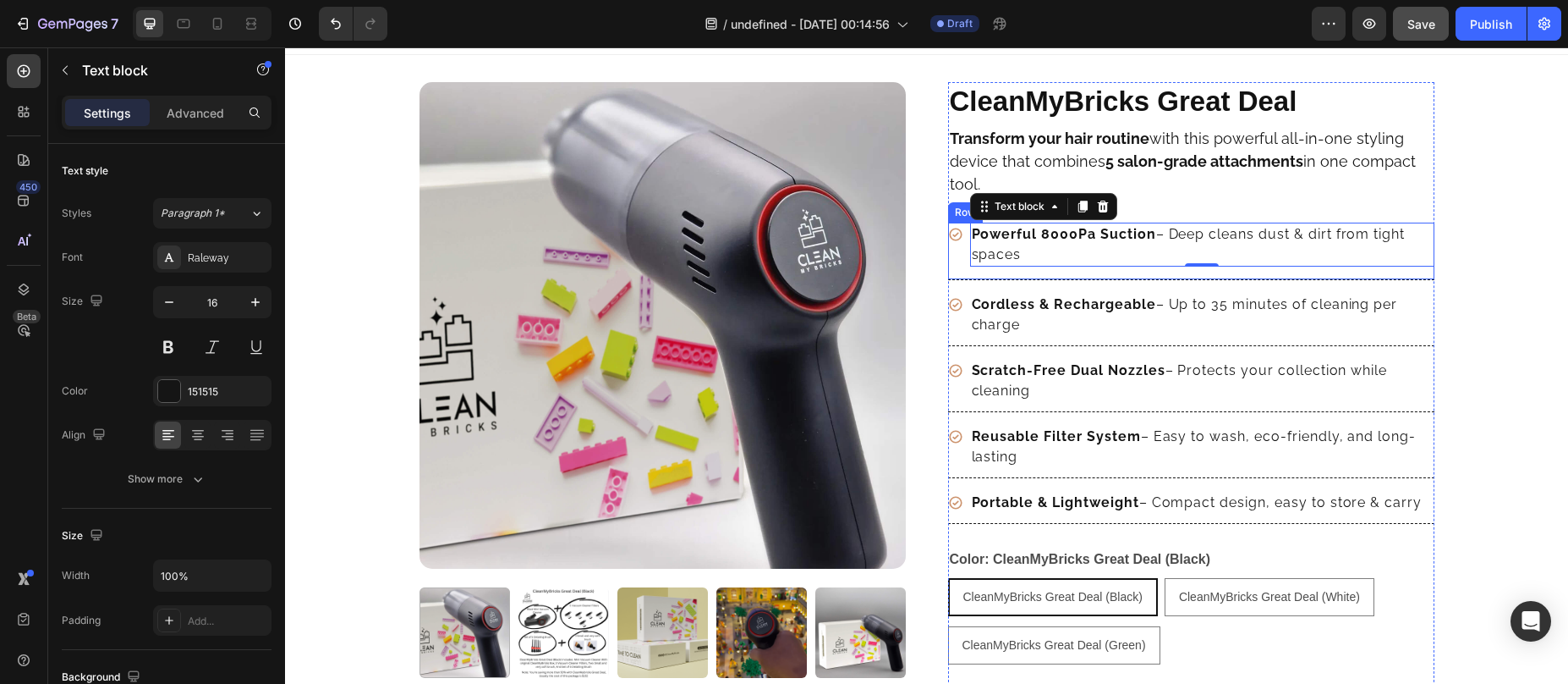
click at [949, 248] on div "Icon" at bounding box center [956, 244] width 15 height 44
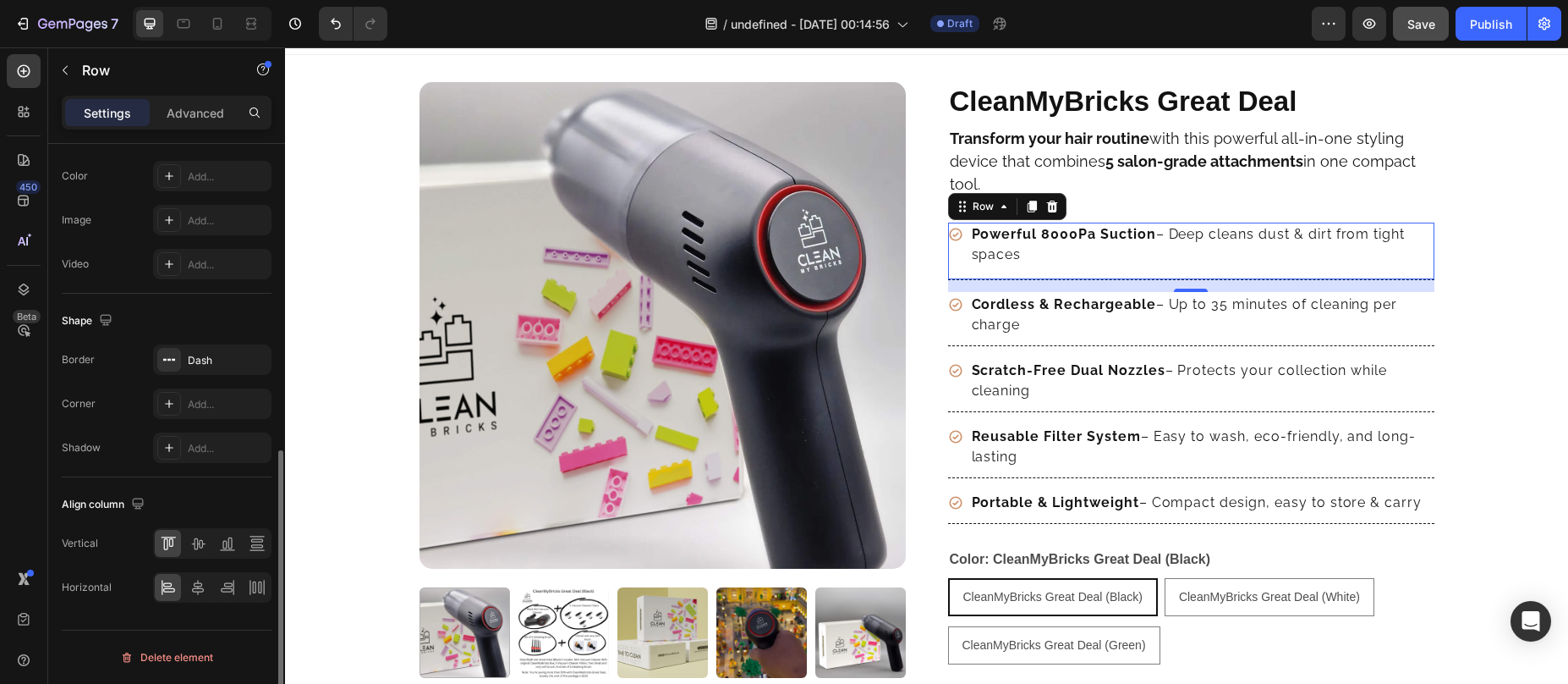
scroll to position [0, 0]
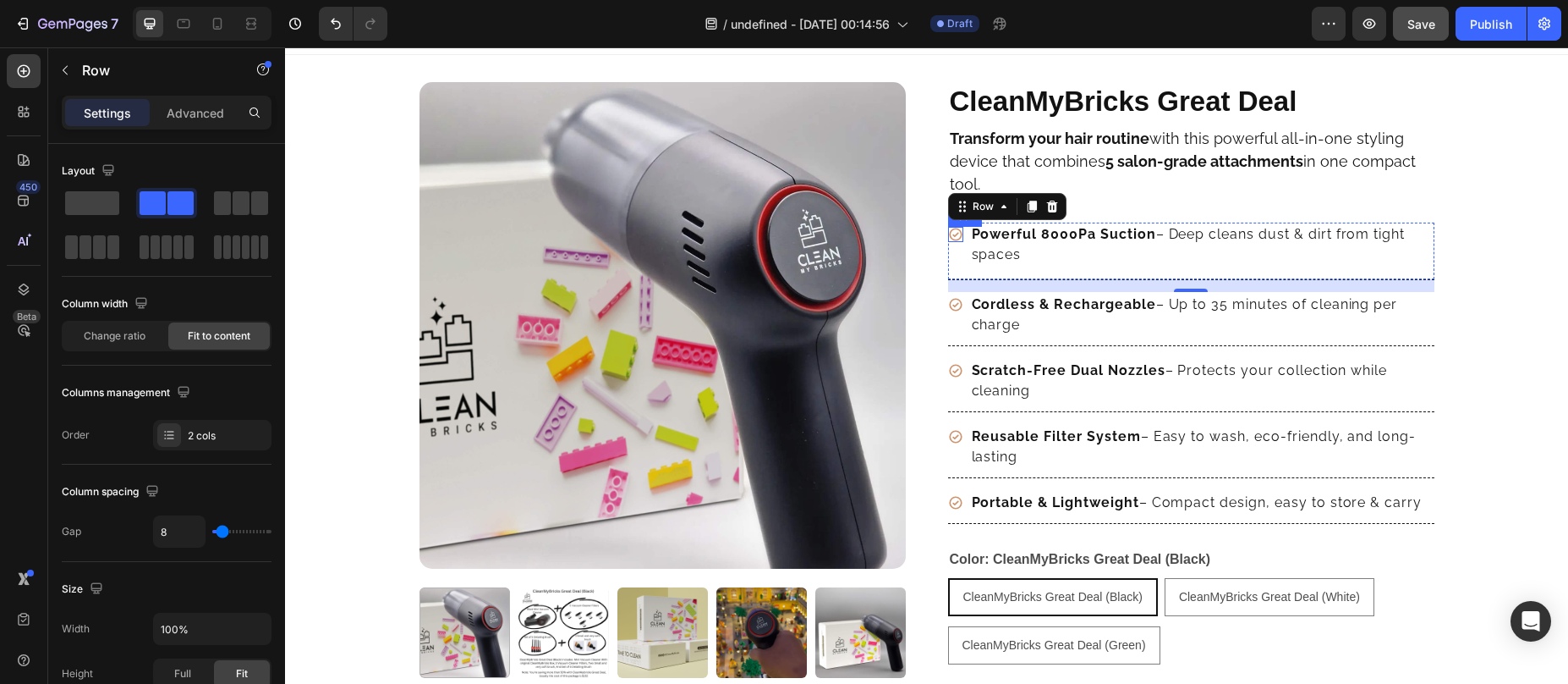
click at [952, 233] on icon at bounding box center [956, 234] width 15 height 16
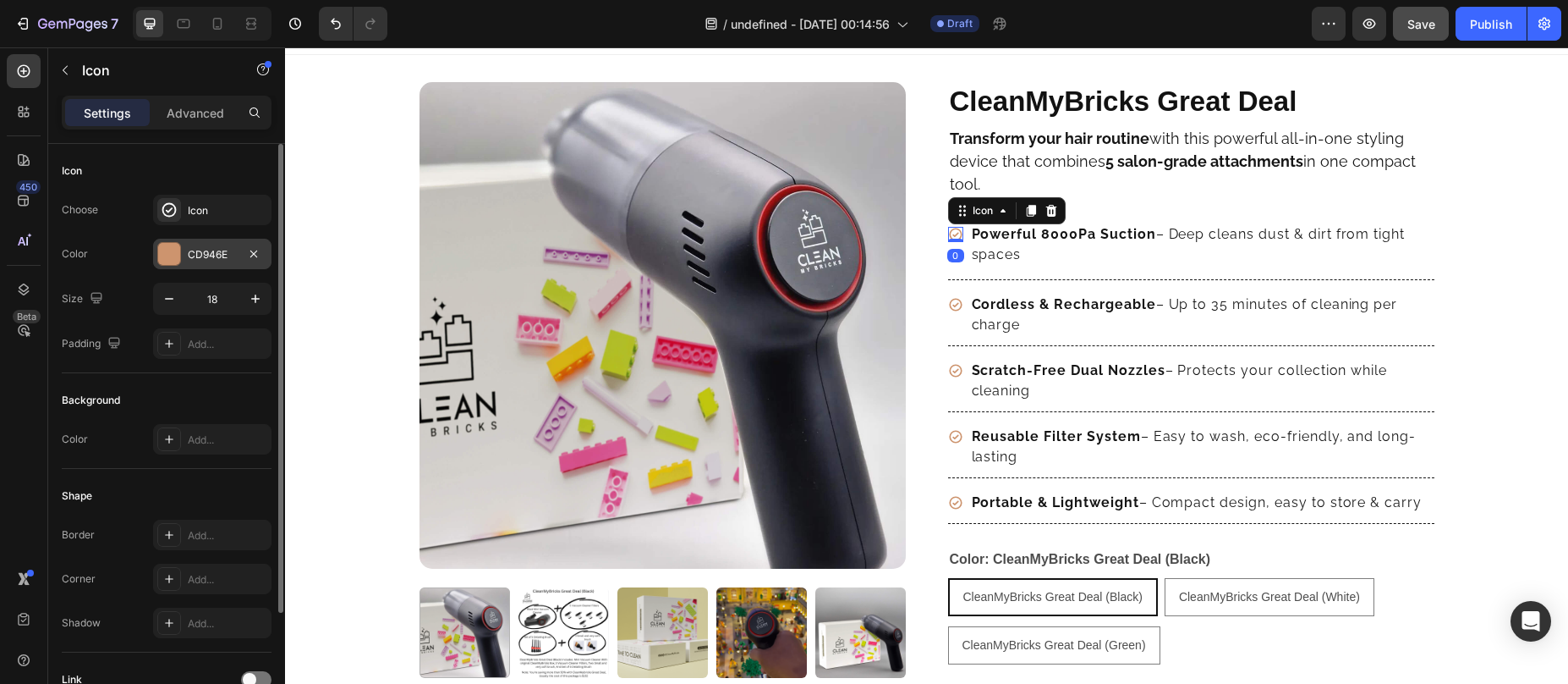
click at [197, 248] on div "CD946E" at bounding box center [212, 255] width 49 height 16
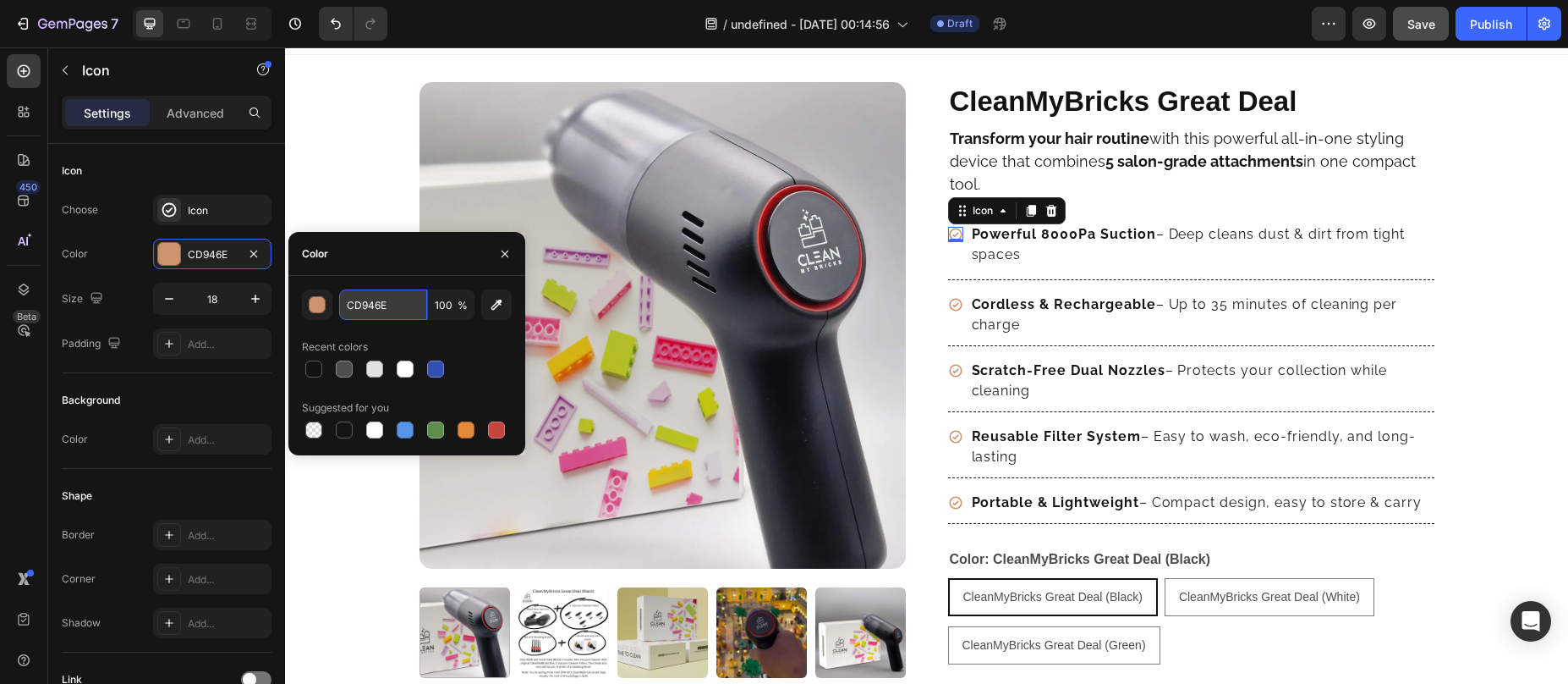
click at [387, 317] on input "CD946E" at bounding box center [383, 304] width 88 height 30
paste input "#5F6EFC"
type input "#5F6EFC"
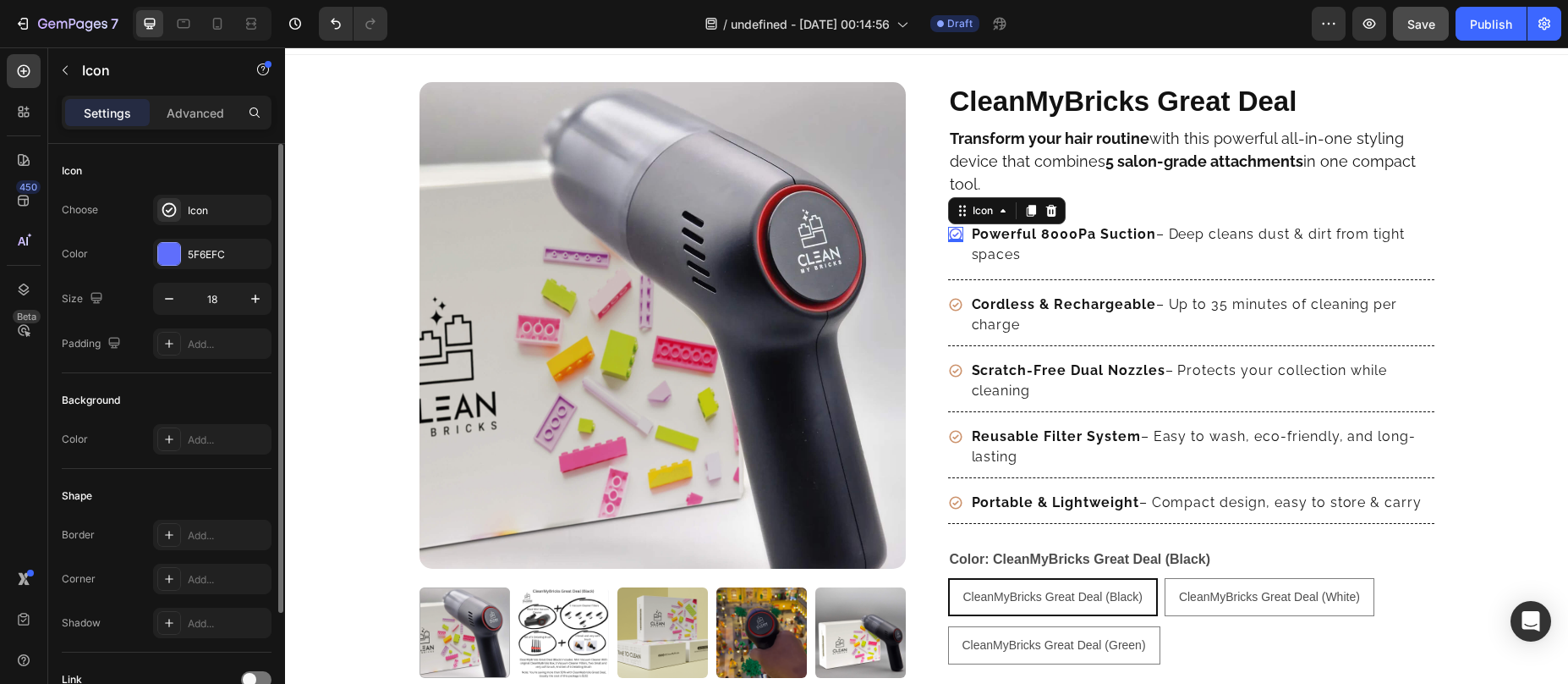
click at [113, 264] on div "Color 5F6EFC" at bounding box center [167, 253] width 210 height 30
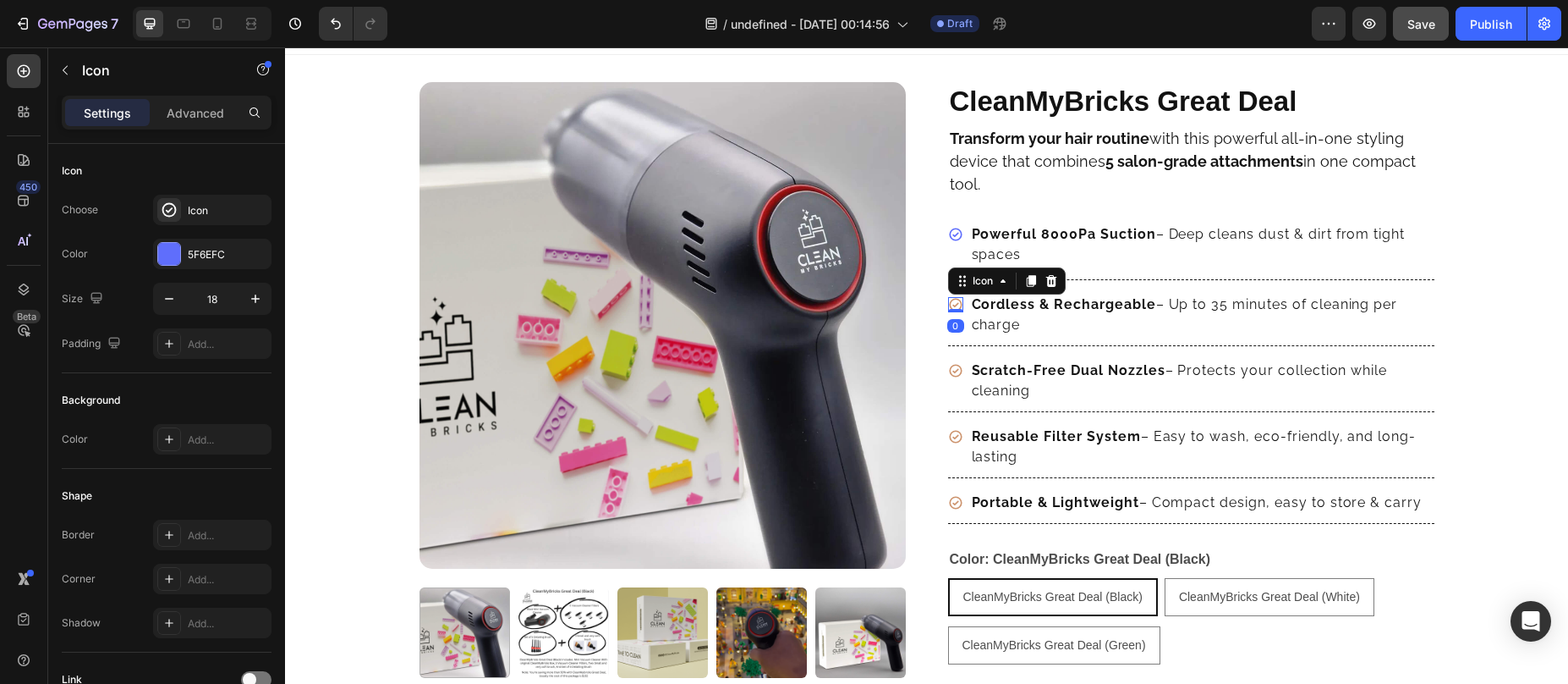
click at [948, 303] on icon at bounding box center [956, 305] width 15 height 16
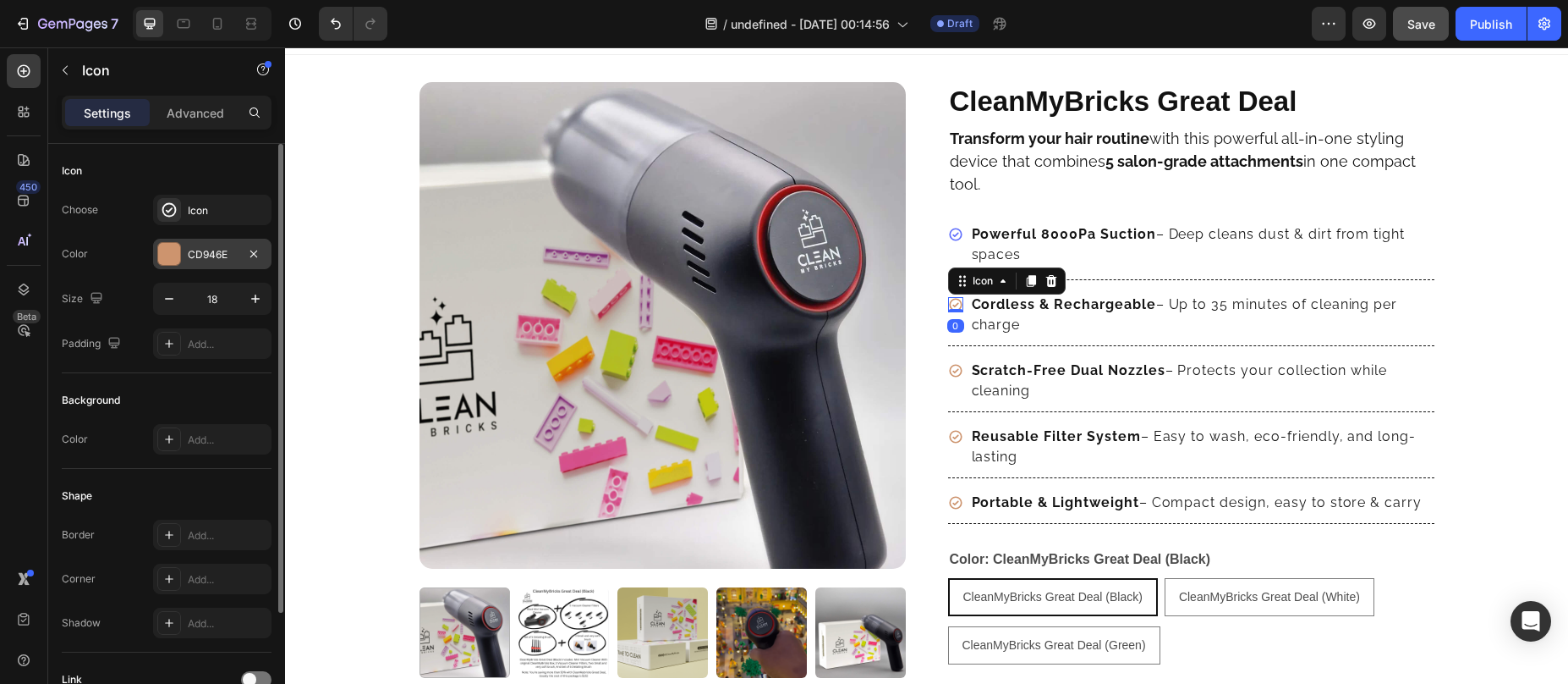
click at [190, 264] on div "CD946E" at bounding box center [213, 253] width 119 height 30
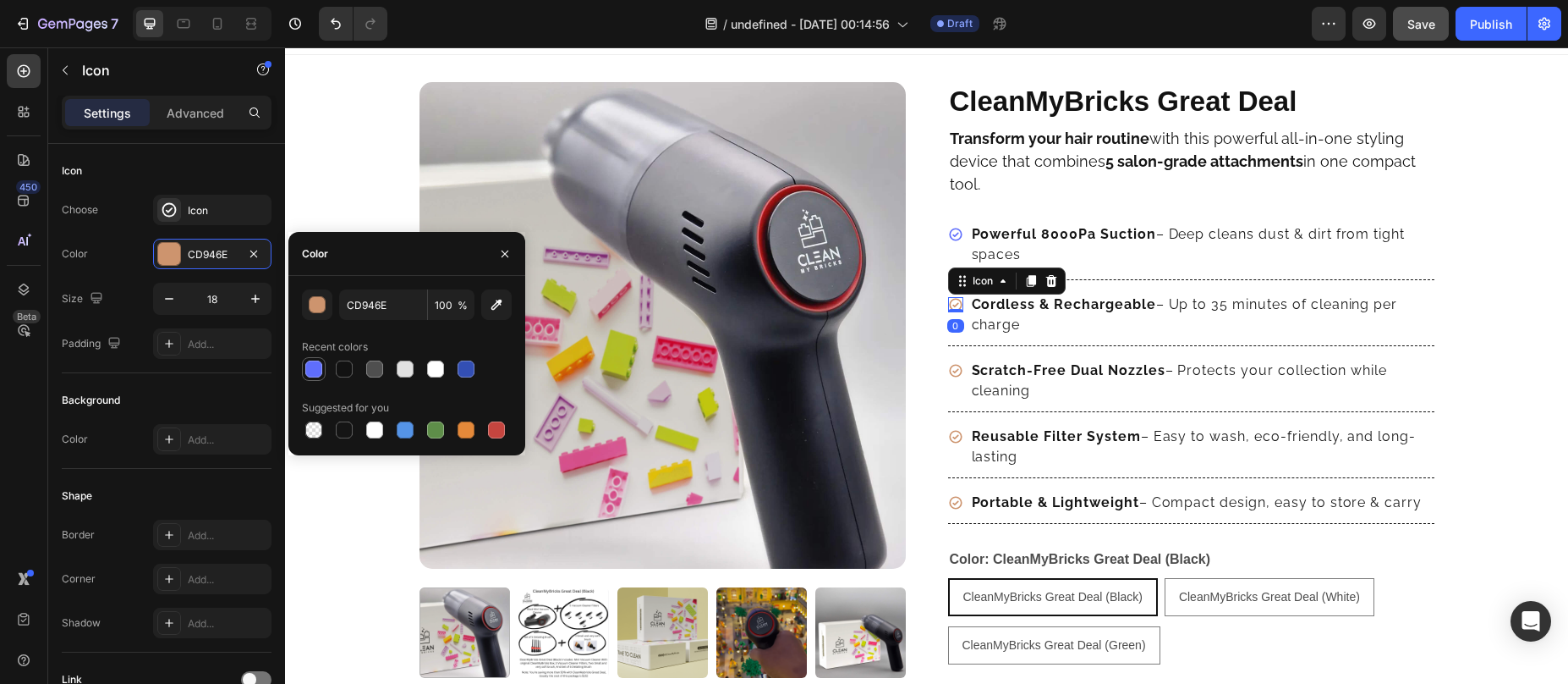
click at [311, 372] on div at bounding box center [314, 369] width 17 height 17
type input "5F6EFC"
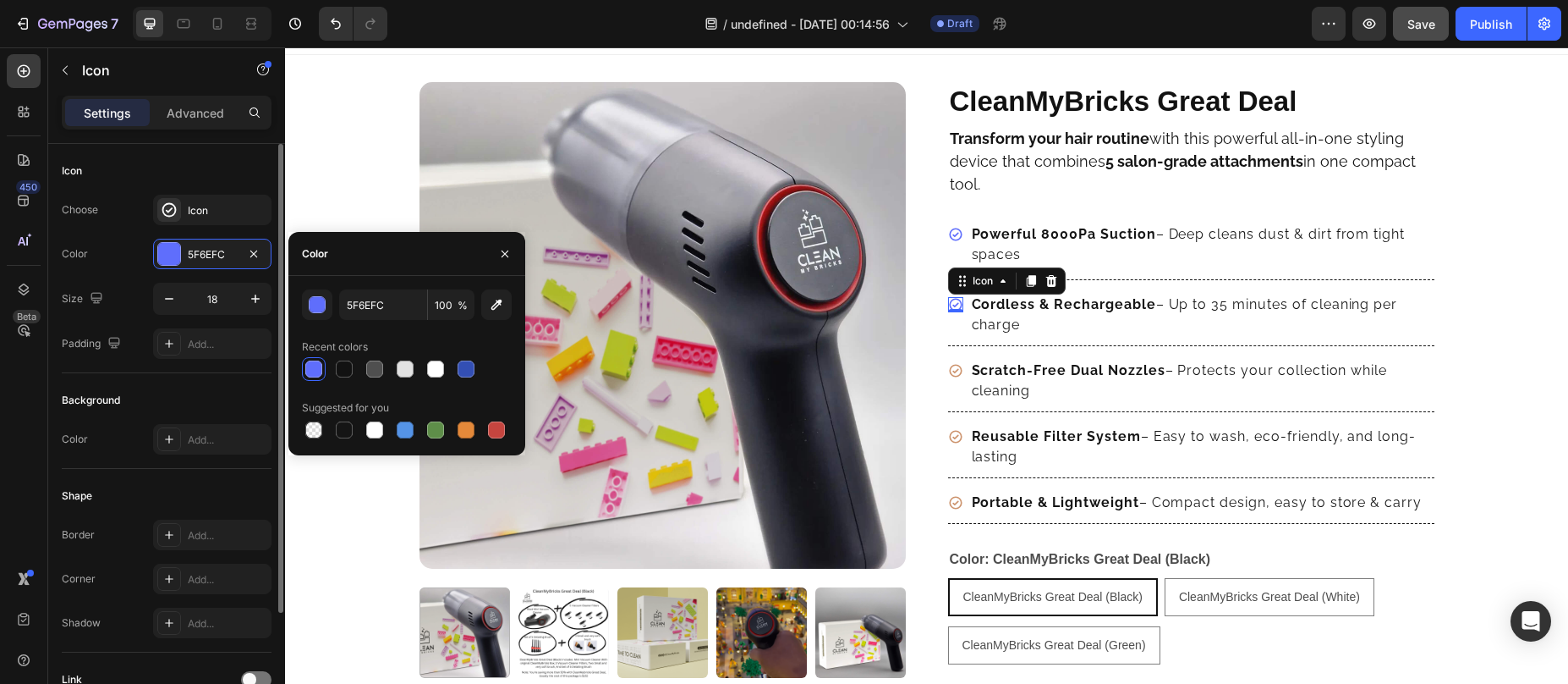
scroll to position [149, 0]
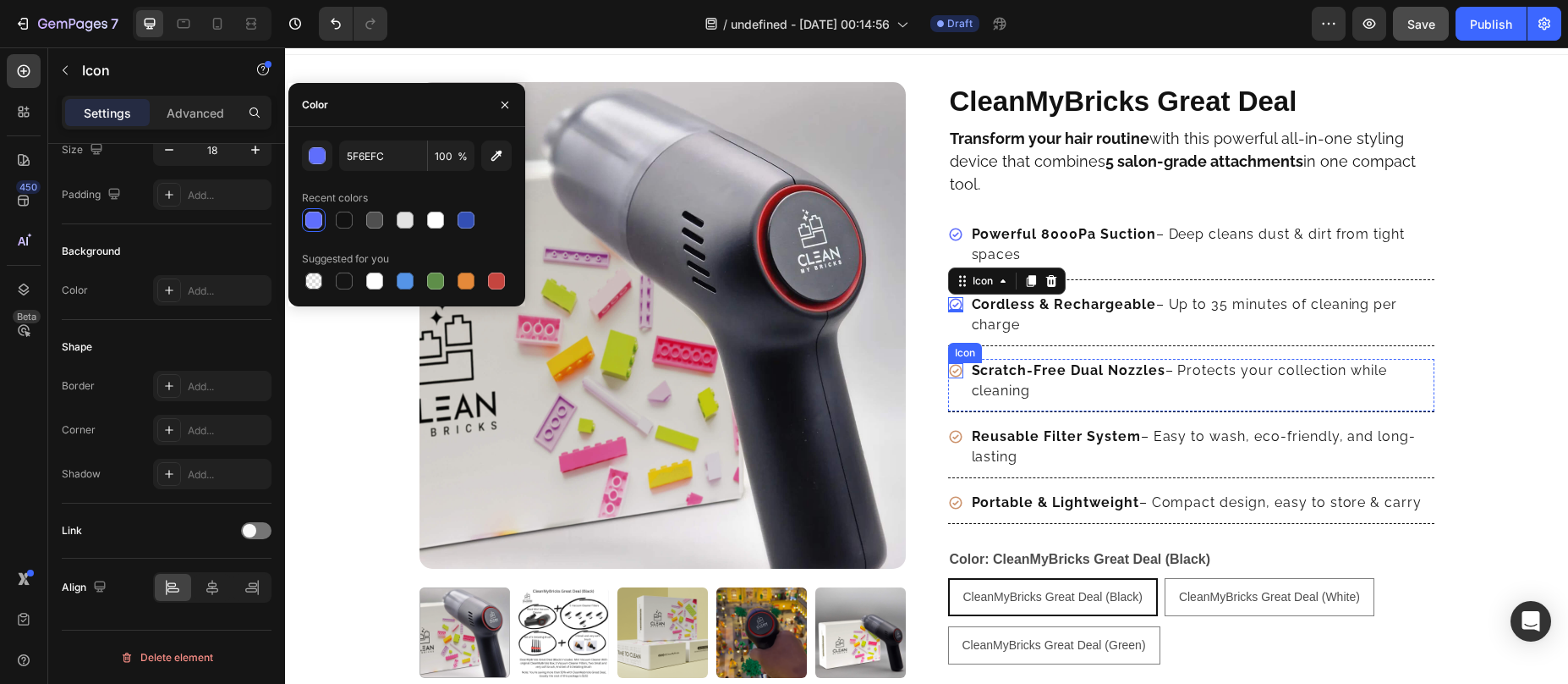
click at [949, 369] on icon at bounding box center [955, 370] width 13 height 13
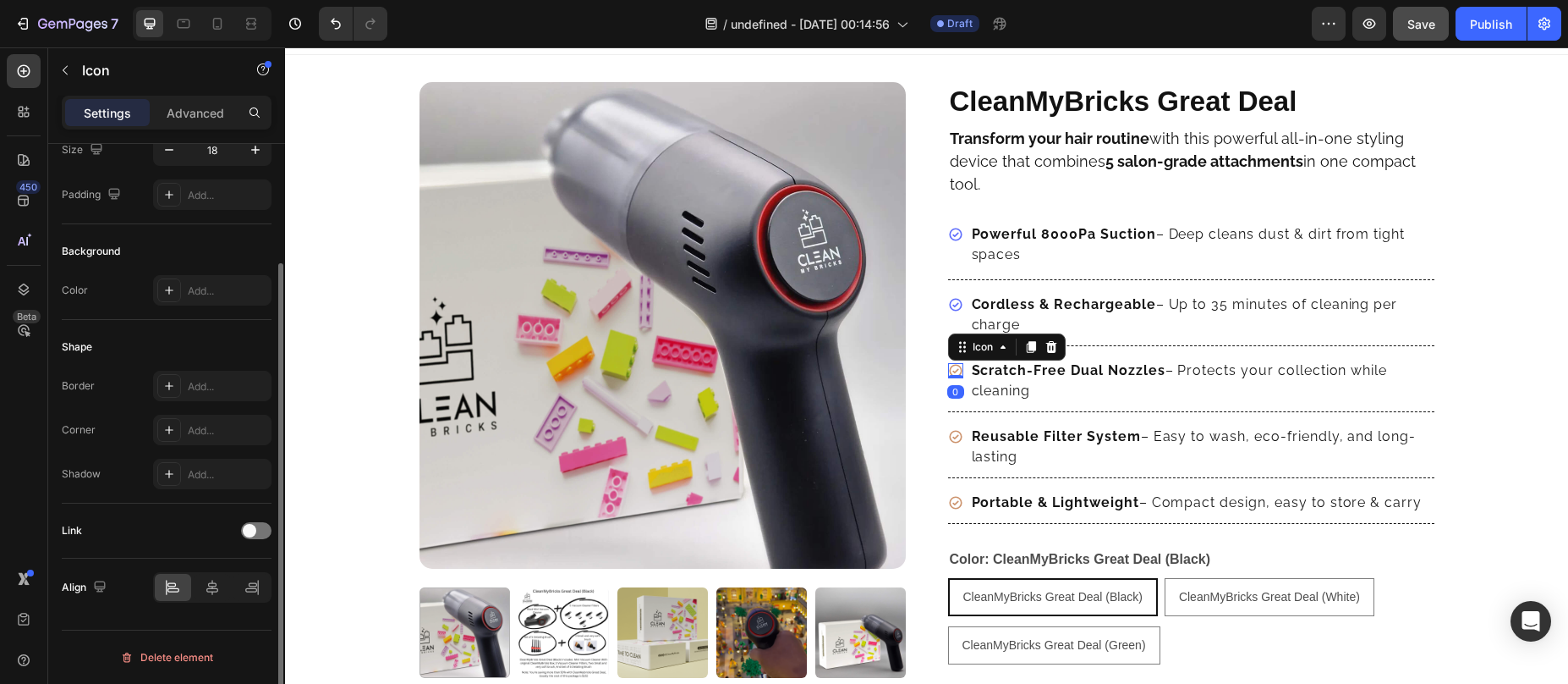
scroll to position [0, 0]
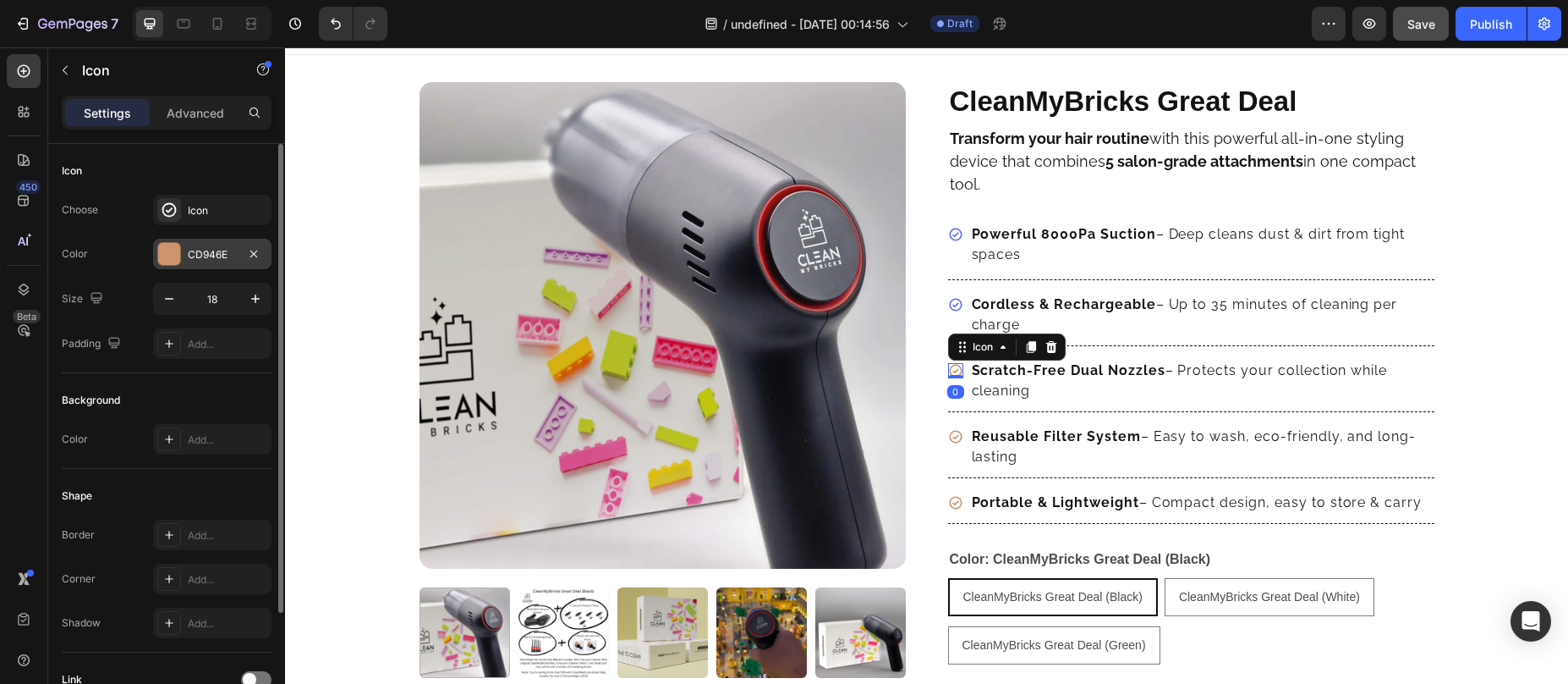
click at [207, 262] on div "CD946E" at bounding box center [213, 253] width 119 height 30
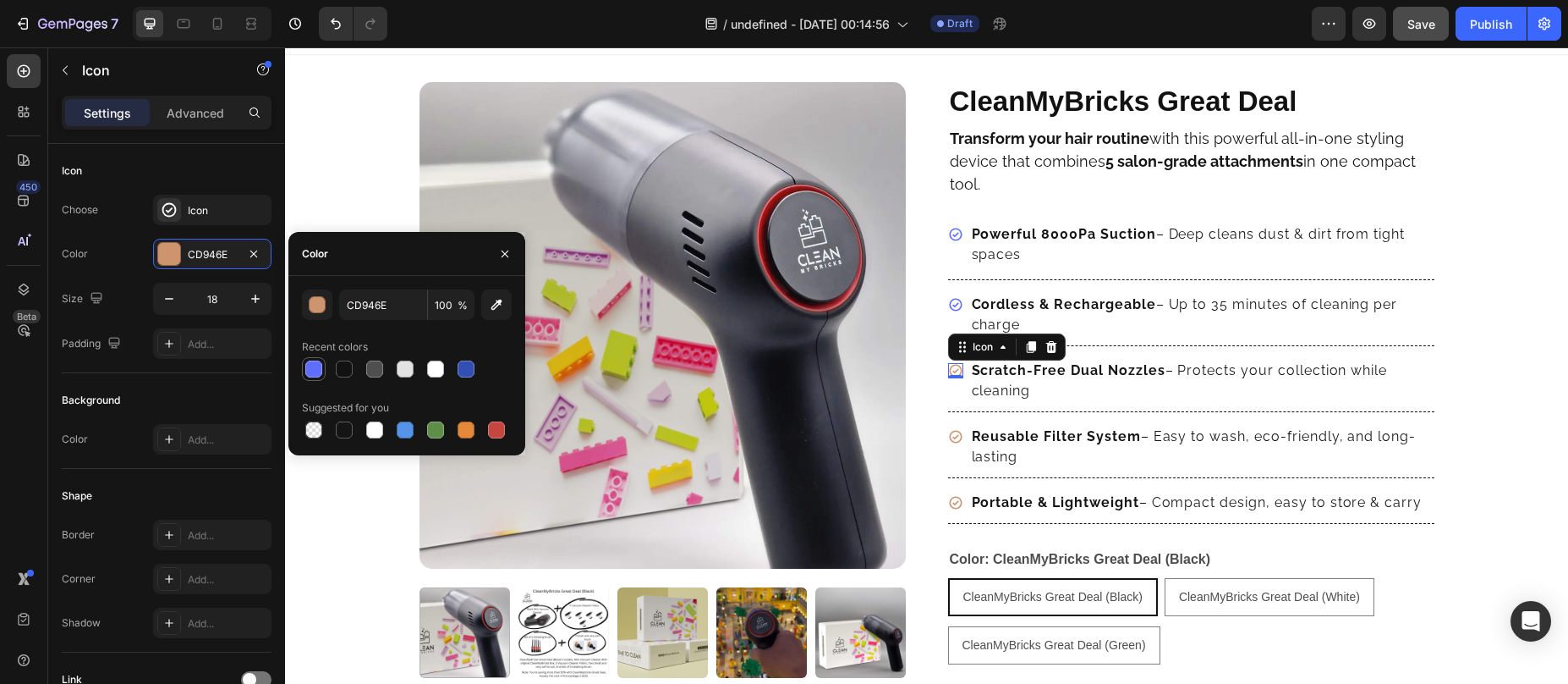
click at [311, 360] on div at bounding box center [314, 369] width 17 height 17
type input "5F6EFC"
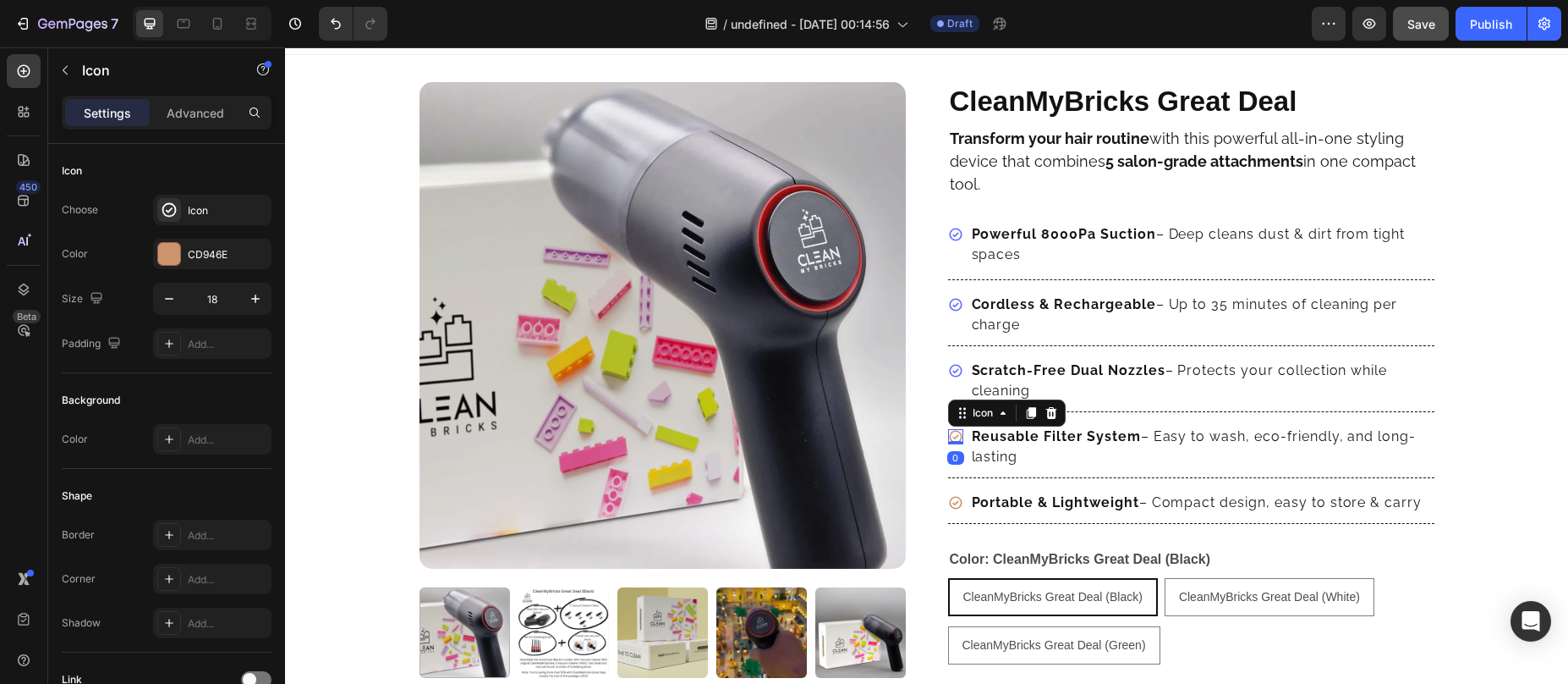
click at [951, 438] on icon at bounding box center [956, 437] width 15 height 16
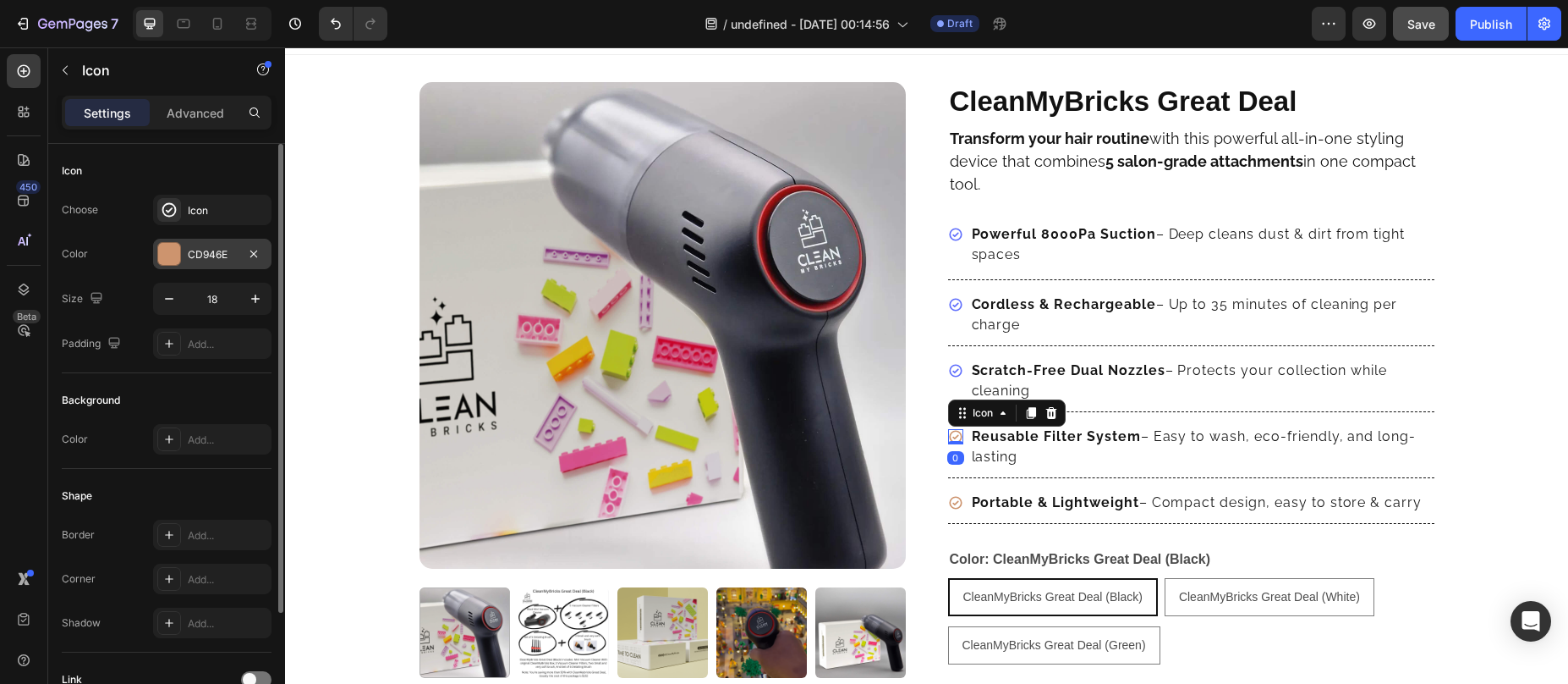
click at [177, 247] on div at bounding box center [170, 254] width 22 height 22
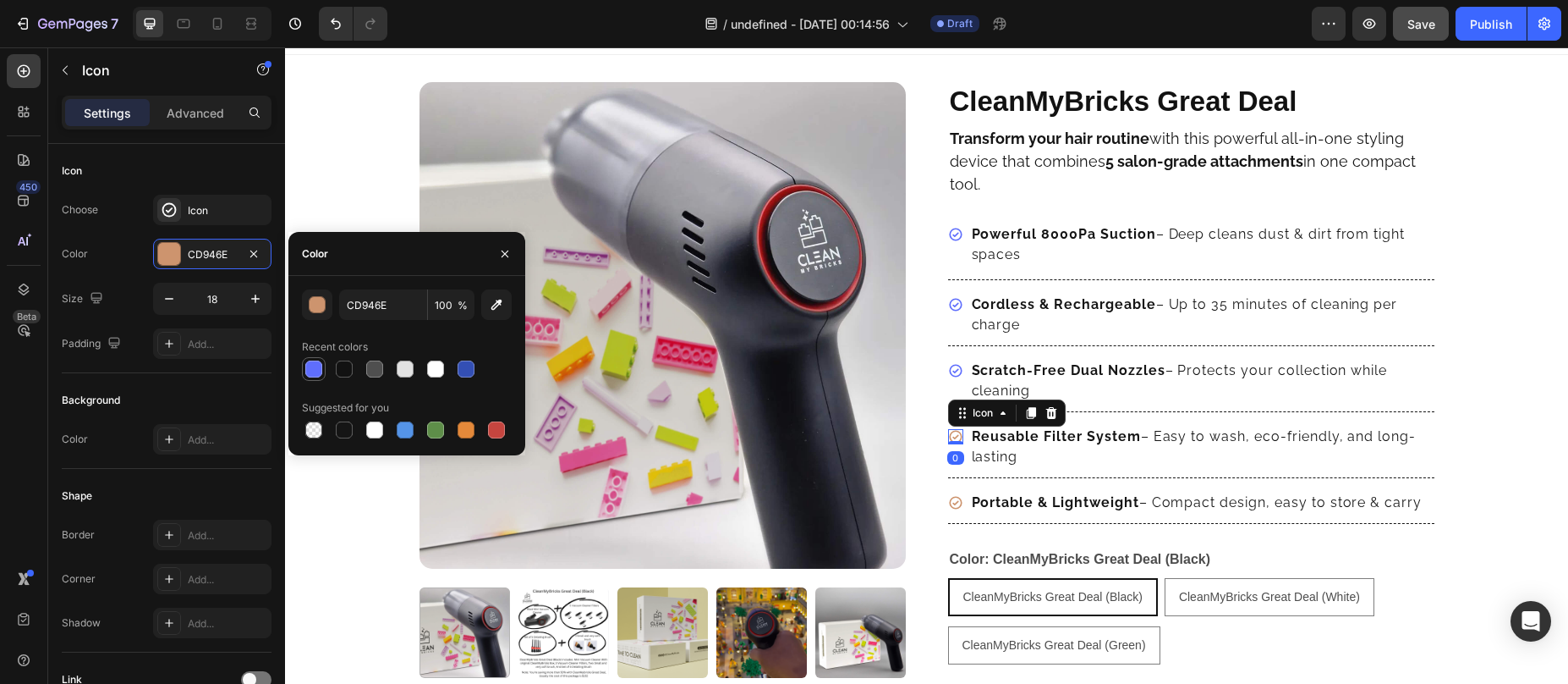
click at [310, 364] on div at bounding box center [314, 369] width 17 height 17
type input "5F6EFC"
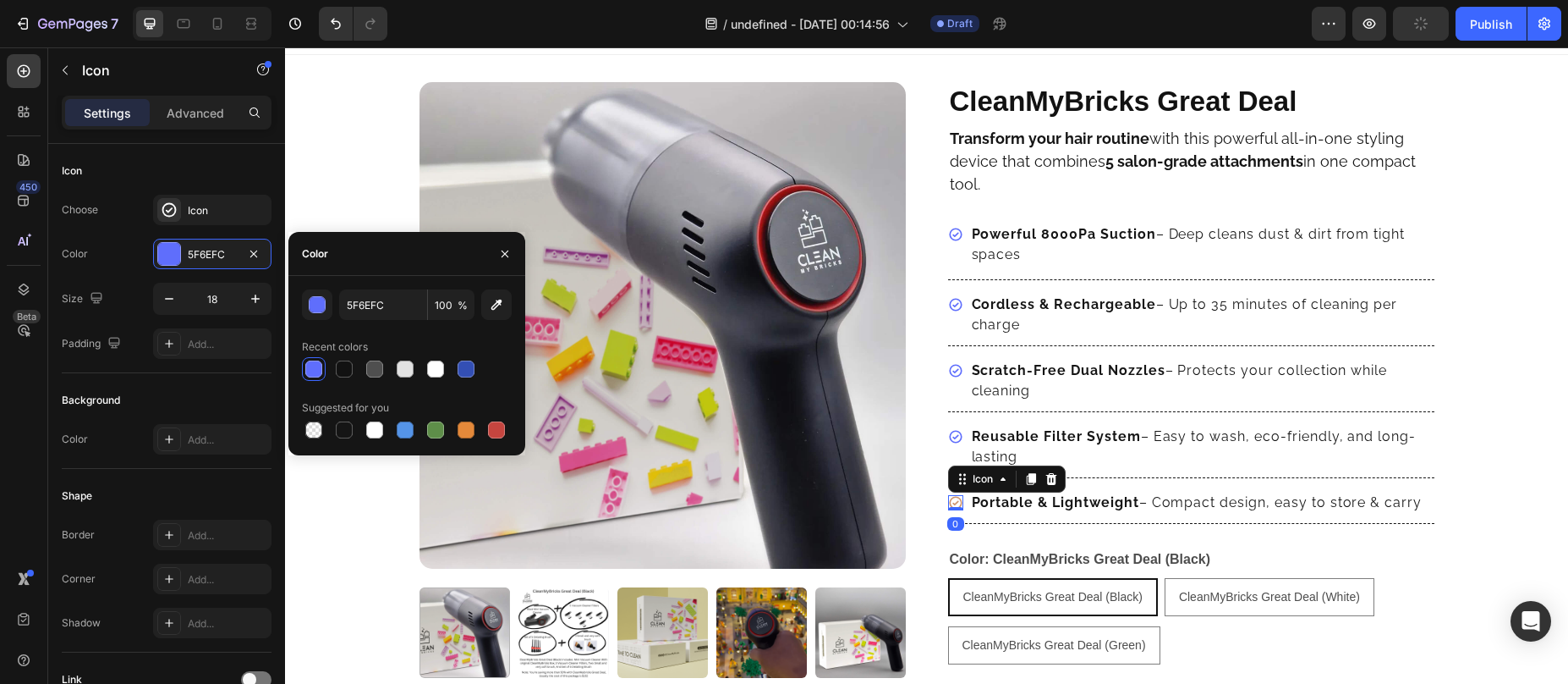
click at [952, 501] on icon at bounding box center [956, 503] width 15 height 16
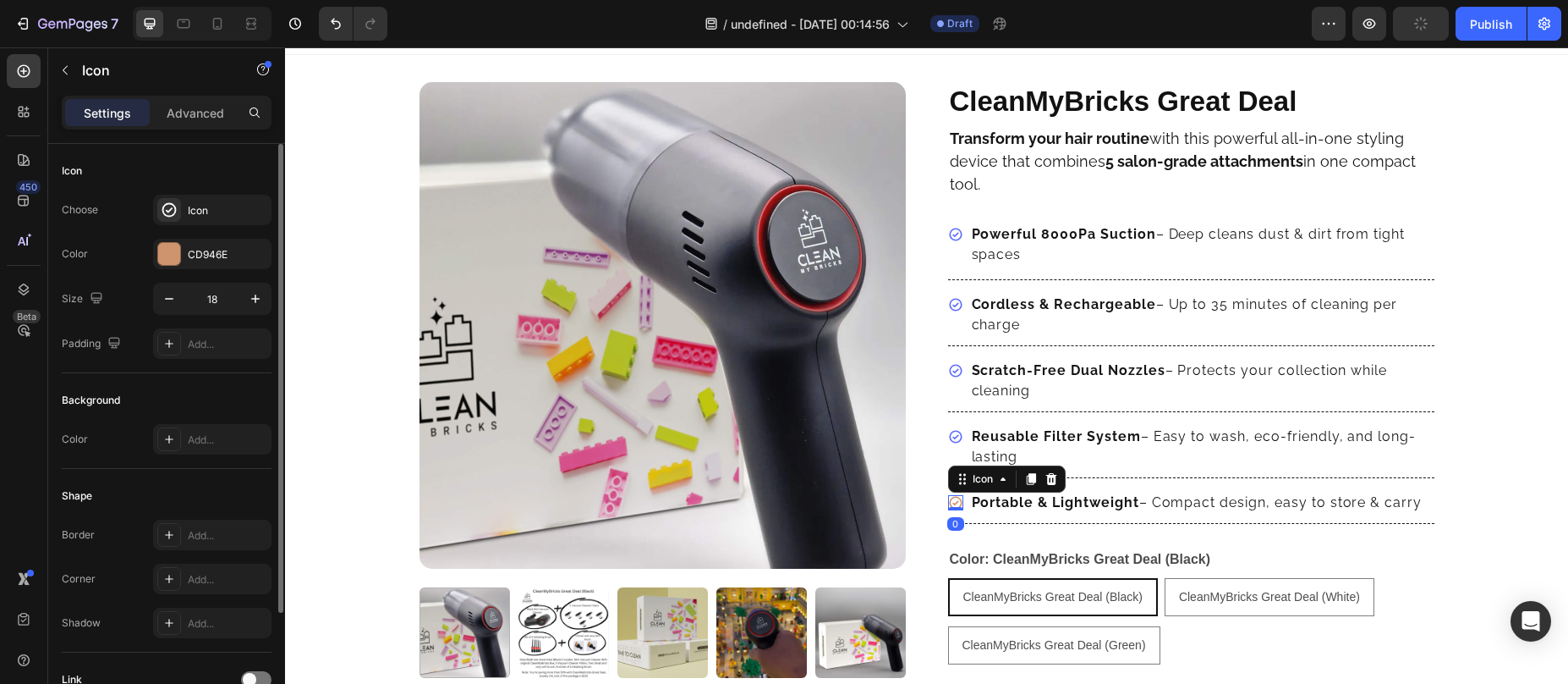
drag, startPoint x: 185, startPoint y: 252, endPoint x: 196, endPoint y: 269, distance: 20.2
click at [185, 253] on div "CD946E" at bounding box center [213, 253] width 119 height 30
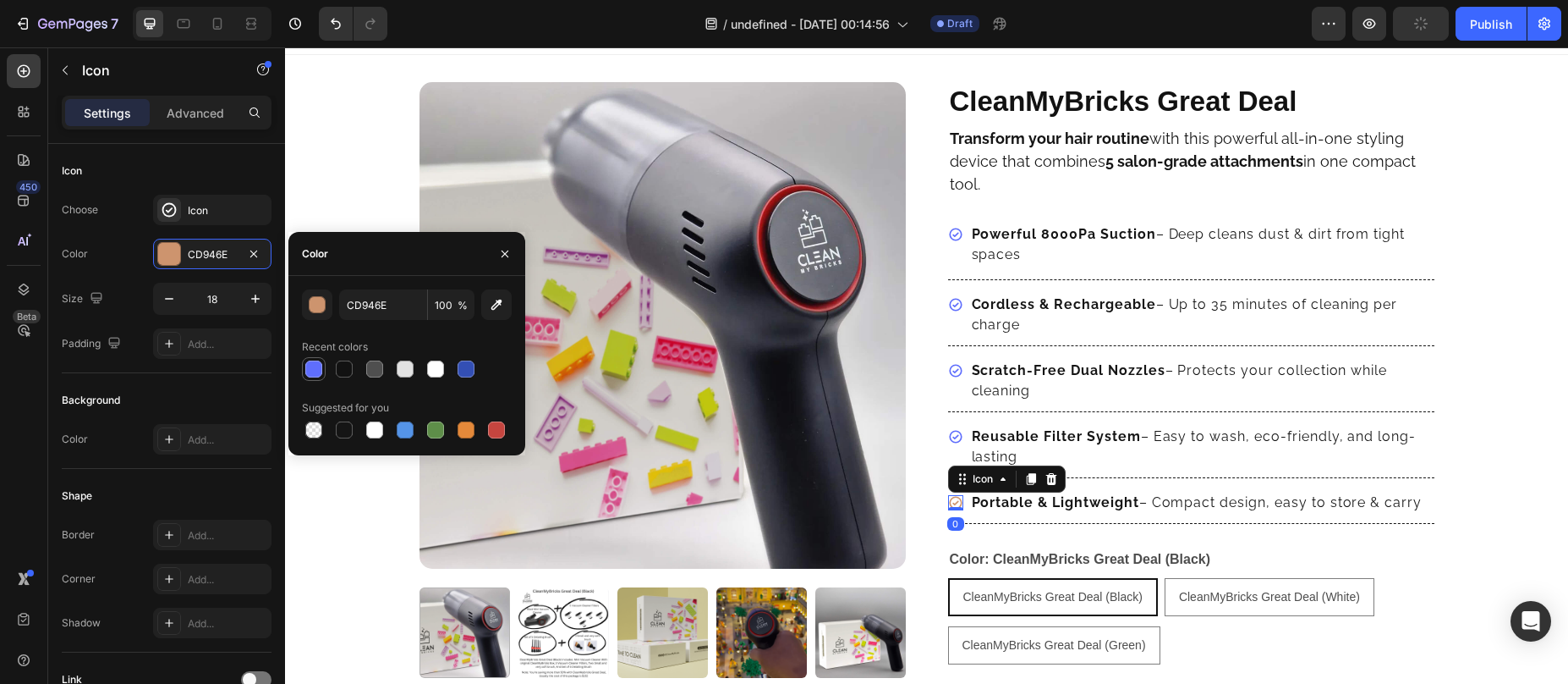
click at [318, 360] on div at bounding box center [314, 369] width 17 height 17
type input "5F6EFC"
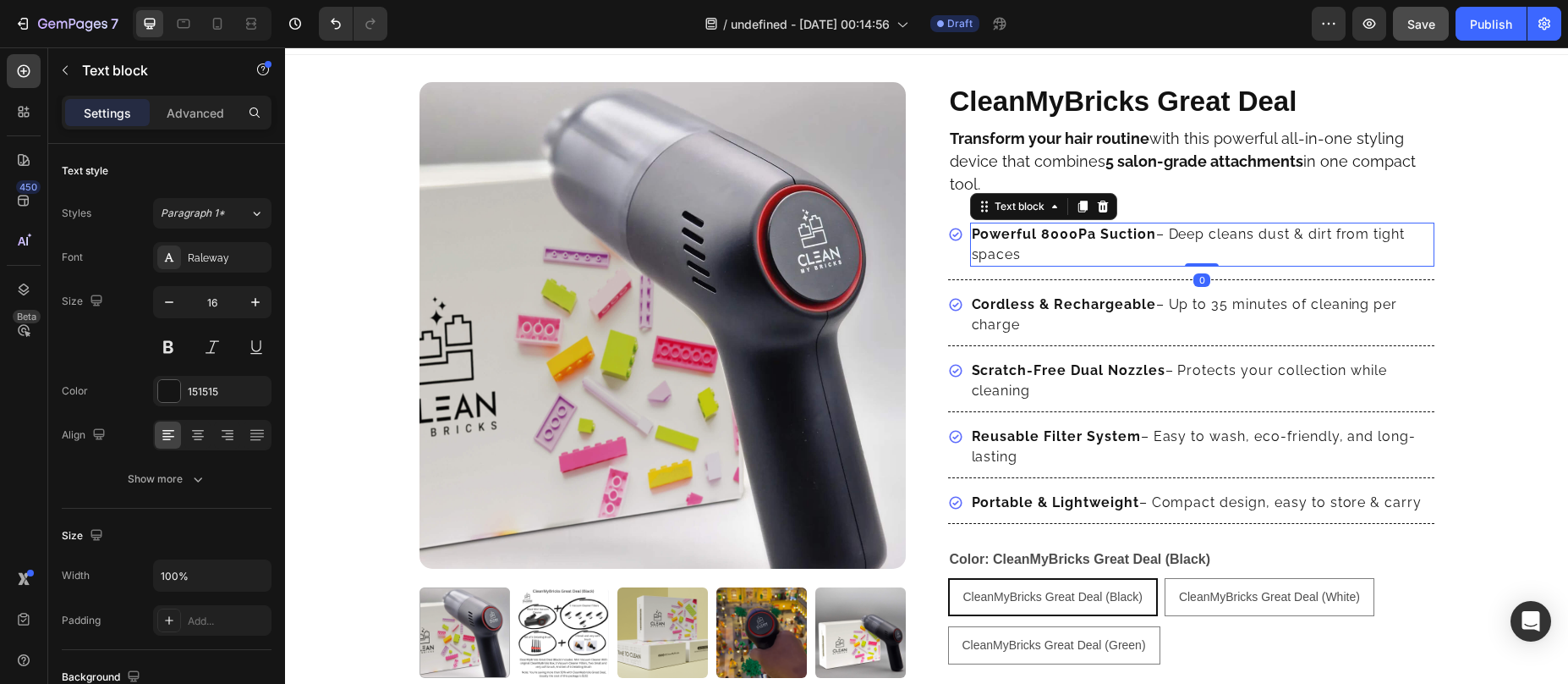
click at [1055, 252] on p "Powerful 8000Pa Suction – Deep cleans dust & dirt from tight spaces" at bounding box center [1202, 244] width 461 height 40
click at [164, 306] on icon "button" at bounding box center [170, 302] width 17 height 17
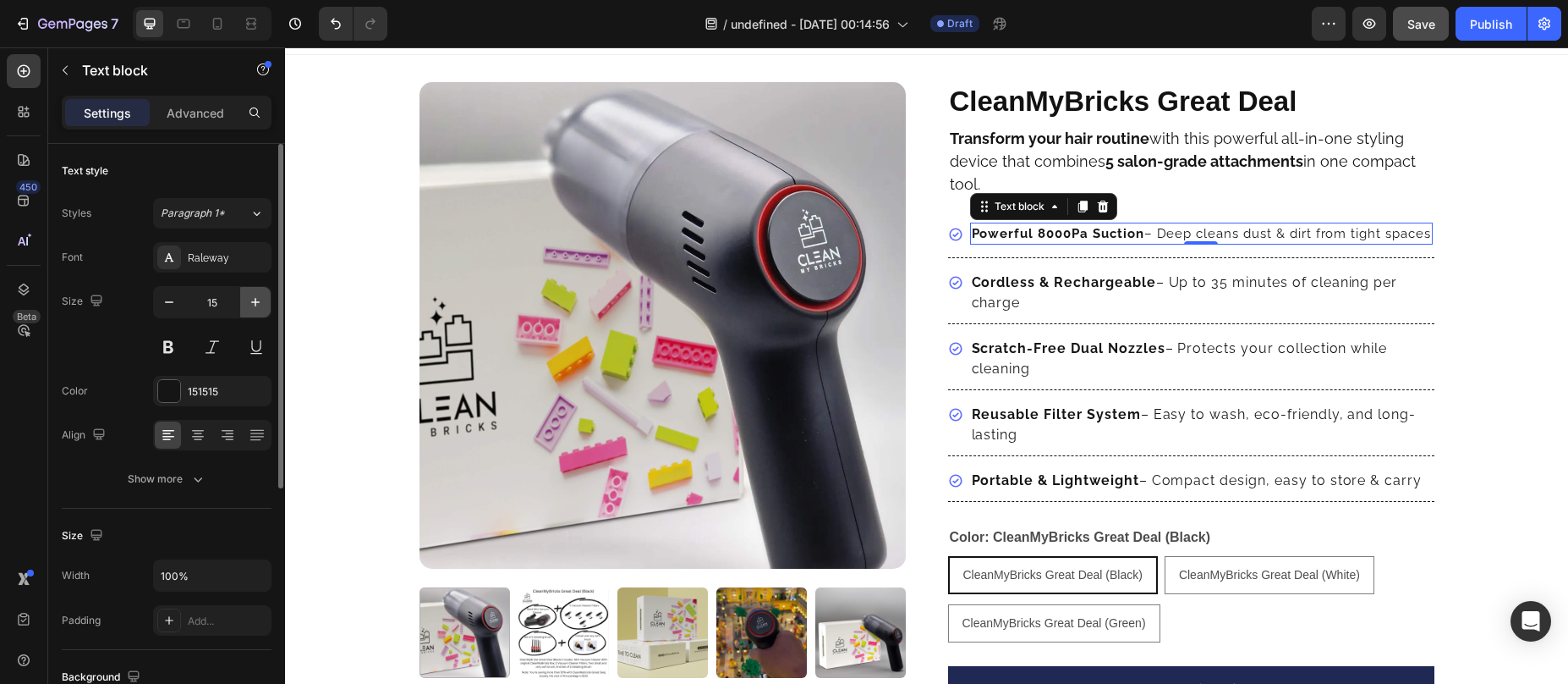
click at [260, 302] on icon "button" at bounding box center [256, 302] width 17 height 17
type input "16"
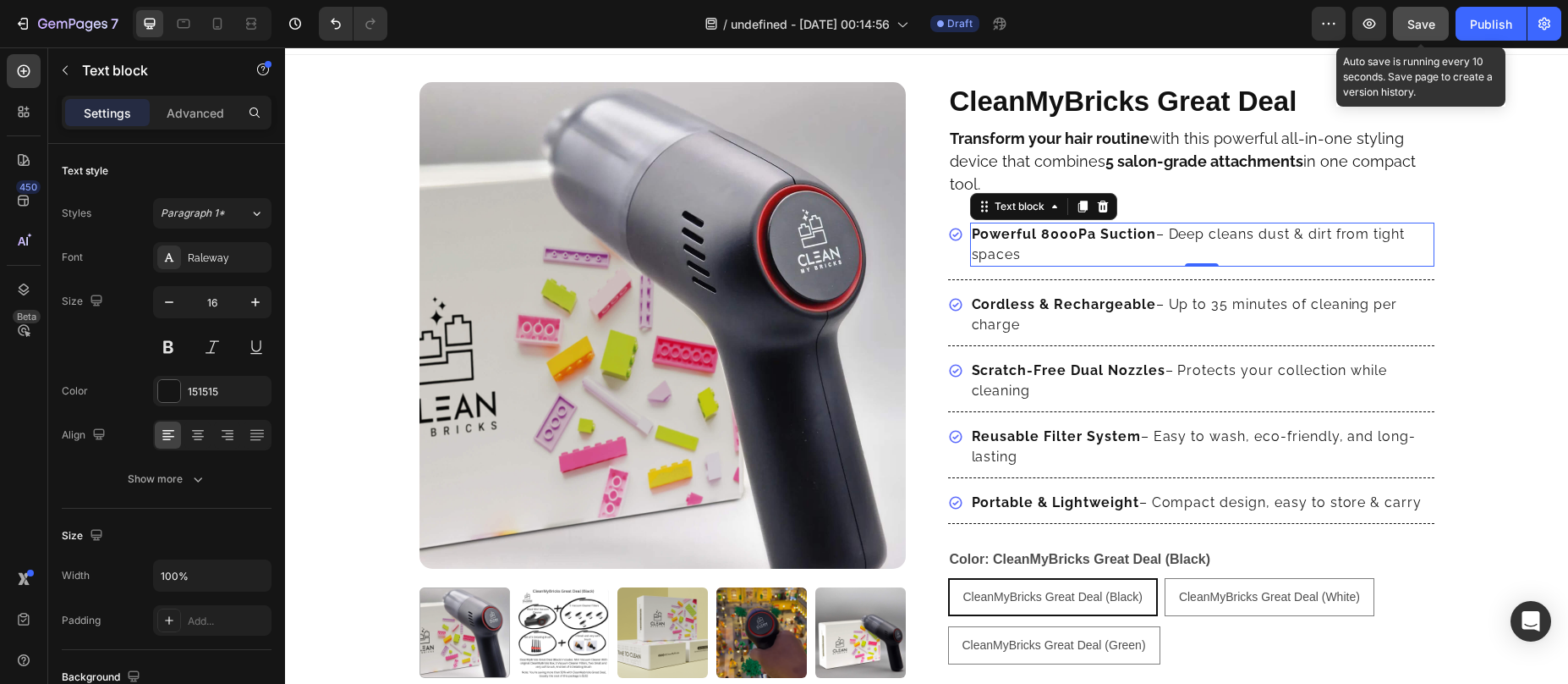
click at [1425, 25] on span "Save" at bounding box center [1422, 24] width 28 height 15
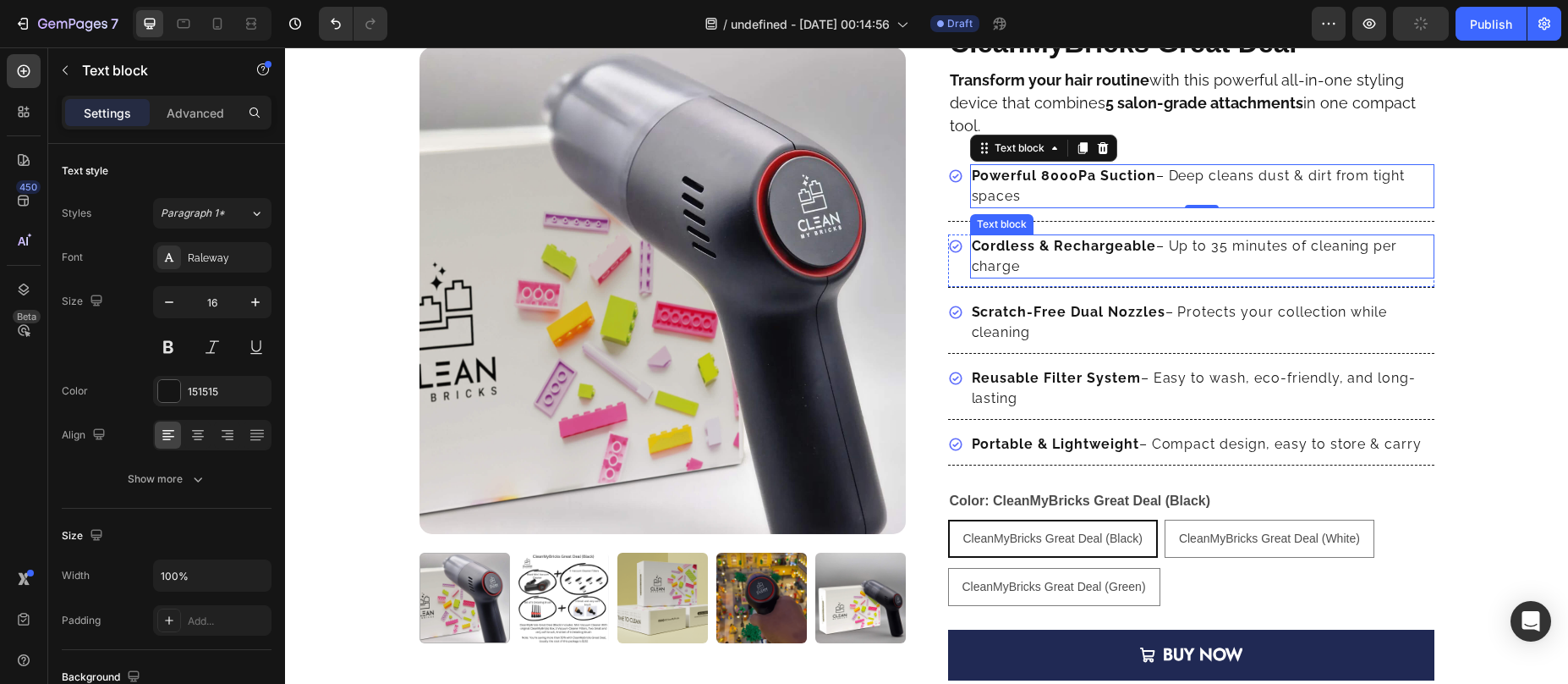
scroll to position [57, 0]
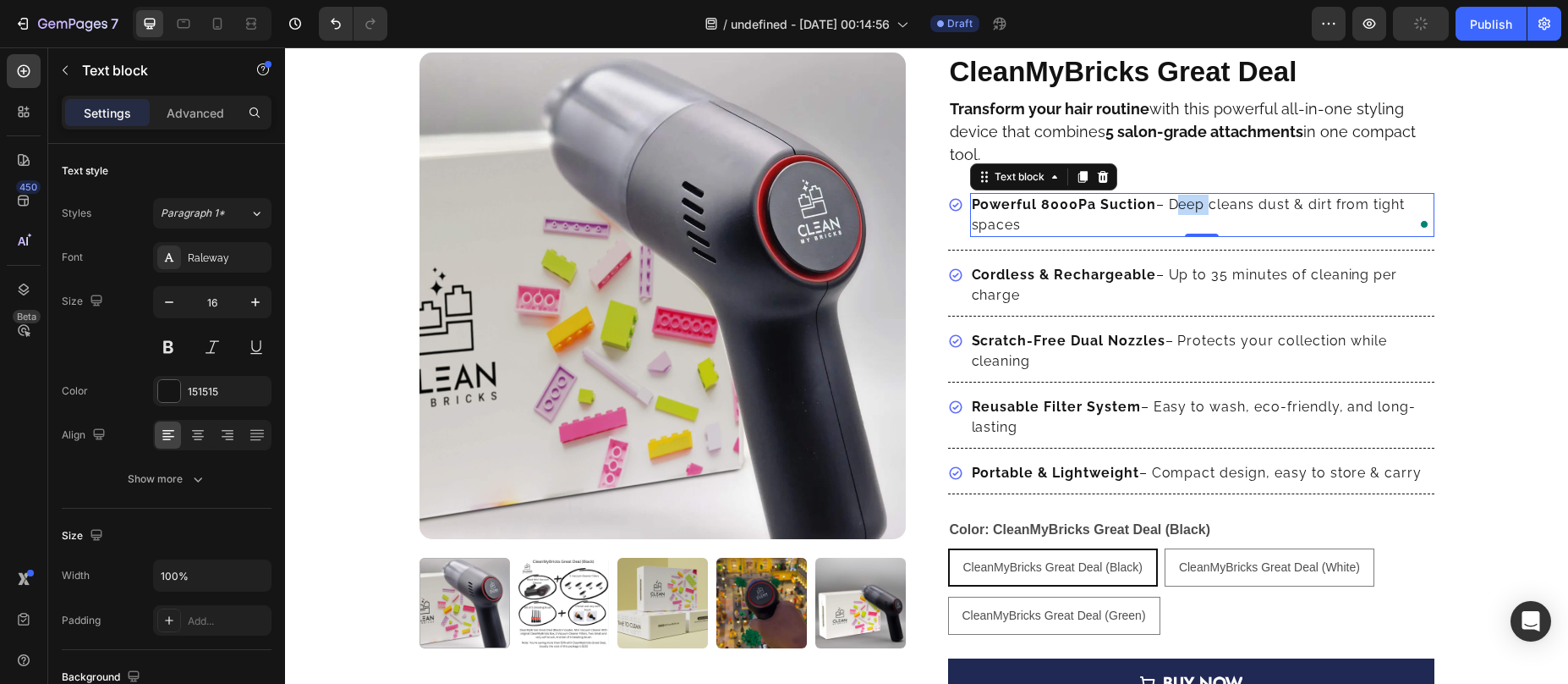
click at [1163, 201] on p "Powerful 8000Pa Suction – Deep cleans dust & dirt from tight spaces" at bounding box center [1202, 215] width 461 height 40
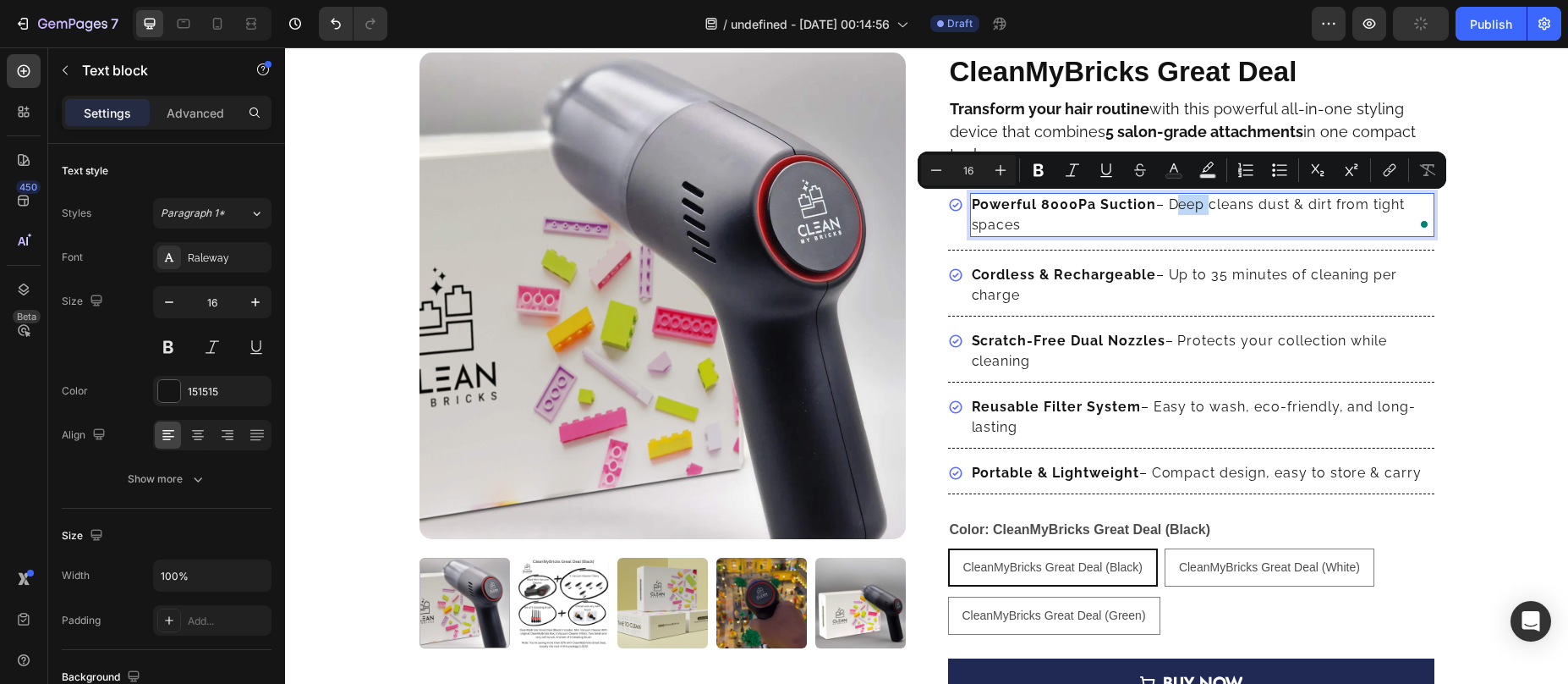
click at [1164, 206] on p "Powerful 8000Pa Suction – Deep cleans dust & dirt from tight spaces" at bounding box center [1202, 215] width 461 height 40
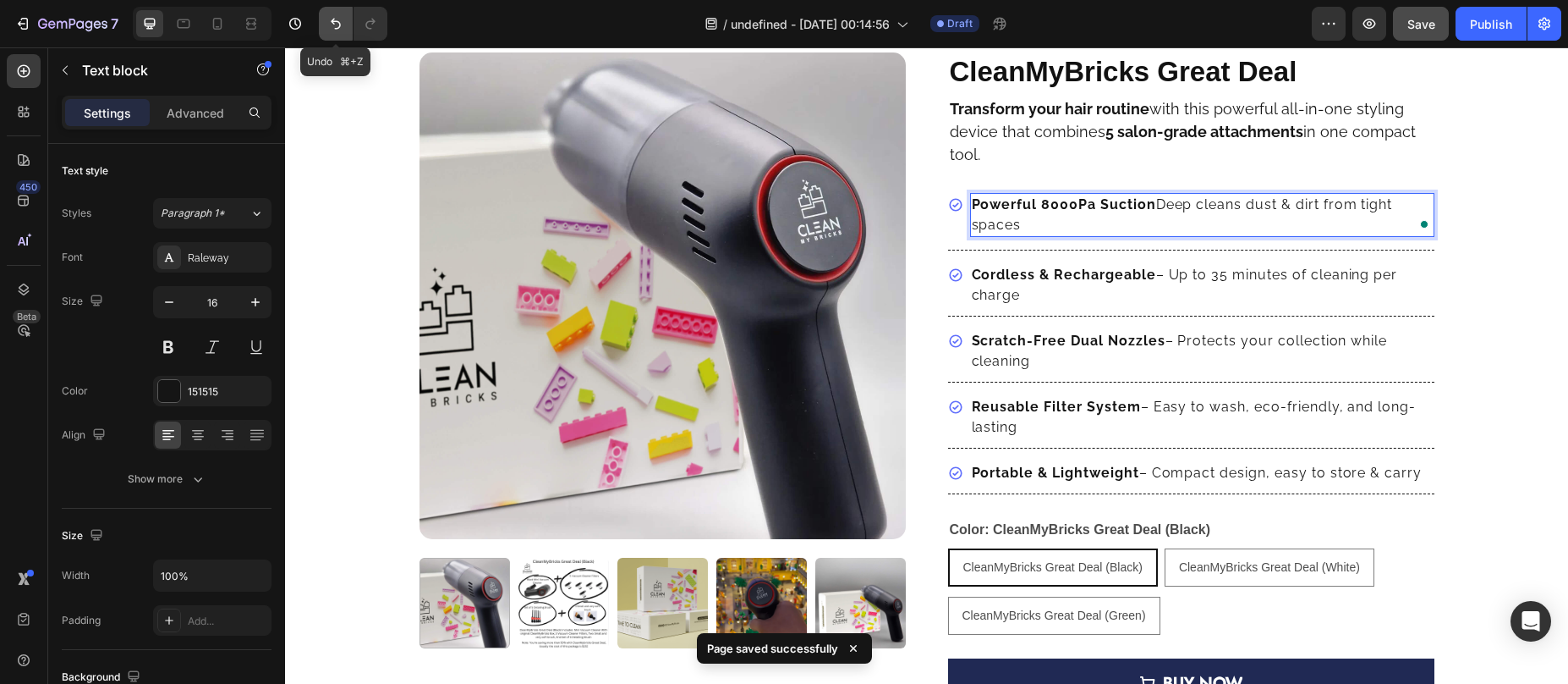
click at [324, 21] on button "Undo/Redo" at bounding box center [335, 23] width 34 height 34
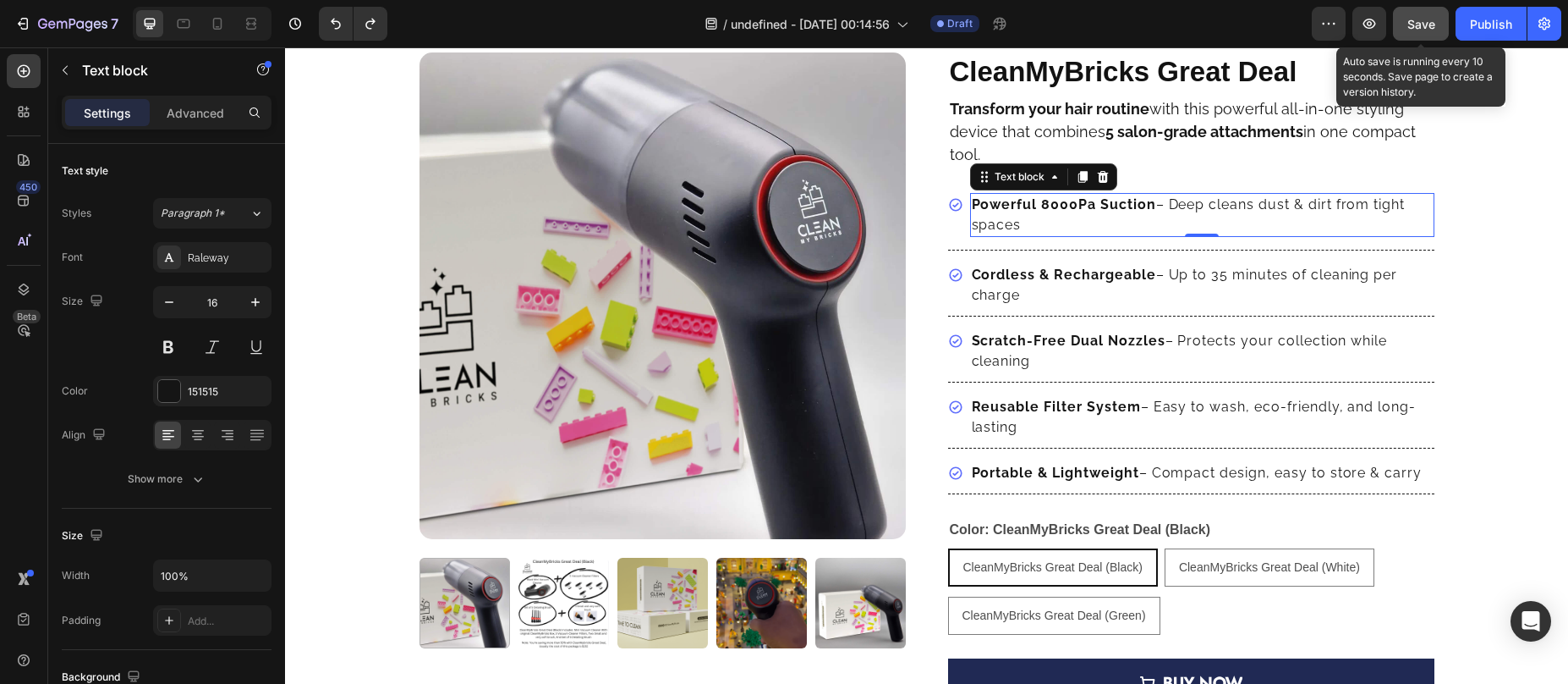
click at [1405, 18] on button "Save" at bounding box center [1421, 23] width 56 height 34
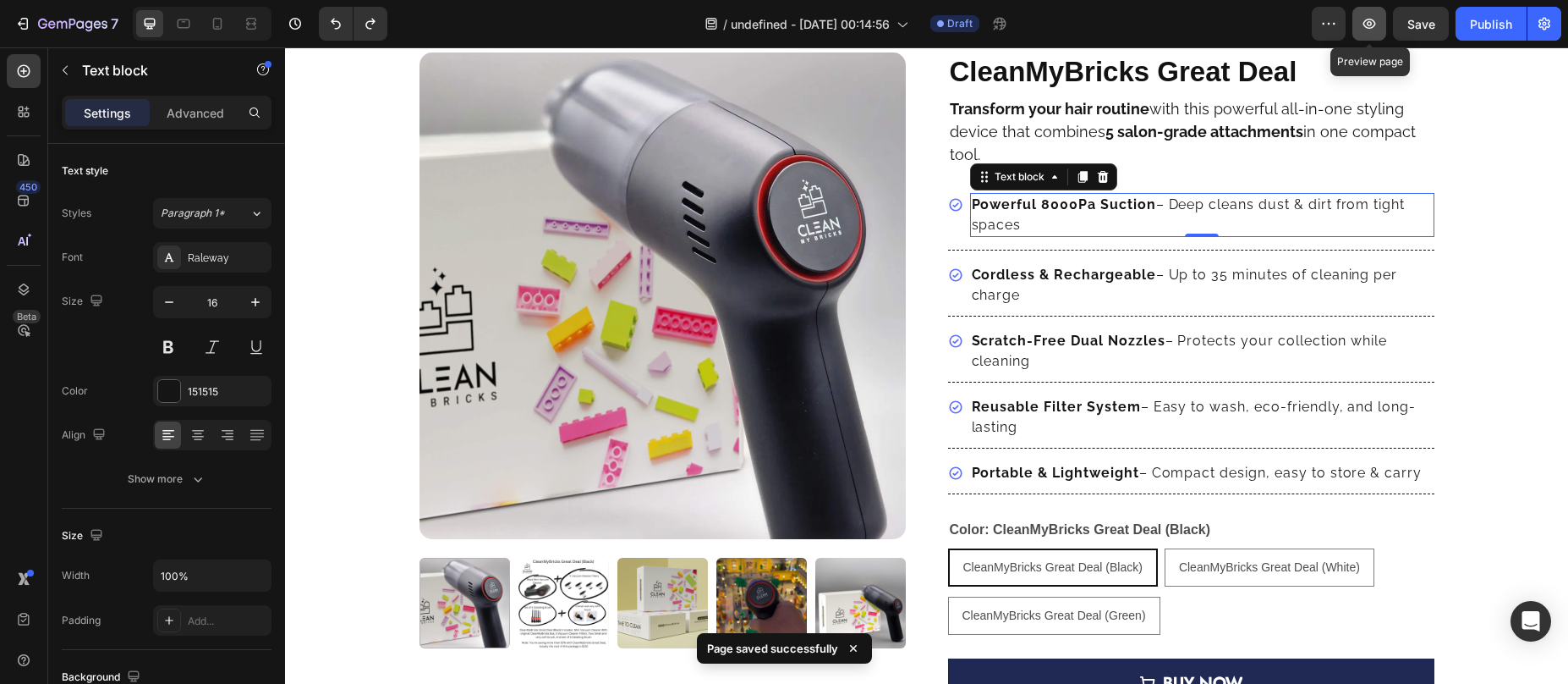
click at [1365, 28] on icon "button" at bounding box center [1370, 24] width 17 height 17
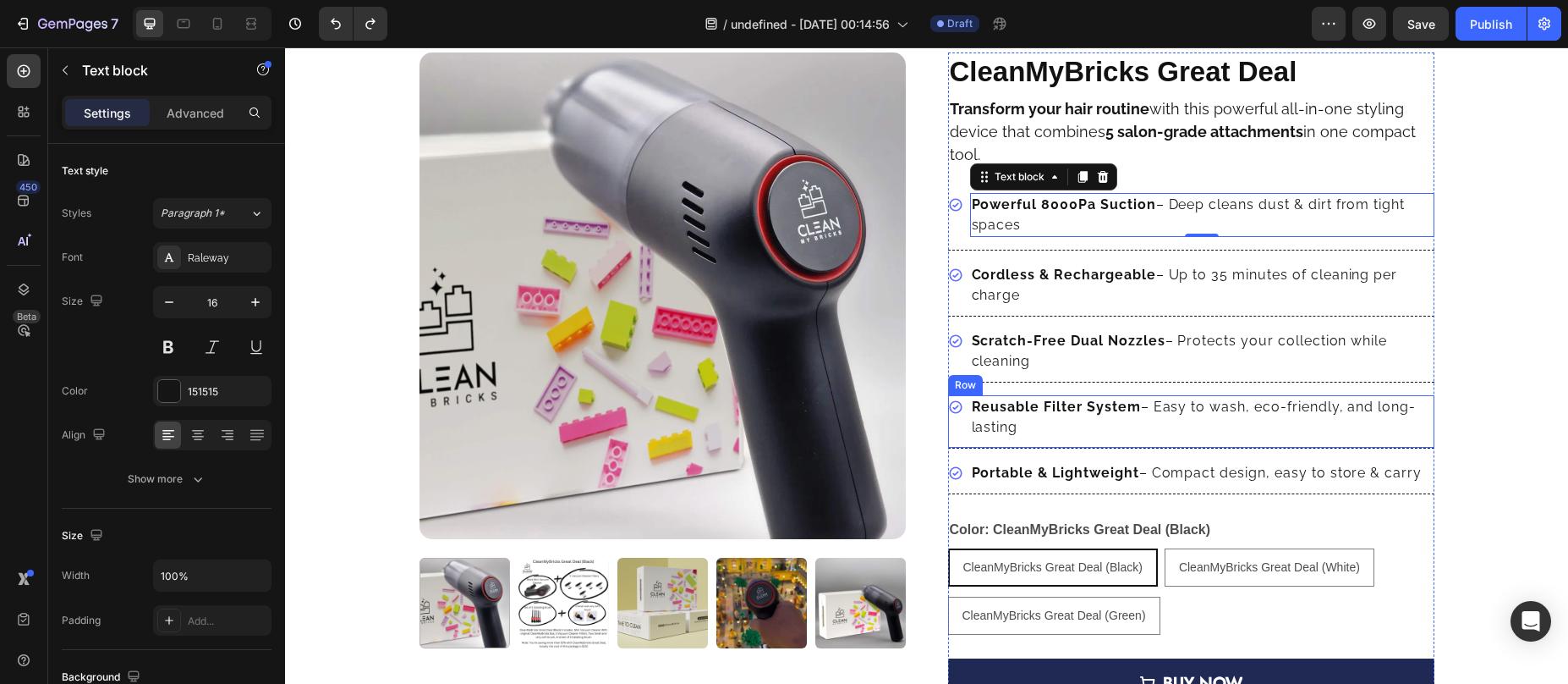
click at [952, 423] on div "Icon" at bounding box center [956, 417] width 15 height 44
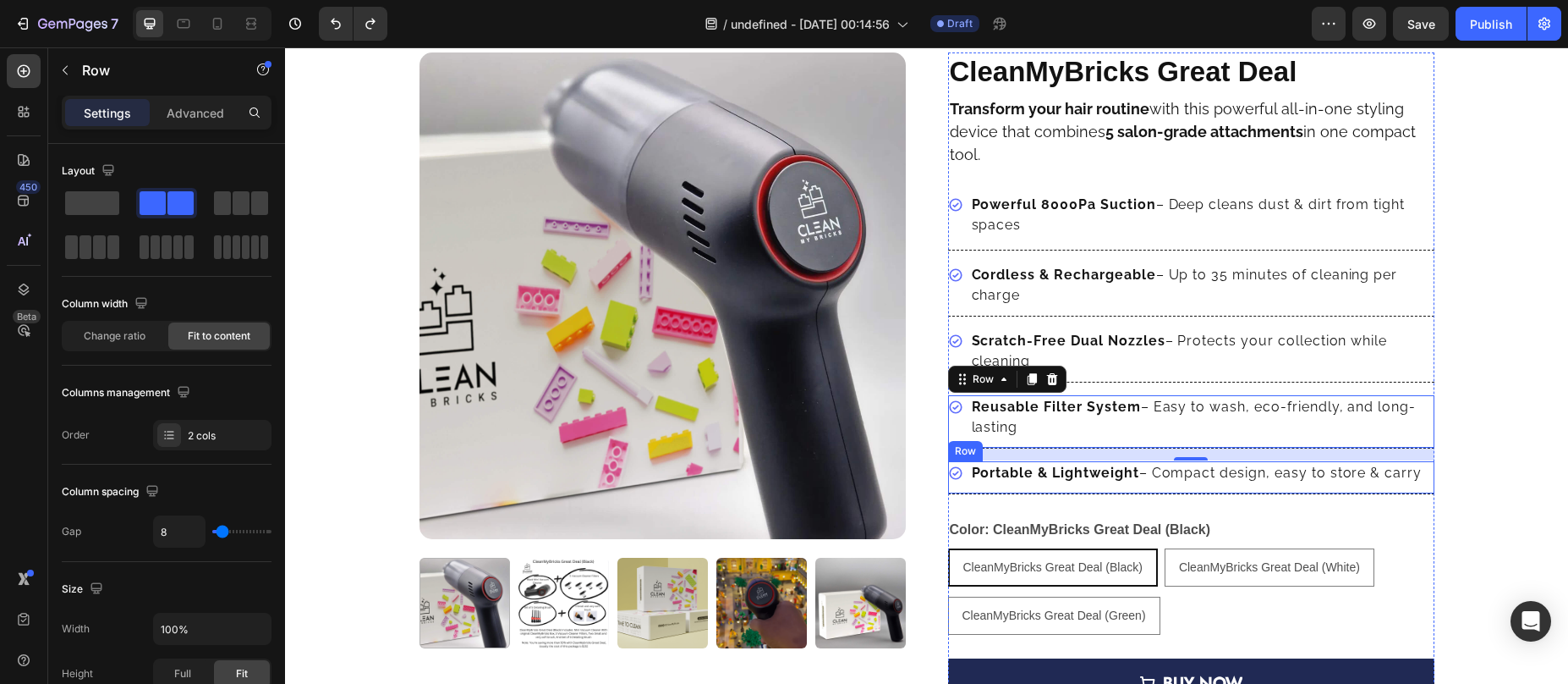
click at [949, 486] on div "Icon Portable & Lightweight – Compact design, easy to store & carry Text block …" at bounding box center [1191, 477] width 487 height 33
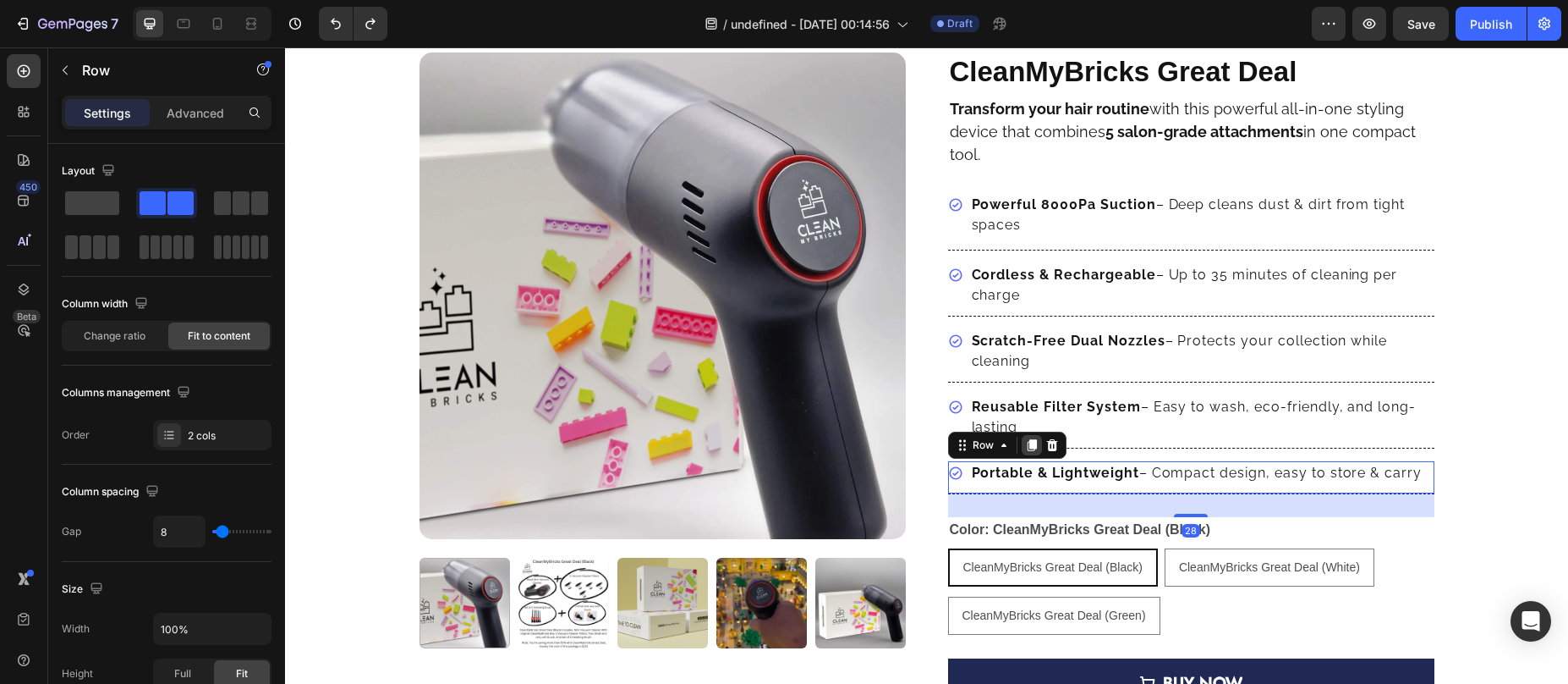
click at [1027, 443] on icon at bounding box center [1032, 445] width 9 height 12
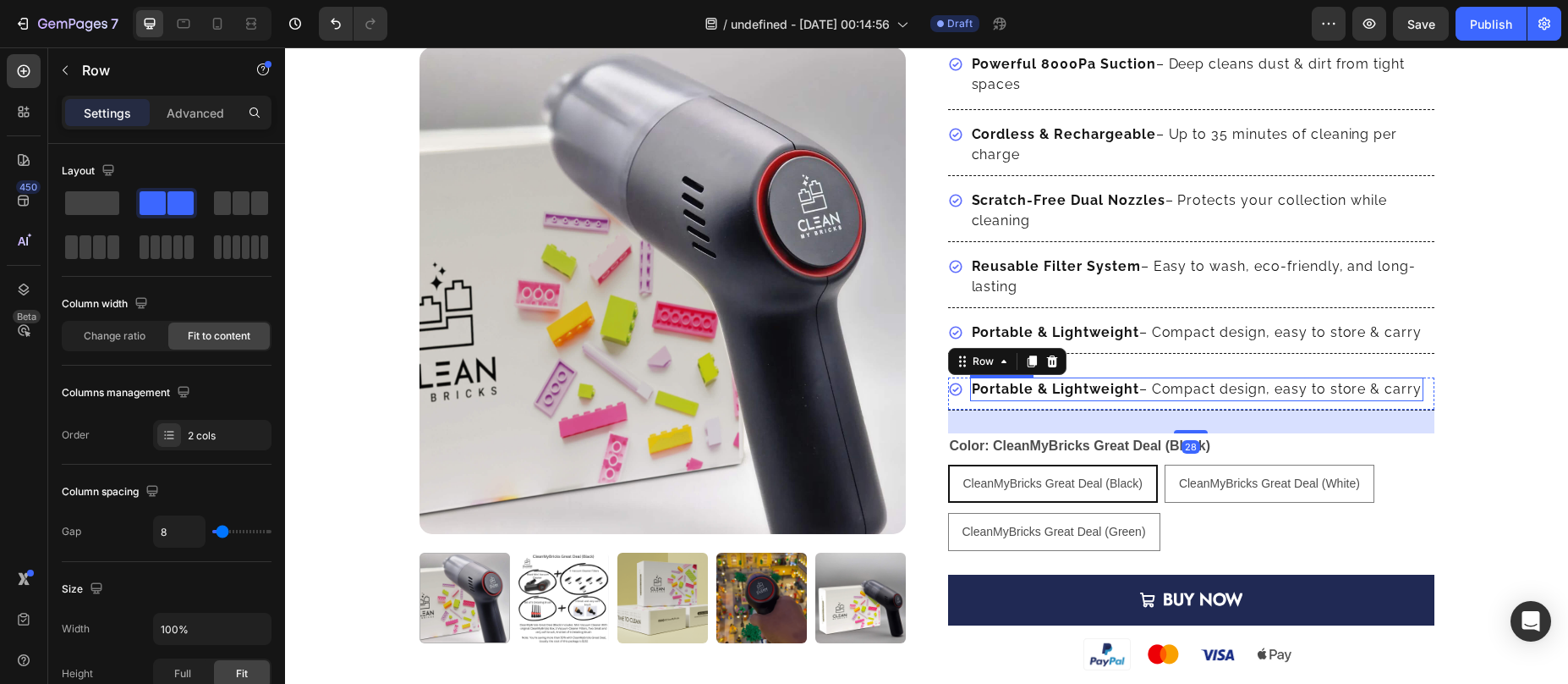
scroll to position [220, 0]
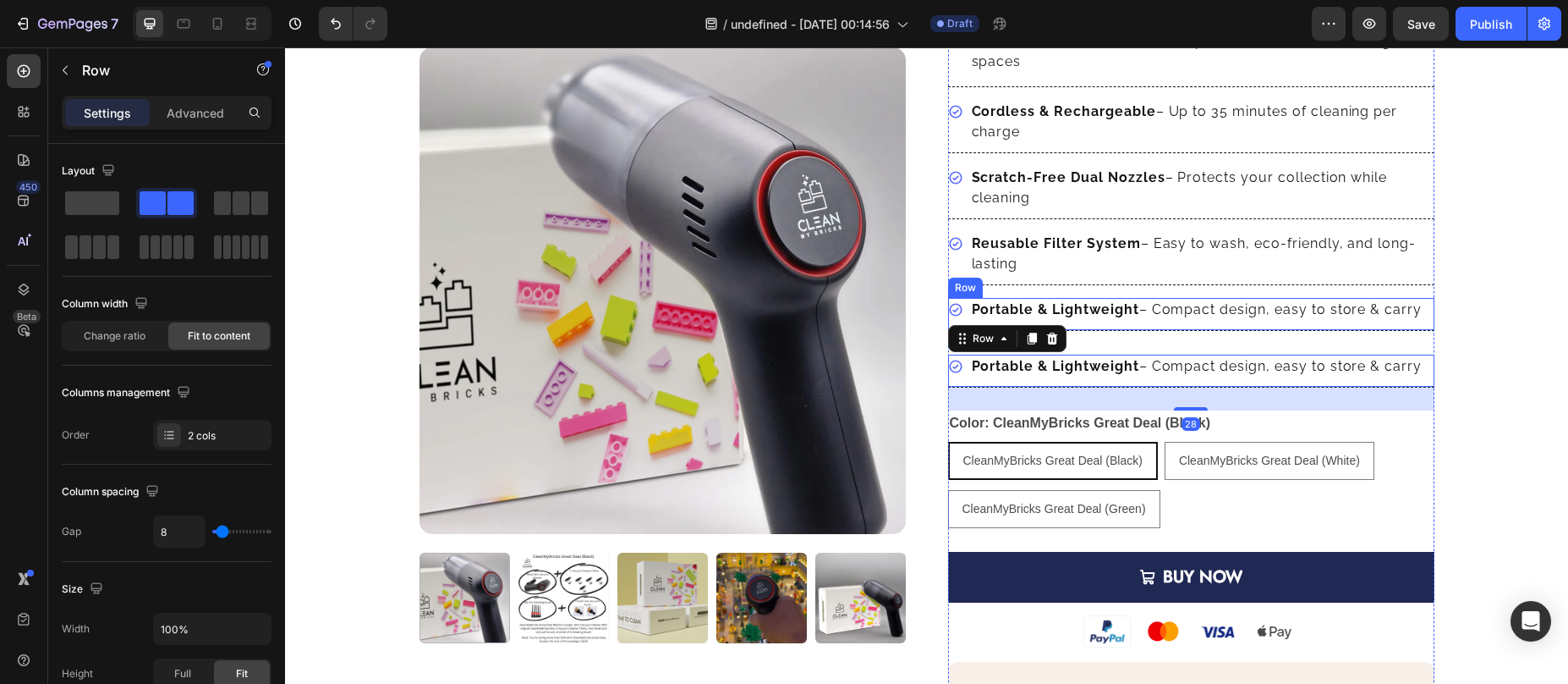
click at [1209, 325] on div "Icon Portable & Lightweight – Compact design, easy to store & carry Text block …" at bounding box center [1191, 314] width 487 height 33
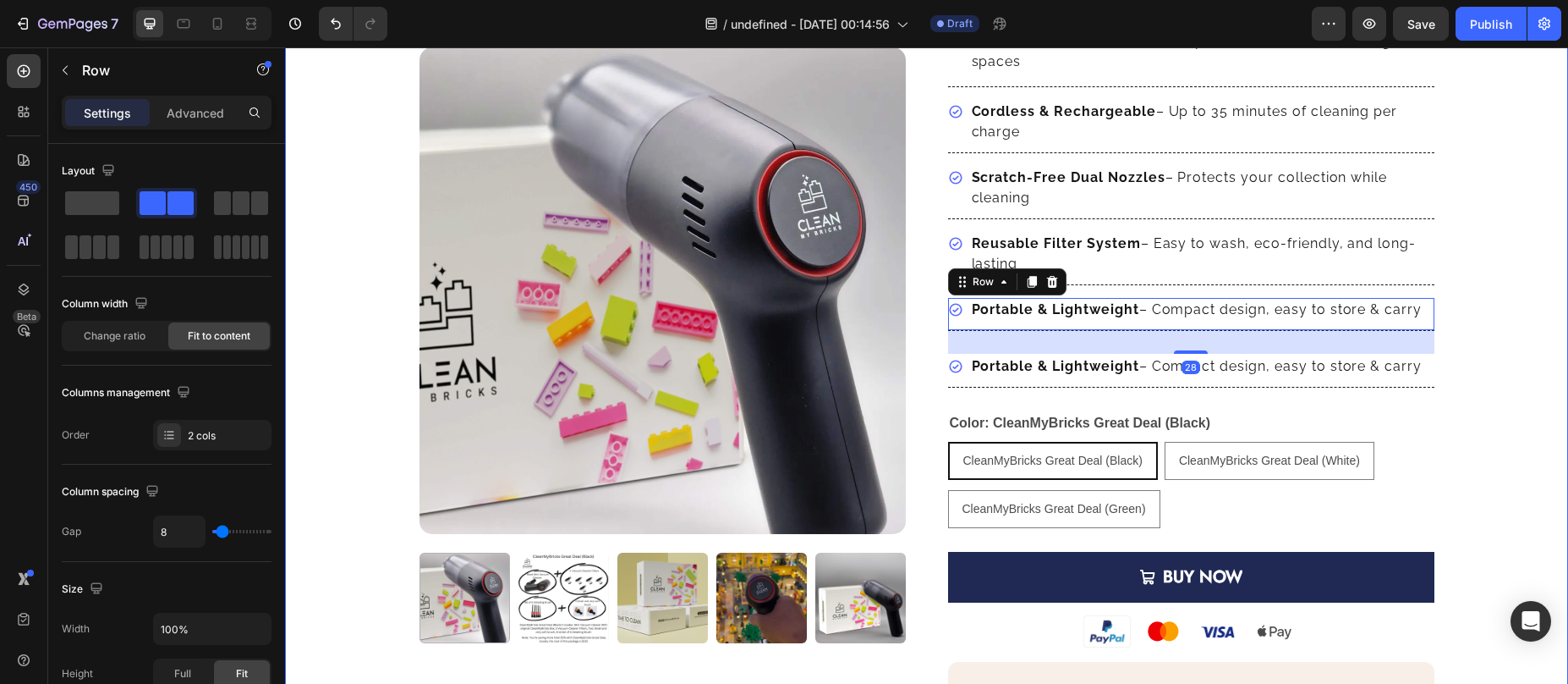
click at [1468, 317] on div "Product Images Row CleanMyBricks Great Deal Product Title Transform your hair r…" at bounding box center [927, 541] width 1283 height 1305
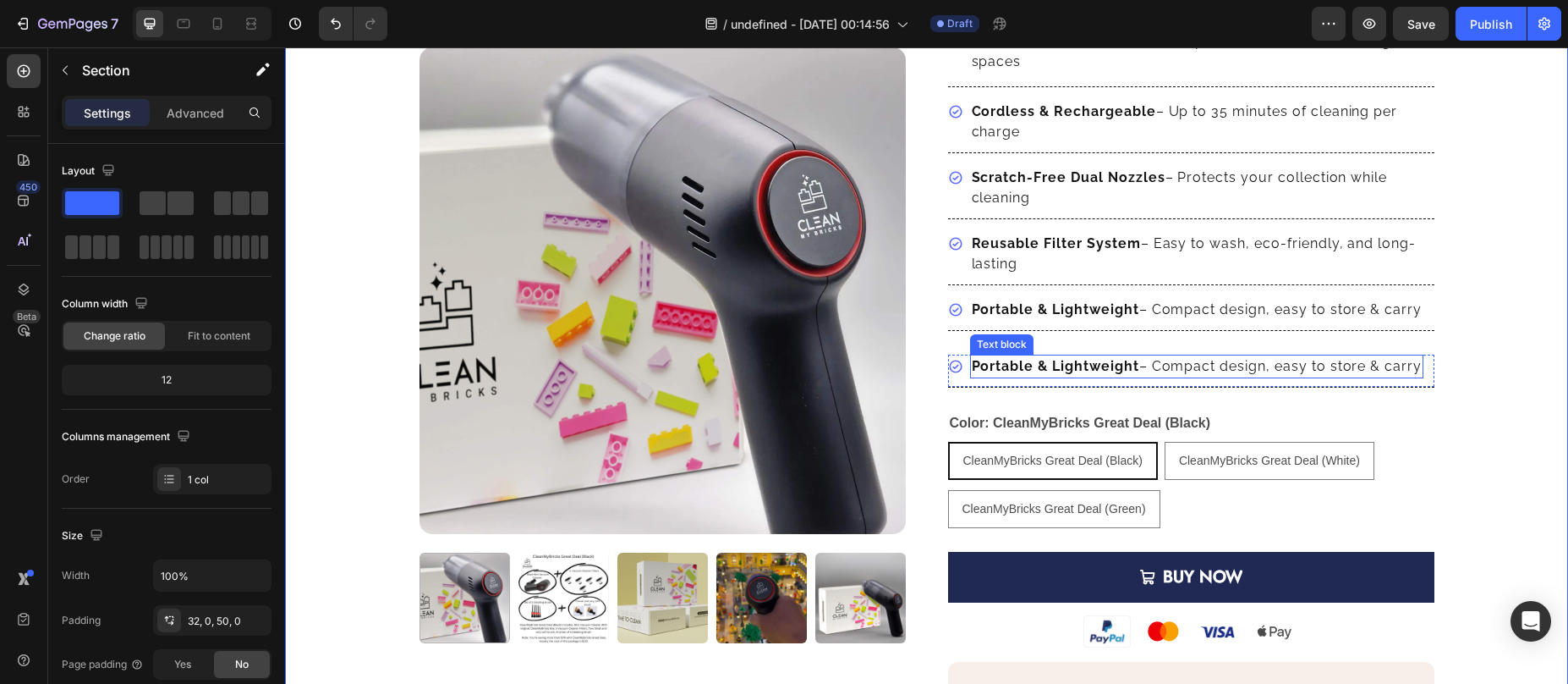
click at [982, 366] on strong "Portable & Lightweight" at bounding box center [1056, 366] width 167 height 16
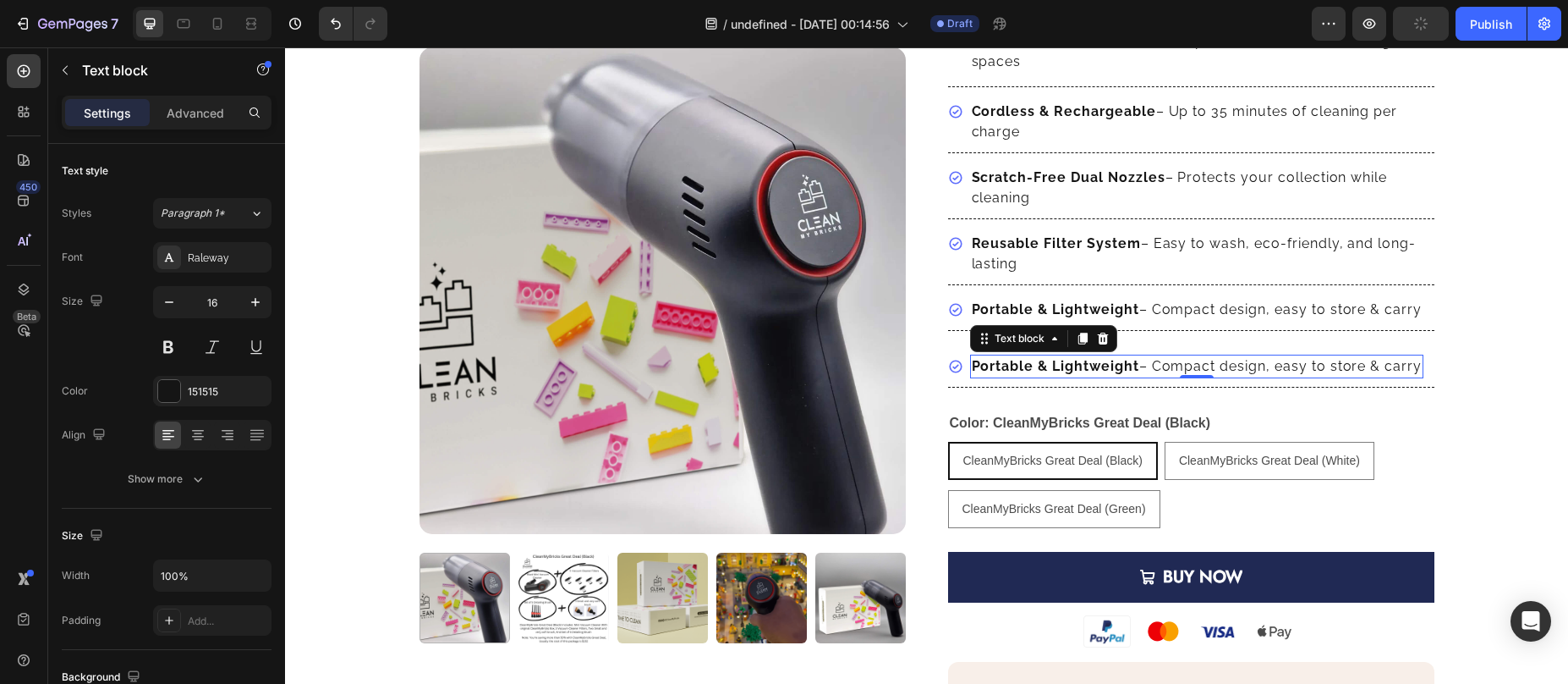
click at [1101, 368] on strong "Portable & Lightweight" at bounding box center [1056, 366] width 167 height 16
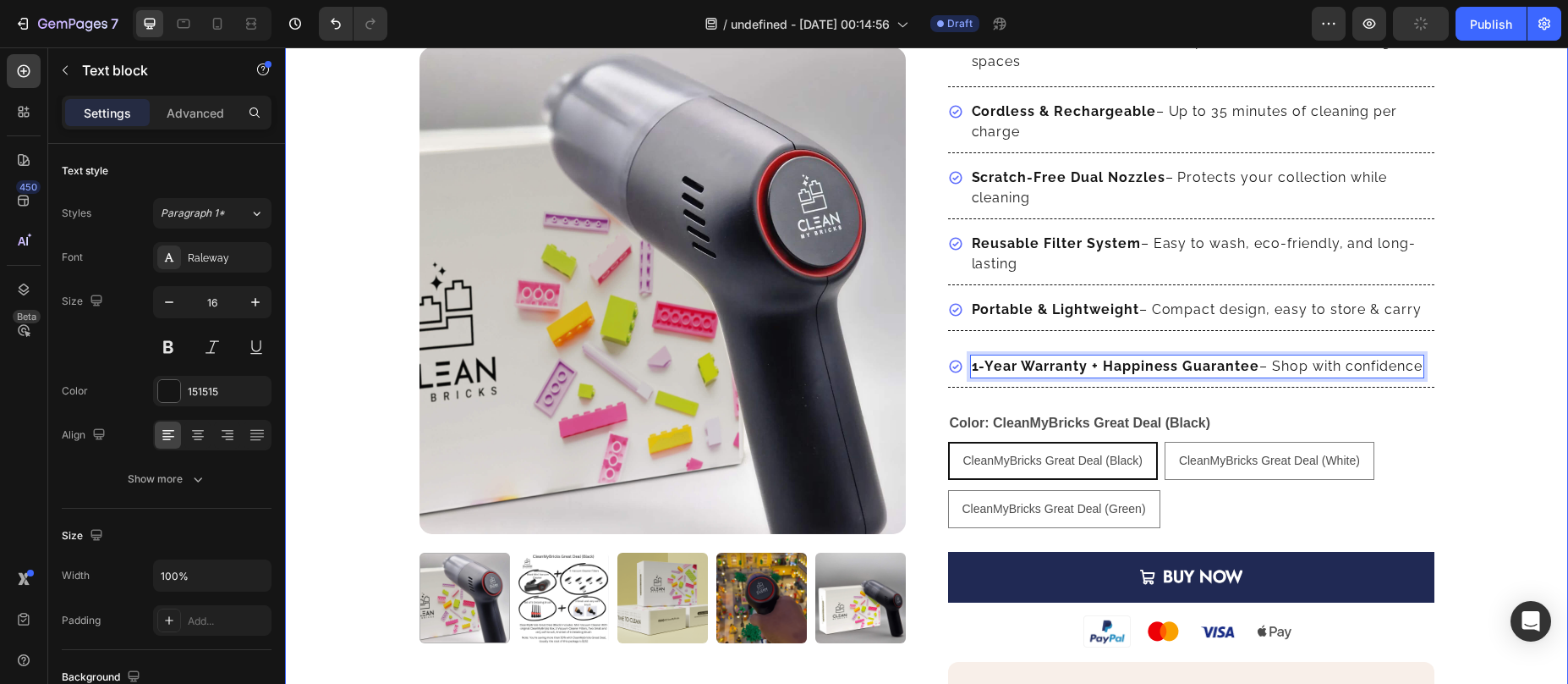
click at [1472, 389] on div "Product Images Row CleanMyBricks Great Deal Product Title Transform your hair r…" at bounding box center [927, 541] width 1283 height 1305
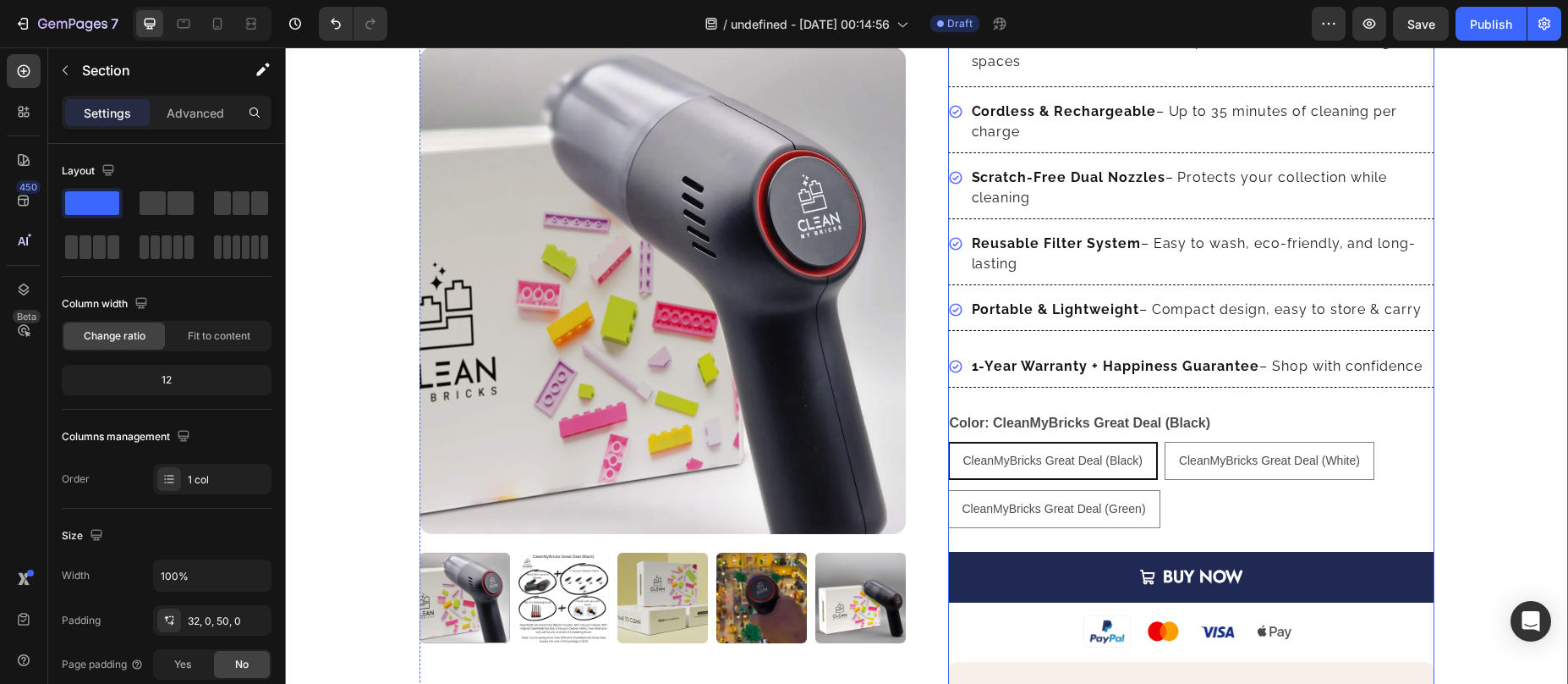
click at [1142, 345] on div "CleanMyBricks Great Deal Product Title Transform your hair routine with this po…" at bounding box center [1191, 541] width 487 height 1305
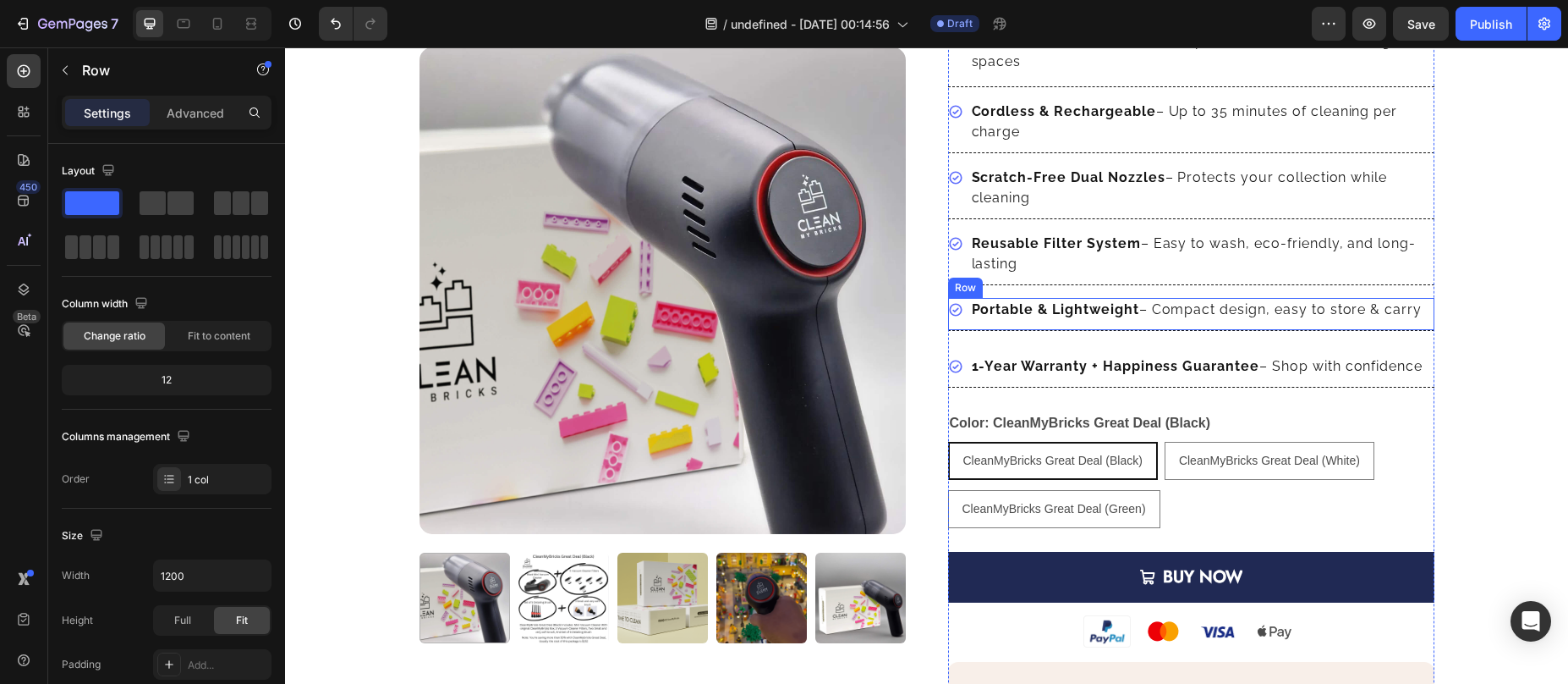
click at [1143, 324] on div "Icon Portable & Lightweight – Compact design, easy to store & carry Text block …" at bounding box center [1191, 314] width 487 height 33
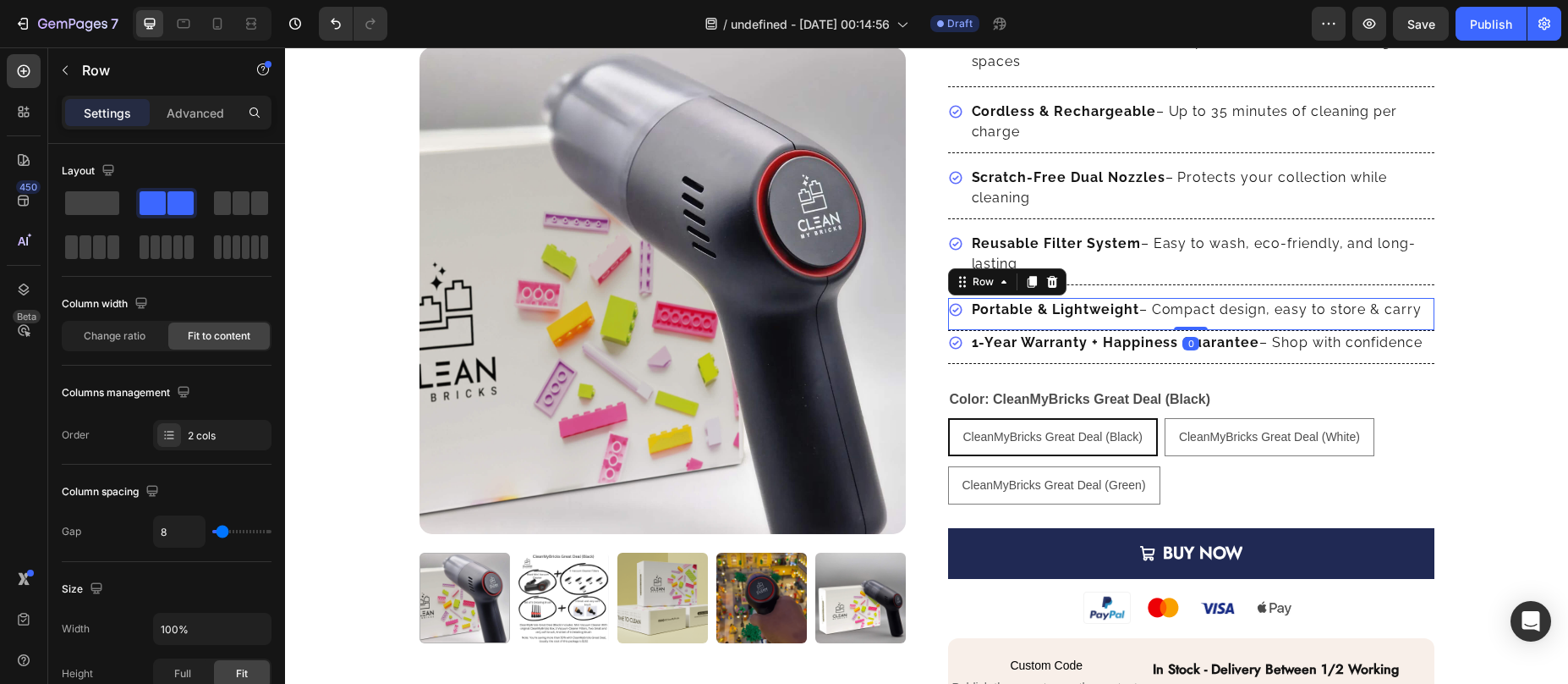
drag, startPoint x: 1185, startPoint y: 346, endPoint x: 1172, endPoint y: 298, distance: 49.7
click at [1171, 296] on div "CleanMyBricks Great Deal Product Title Transform your hair routine with this po…" at bounding box center [1191, 529] width 487 height 1281
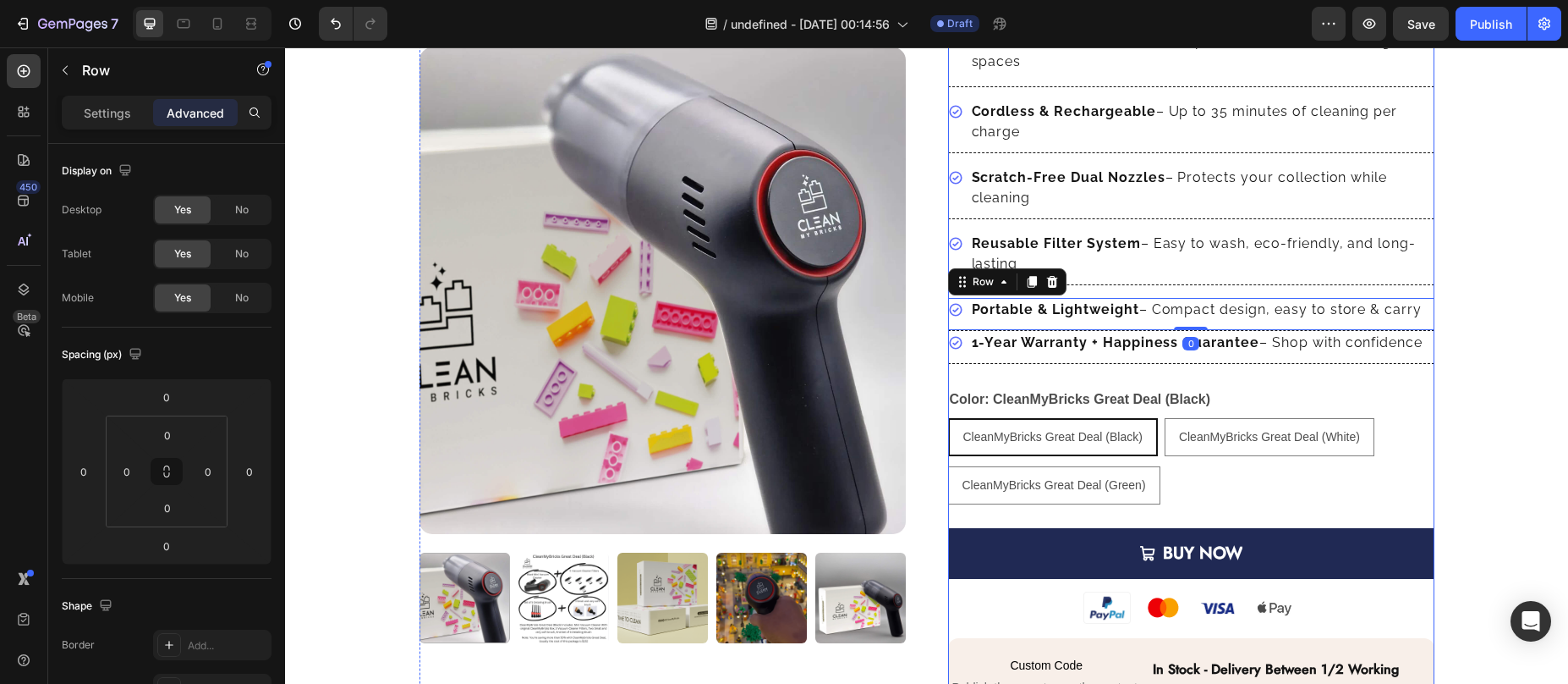
click at [1139, 223] on div "CleanMyBricks Great Deal Product Title Transform your hair routine with this po…" at bounding box center [1191, 529] width 487 height 1281
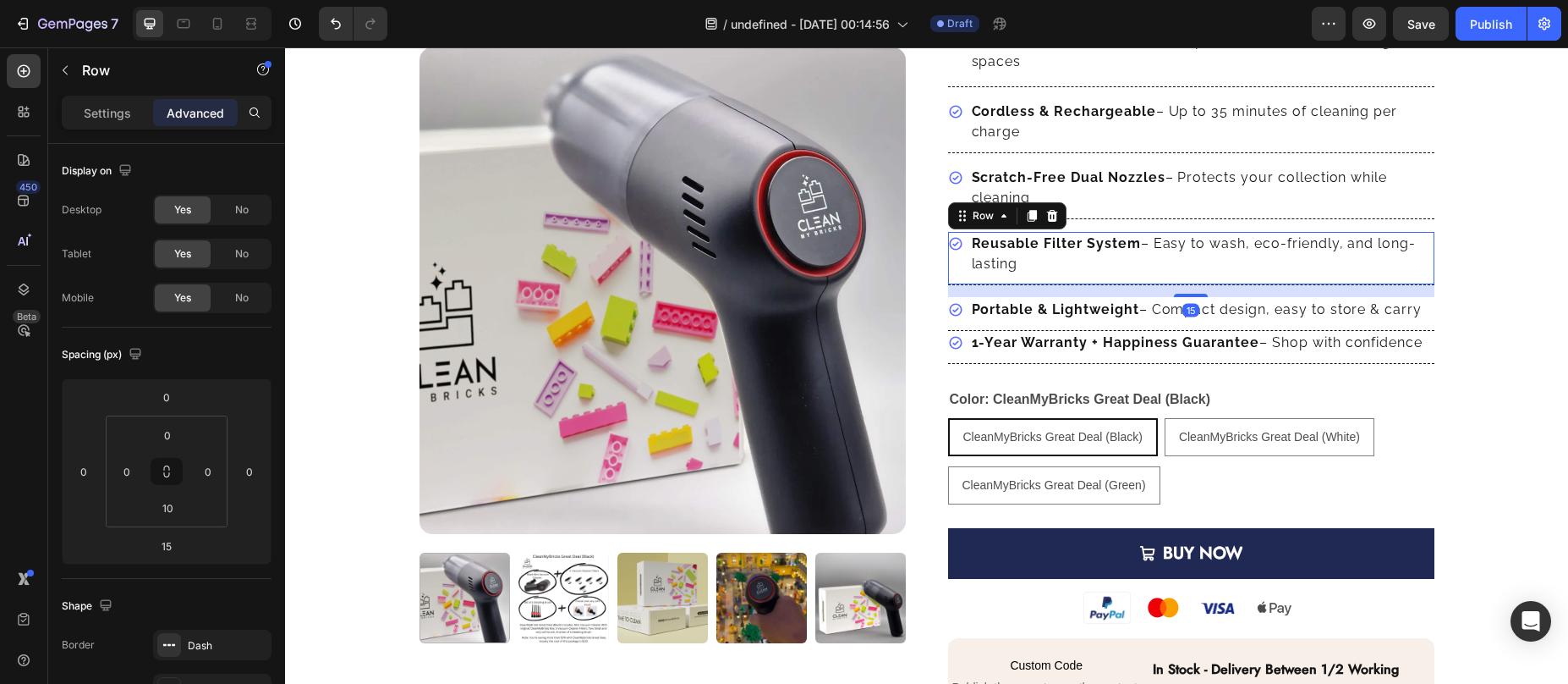
click at [957, 268] on div "Icon Reusable Filter System – Easy to wash, eco-friendly, and long-lasting Text…" at bounding box center [1191, 258] width 487 height 53
click at [949, 324] on div "Icon Portable & Lightweight – Compact design, easy to store & carry Text block …" at bounding box center [1191, 314] width 487 height 33
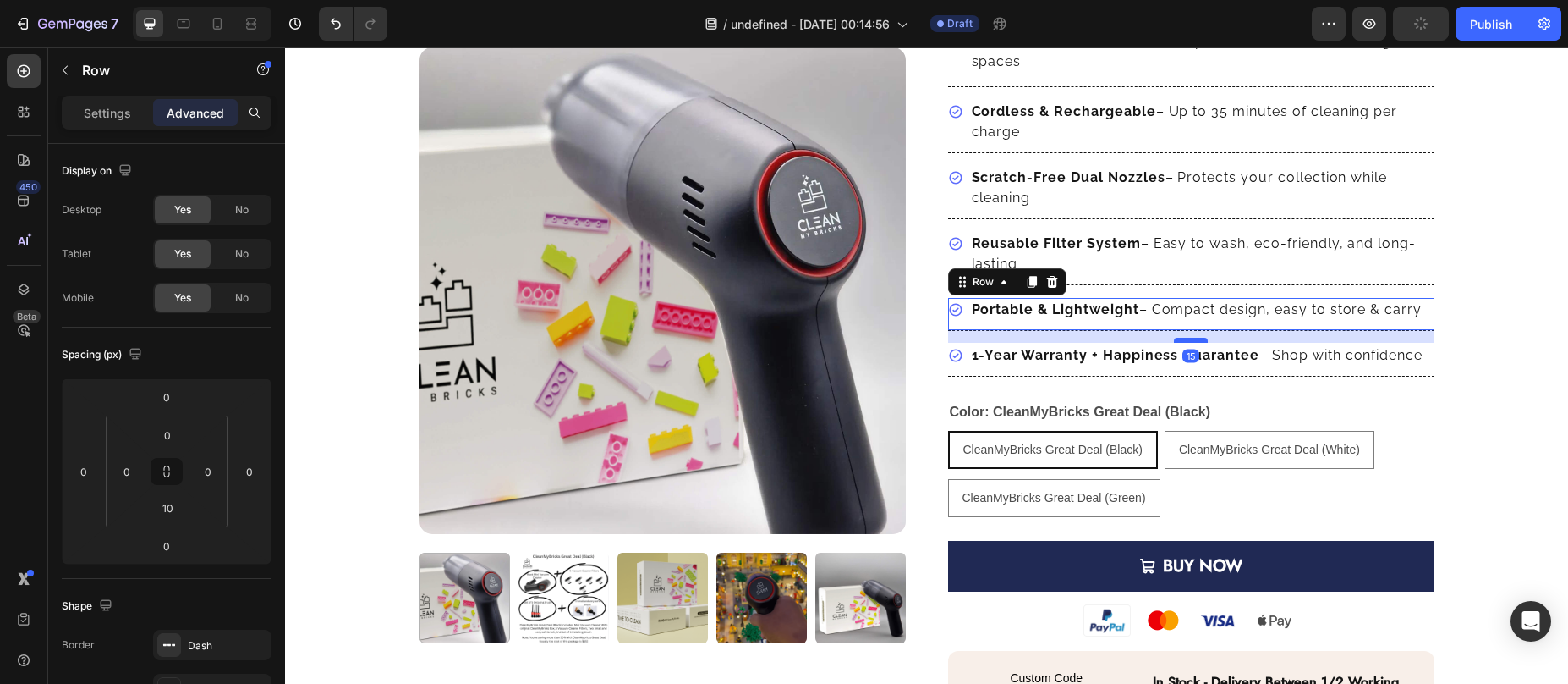
drag, startPoint x: 1184, startPoint y: 327, endPoint x: 1185, endPoint y: 340, distance: 13.0
click at [1185, 340] on div at bounding box center [1190, 340] width 34 height 5
type input "15"
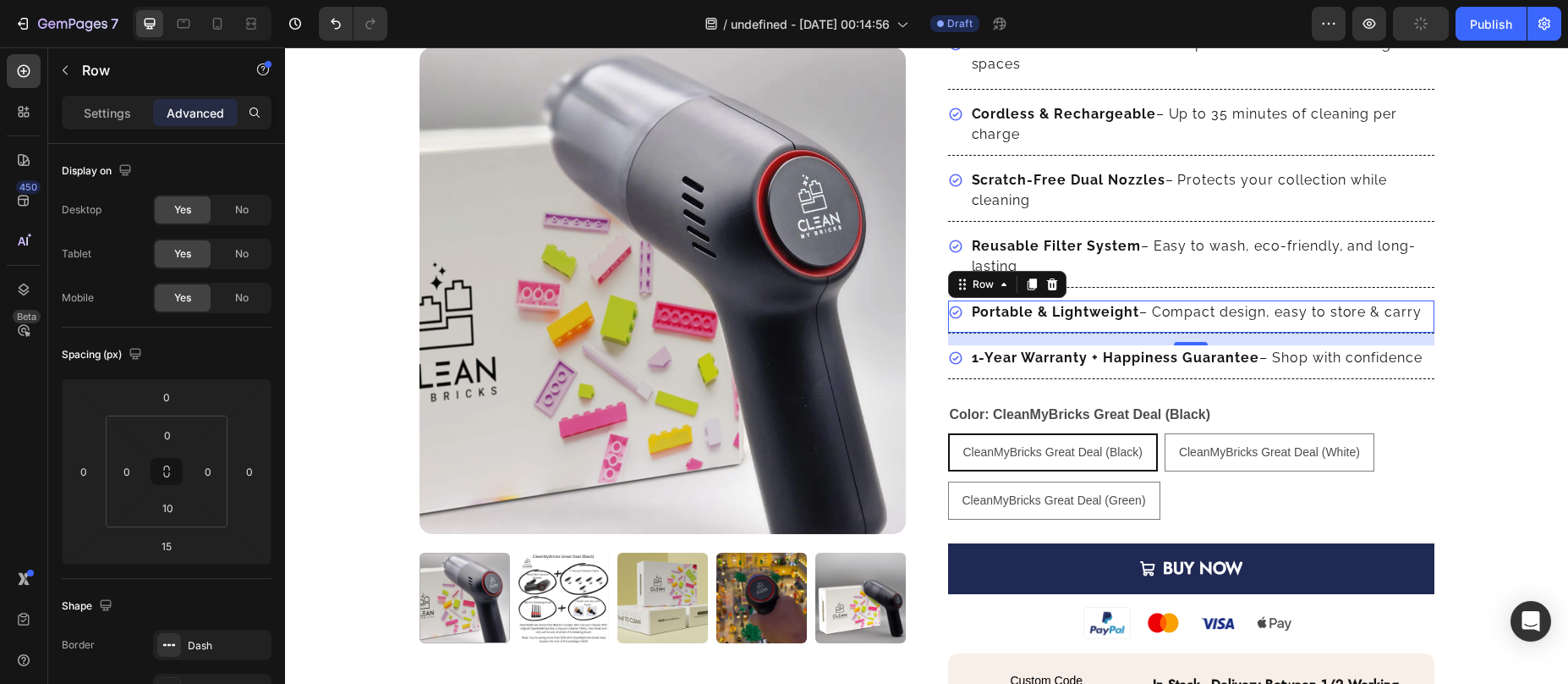
scroll to position [216, 0]
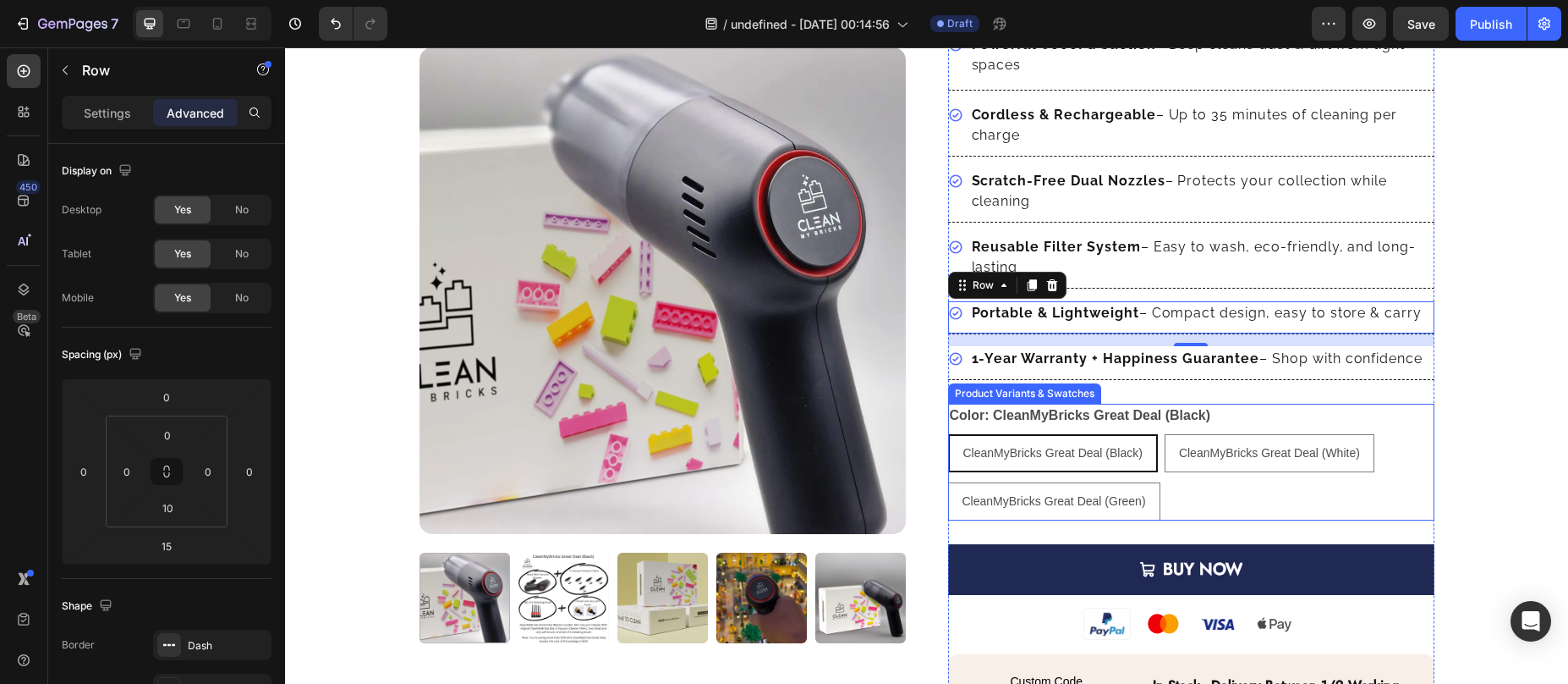
click at [964, 455] on span "CleanMyBricks Great Deal (Black)" at bounding box center [1053, 453] width 179 height 14
click at [948, 434] on input "CleanMyBricks Great Deal (Black) CleanMyBricks Great Deal (Black) CleanMyBricks…" at bounding box center [947, 433] width 1 height 1
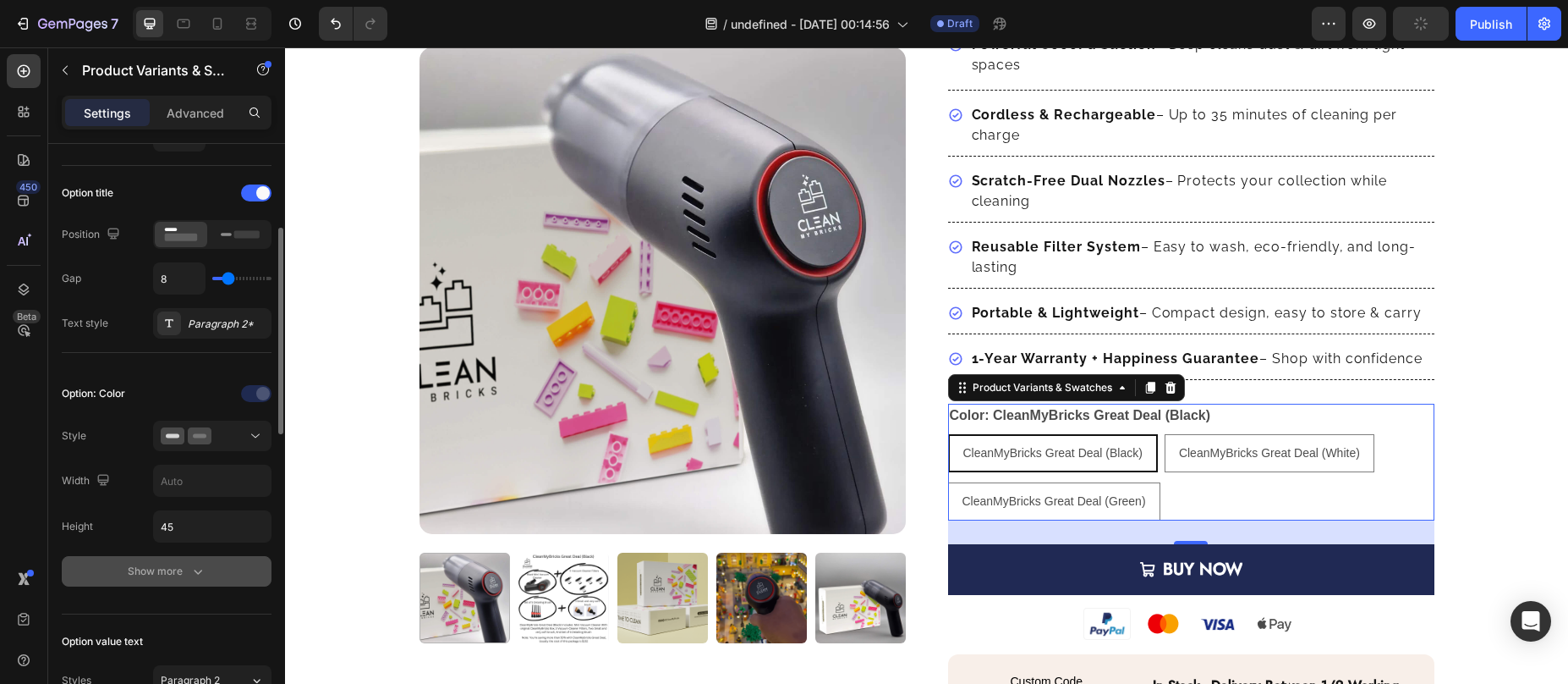
scroll to position [424, 0]
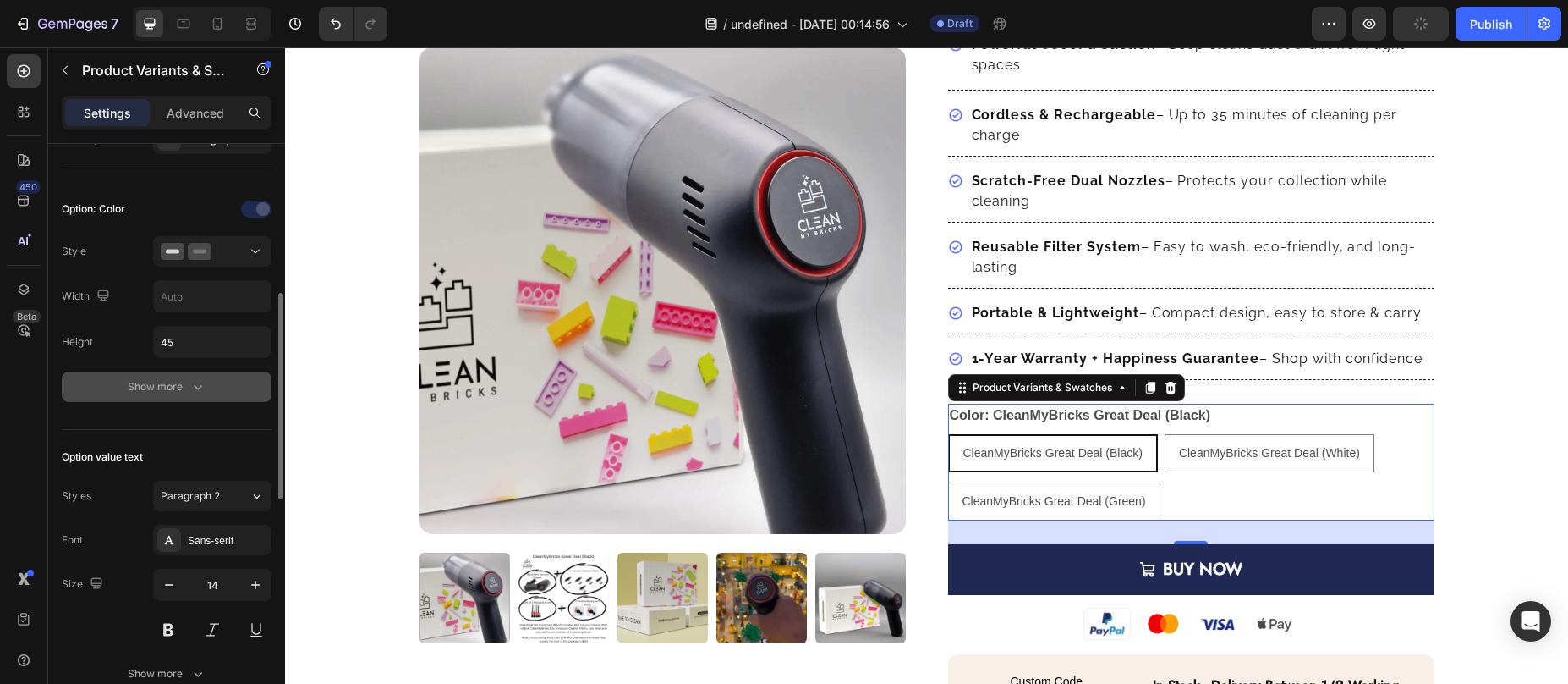
click at [183, 386] on div "Show more" at bounding box center [166, 387] width 78 height 17
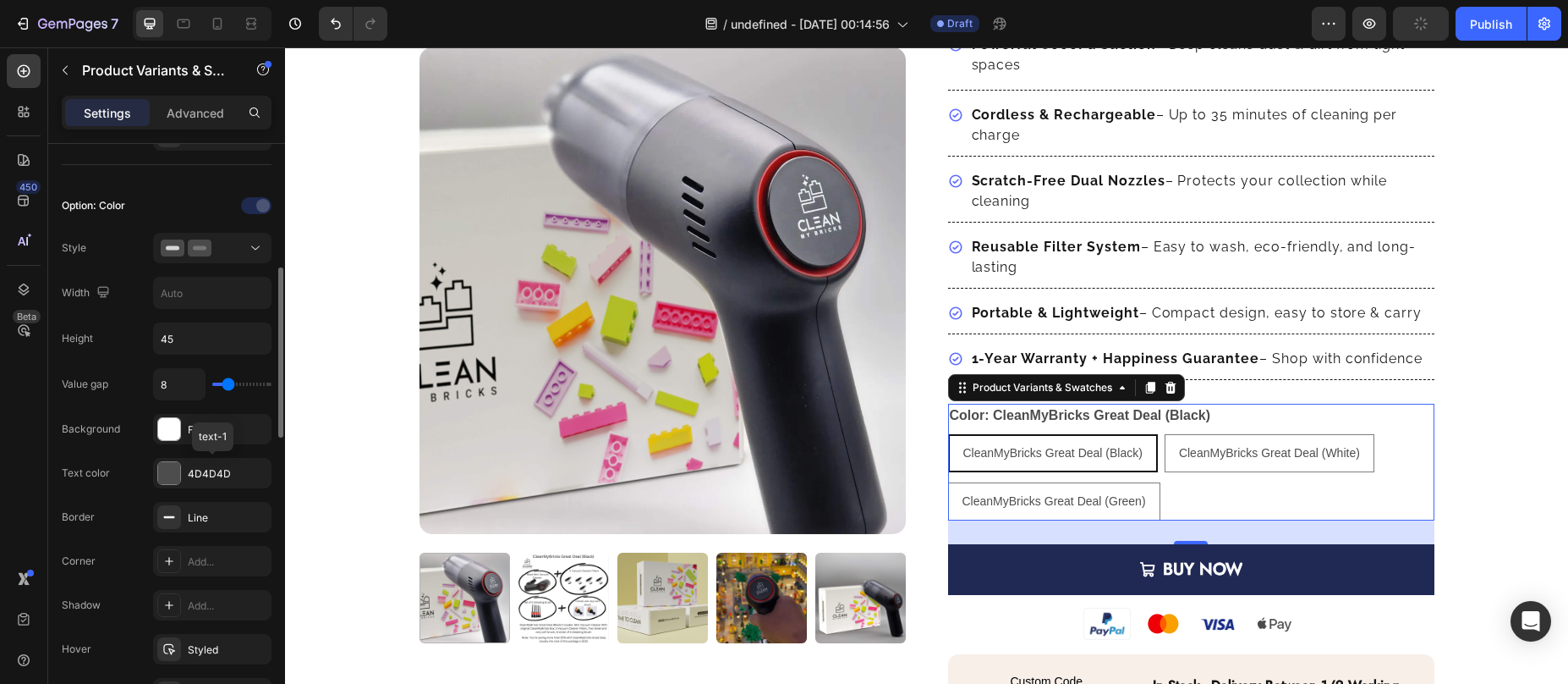
scroll to position [431, 0]
click at [196, 551] on div "Add..." at bounding box center [227, 558] width 79 height 16
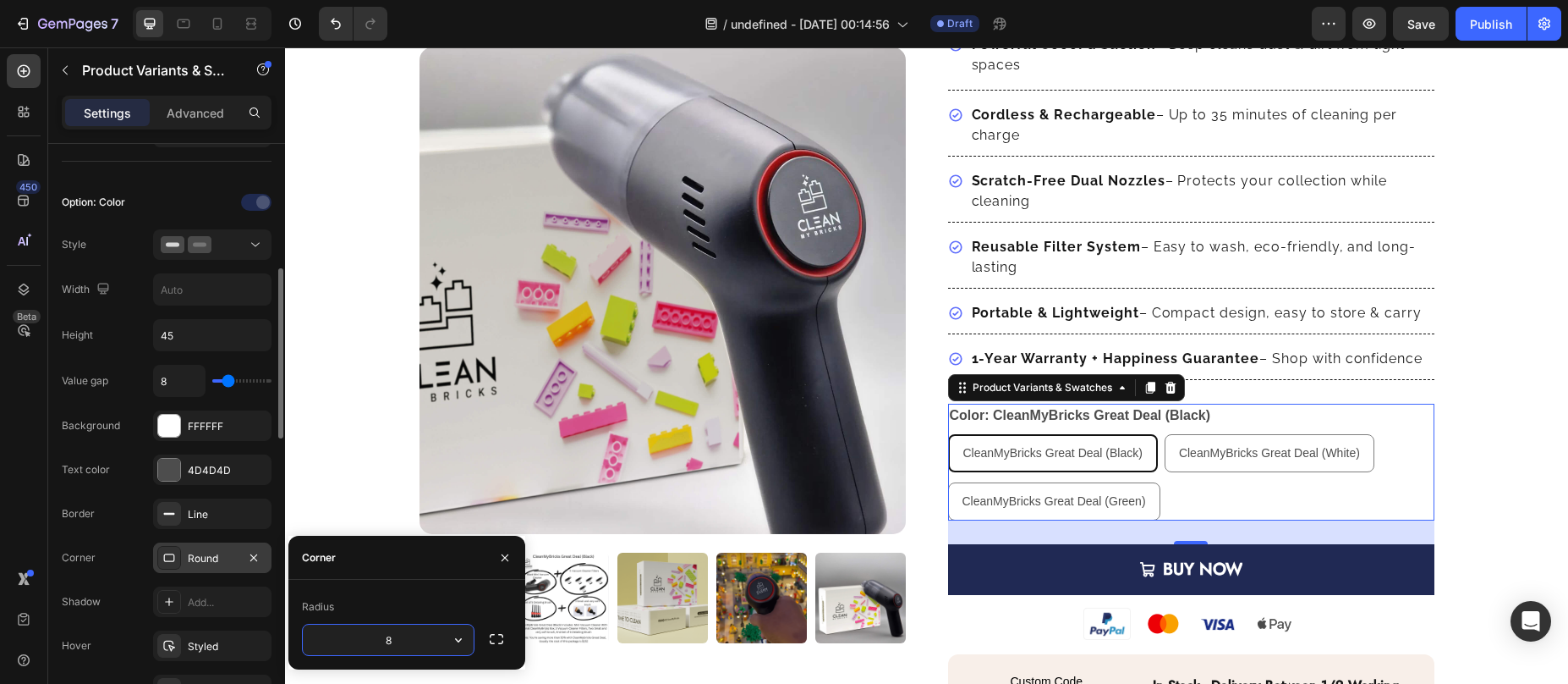
click at [121, 530] on div "Value gap 8 Background FFFFFF Text color 4D4D4D Border Line Corner Round Shadow…" at bounding box center [167, 557] width 210 height 384
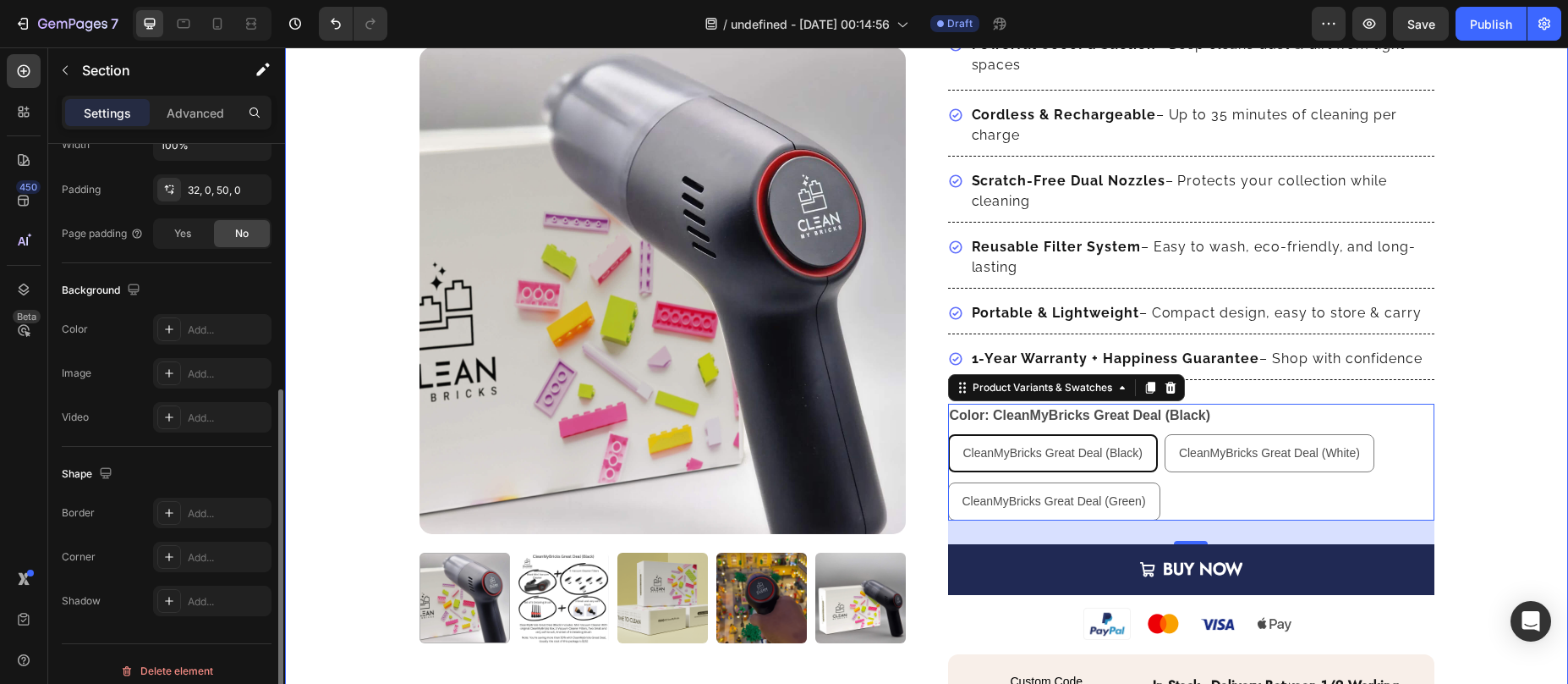
click at [1445, 339] on div "Product Images Row CleanMyBricks Great Deal Product Title Transform your hair r…" at bounding box center [927, 539] width 1283 height 1294
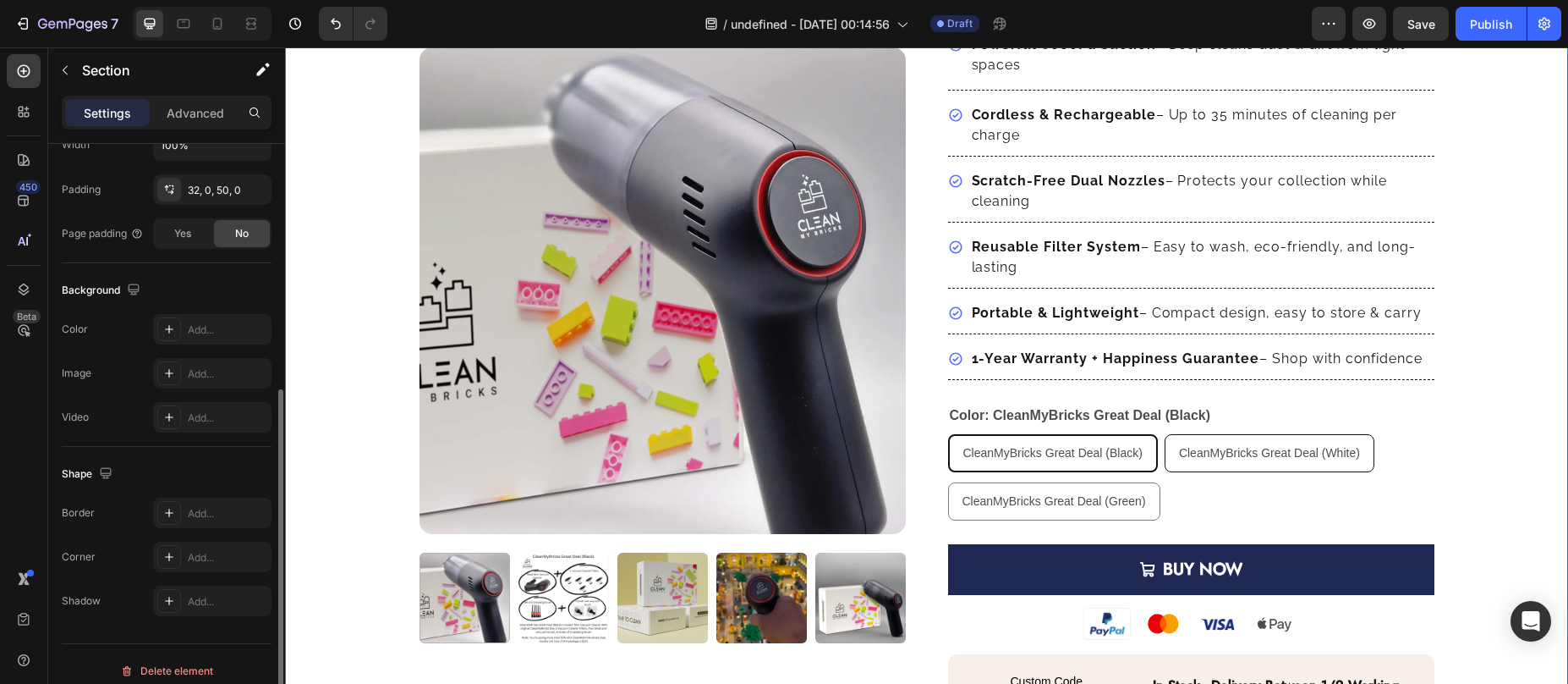
scroll to position [0, 0]
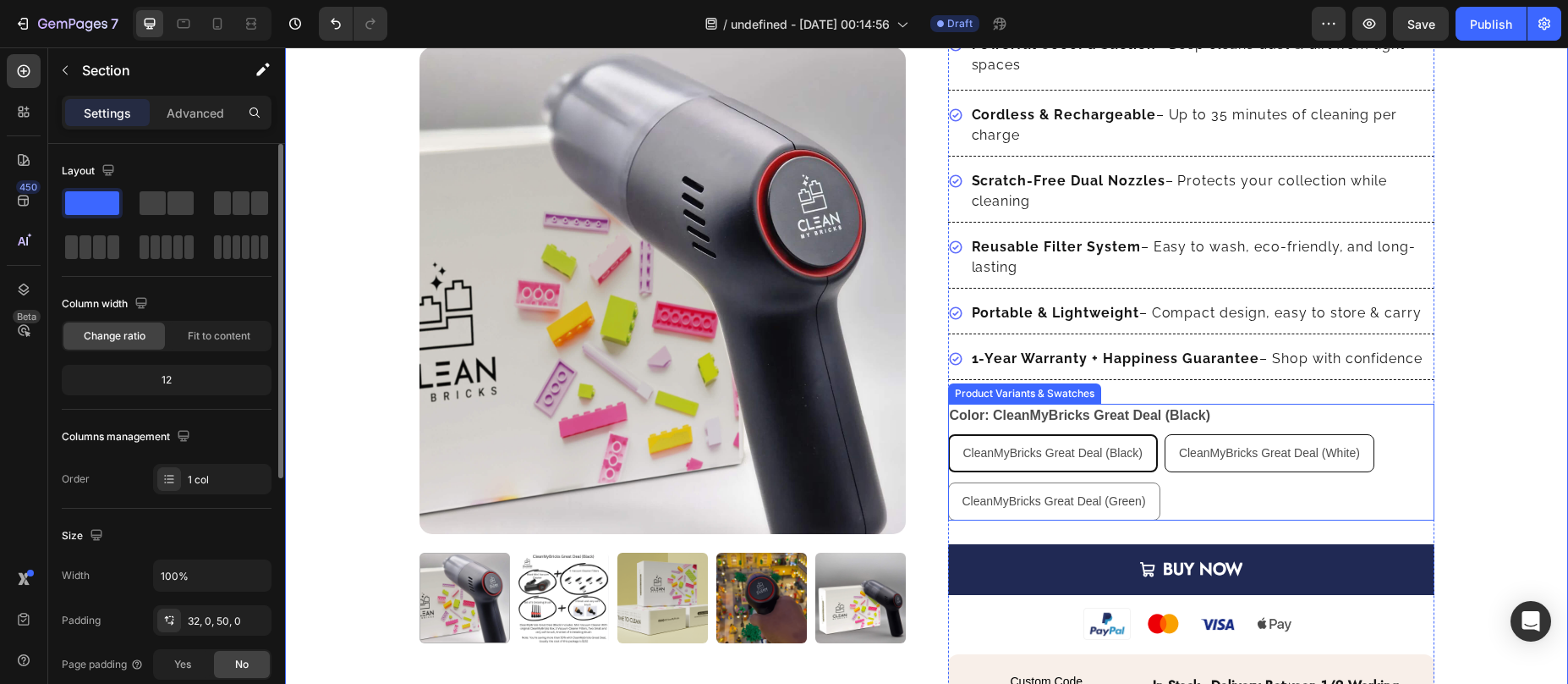
click at [1211, 456] on span "CleanMyBricks Great Deal (White)" at bounding box center [1269, 453] width 181 height 14
click at [1165, 434] on input "CleanMyBricks Great Deal (White) CleanMyBricks Great Deal (White) CleanMyBricks…" at bounding box center [1164, 433] width 1 height 1
radio input "true"
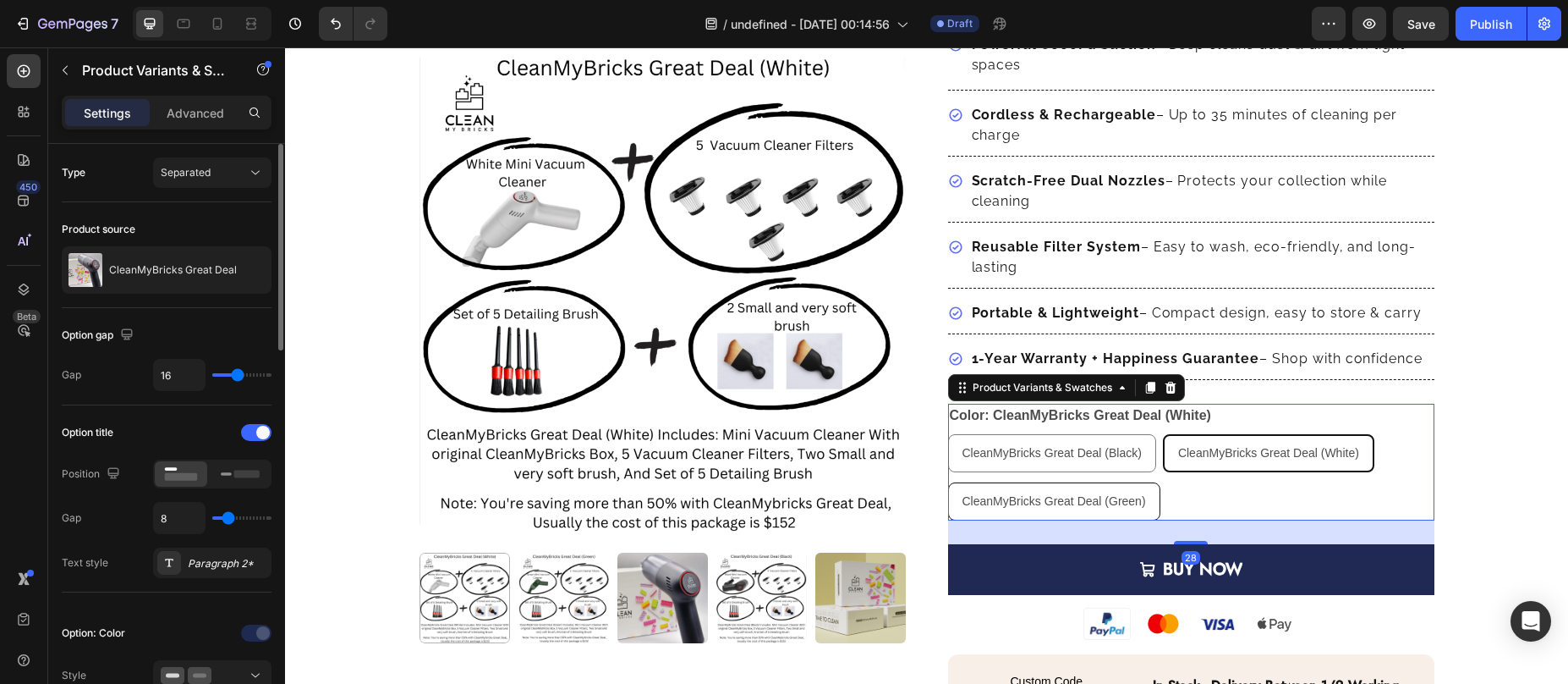
click at [1042, 502] on span "CleanMyBricks Great Deal (Green)" at bounding box center [1054, 501] width 183 height 14
click at [948, 482] on input "CleanMyBricks Great Deal (Green) CleanMyBricks Great Deal (Green) CleanMyBricks…" at bounding box center [947, 482] width 1 height 1
radio input "true"
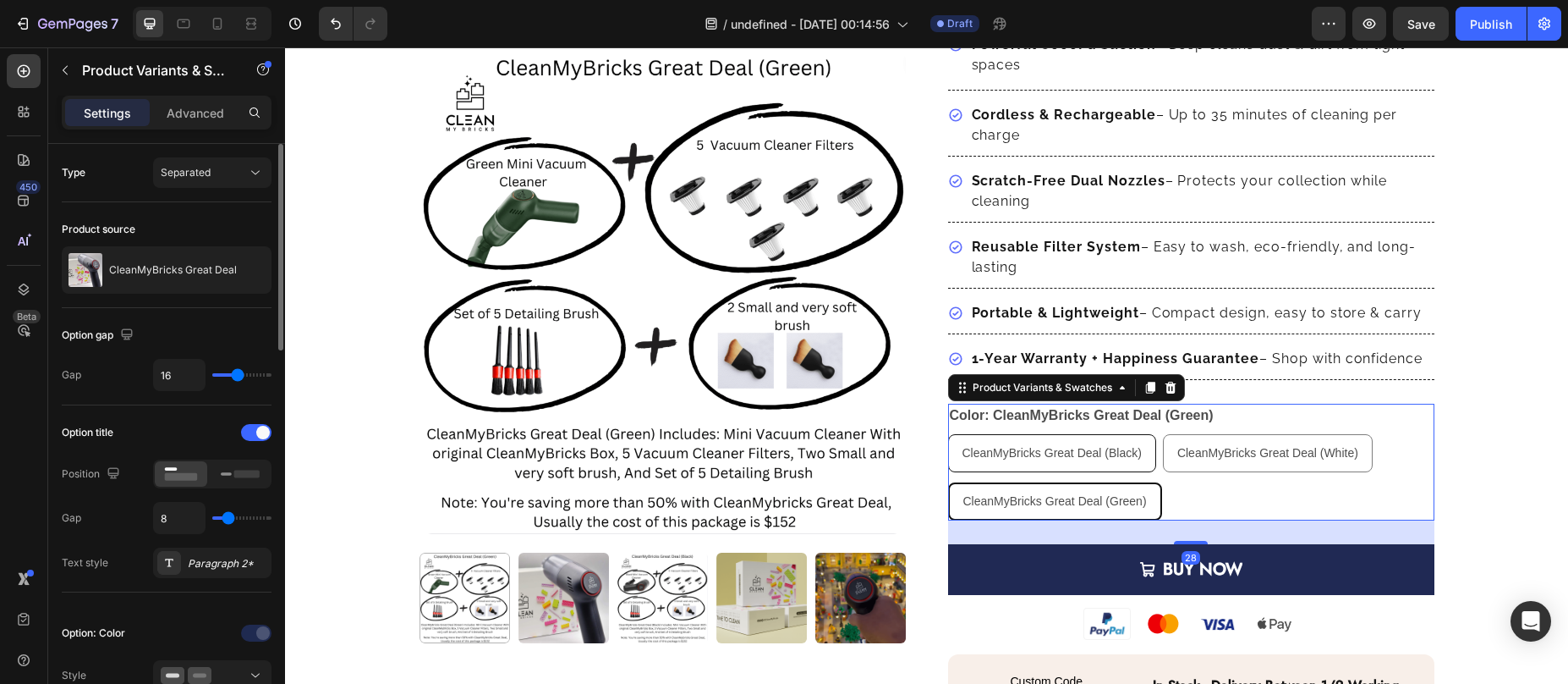
click at [966, 459] on div "CleanMyBricks Great Deal (Black)" at bounding box center [1052, 453] width 207 height 34
click at [948, 434] on input "CleanMyBricks Great Deal (Black) CleanMyBricks Great Deal (Black) CleanMyBricks…" at bounding box center [947, 433] width 1 height 1
radio input "true"
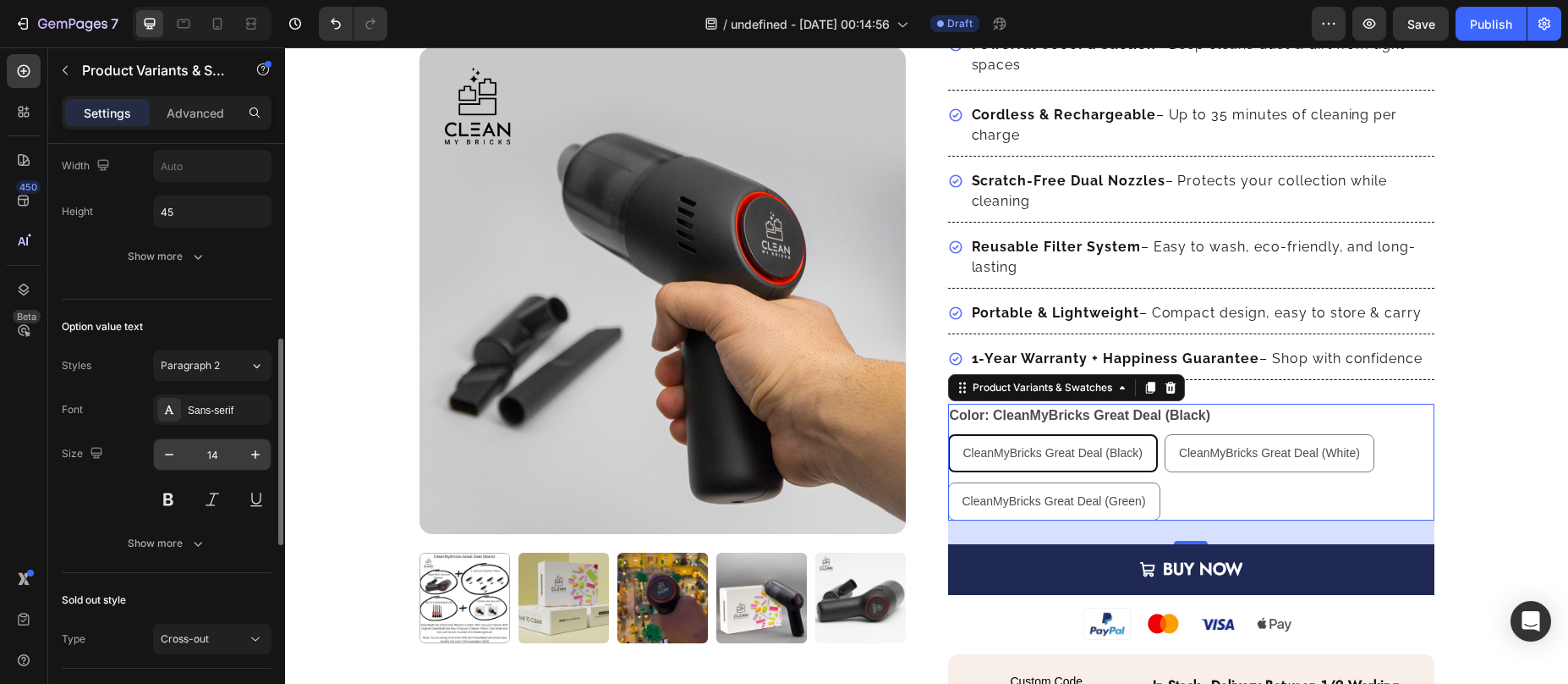
scroll to position [598, 0]
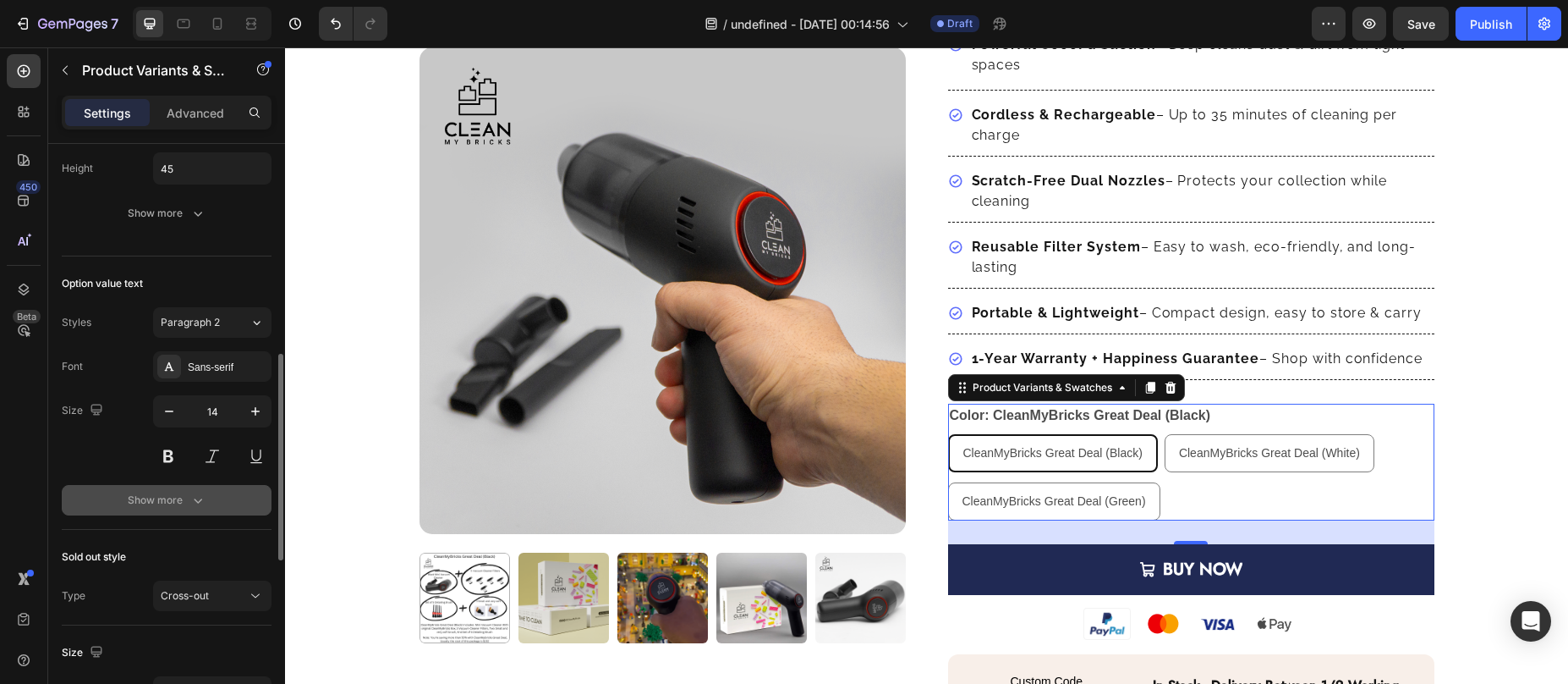
click at [149, 502] on div "Show more" at bounding box center [166, 501] width 78 height 17
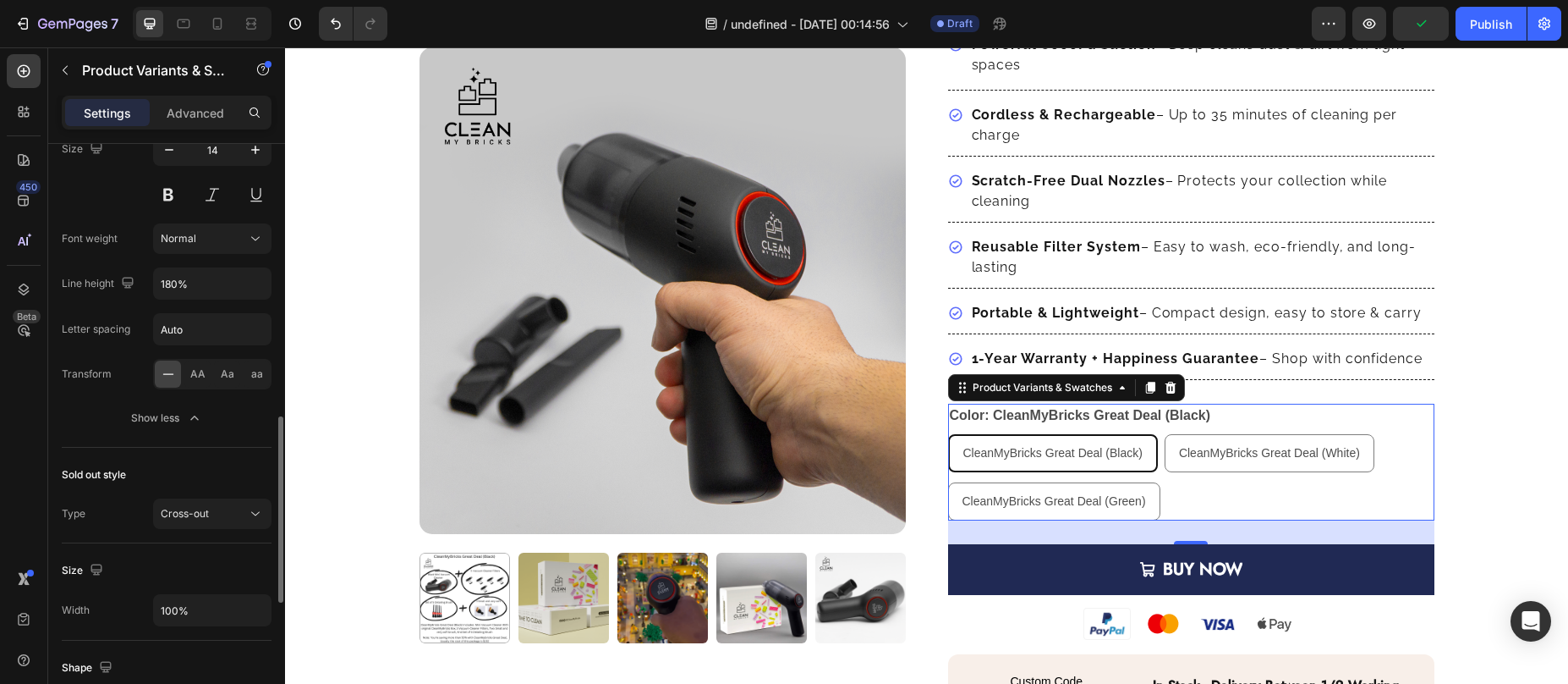
scroll to position [1004, 0]
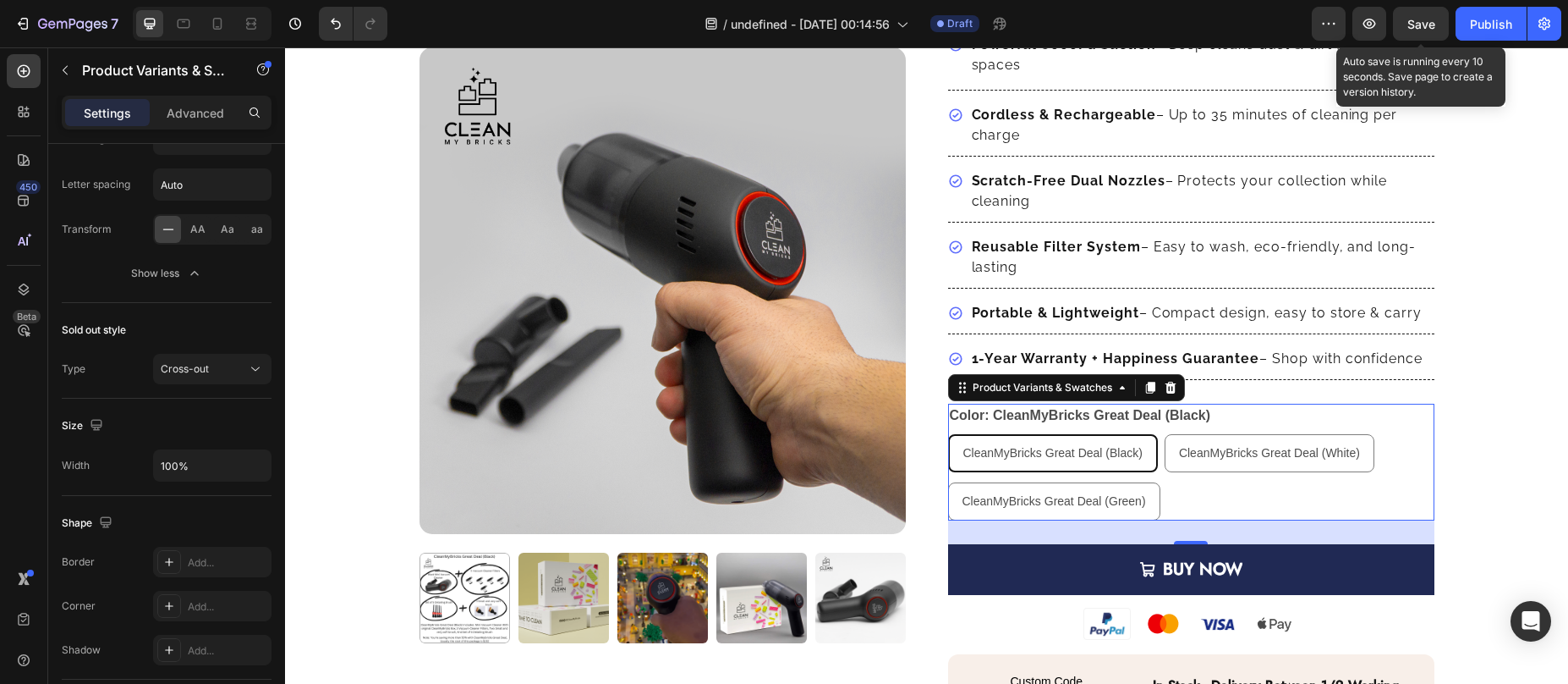
click at [1414, 29] on span "Save" at bounding box center [1422, 24] width 28 height 15
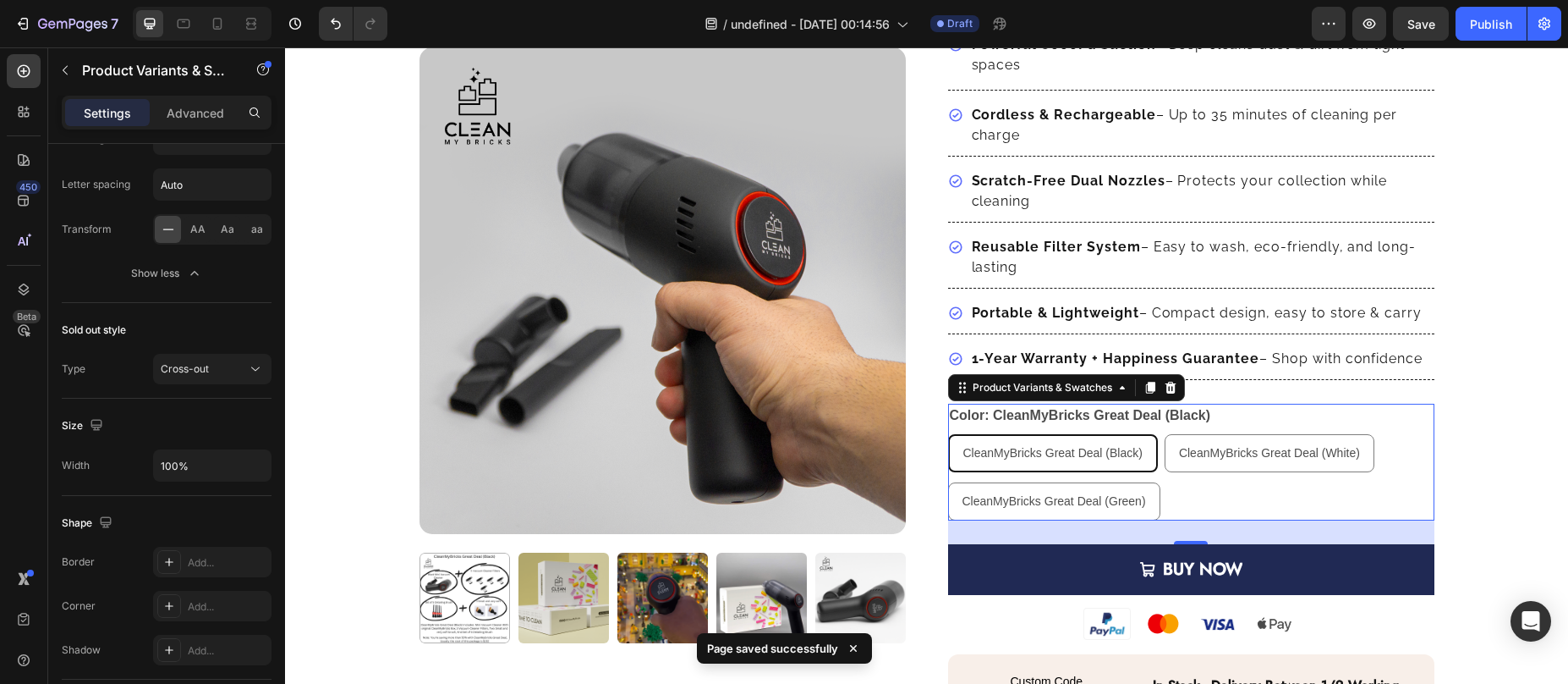
click at [956, 414] on legend "Color: CleanMyBricks Great Deal (Black)" at bounding box center [1080, 416] width 264 height 24
click at [951, 456] on div "CleanMyBricks Great Deal (Black)" at bounding box center [1053, 453] width 207 height 34
click at [948, 434] on input "CleanMyBricks Great Deal (Black) CleanMyBricks Great Deal (Black) CleanMyBricks…" at bounding box center [947, 433] width 1 height 1
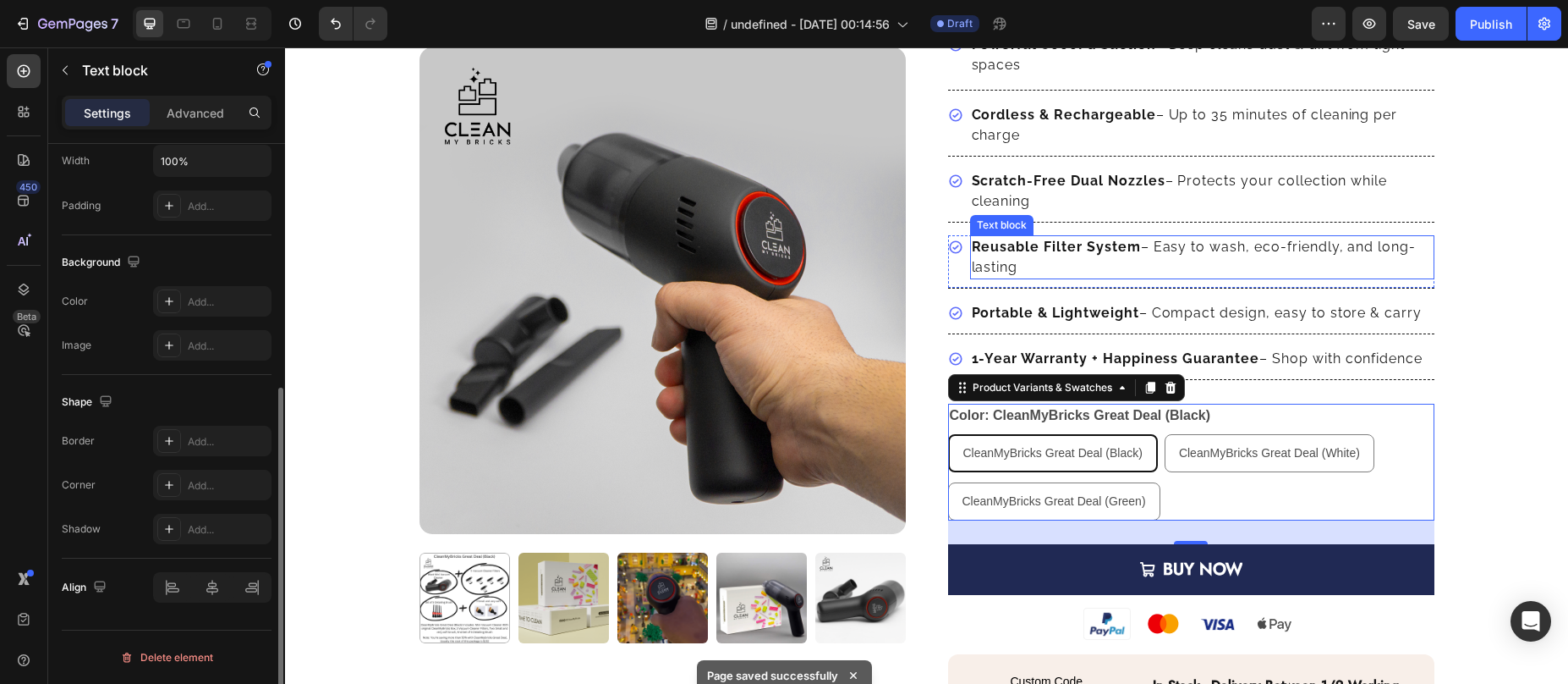
click at [1030, 245] on strong "Reusable Filter System" at bounding box center [1057, 246] width 169 height 16
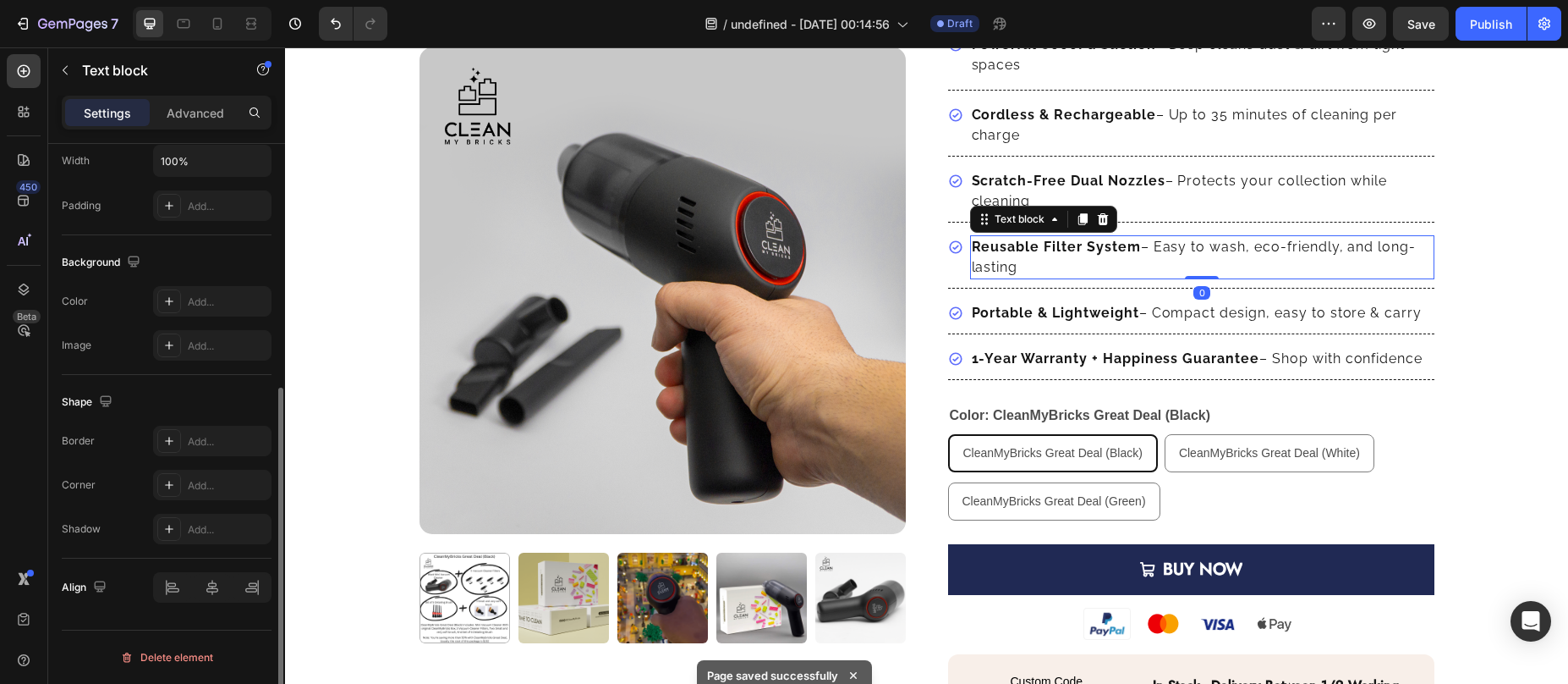
scroll to position [0, 0]
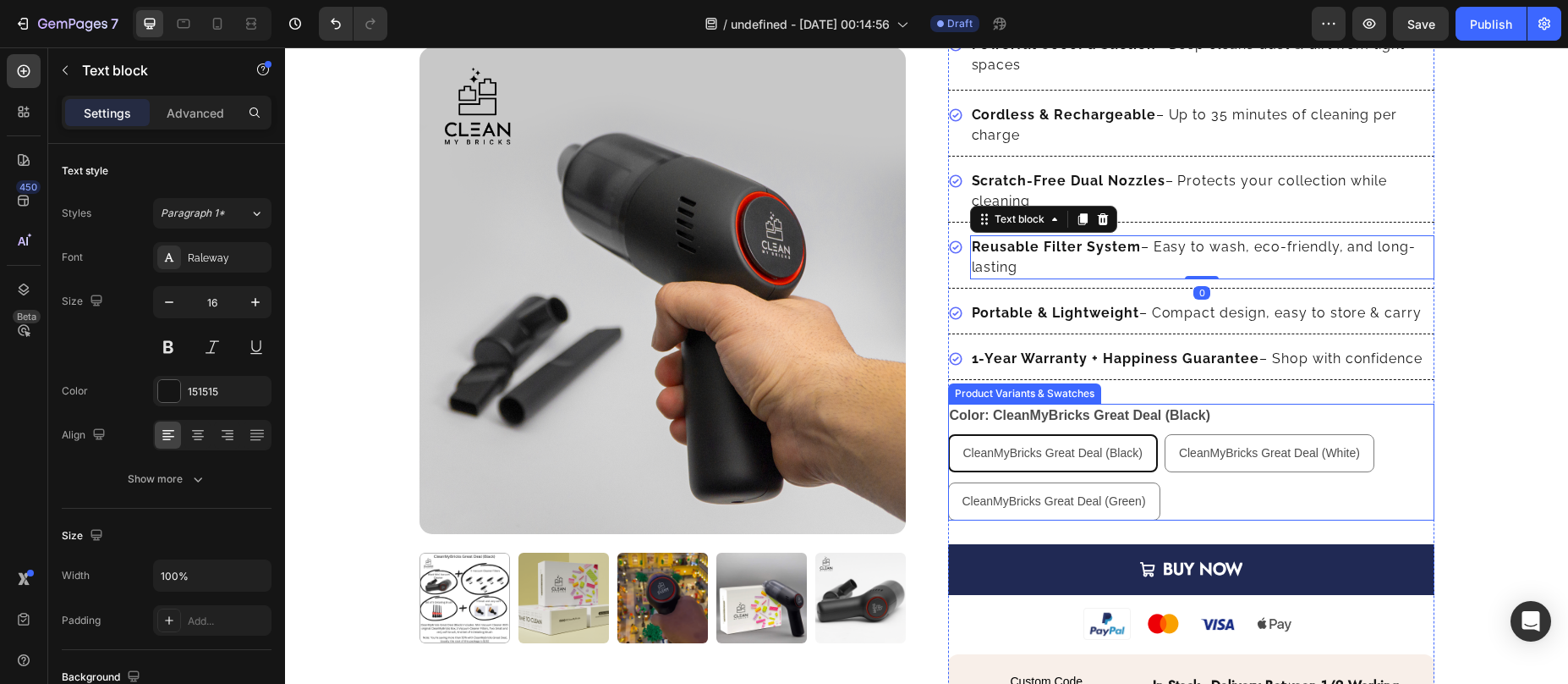
click at [952, 454] on div "CleanMyBricks Great Deal (Black)" at bounding box center [1053, 453] width 207 height 34
click at [948, 434] on input "CleanMyBricks Great Deal (Black) CleanMyBricks Great Deal (Black) CleanMyBricks…" at bounding box center [947, 433] width 1 height 1
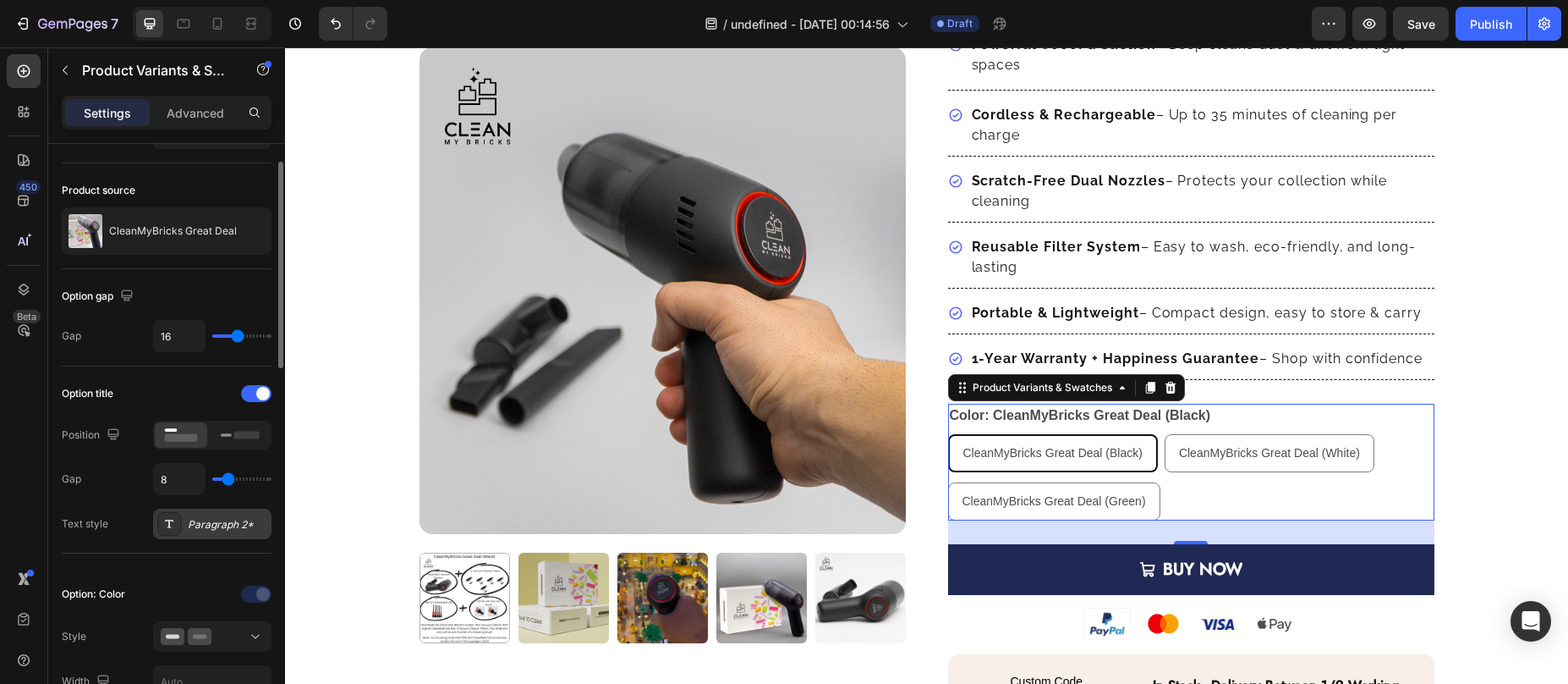
scroll to position [42, 0]
click at [194, 519] on div "Paragraph 2*" at bounding box center [227, 521] width 79 height 16
click at [102, 489] on div "Gap 8" at bounding box center [167, 475] width 210 height 32
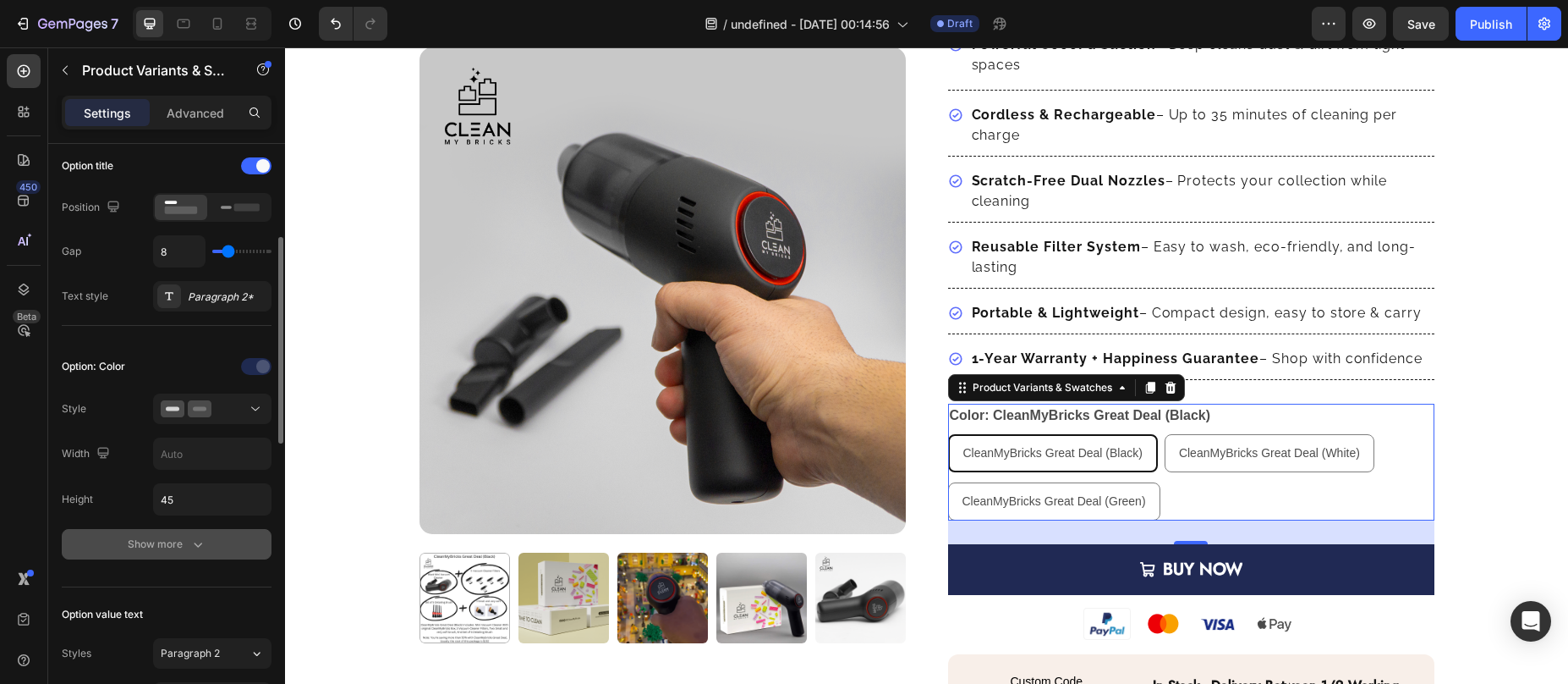
click at [175, 547] on div "Show more" at bounding box center [166, 544] width 78 height 17
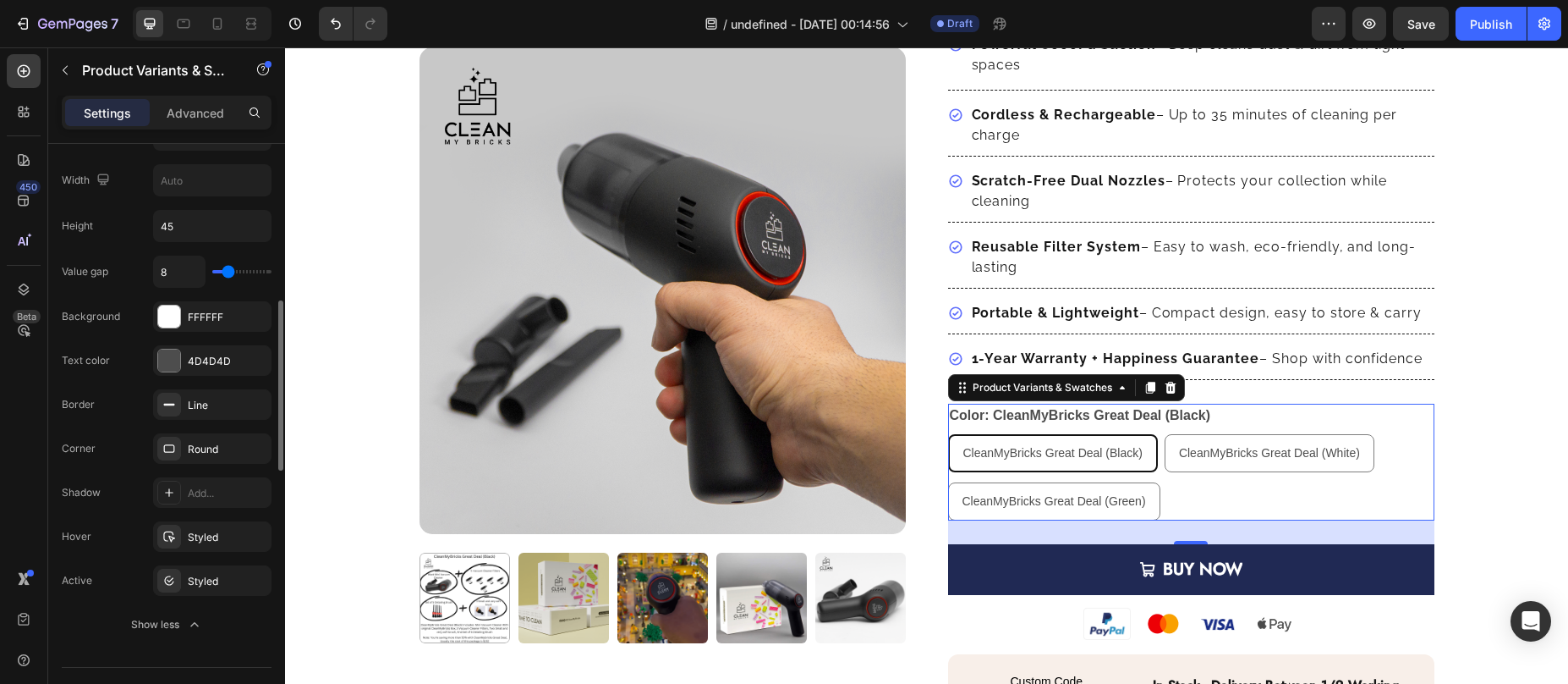
scroll to position [665, 0]
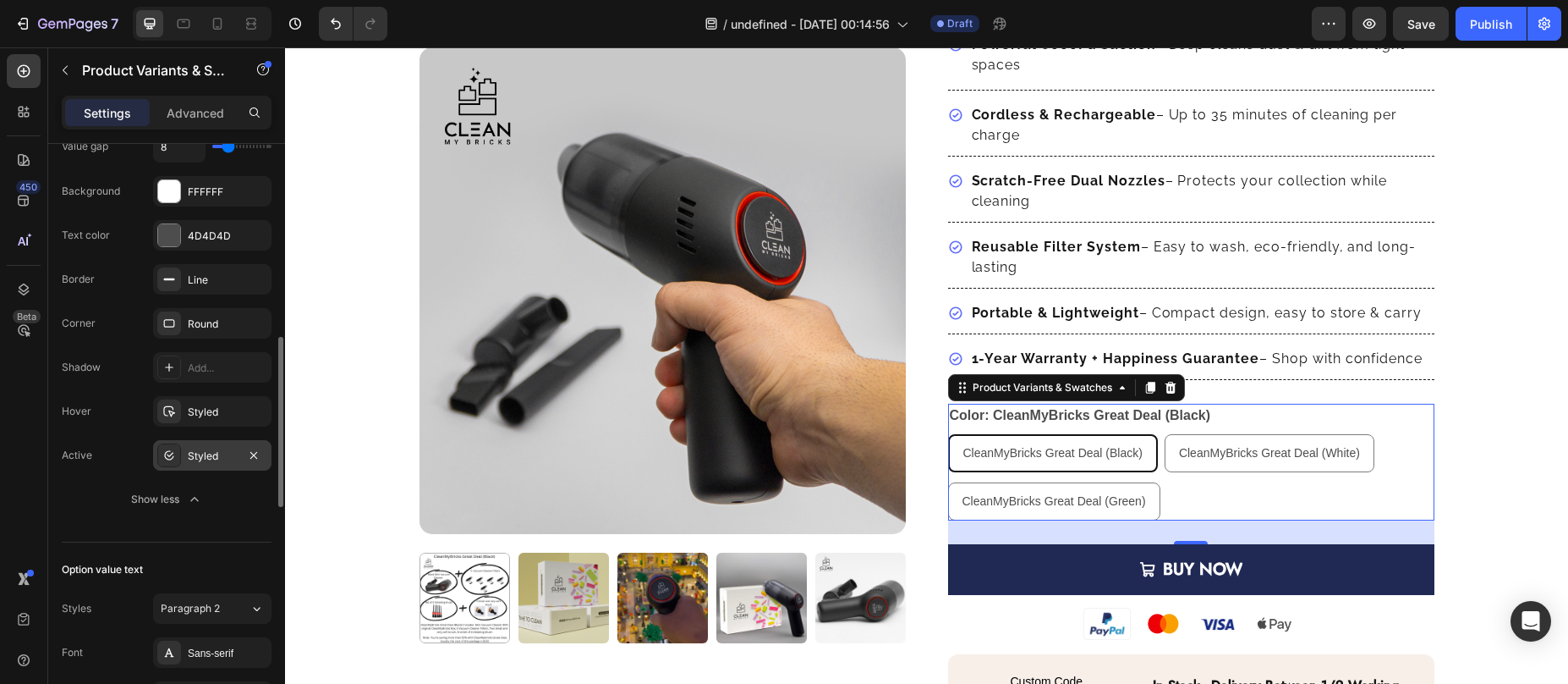
click at [204, 459] on div "Styled" at bounding box center [212, 457] width 49 height 16
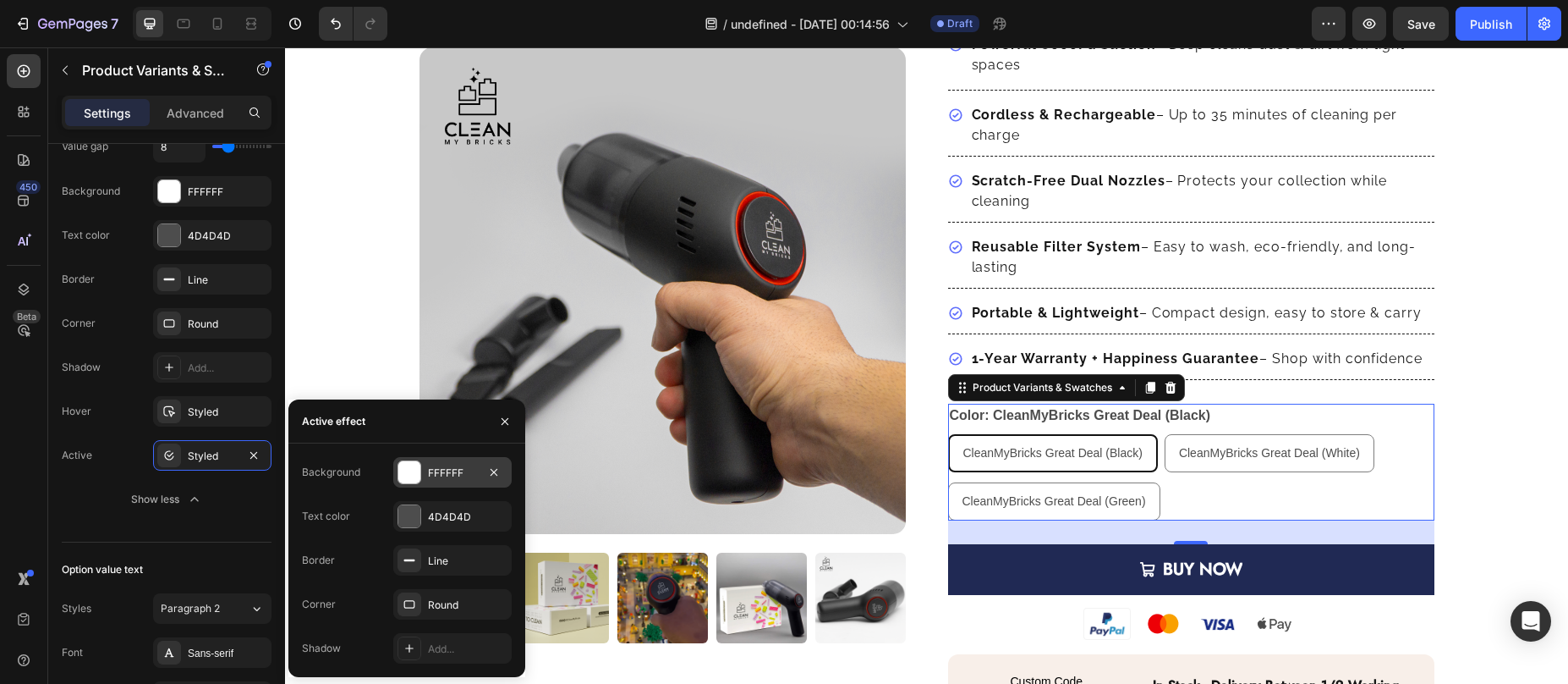
click at [421, 477] on div "FFFFFF" at bounding box center [453, 471] width 119 height 30
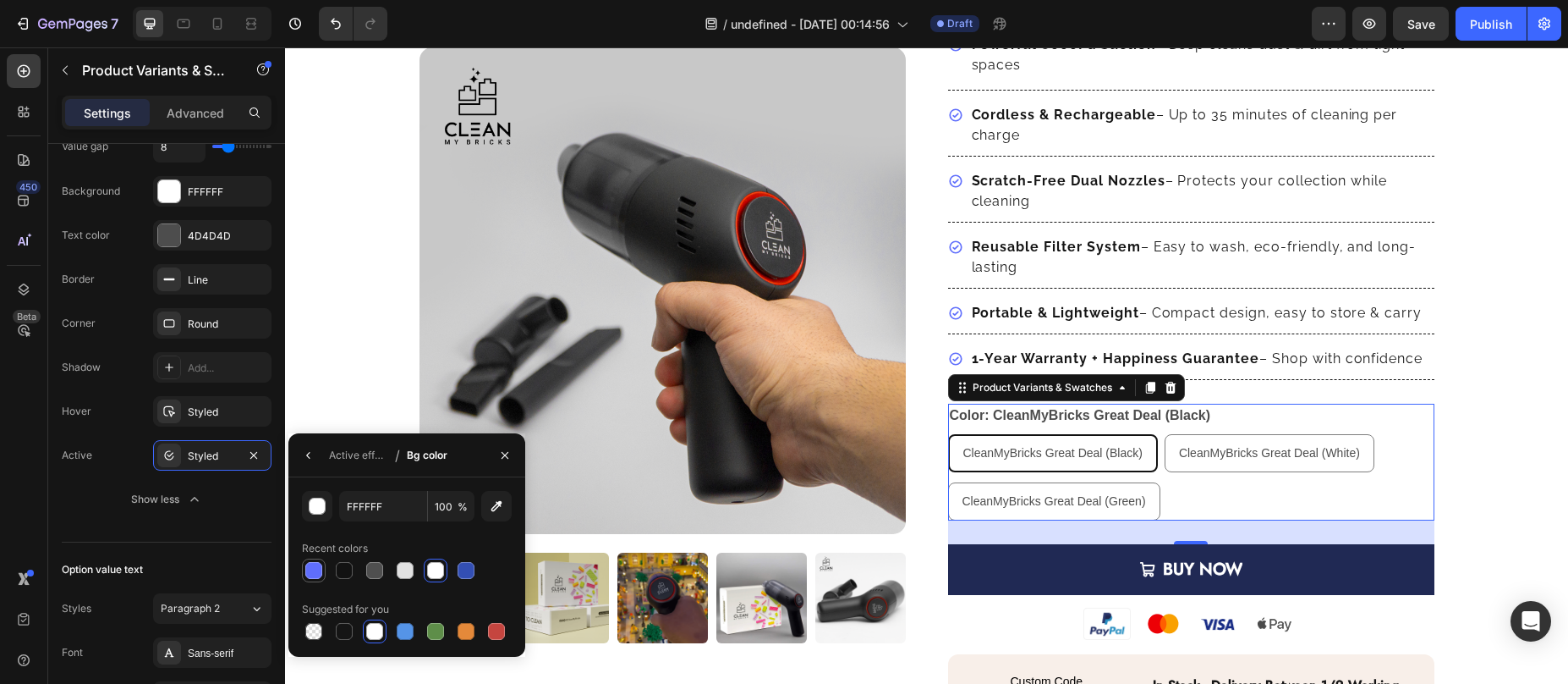
click at [315, 569] on div at bounding box center [314, 570] width 17 height 17
type input "5F6EFC"
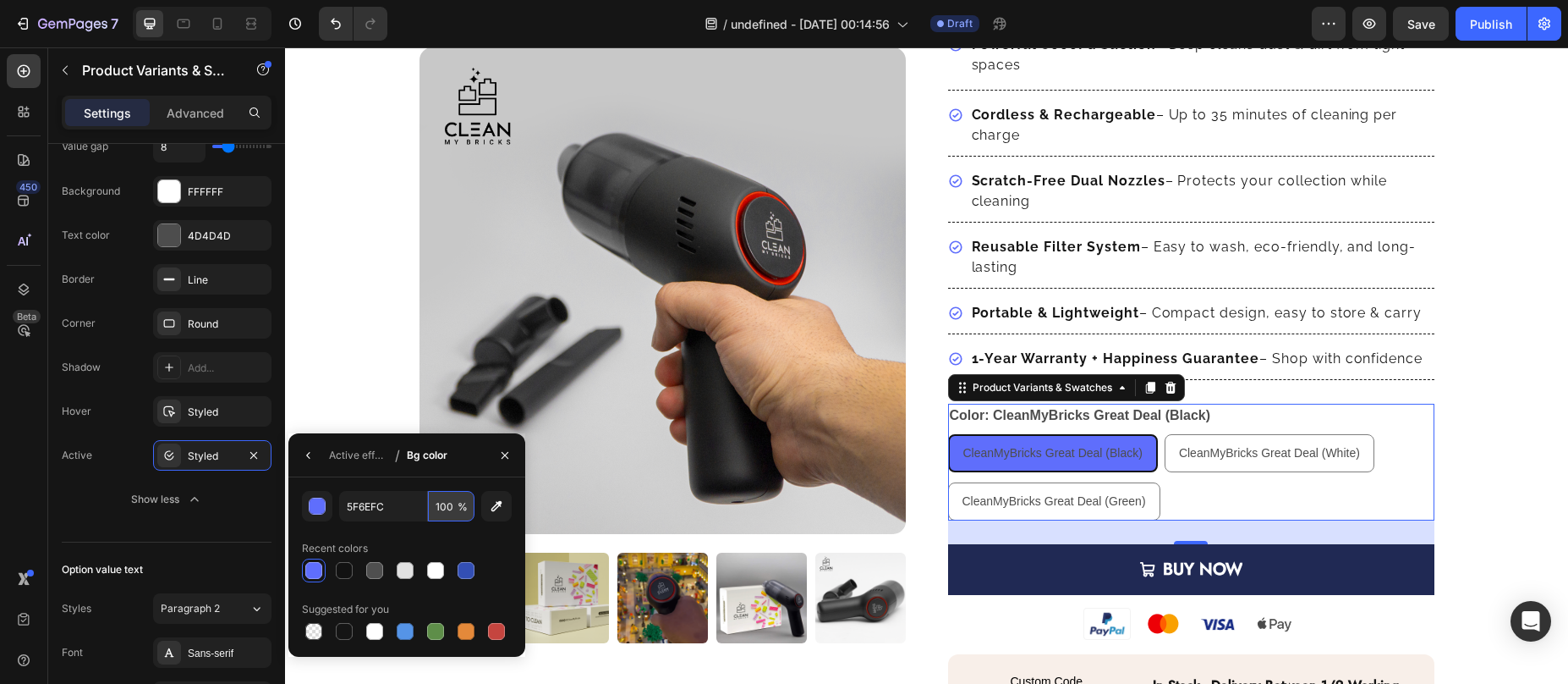
click at [437, 509] on input "100" at bounding box center [451, 506] width 46 height 30
type input "11"
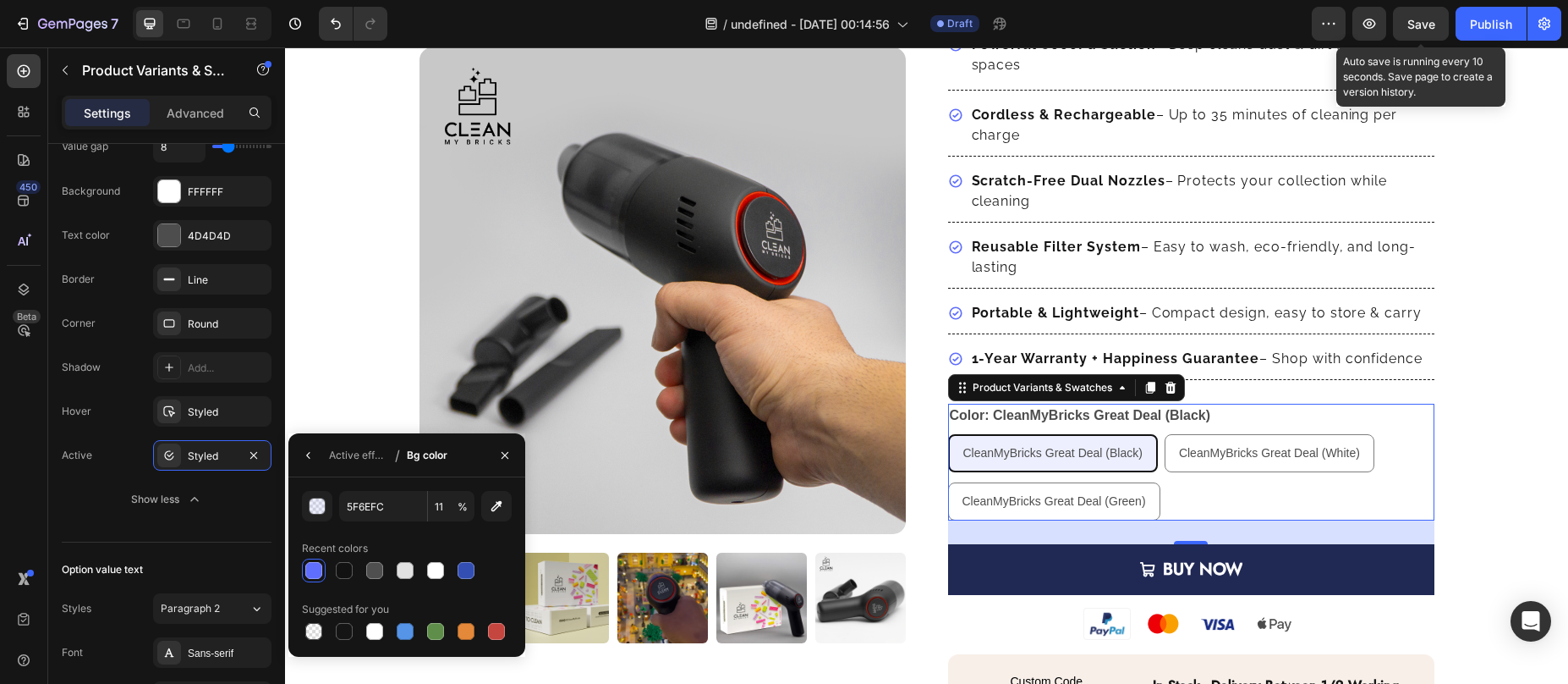
click at [1419, 22] on span "Save" at bounding box center [1422, 24] width 28 height 15
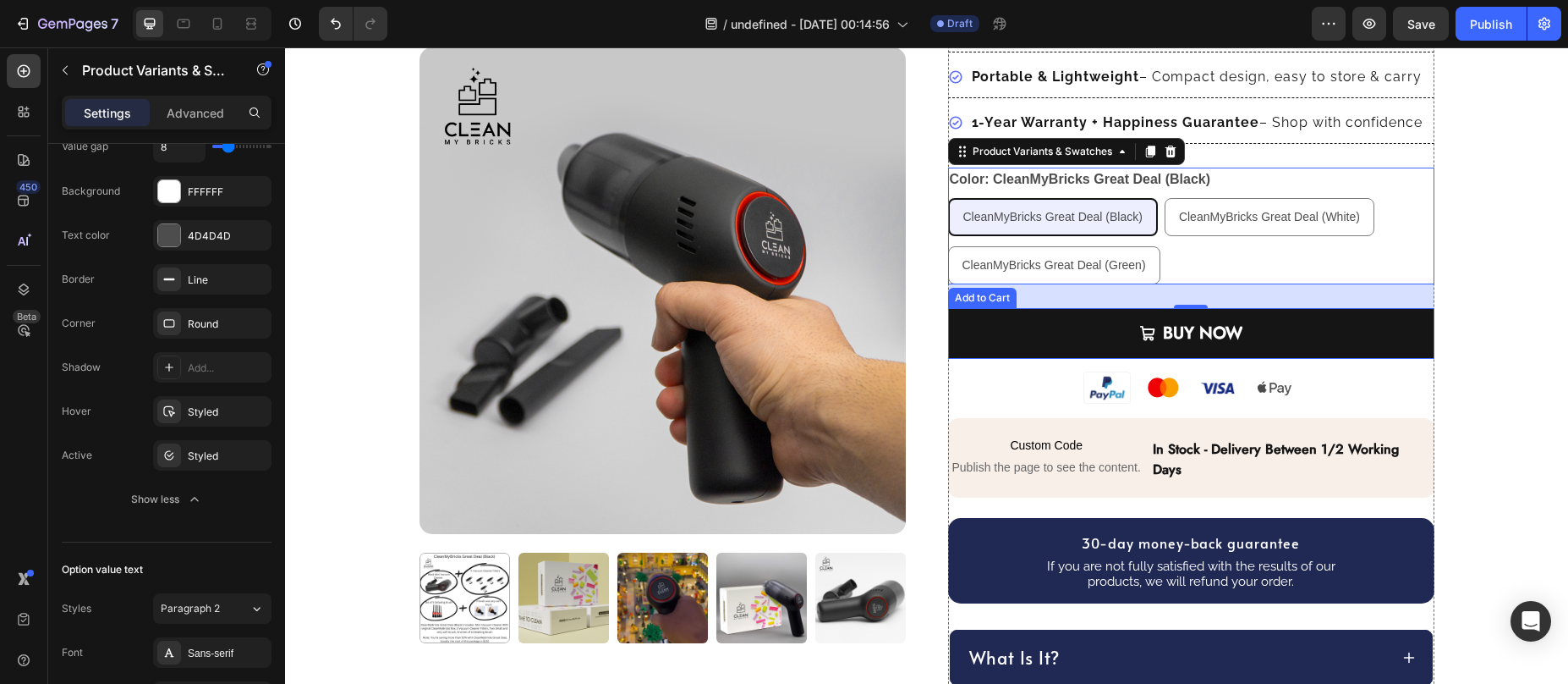
scroll to position [454, 0]
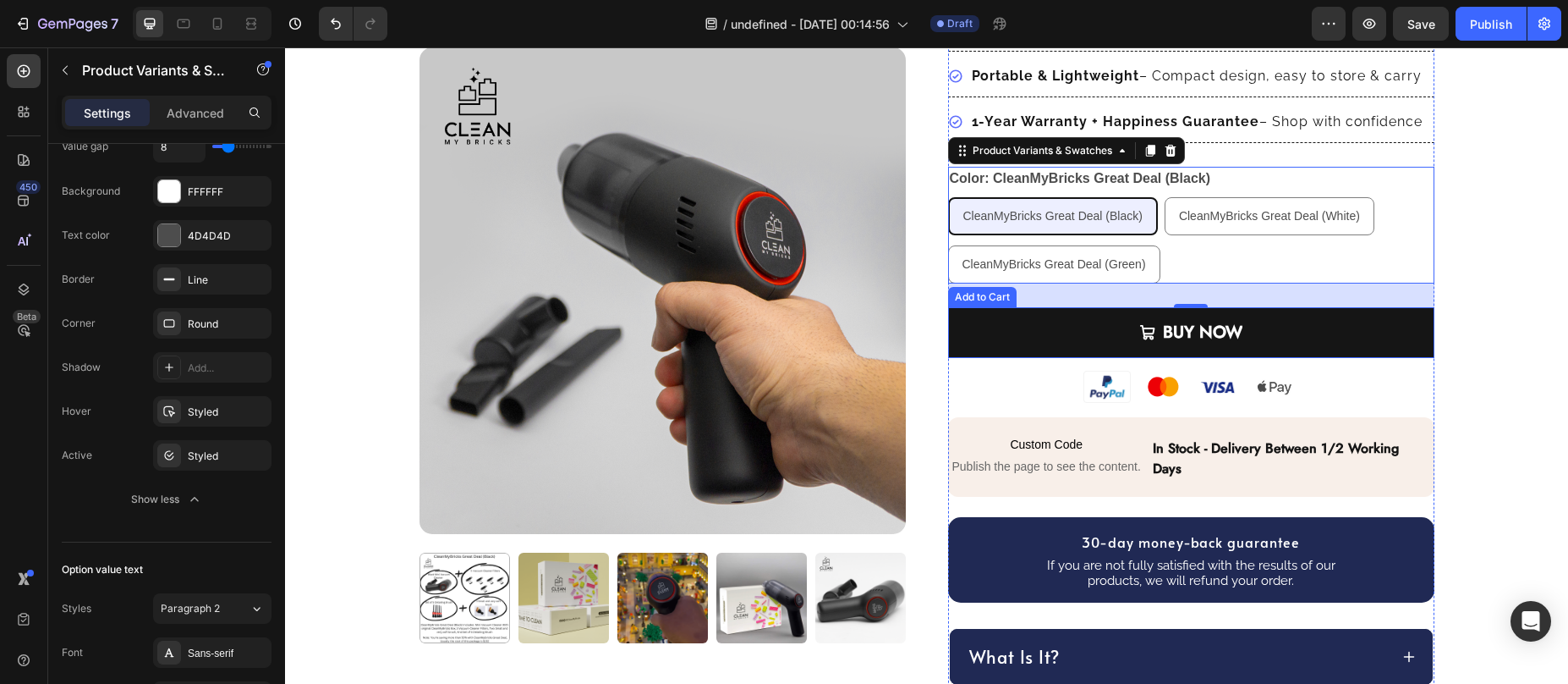
click at [1026, 321] on button "BUY NOW" at bounding box center [1191, 333] width 487 height 51
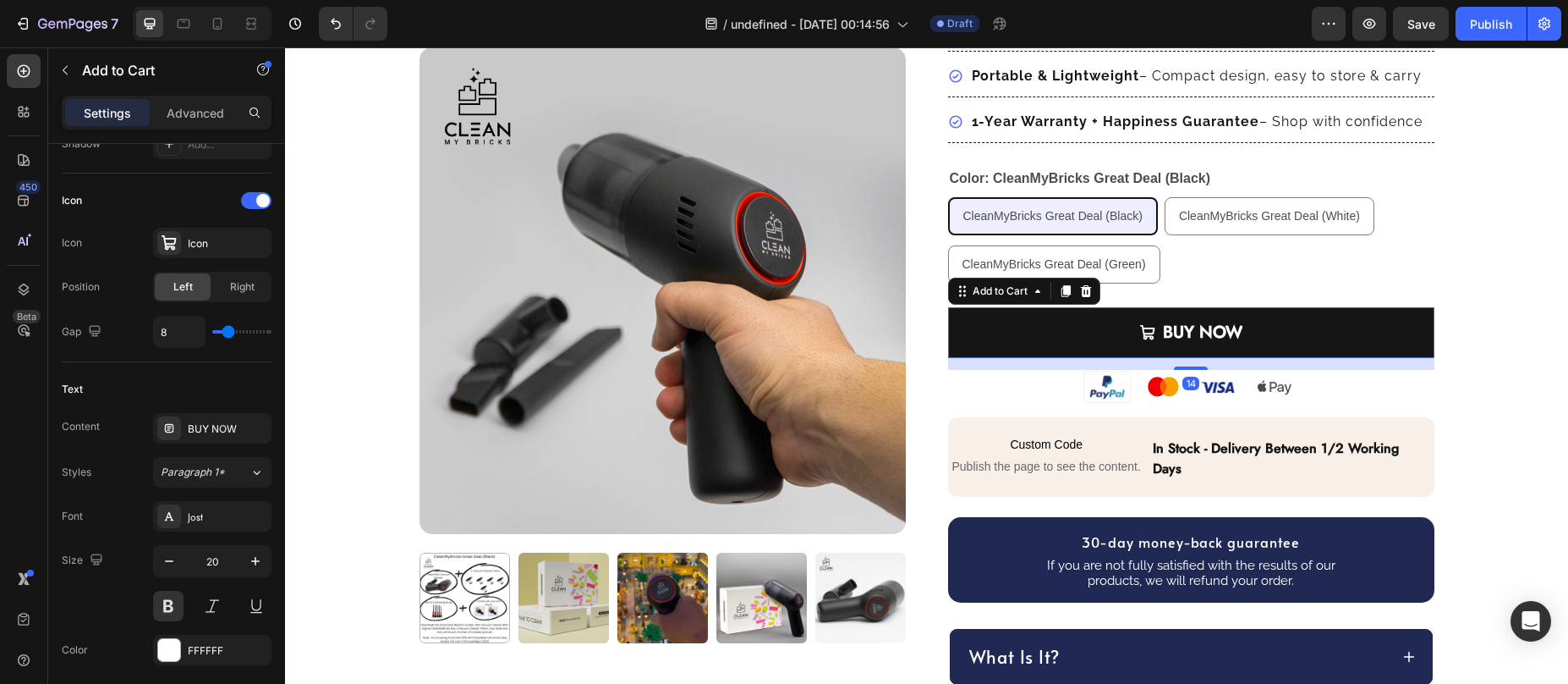
scroll to position [0, 0]
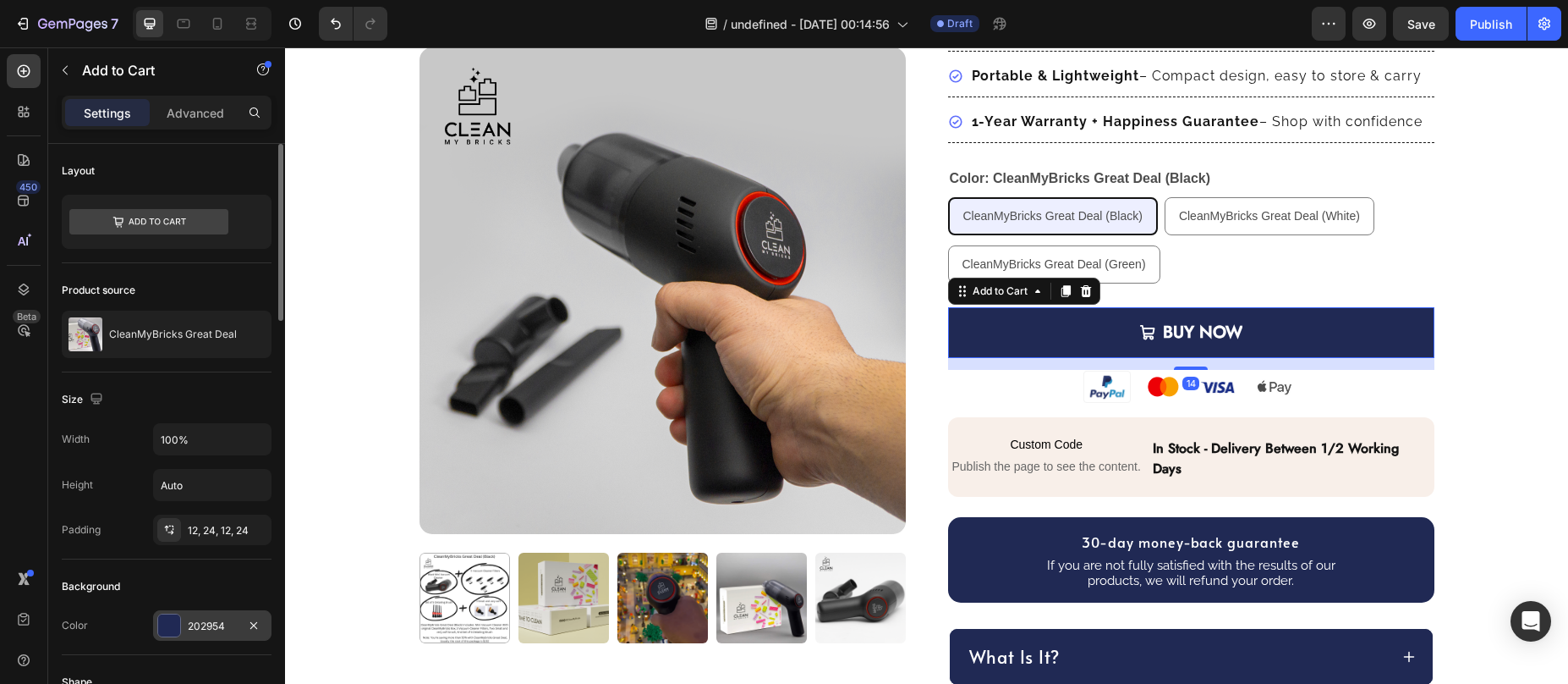
click at [164, 625] on div at bounding box center [170, 625] width 22 height 22
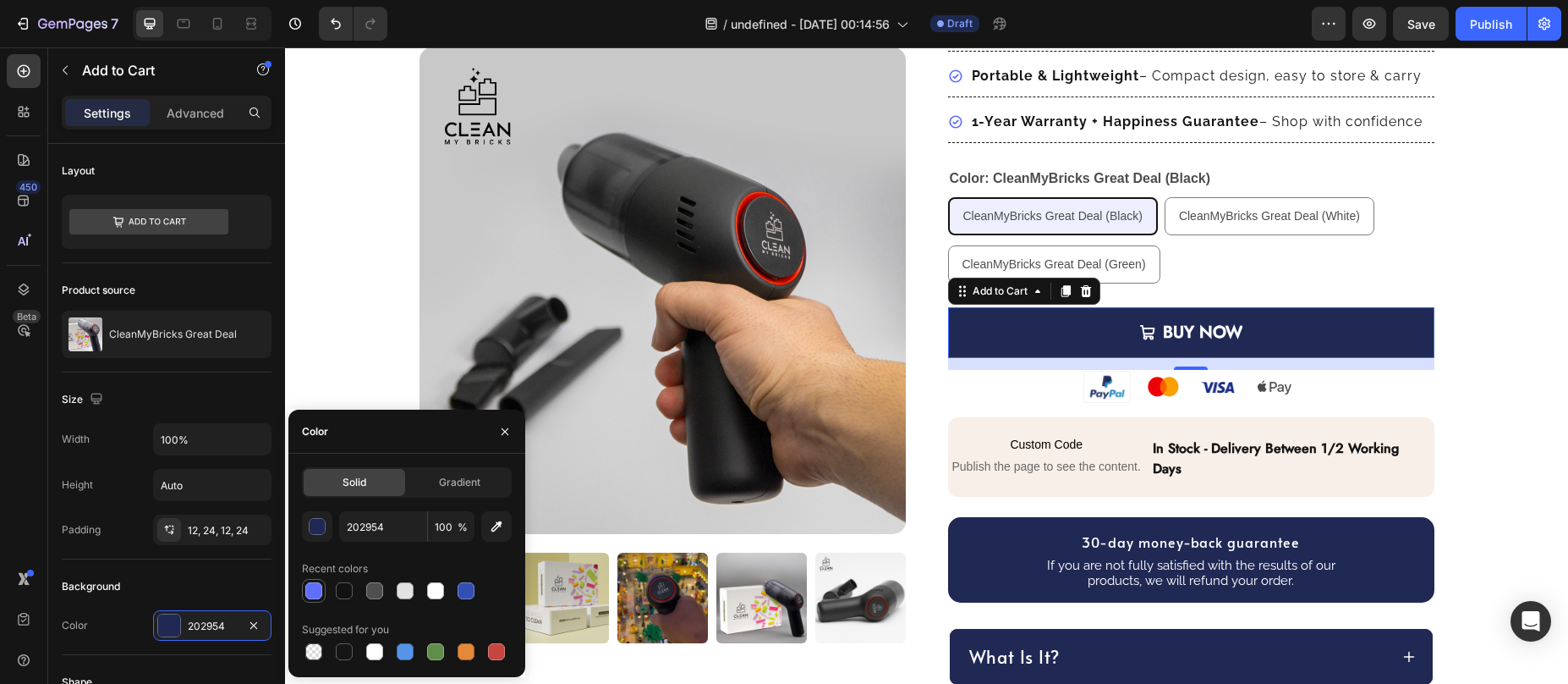
drag, startPoint x: 323, startPoint y: 574, endPoint x: 306, endPoint y: 595, distance: 27.0
click at [323, 575] on div "Recent colors" at bounding box center [335, 569] width 66 height 16
click at [306, 595] on div at bounding box center [314, 591] width 17 height 17
type input "5F6EFC"
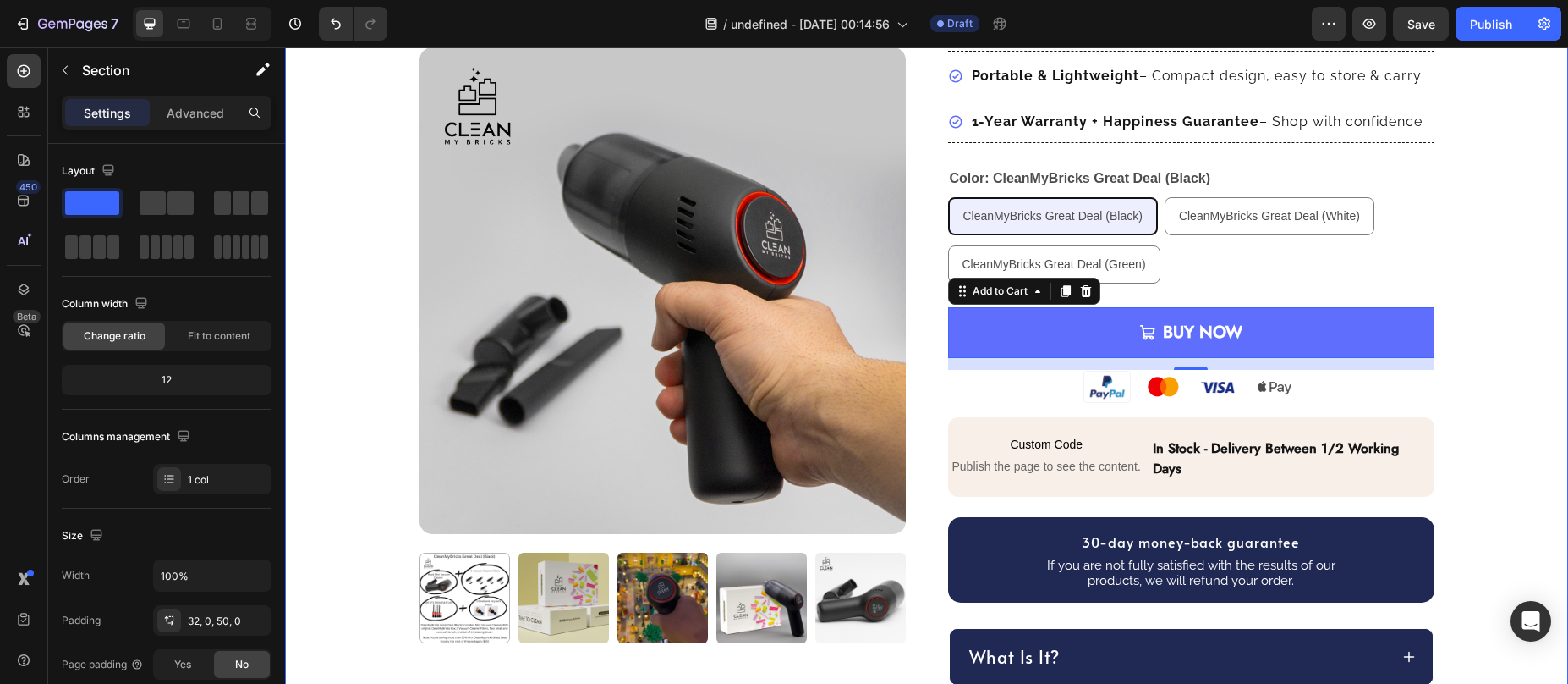
click at [1500, 282] on div "Product Images Row CleanMyBricks Great Deal Product Title Transform your hair r…" at bounding box center [927, 302] width 1283 height 1294
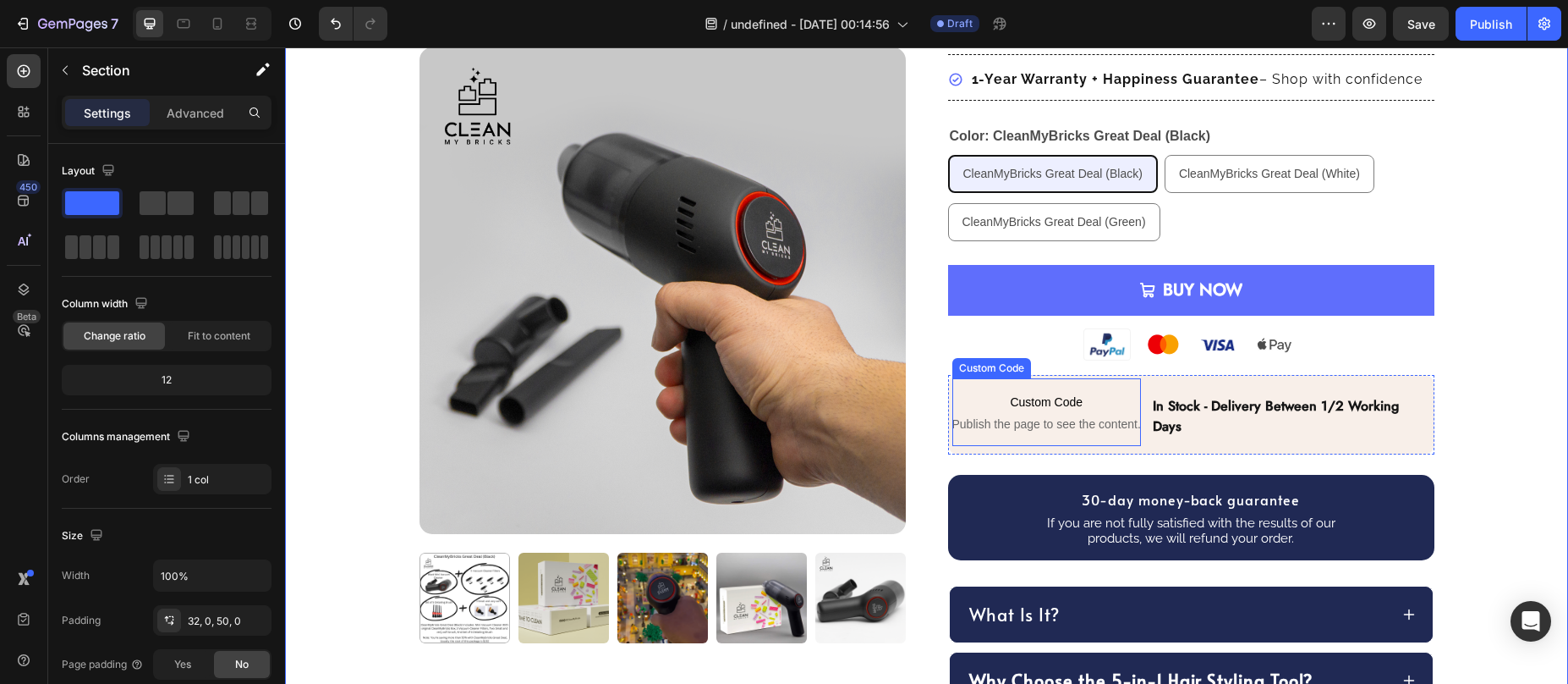
scroll to position [519, 0]
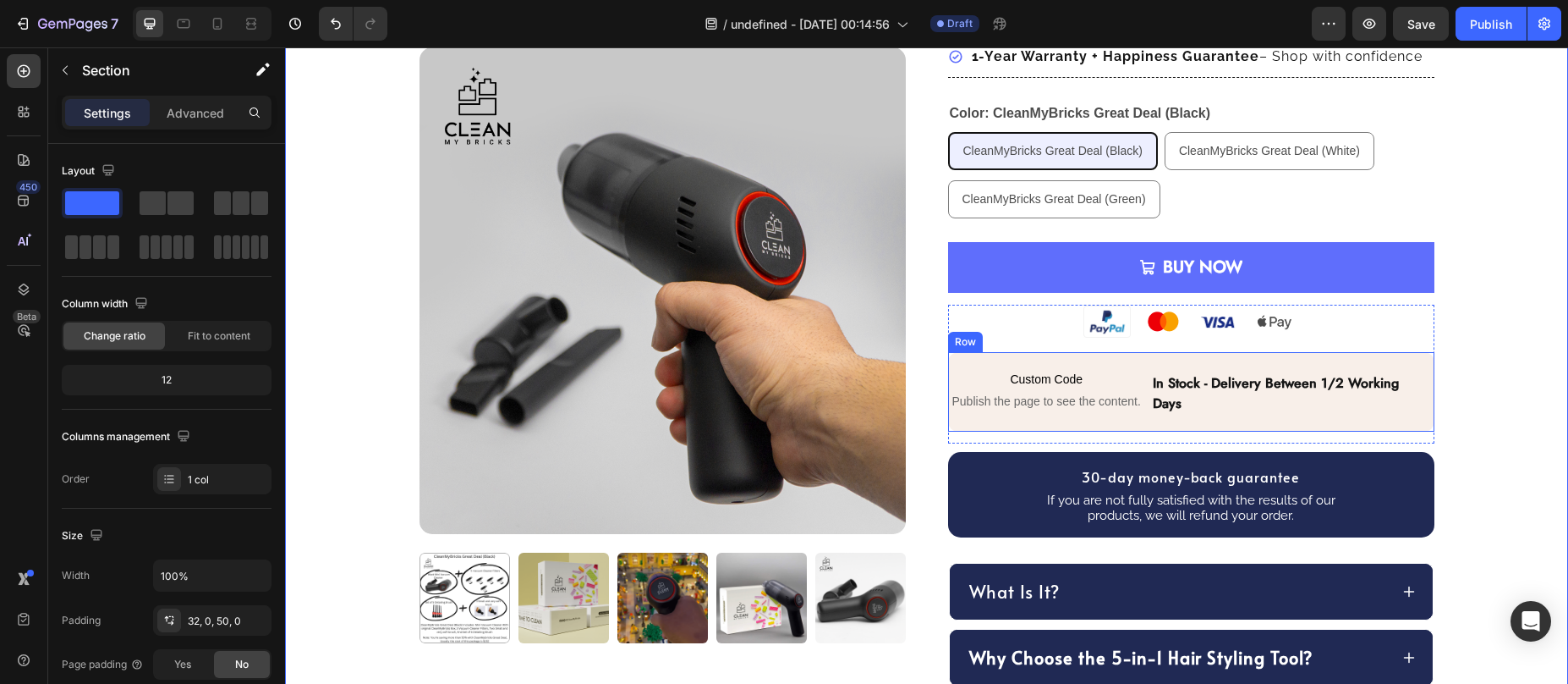
click at [1035, 426] on div "Custom Code Publish the page to see the content. Custom Code in stock - deliver…" at bounding box center [1191, 392] width 487 height 79
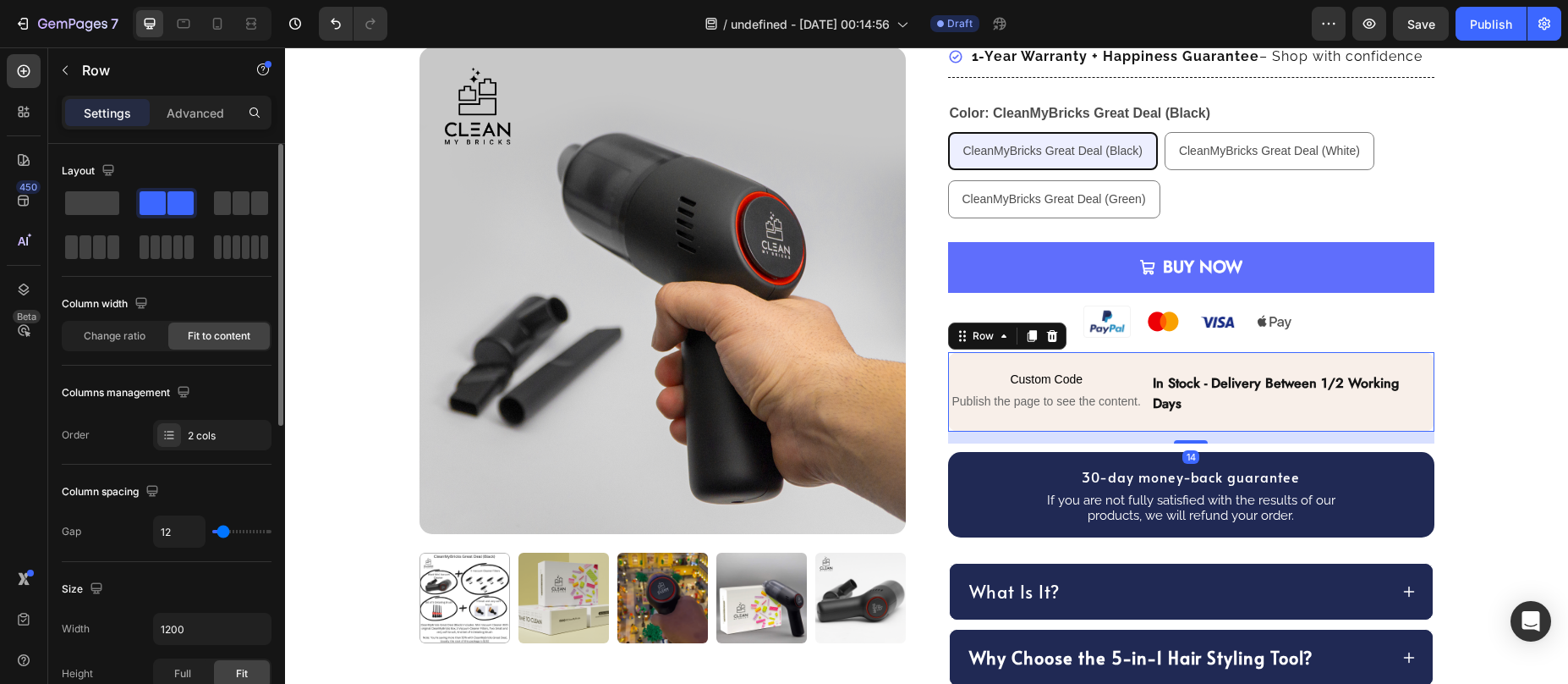
scroll to position [201, 0]
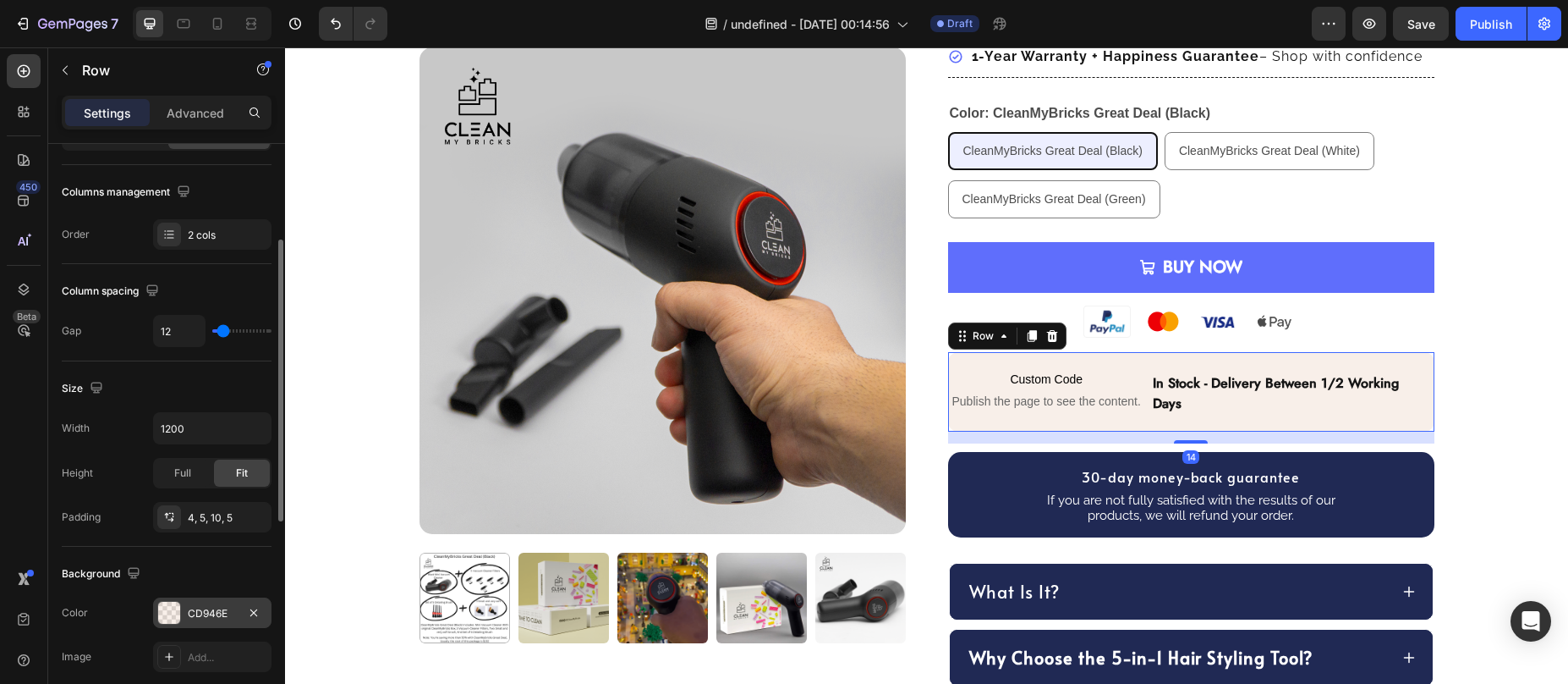
click at [176, 614] on div at bounding box center [170, 612] width 22 height 22
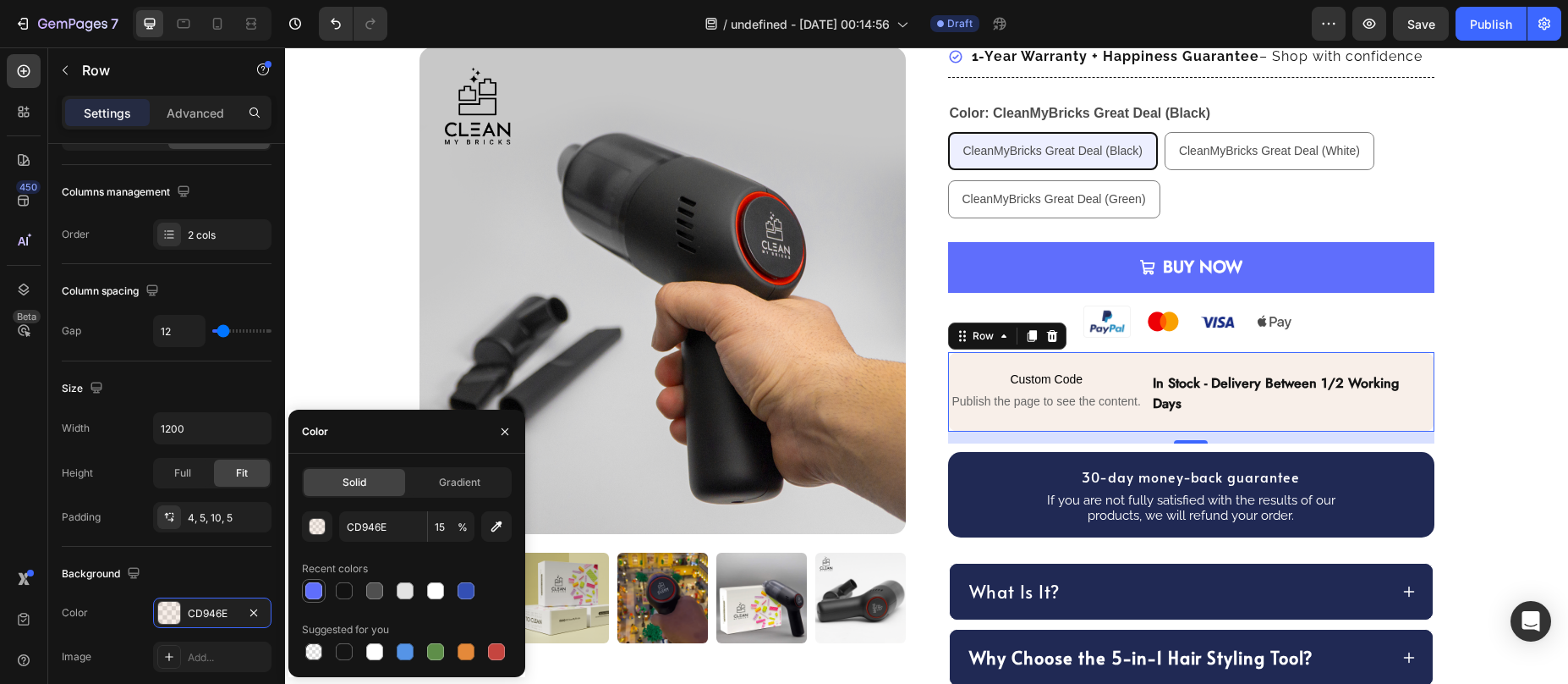
click at [319, 592] on div at bounding box center [314, 591] width 17 height 17
type input "5F6EFC"
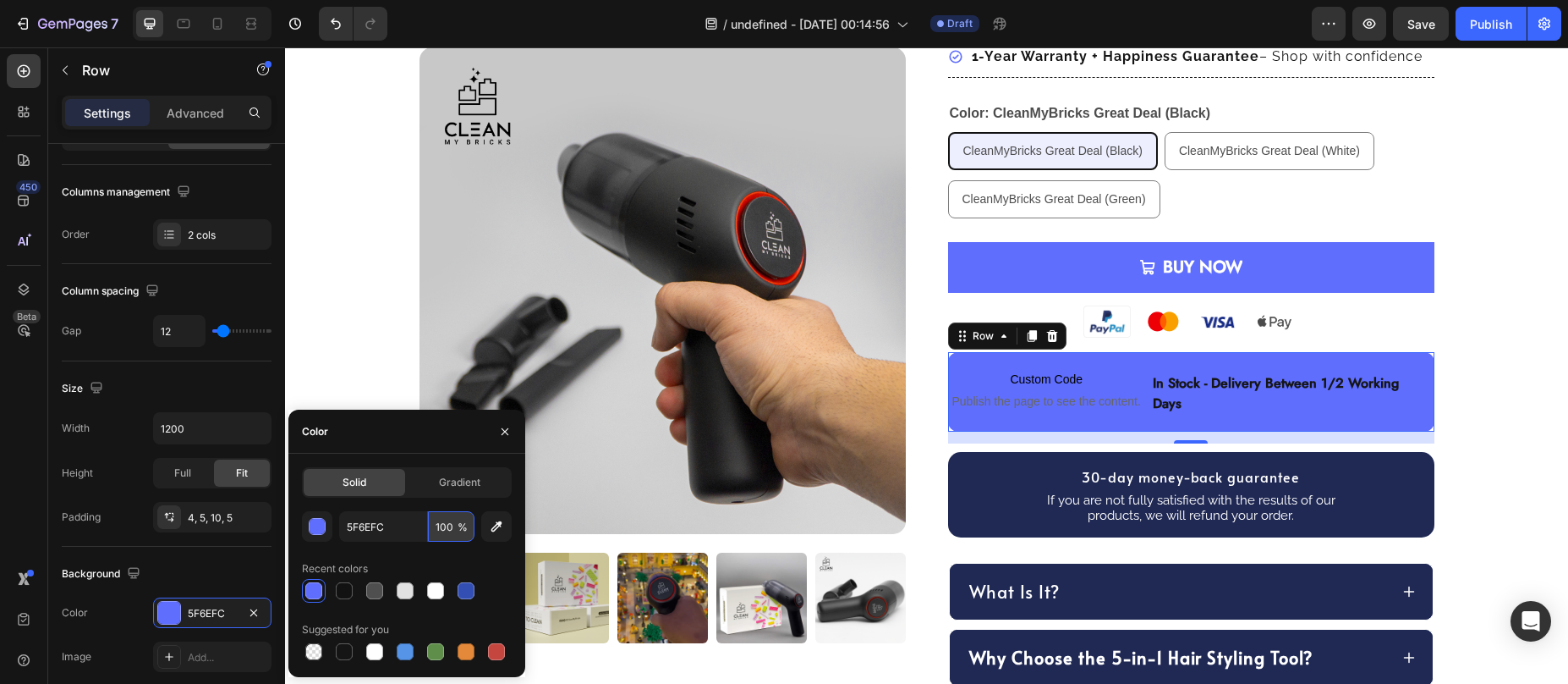
click at [447, 525] on input "100" at bounding box center [451, 525] width 46 height 30
click at [446, 525] on input "100" at bounding box center [451, 525] width 46 height 30
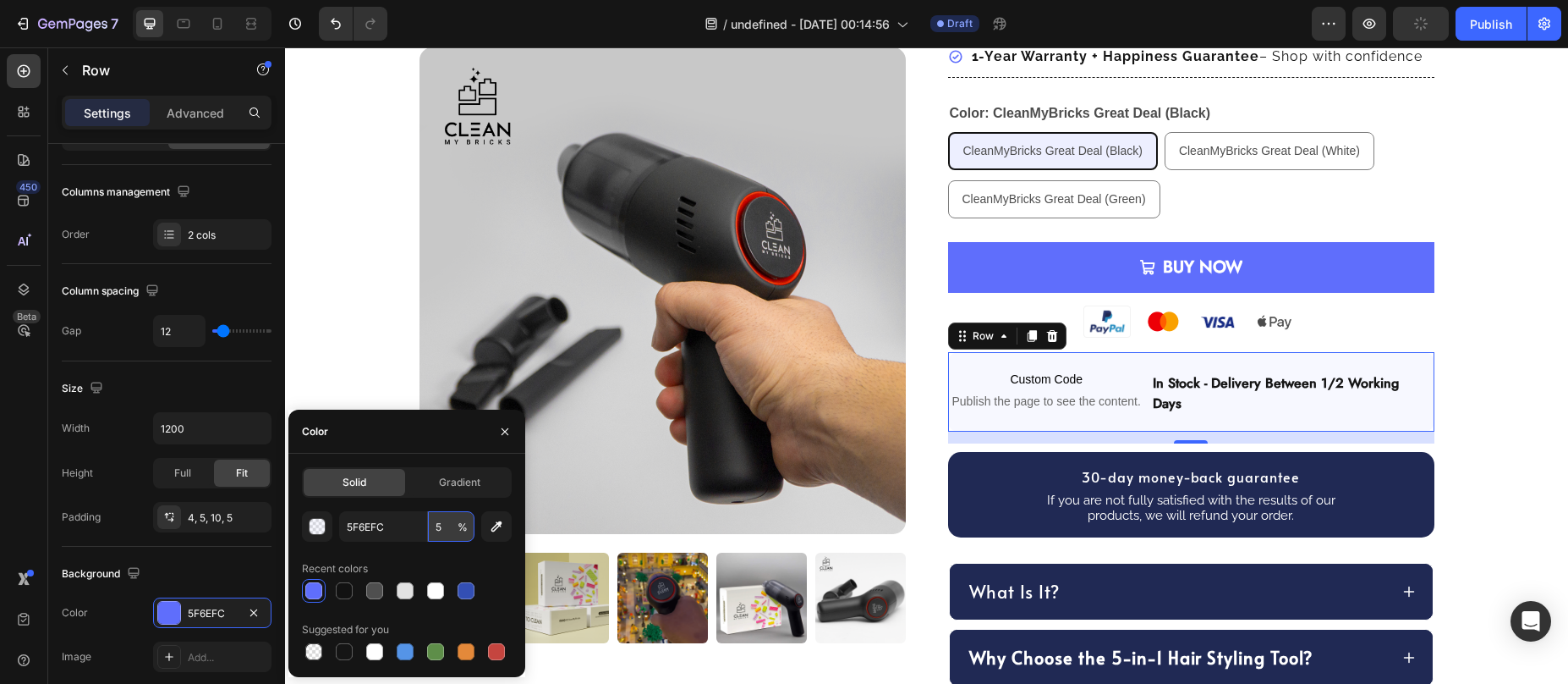
click at [441, 522] on input "5" at bounding box center [451, 525] width 46 height 30
click at [441, 523] on input "5" at bounding box center [451, 525] width 46 height 30
type input "15"
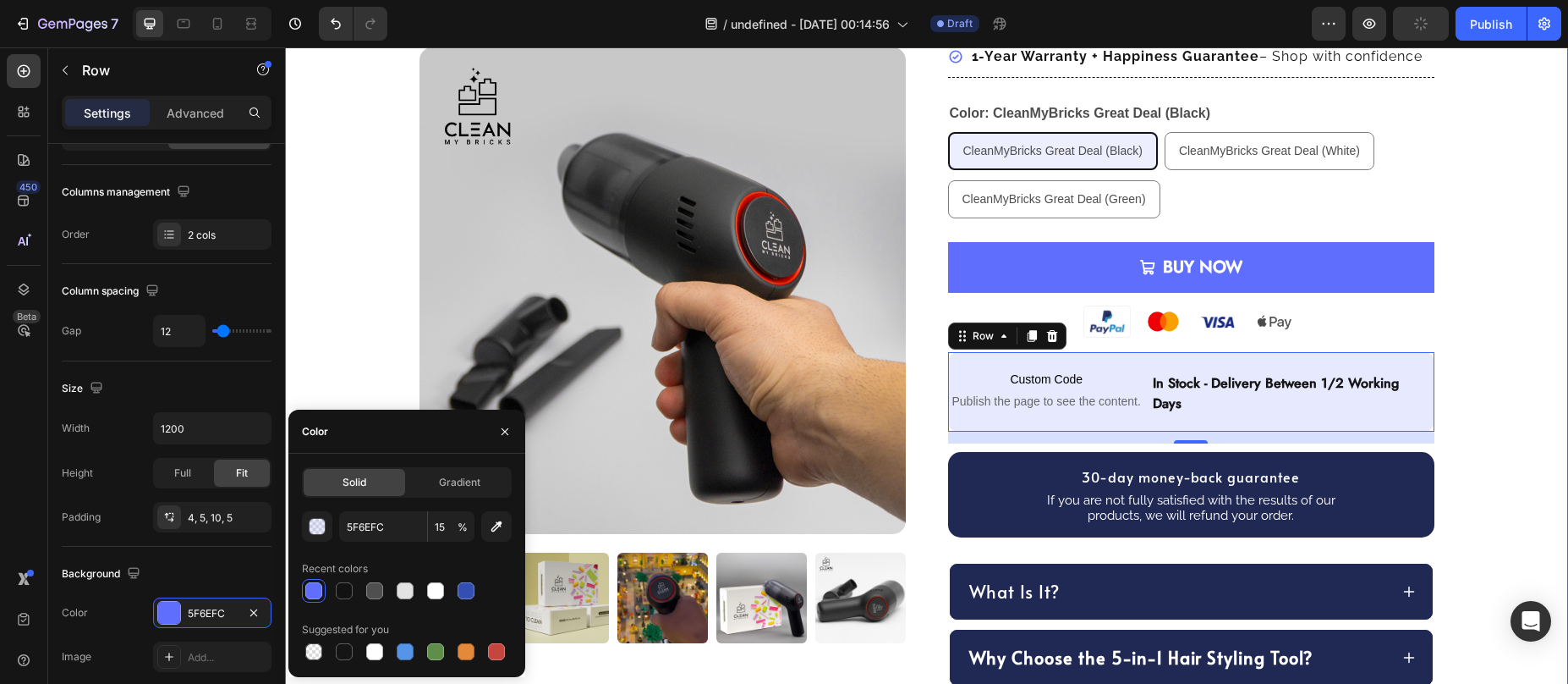
click at [1534, 233] on div "Product Images Row CleanMyBricks Great Deal Product Title Transform your hair r…" at bounding box center [927, 238] width 1283 height 1294
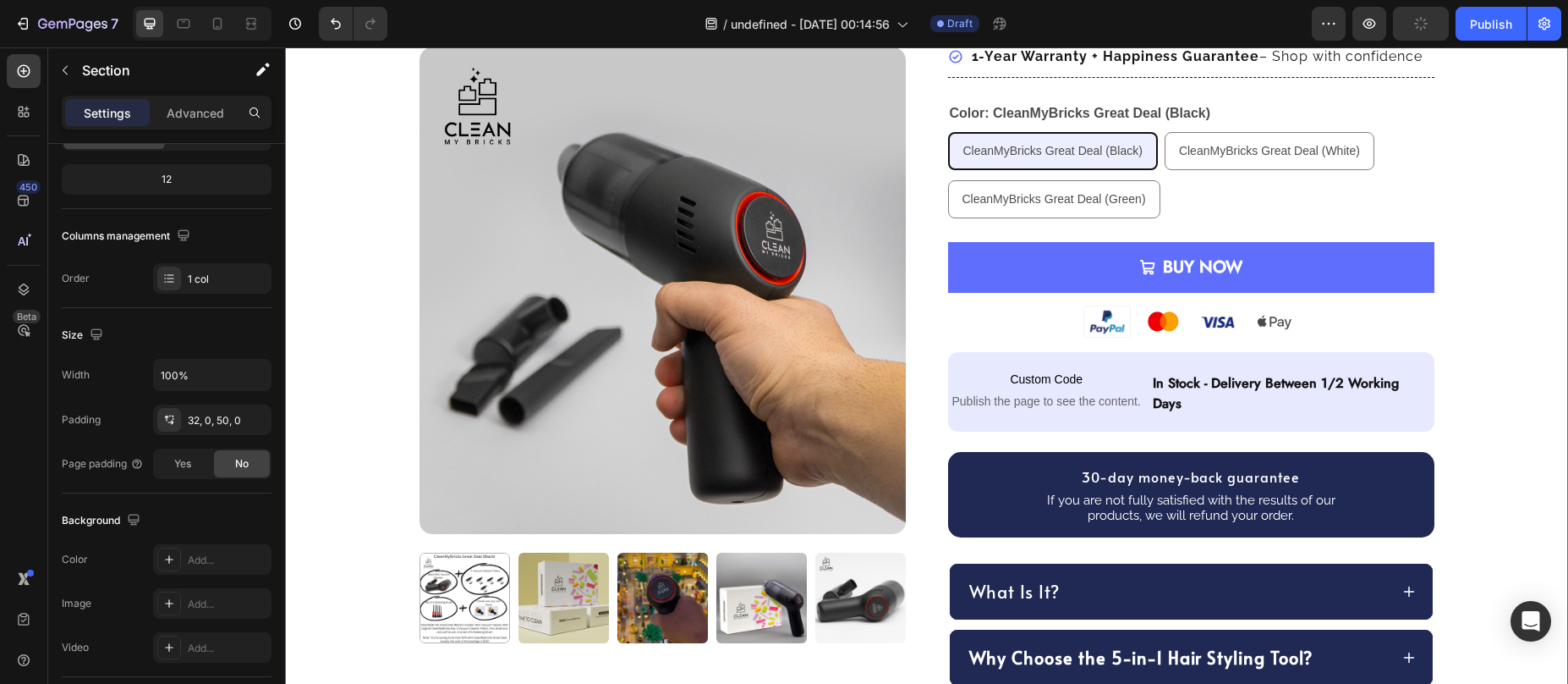
scroll to position [0, 0]
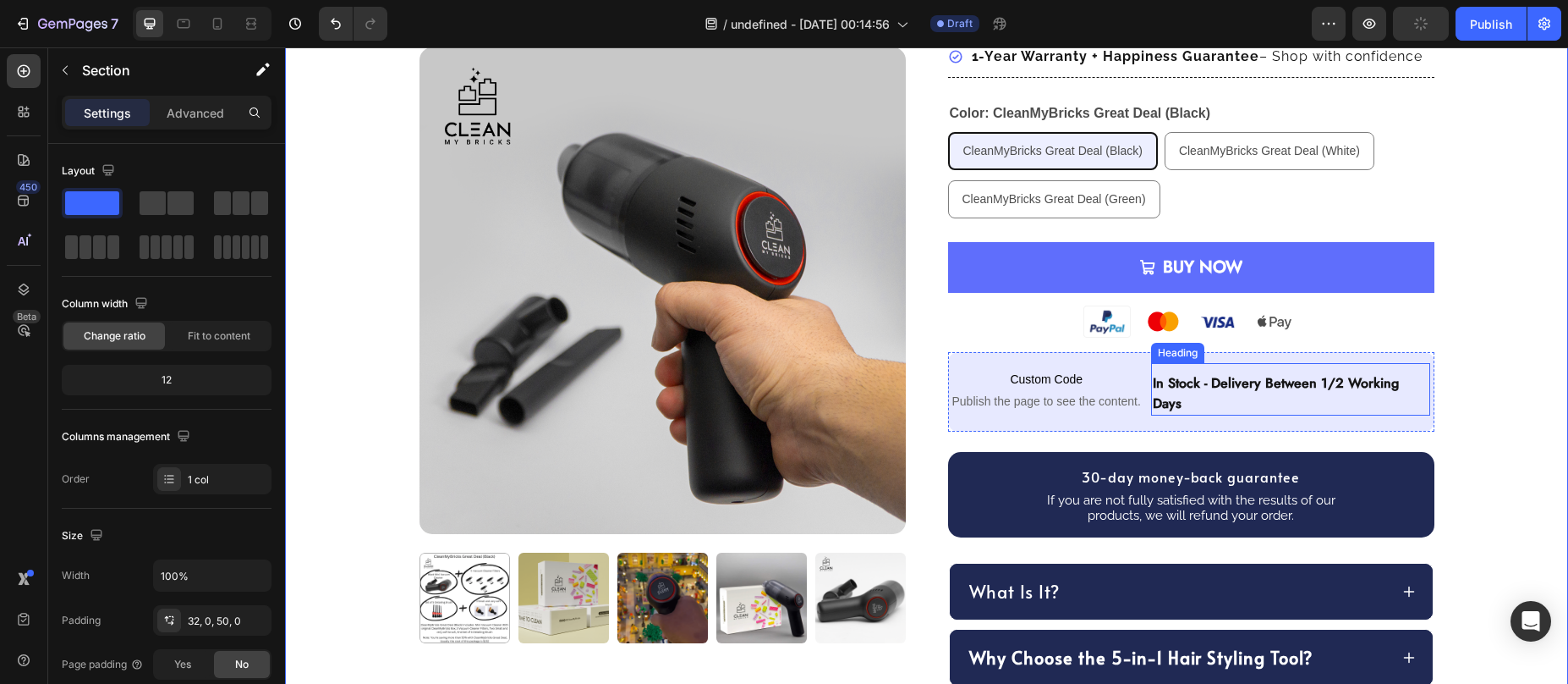
click at [1234, 399] on h2 "in stock - delivery between 1/2 working days" at bounding box center [1291, 393] width 279 height 44
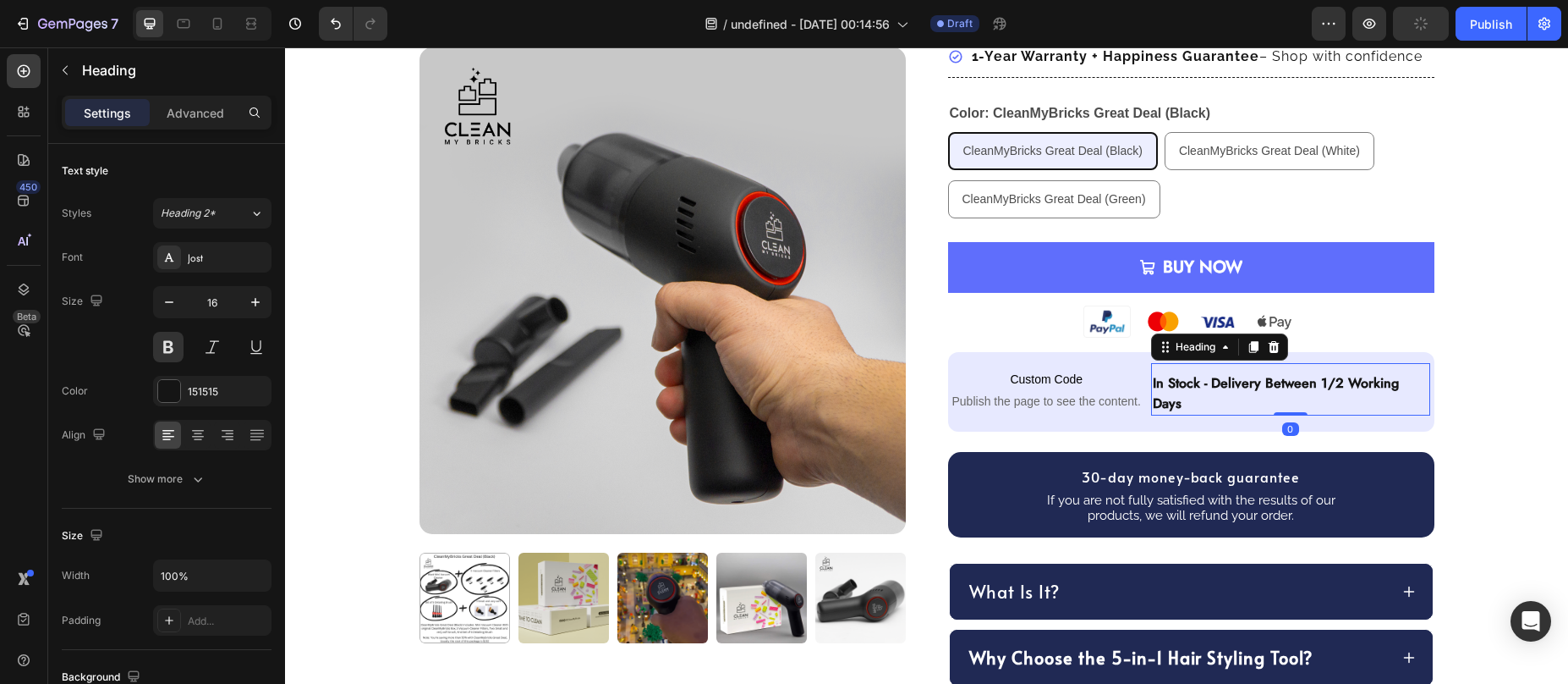
click at [1325, 384] on h2 "in stock - delivery between 1/2 working days" at bounding box center [1291, 393] width 279 height 44
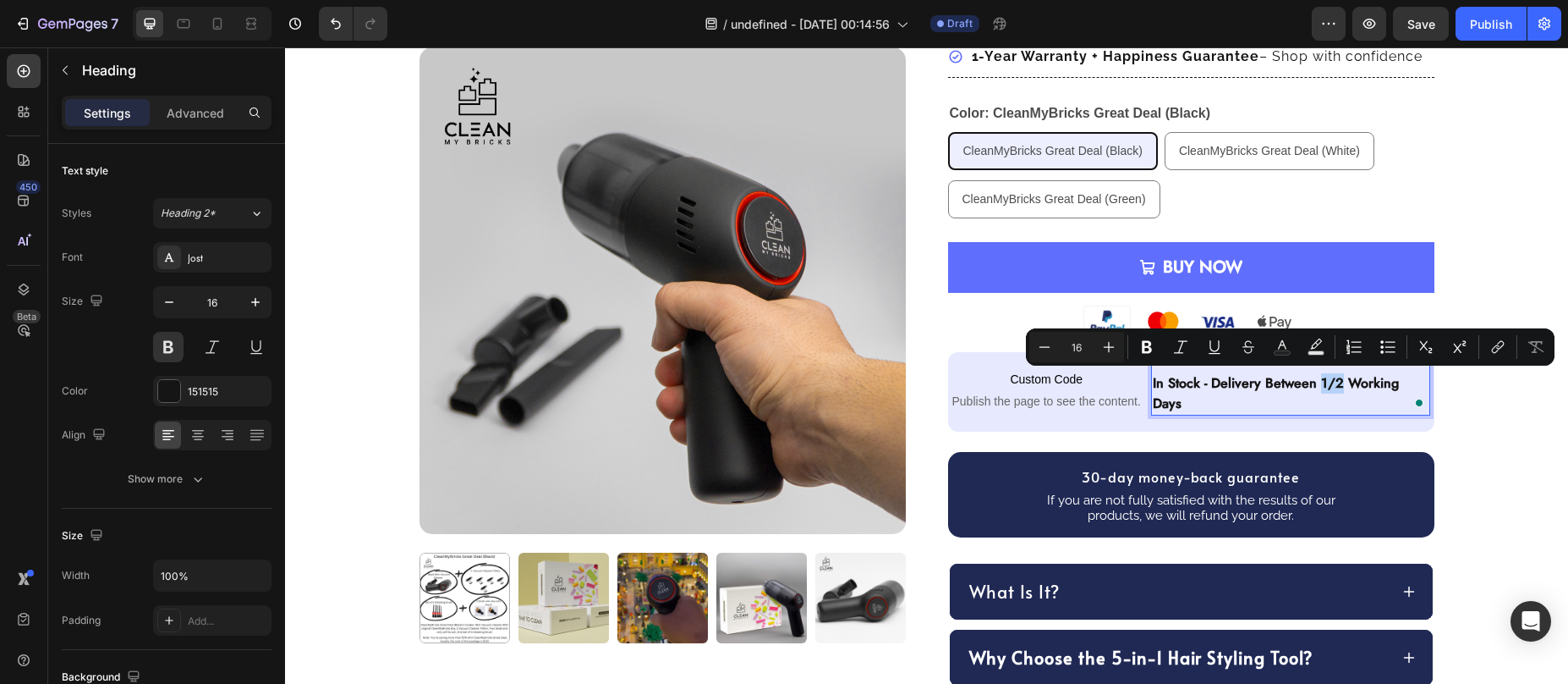
drag, startPoint x: 1334, startPoint y: 387, endPoint x: 1314, endPoint y: 386, distance: 20.0
click at [1314, 386] on p "in stock - delivery between 1/2 working days" at bounding box center [1291, 393] width 276 height 40
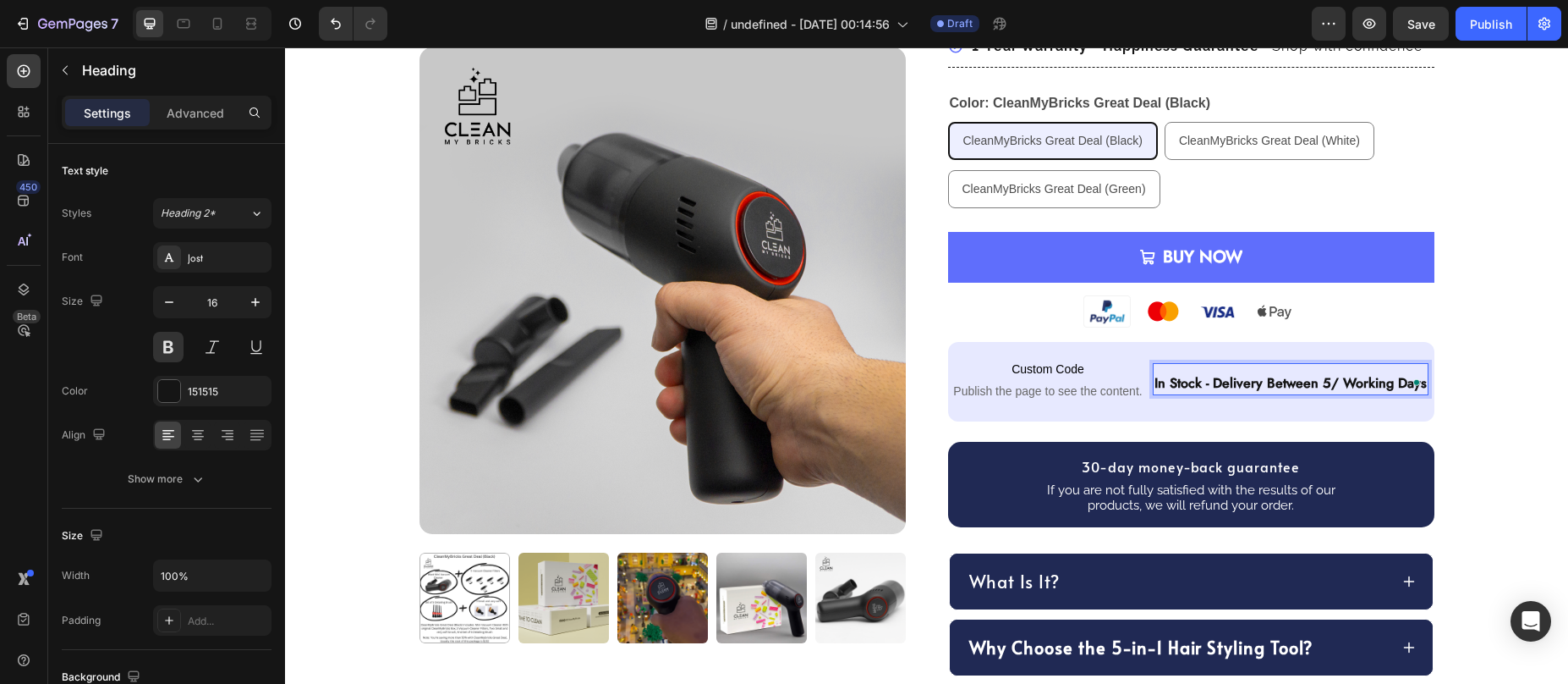
scroll to position [519, 0]
